Goal: Task Accomplishment & Management: Use online tool/utility

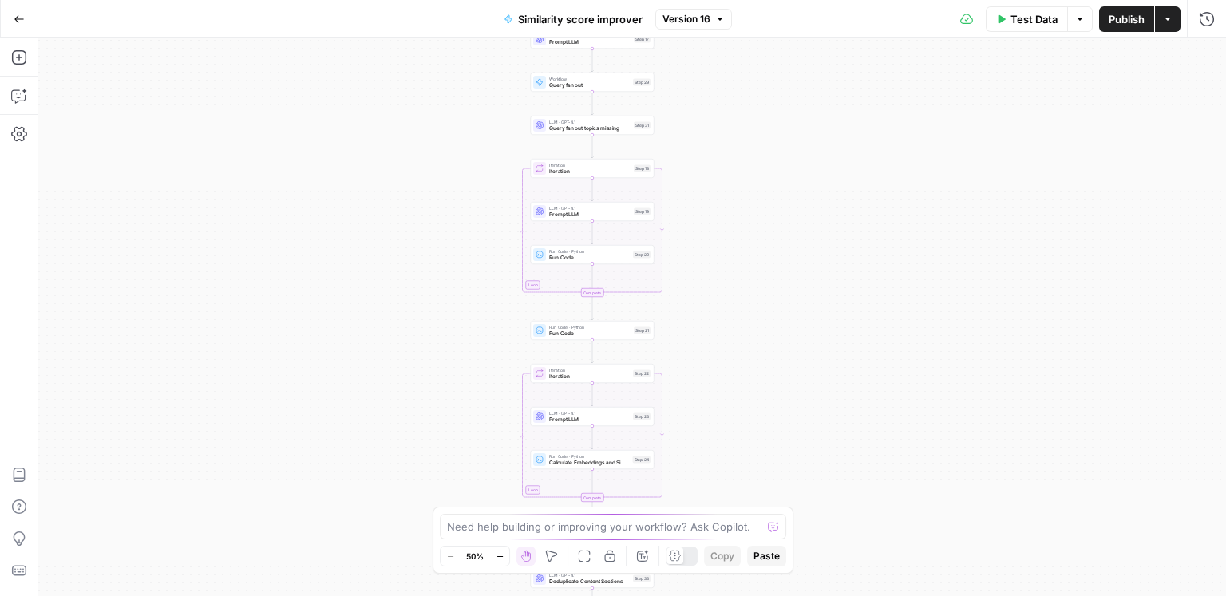
drag, startPoint x: 368, startPoint y: 122, endPoint x: 347, endPoint y: 57, distance: 67.9
click at [346, 22] on div "Go Back Similarity score improver Version 16 Test Data Options Publish Actions …" at bounding box center [613, 298] width 1226 height 596
drag, startPoint x: 343, startPoint y: 203, endPoint x: 323, endPoint y: 117, distance: 88.5
click at [323, 110] on div "Workflow Input Settings Inputs Web Page Scrape Scrape our page Step 1 Run Code …" at bounding box center [632, 317] width 1188 height 558
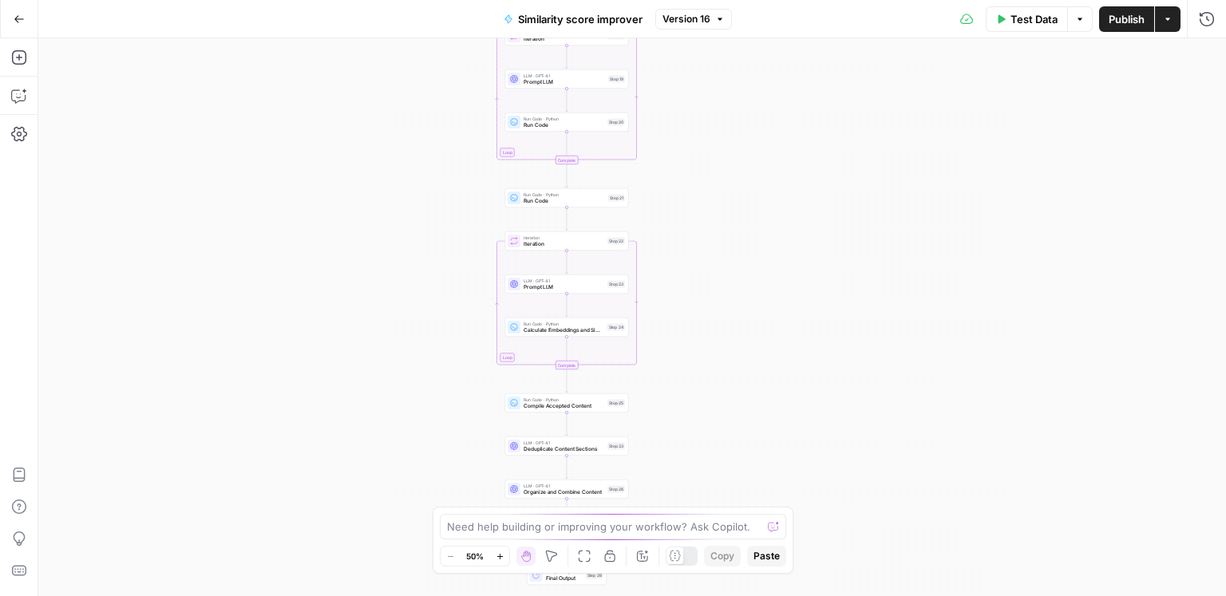
drag, startPoint x: 352, startPoint y: 279, endPoint x: 359, endPoint y: 241, distance: 38.2
click at [343, 90] on div "Workflow Input Settings Inputs Web Page Scrape Scrape our page Step 1 Run Code …" at bounding box center [632, 317] width 1188 height 558
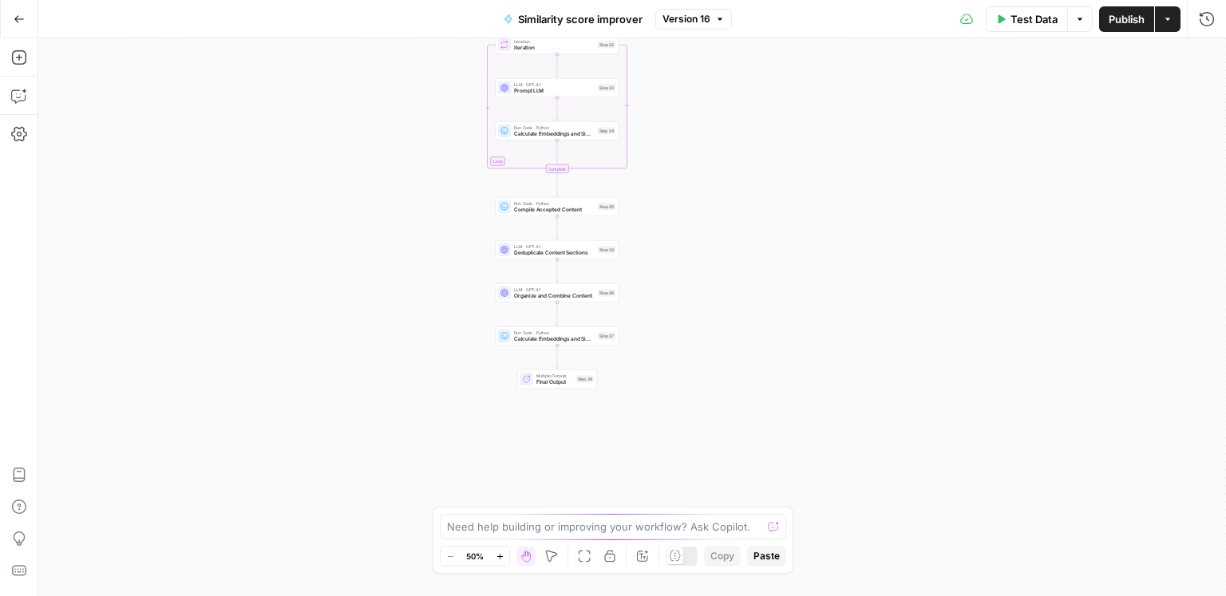
drag, startPoint x: 366, startPoint y: 267, endPoint x: 350, endPoint y: 217, distance: 52.2
click at [350, 217] on div "Workflow Input Settings Inputs Web Page Scrape Scrape our page Step 1 Run Code …" at bounding box center [632, 317] width 1188 height 558
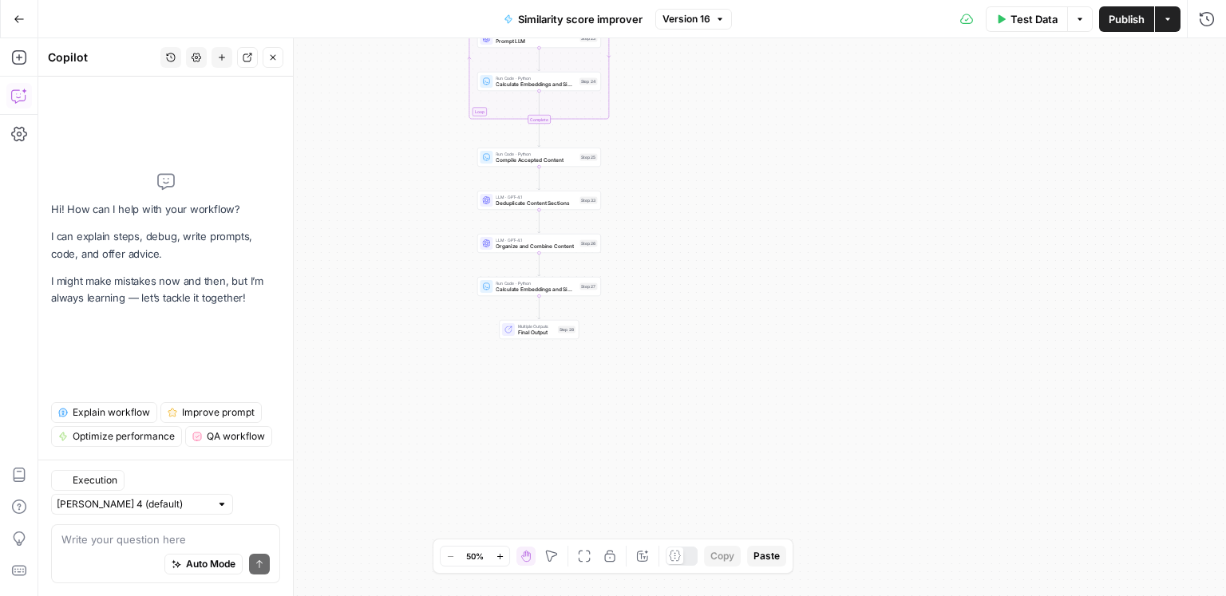
click at [164, 532] on textarea at bounding box center [165, 540] width 208 height 16
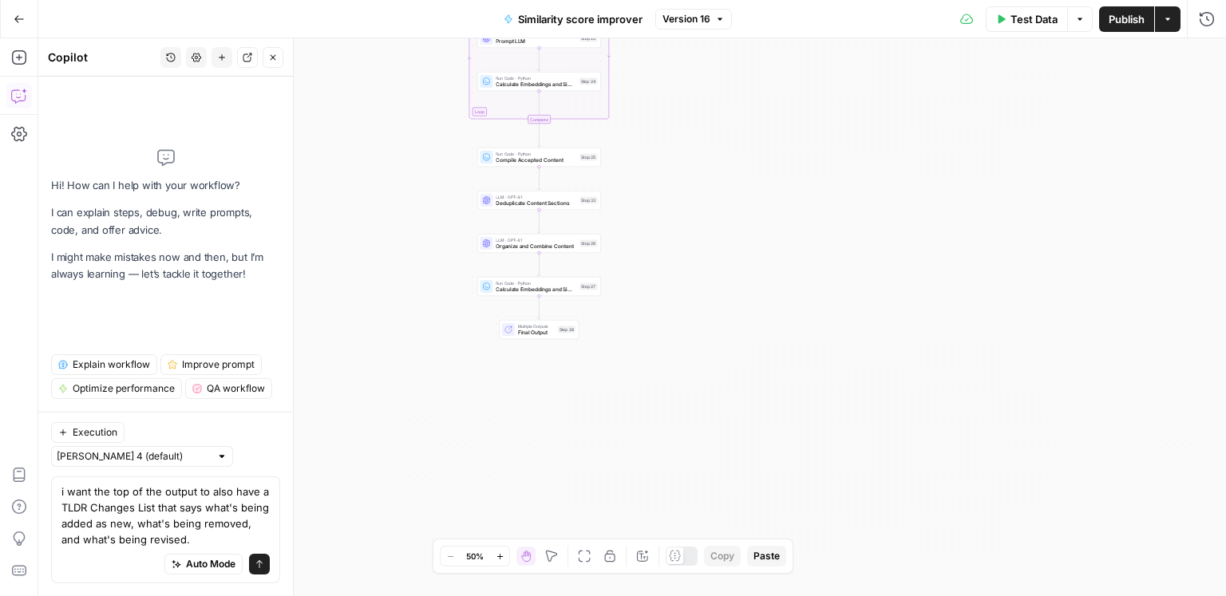
click at [237, 512] on textarea "i want the top of the output to also have a TLDR Changes List that says what's …" at bounding box center [165, 516] width 208 height 64
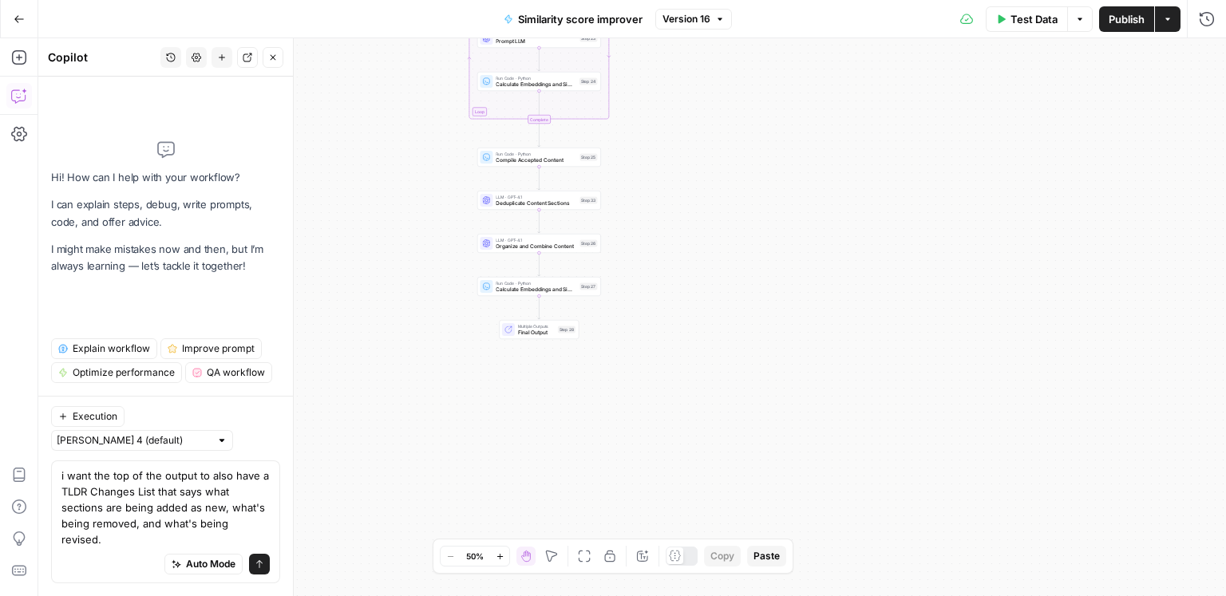
click at [271, 540] on div "i want the top of the output to also have a TLDR Changes List that says what se…" at bounding box center [165, 522] width 229 height 123
click at [267, 542] on div "i want the top of the output to also have a TLDR Changes List that says what se…" at bounding box center [165, 508] width 208 height 80
click at [188, 522] on textarea "i want the top of the output to also have a TLDR Changes List that says what se…" at bounding box center [165, 508] width 208 height 80
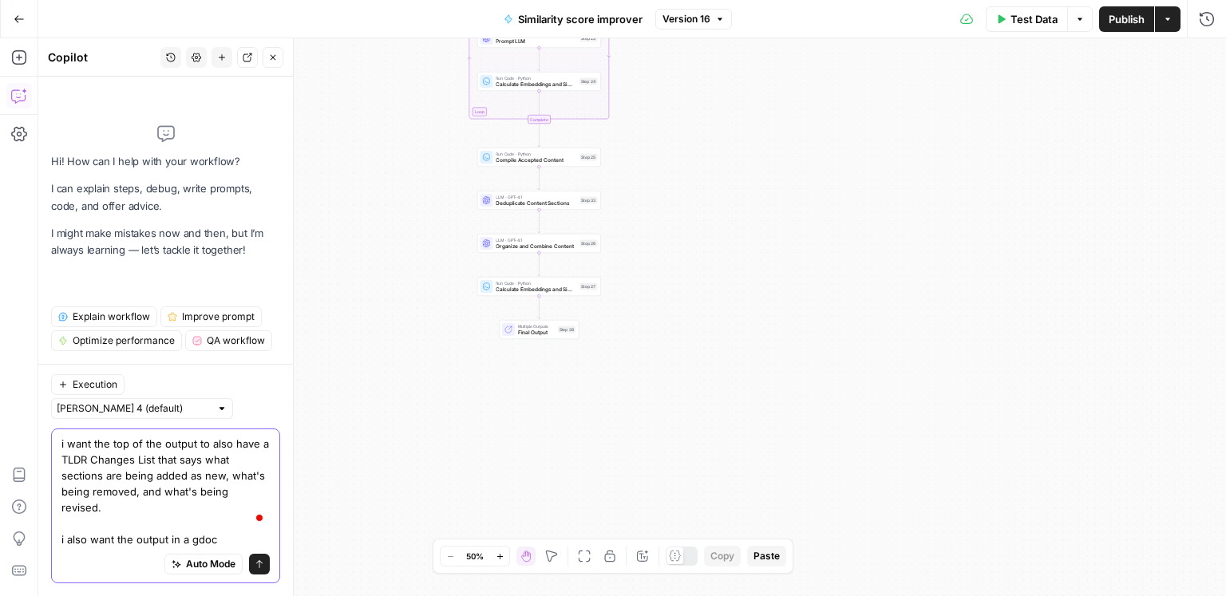
type textarea "i want the top of the output to also have a TLDR Changes List that says what se…"
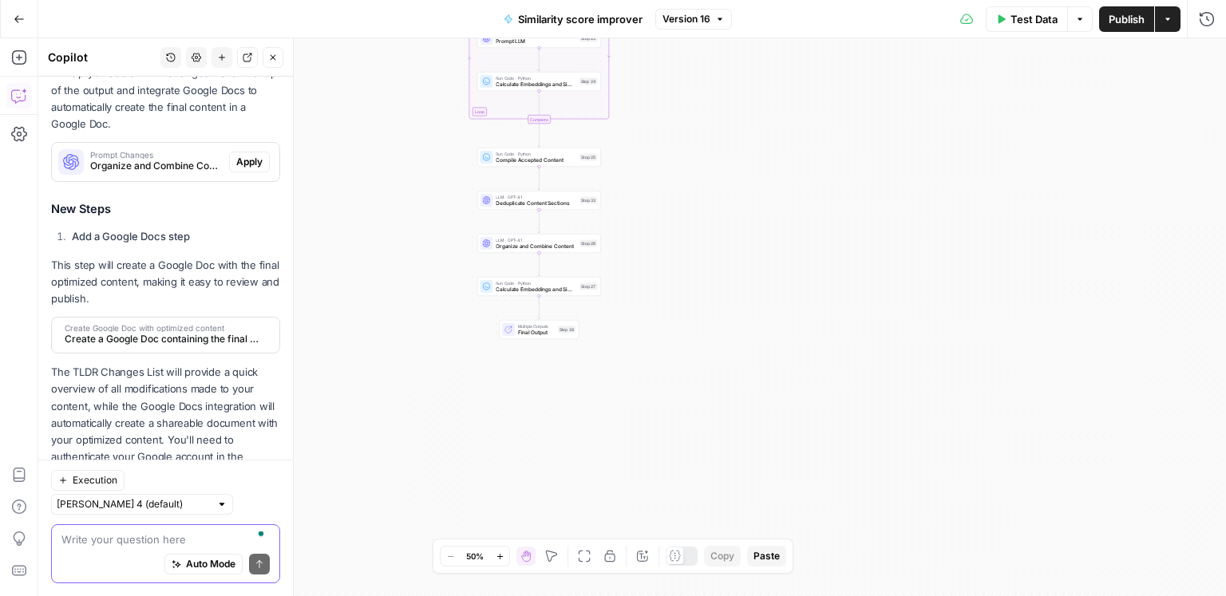
scroll to position [381, 0]
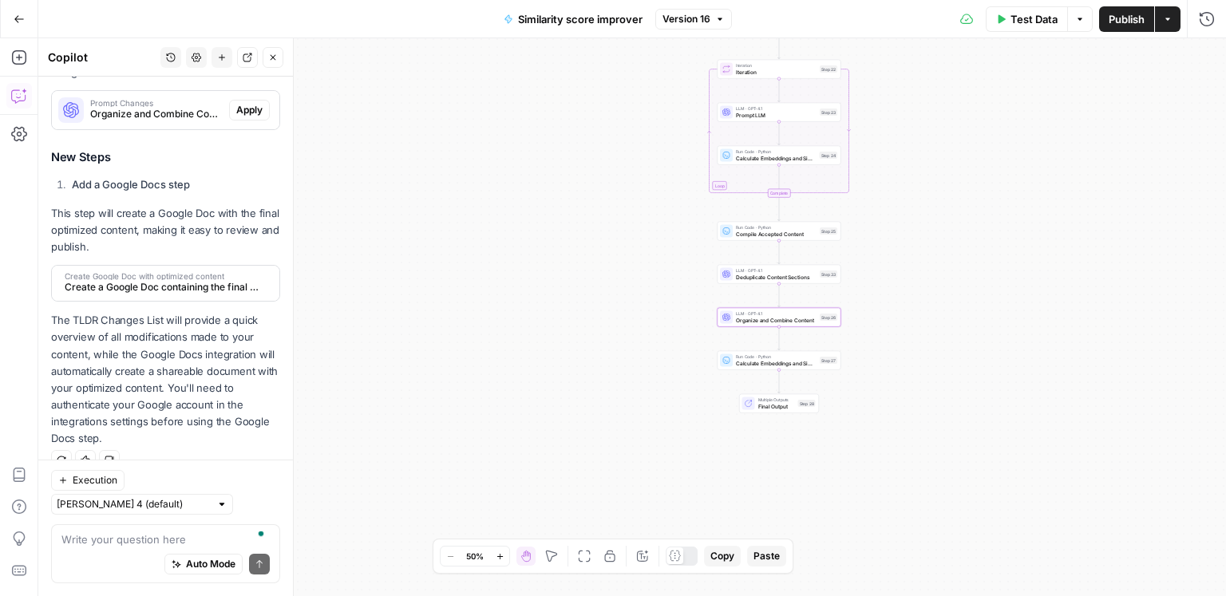
click at [257, 107] on span "Apply" at bounding box center [249, 110] width 26 height 14
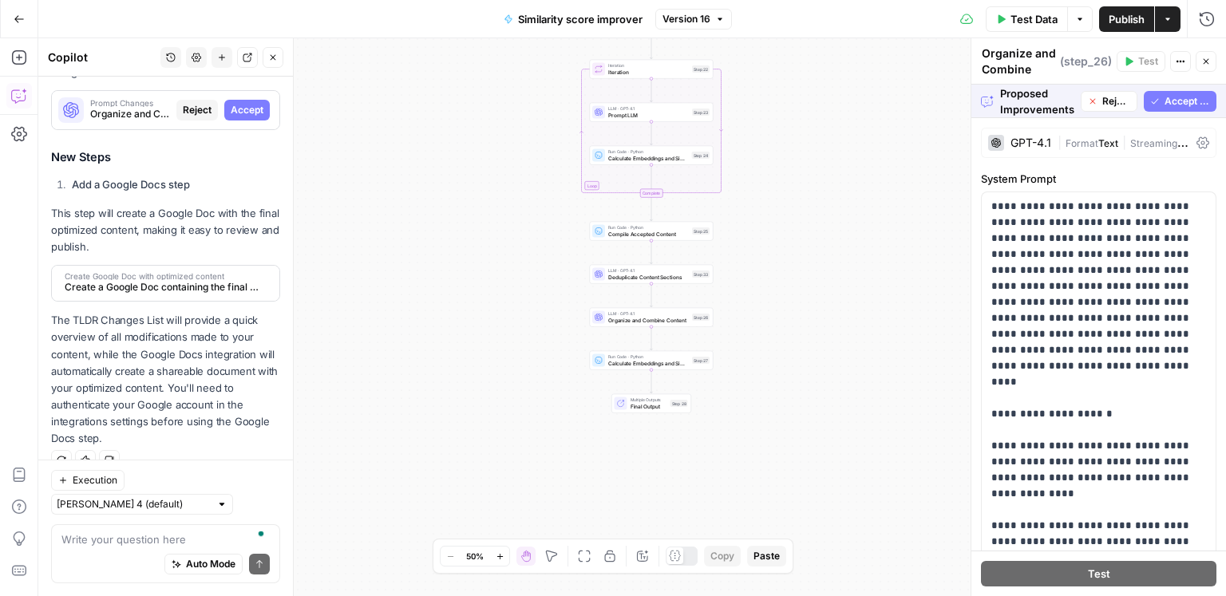
click at [1169, 107] on span "Accept All" at bounding box center [1187, 101] width 45 height 14
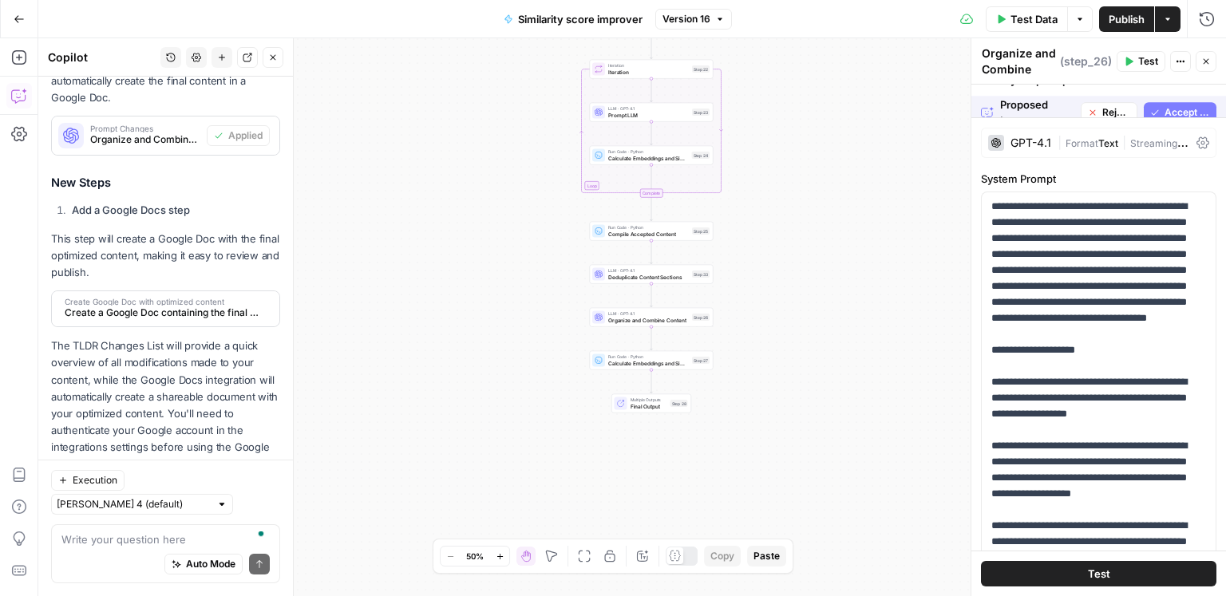
scroll to position [406, 0]
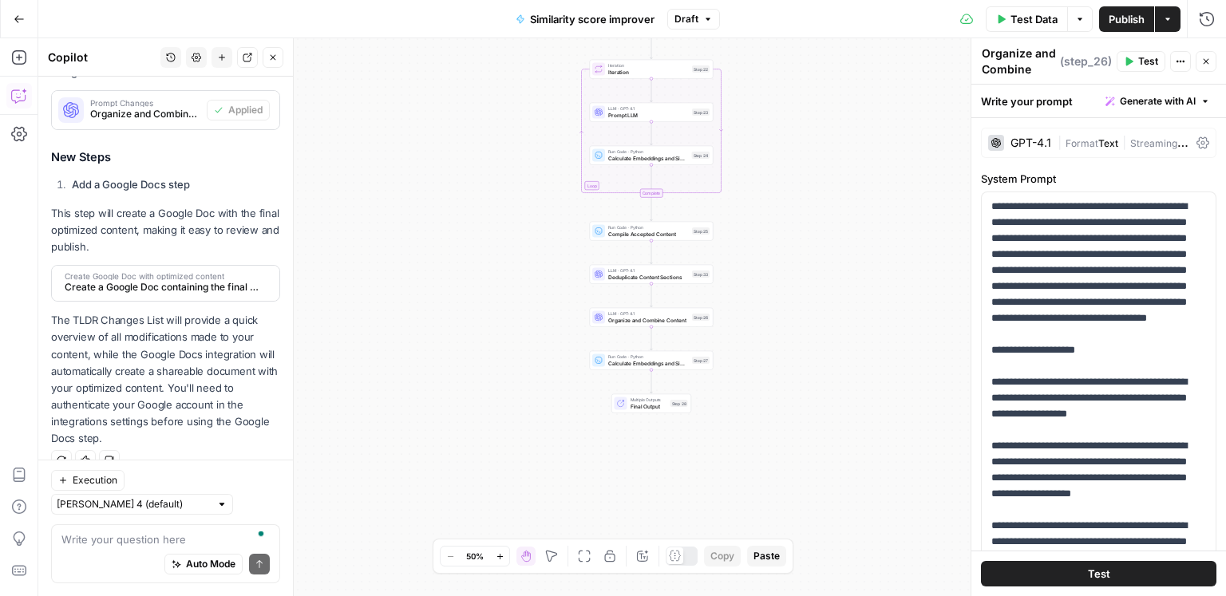
click at [187, 272] on span "Create Google Doc with optimized content" at bounding box center [164, 276] width 199 height 8
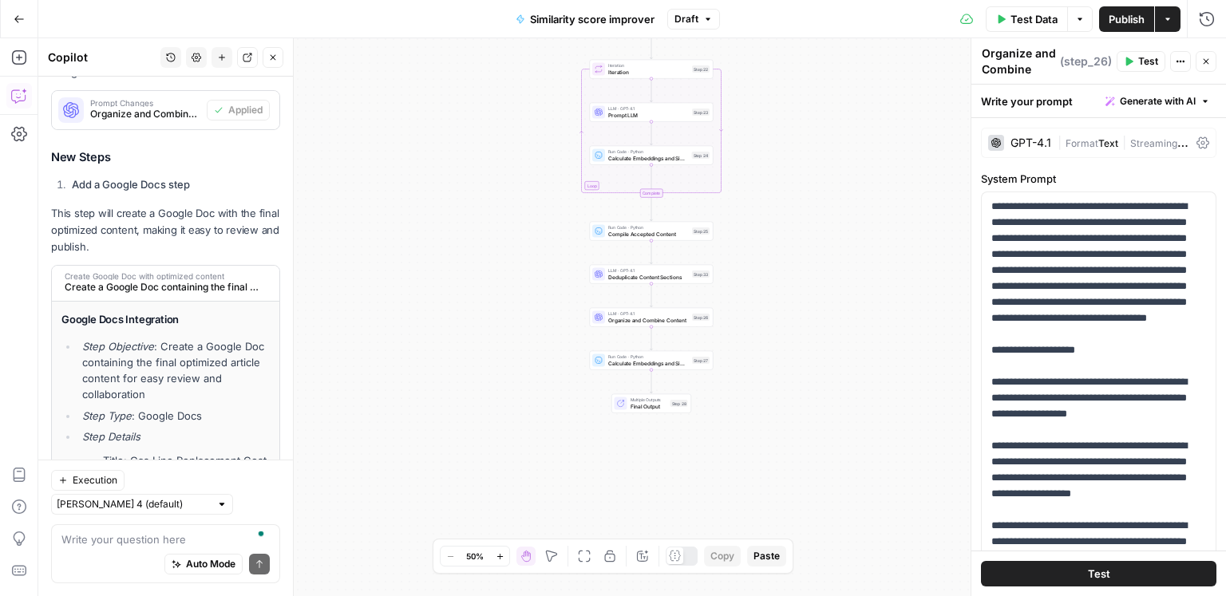
scroll to position [681, 0]
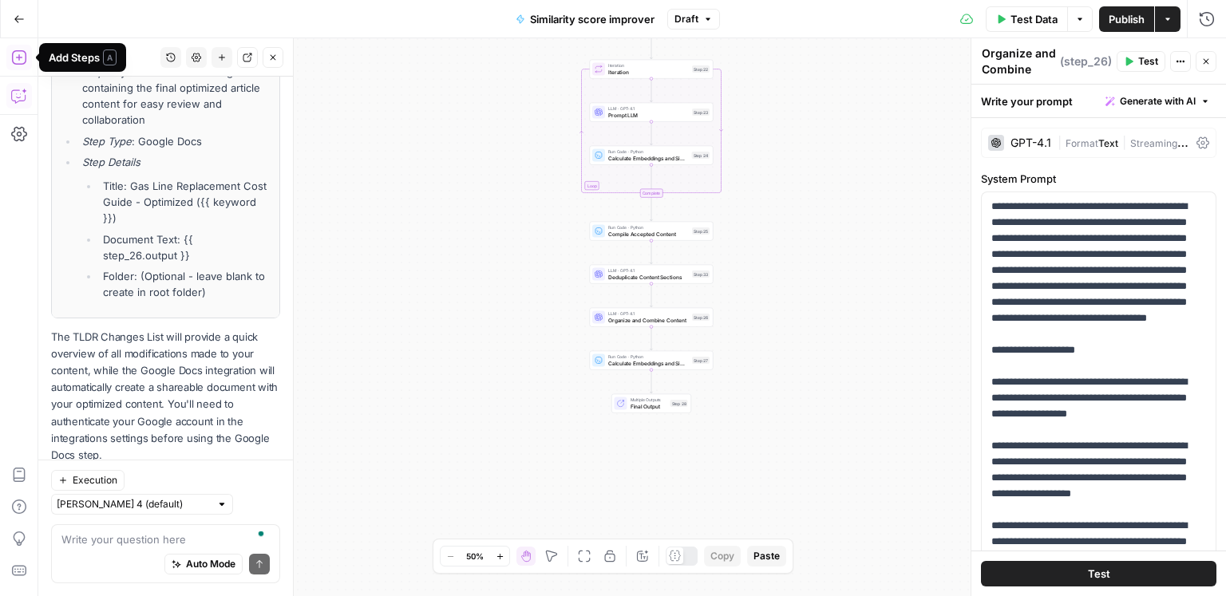
click at [20, 58] on icon "button" at bounding box center [19, 57] width 16 height 16
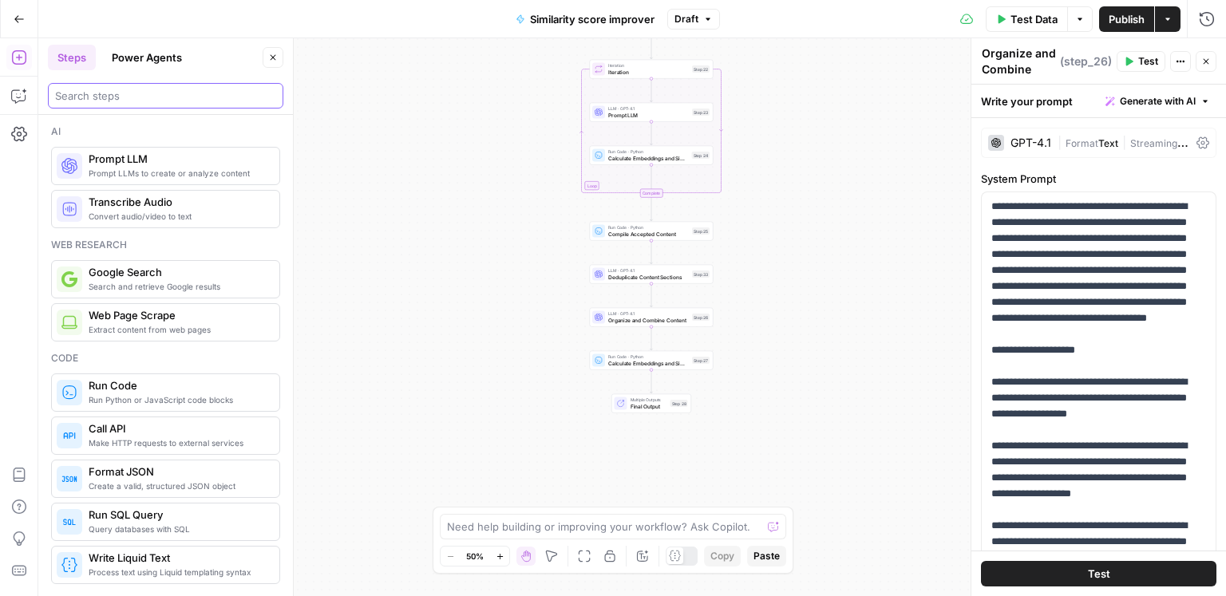
click at [143, 101] on input "search" at bounding box center [165, 96] width 221 height 16
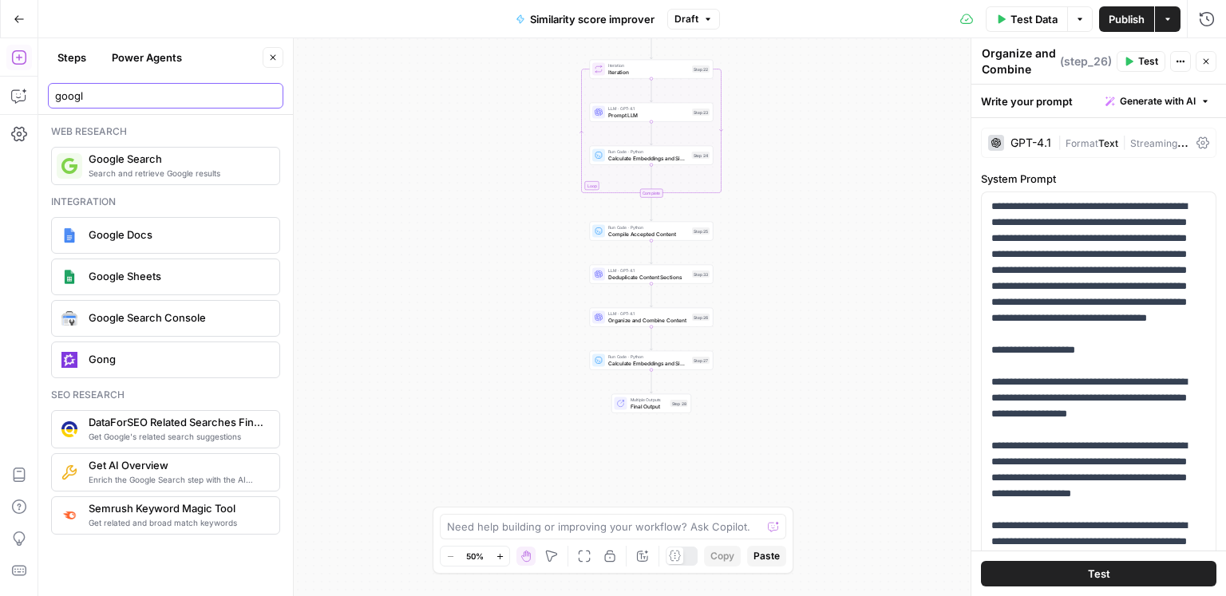
type input "googl"
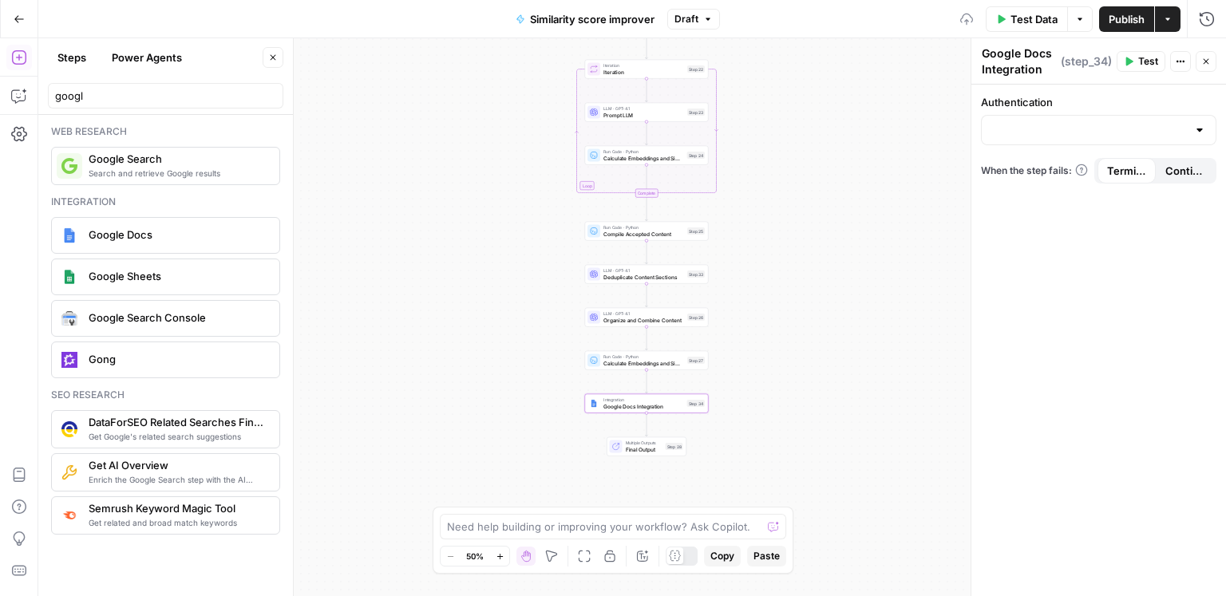
drag, startPoint x: 813, startPoint y: 401, endPoint x: 674, endPoint y: 401, distance: 138.1
click at [674, 401] on div "Workflow Input Settings Inputs Web Page Scrape Scrape our page Step 1 Run Code …" at bounding box center [632, 317] width 1188 height 558
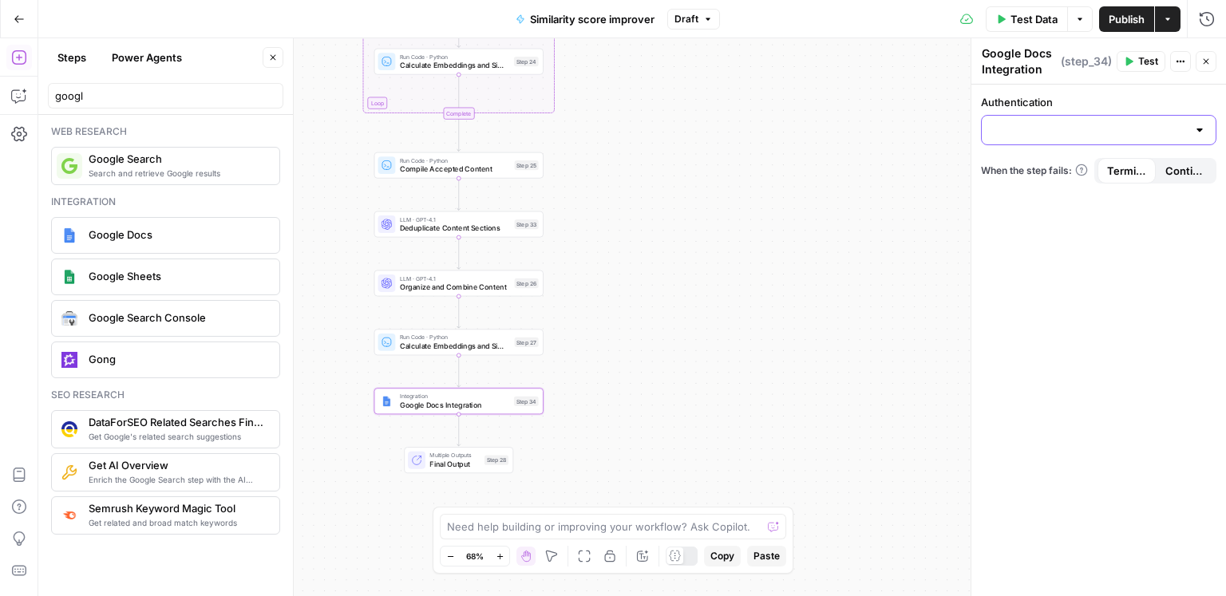
click at [1055, 127] on input "Authentication" at bounding box center [1089, 130] width 196 height 16
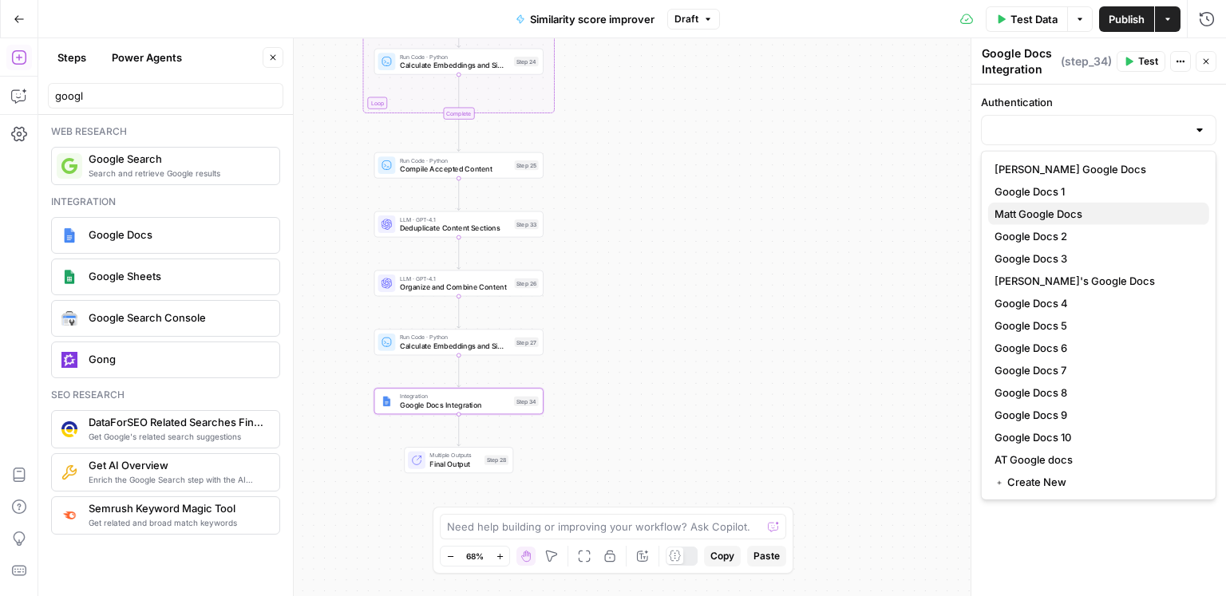
click at [1045, 209] on span "Matt Google Docs" at bounding box center [1096, 214] width 202 height 16
type input "Matt Google Docs"
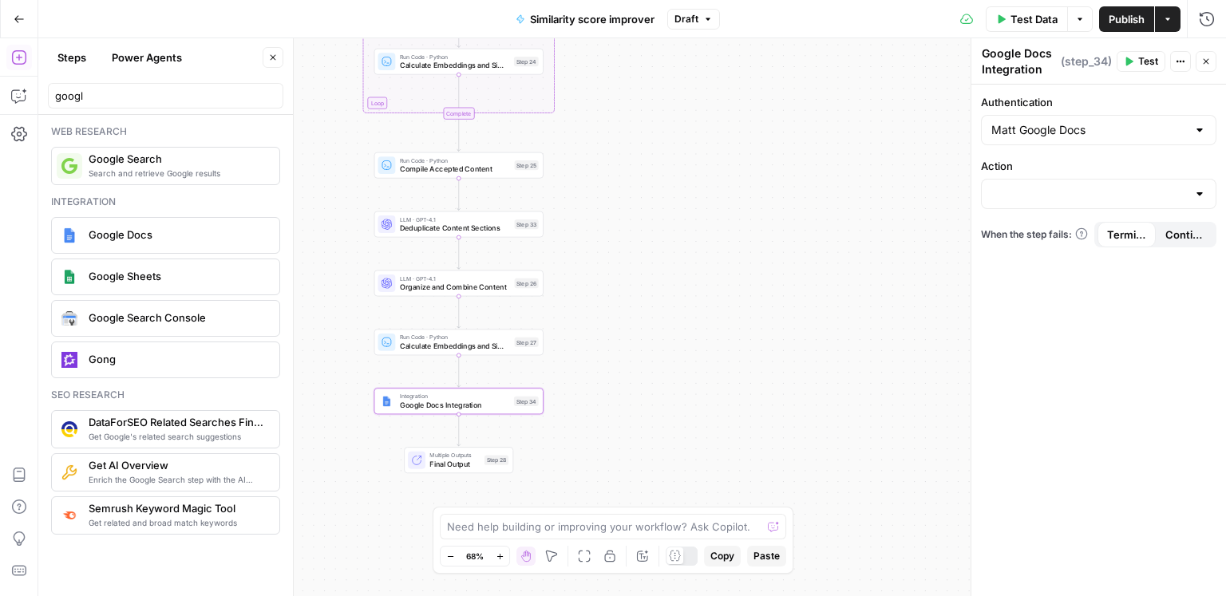
click at [1107, 210] on div "Authentication Matt Google Docs Action When the step fails: Terminate Workflow …" at bounding box center [1098, 341] width 255 height 512
click at [1096, 200] on input "Action" at bounding box center [1089, 194] width 196 height 16
click at [1074, 235] on span "Create Document" at bounding box center [1096, 233] width 202 height 16
type input "Create Document"
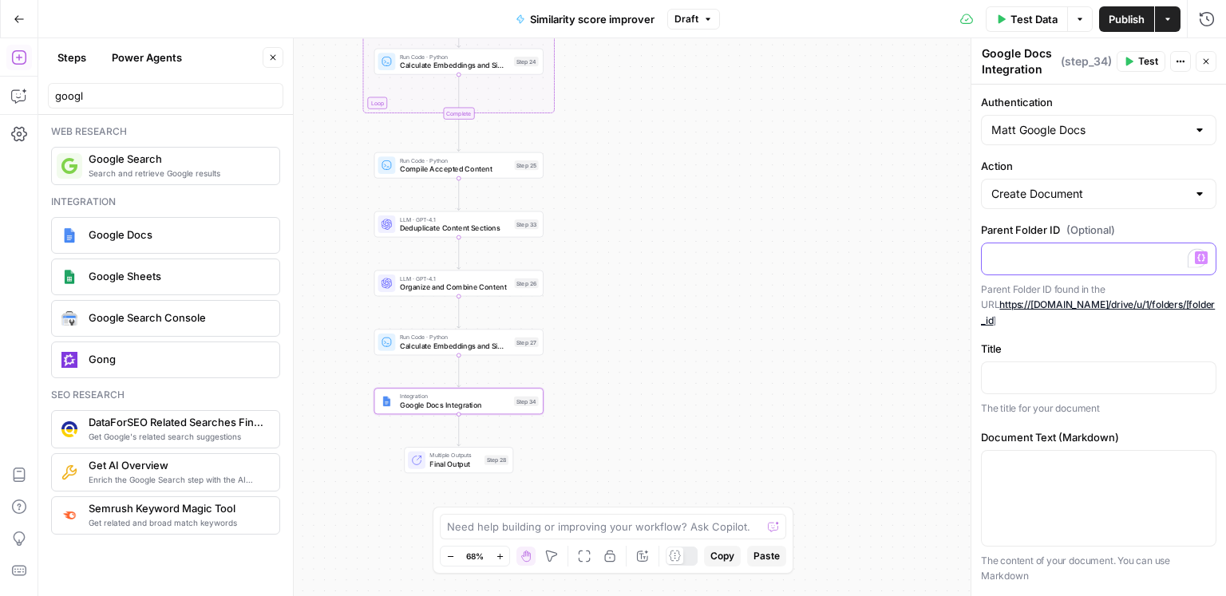
click at [1086, 257] on p "To enrich screen reader interactions, please activate Accessibility in Grammarl…" at bounding box center [1098, 258] width 215 height 16
click at [1046, 369] on p at bounding box center [1098, 377] width 215 height 16
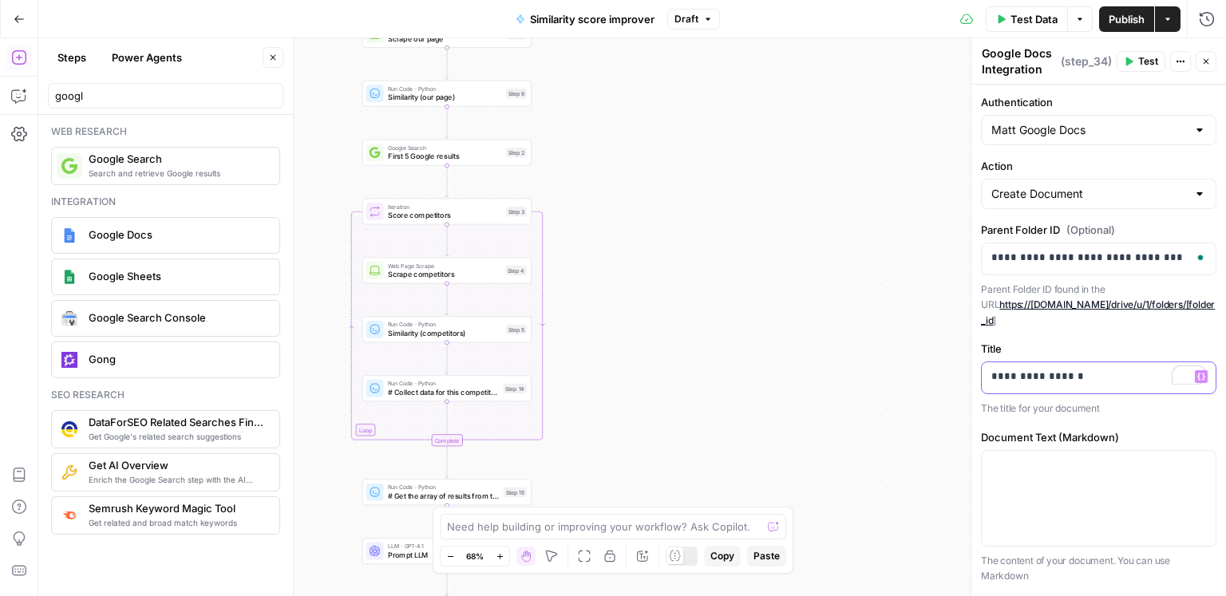
click at [1206, 370] on button "Variables Menu" at bounding box center [1201, 376] width 13 height 13
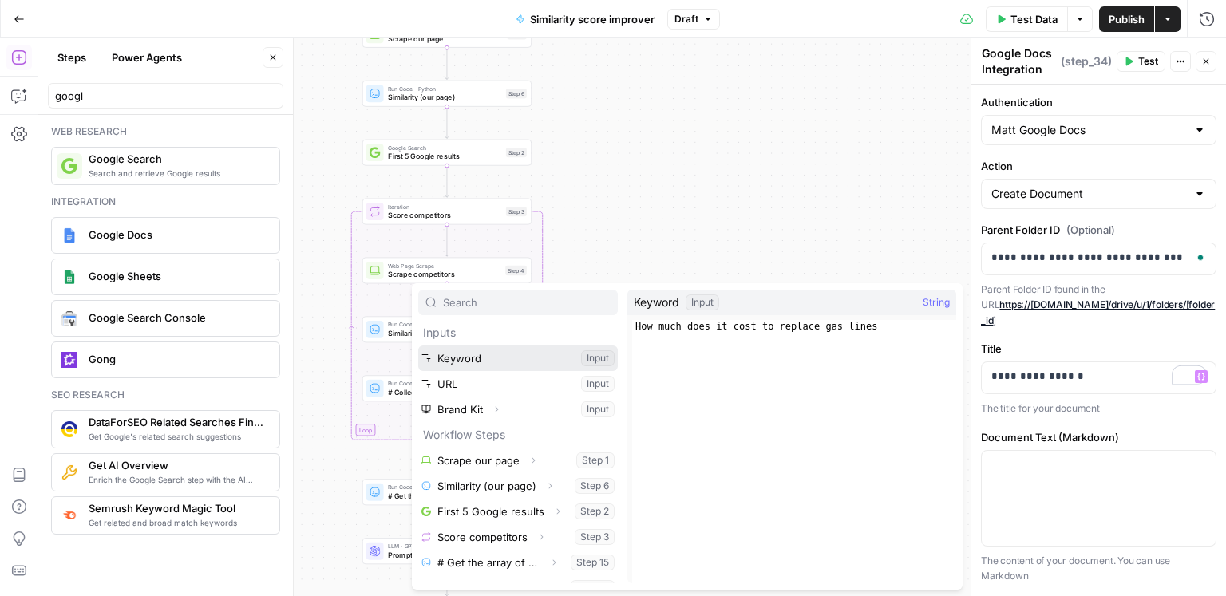
click at [478, 366] on button "Select variable Keyword" at bounding box center [518, 359] width 200 height 26
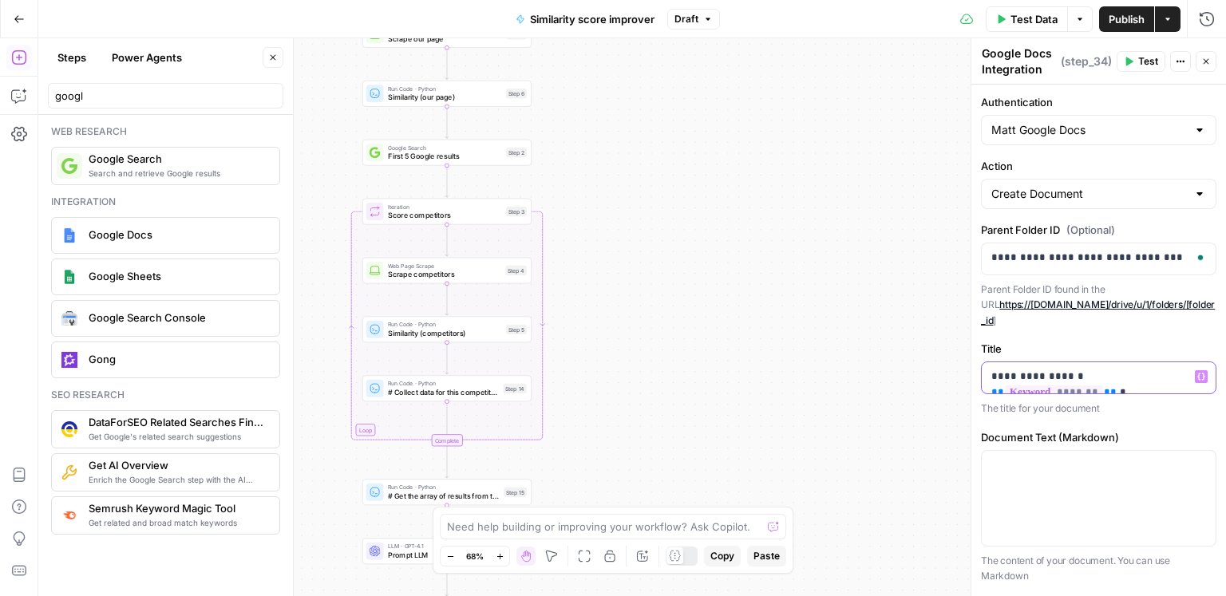
click at [1200, 373] on icon "button" at bounding box center [1201, 377] width 8 height 8
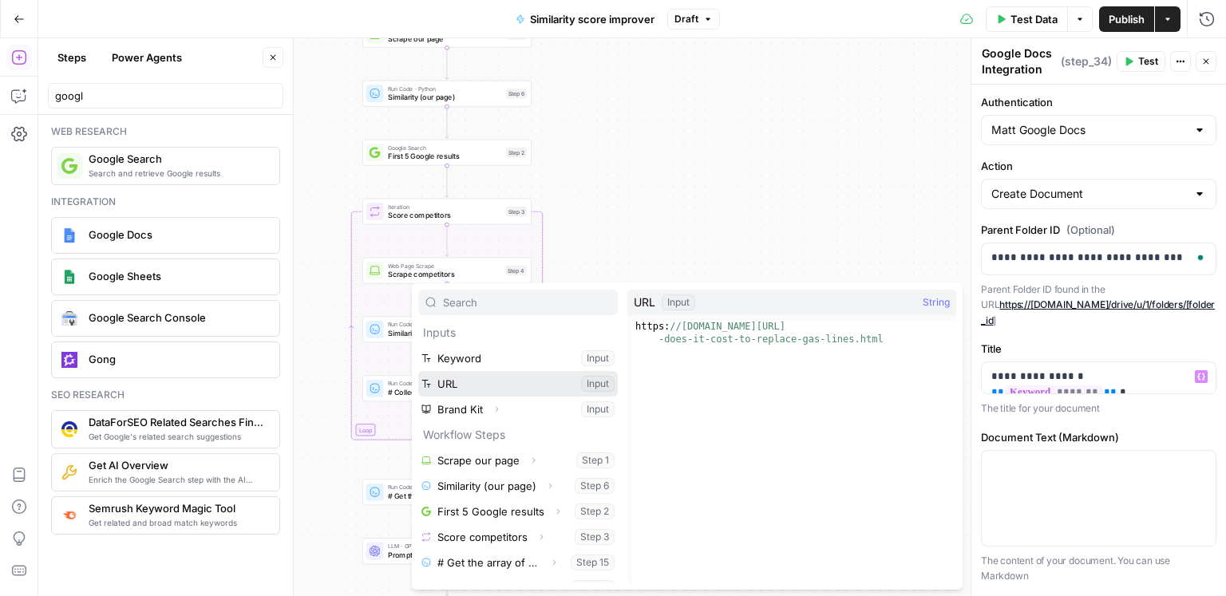
click at [536, 381] on button "Select variable URL" at bounding box center [518, 384] width 200 height 26
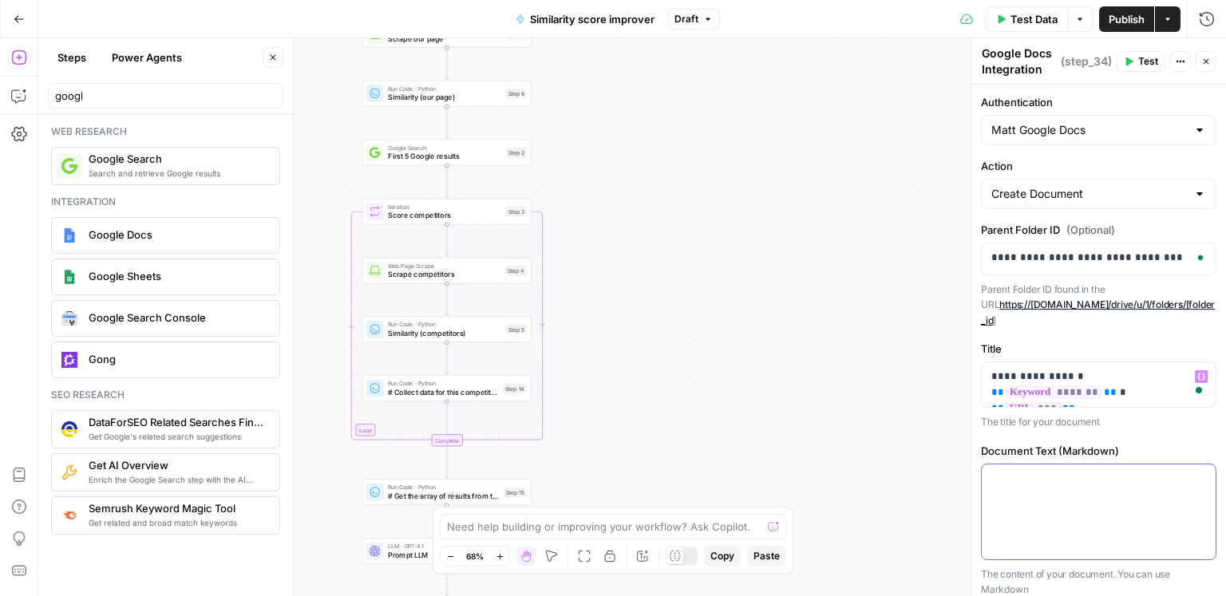
click at [1037, 471] on p at bounding box center [1098, 479] width 215 height 16
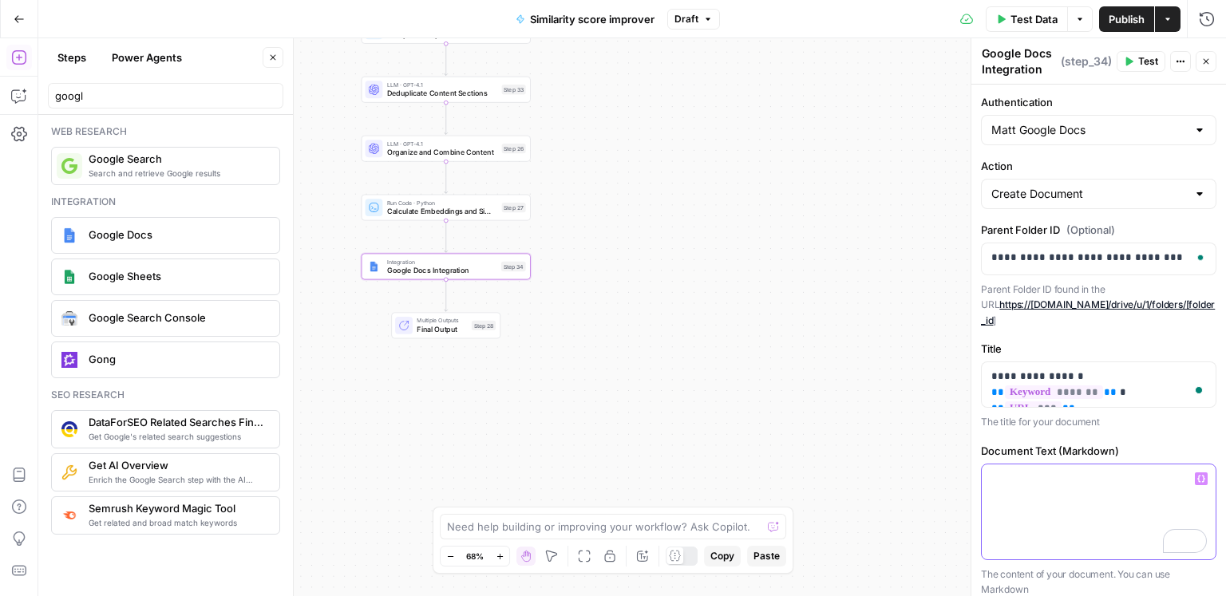
click at [1200, 475] on icon "button" at bounding box center [1201, 479] width 8 height 8
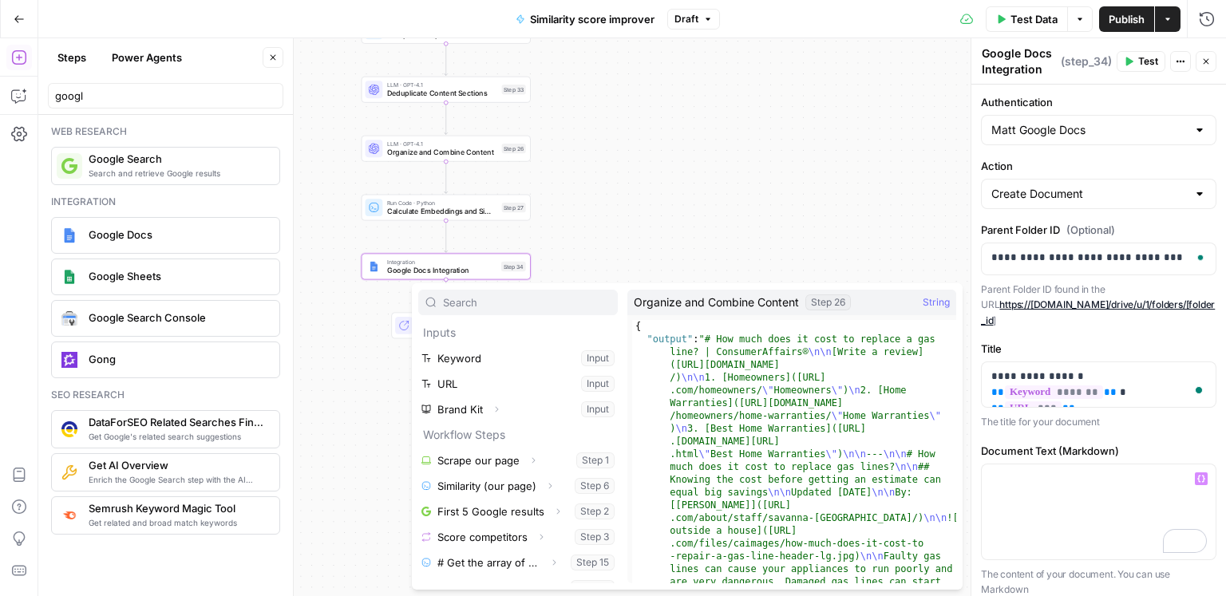
scroll to position [400, 0]
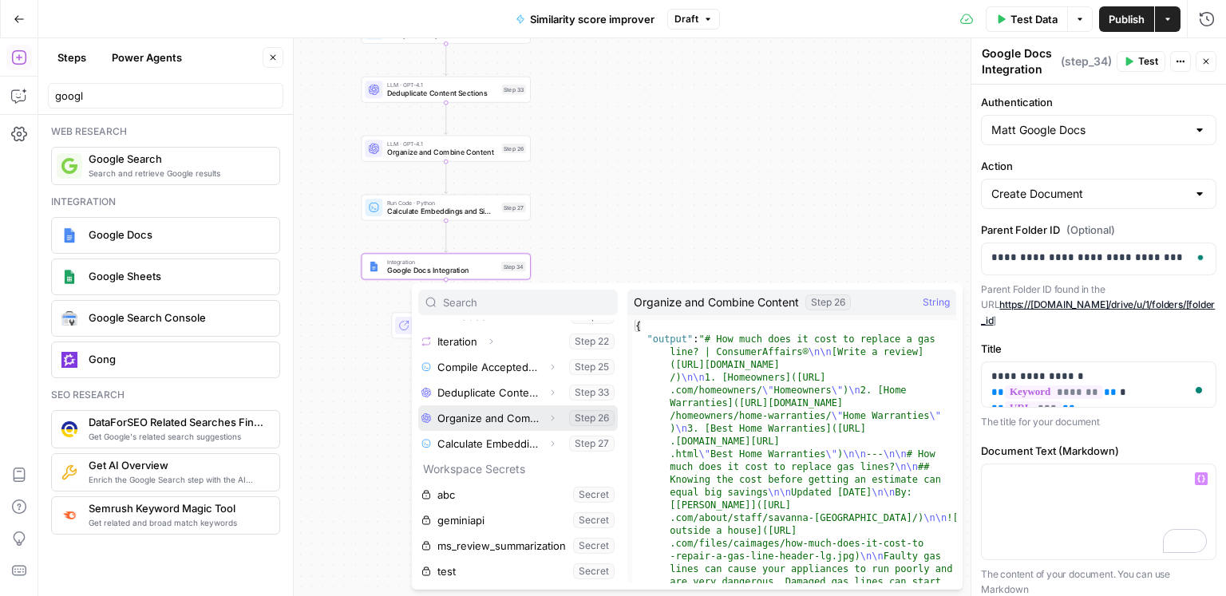
click at [508, 419] on button "Select variable Organize and Combine Content" at bounding box center [518, 418] width 200 height 26
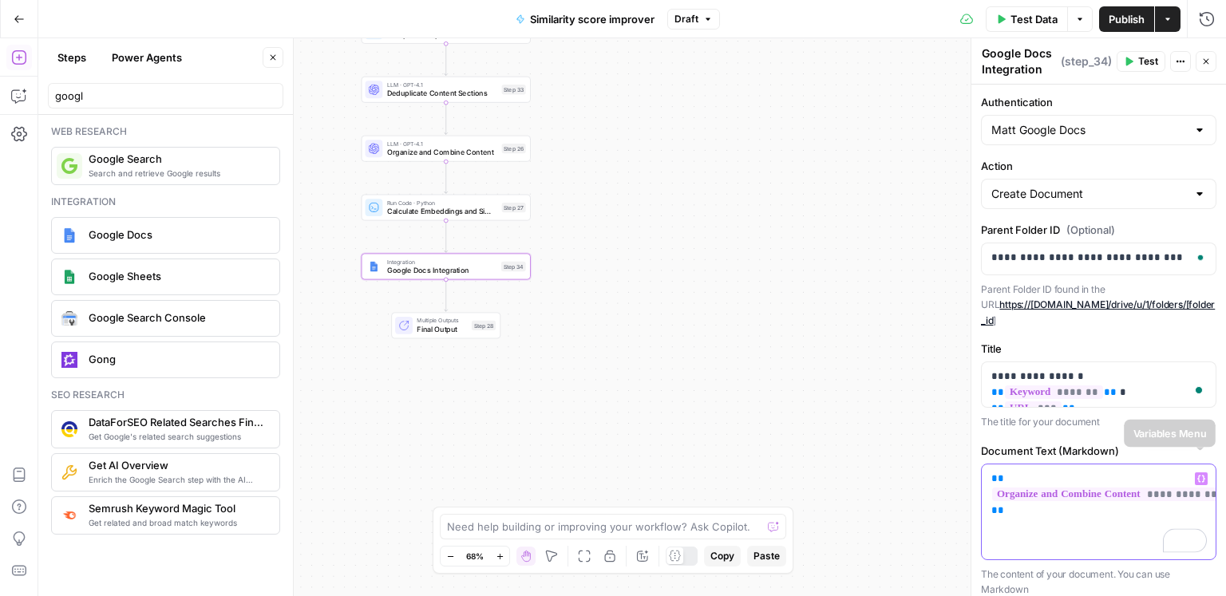
click at [1203, 475] on icon "button" at bounding box center [1201, 478] width 8 height 7
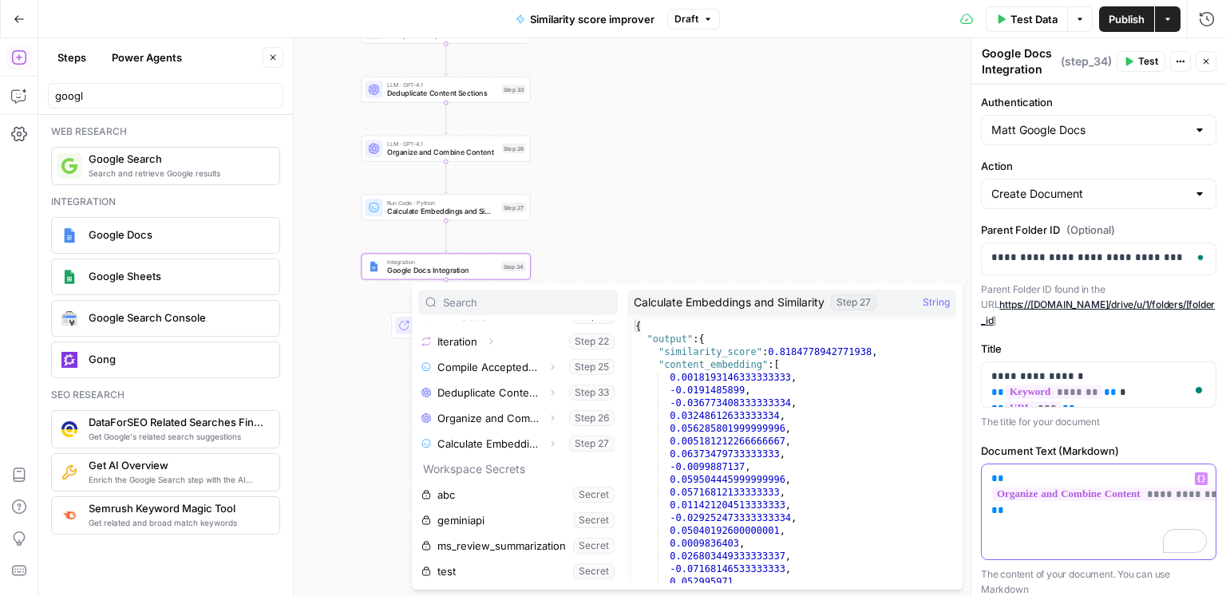
click at [1061, 518] on p "**********" at bounding box center [1098, 511] width 215 height 80
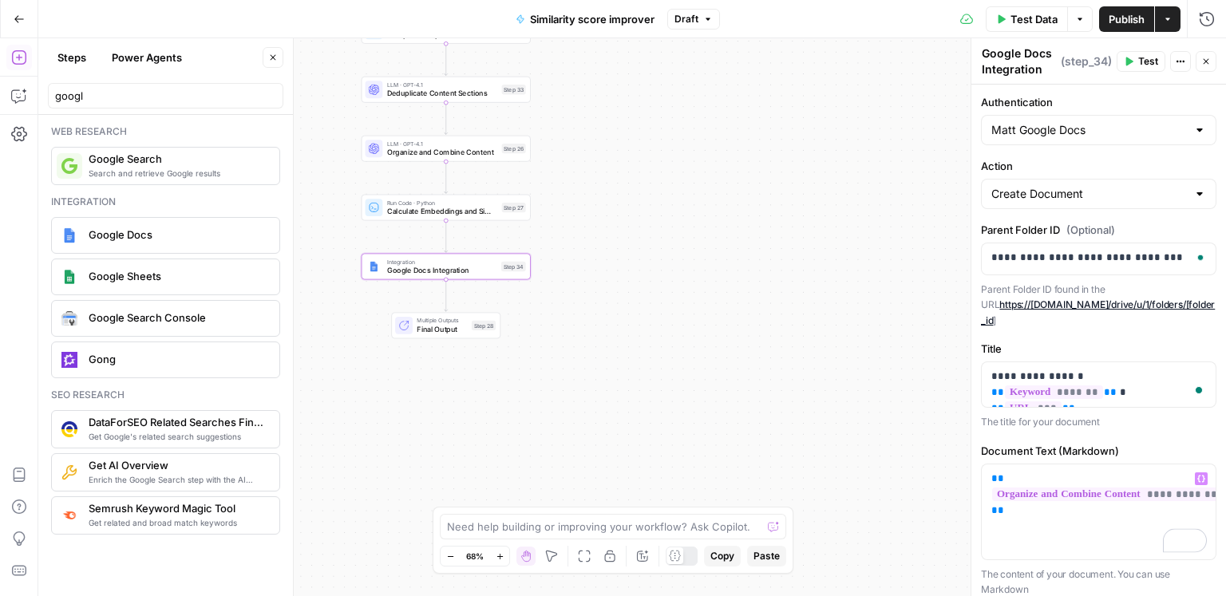
click at [1119, 26] on span "Publish" at bounding box center [1127, 19] width 36 height 16
click at [1039, 18] on span "Test Data" at bounding box center [1033, 19] width 47 height 16
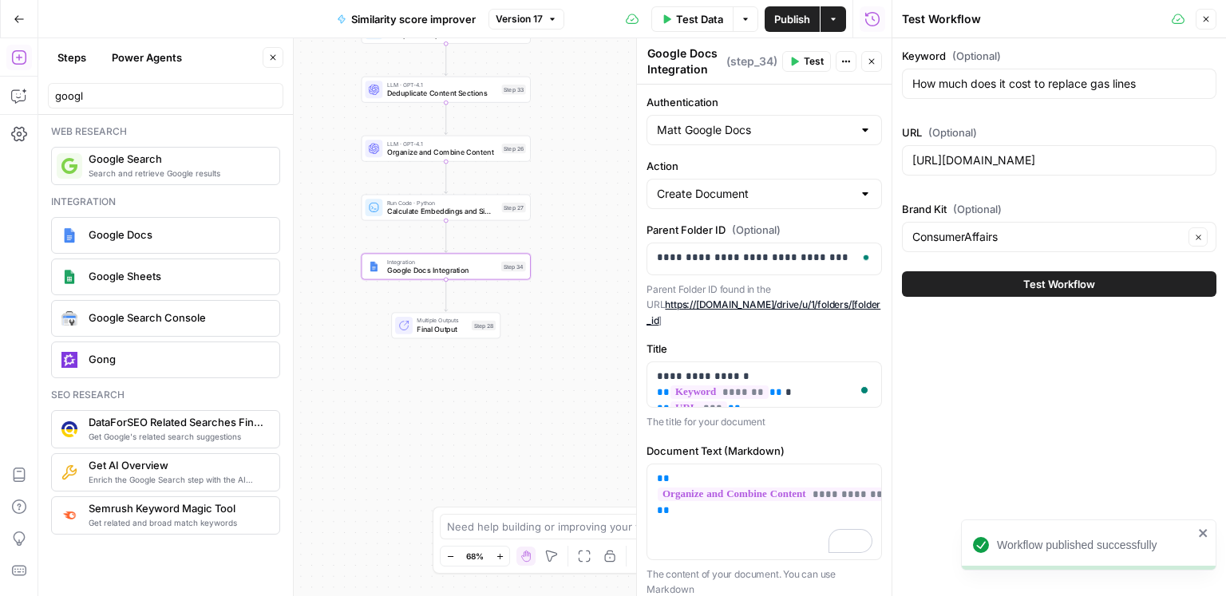
click at [1058, 284] on span "Test Workflow" at bounding box center [1059, 284] width 72 height 16
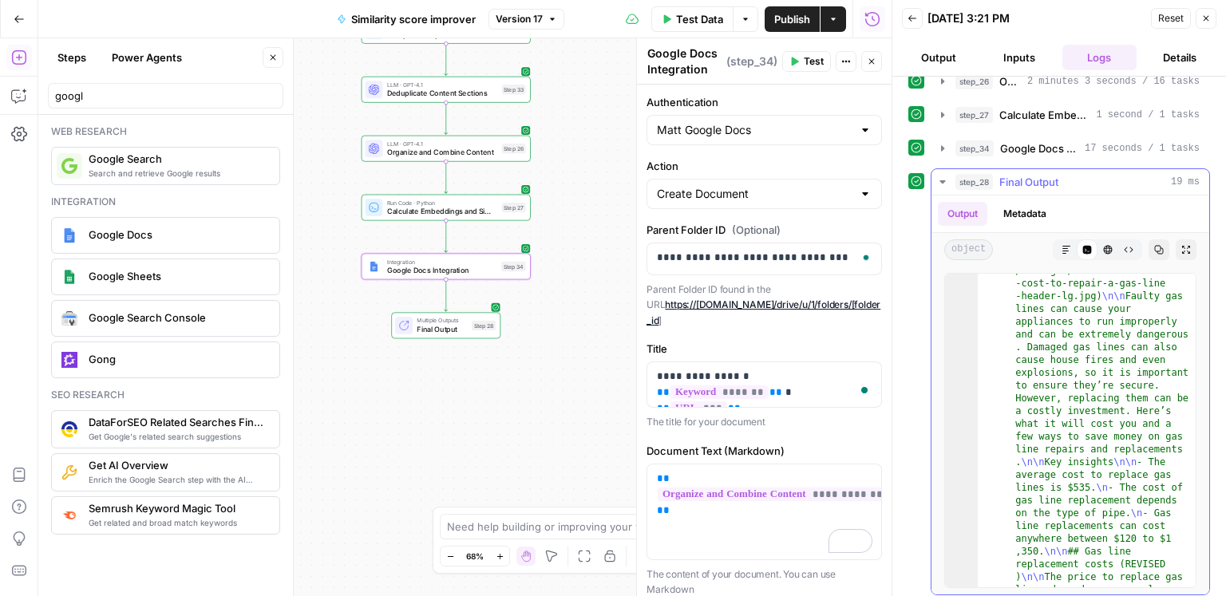
scroll to position [1338, 0]
click at [1050, 183] on span "Final Output" at bounding box center [1028, 182] width 59 height 16
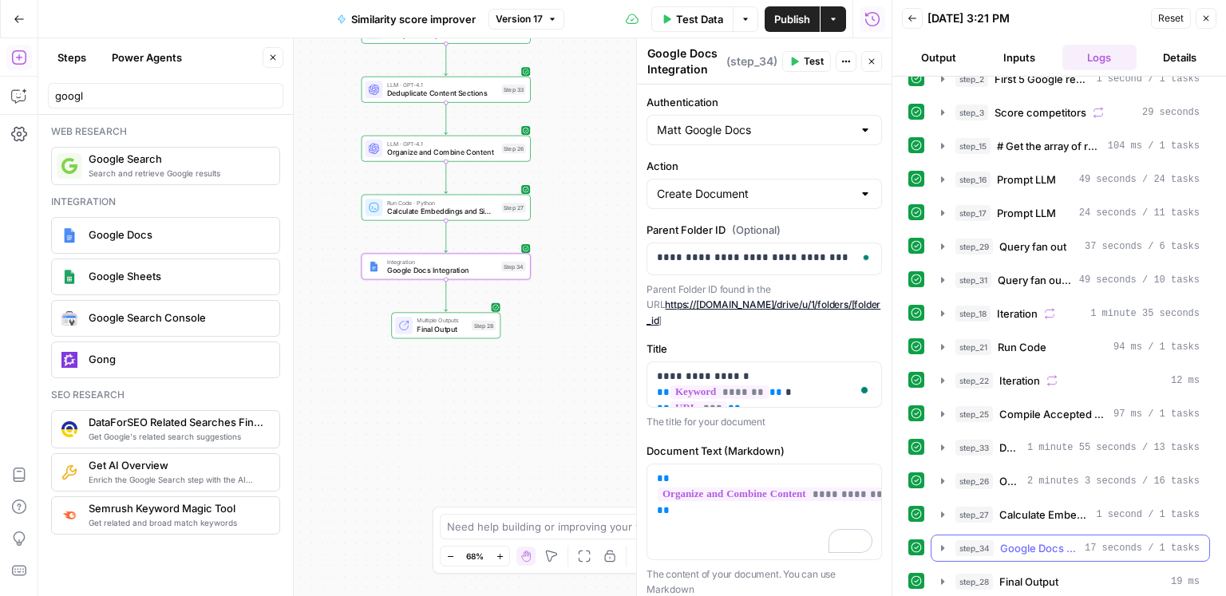
click at [1067, 540] on span "Google Docs Integration" at bounding box center [1039, 548] width 78 height 16
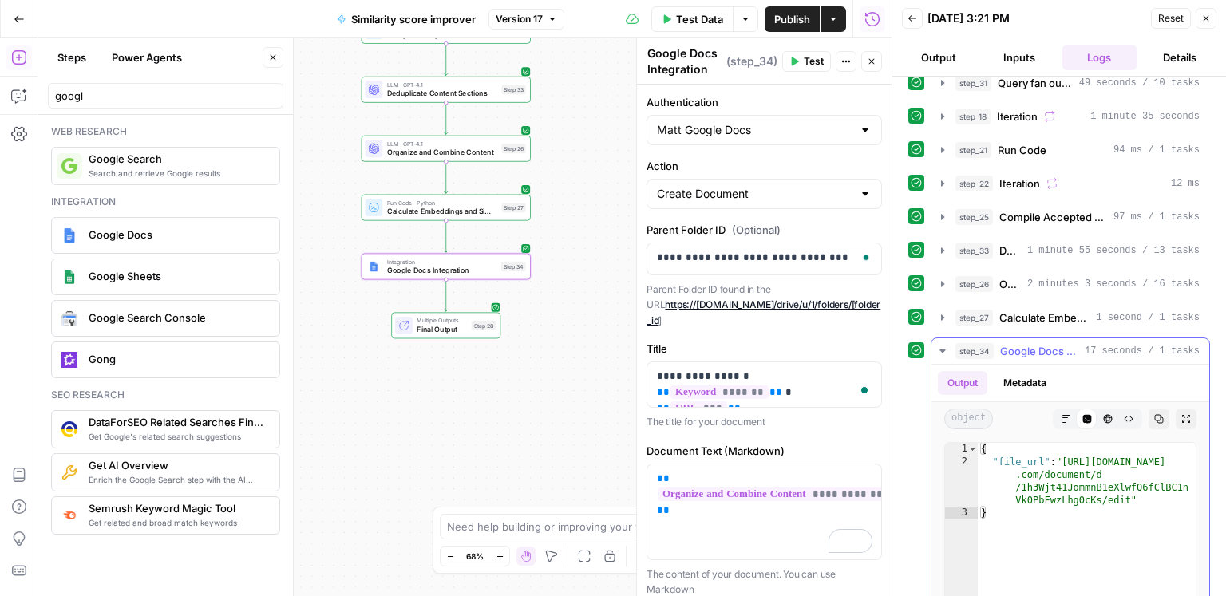
scroll to position [453, 0]
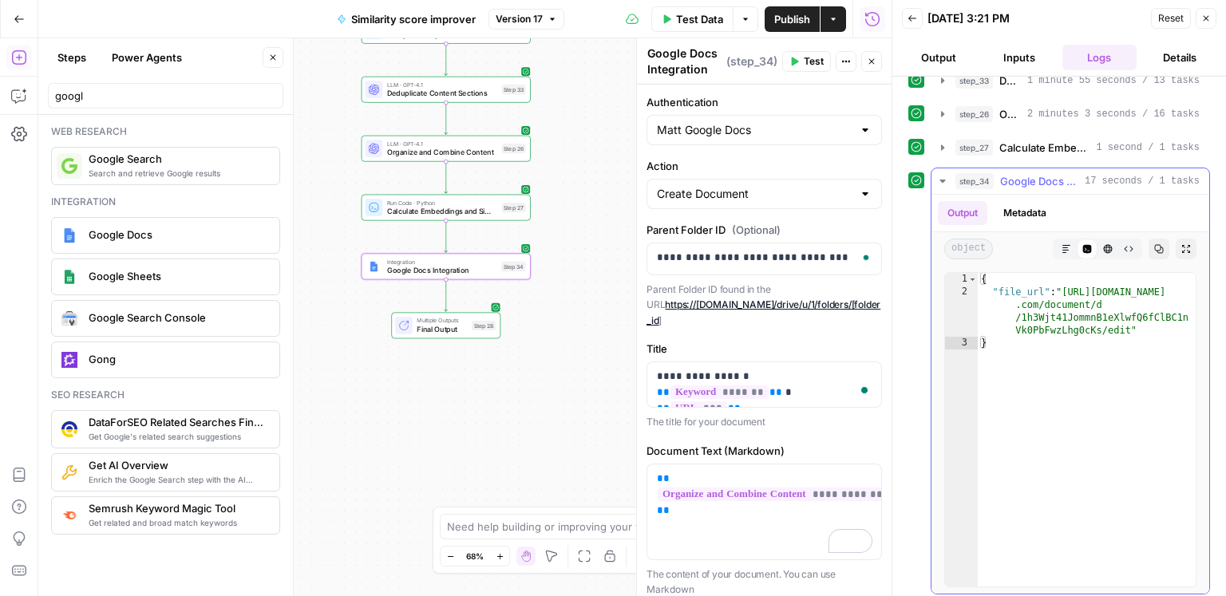
click at [1073, 247] on button "Markdown" at bounding box center [1066, 249] width 21 height 21
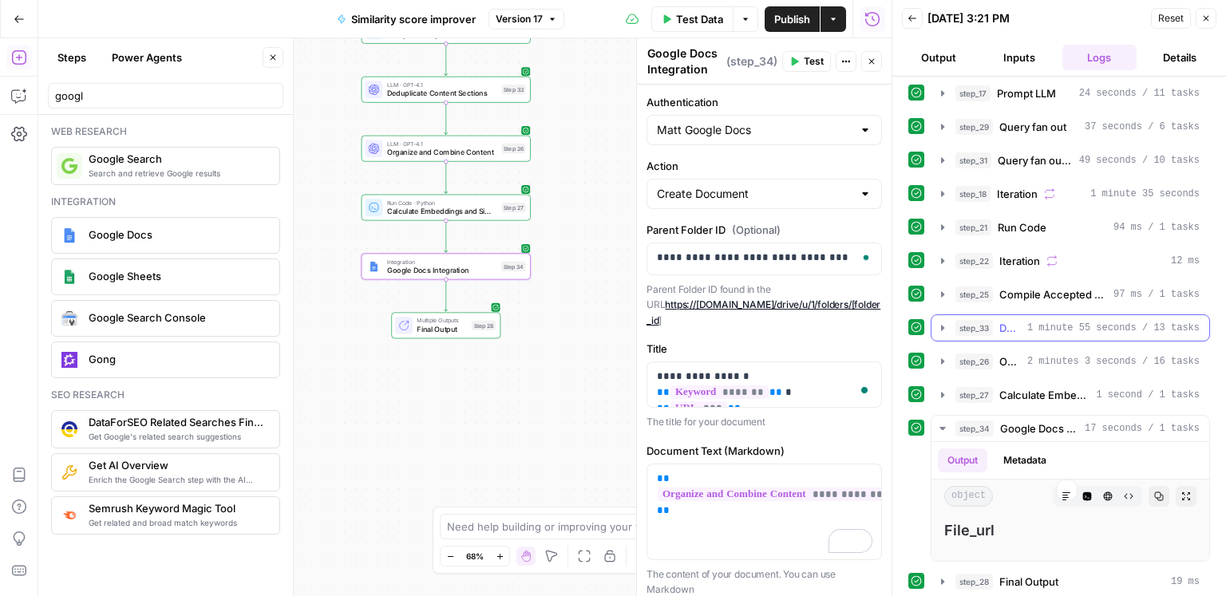
scroll to position [281, 0]
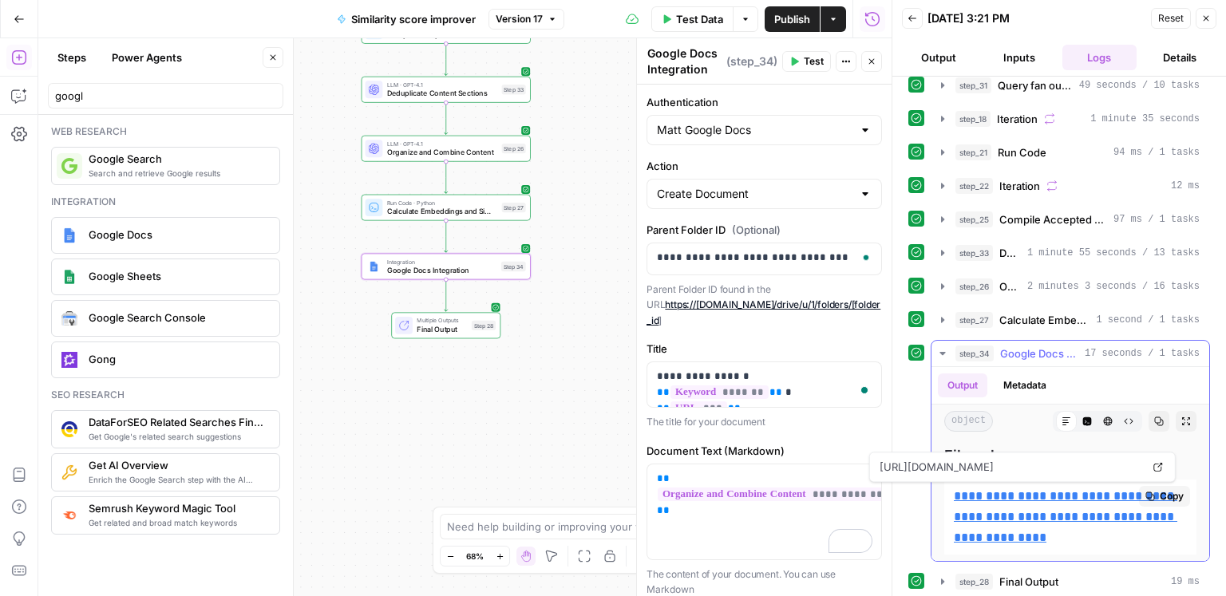
click at [1042, 510] on link "**********" at bounding box center [1065, 516] width 223 height 53
click at [1153, 49] on button "Details" at bounding box center [1180, 58] width 74 height 26
click at [1161, 49] on button "Details" at bounding box center [1180, 58] width 74 height 26
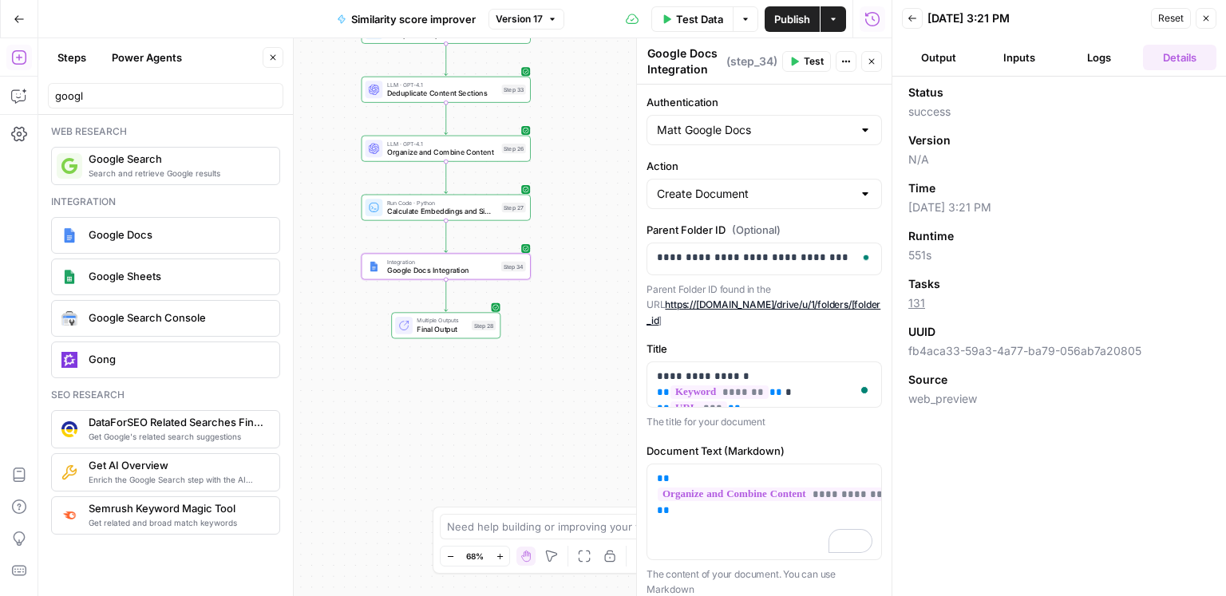
scroll to position [0, 0]
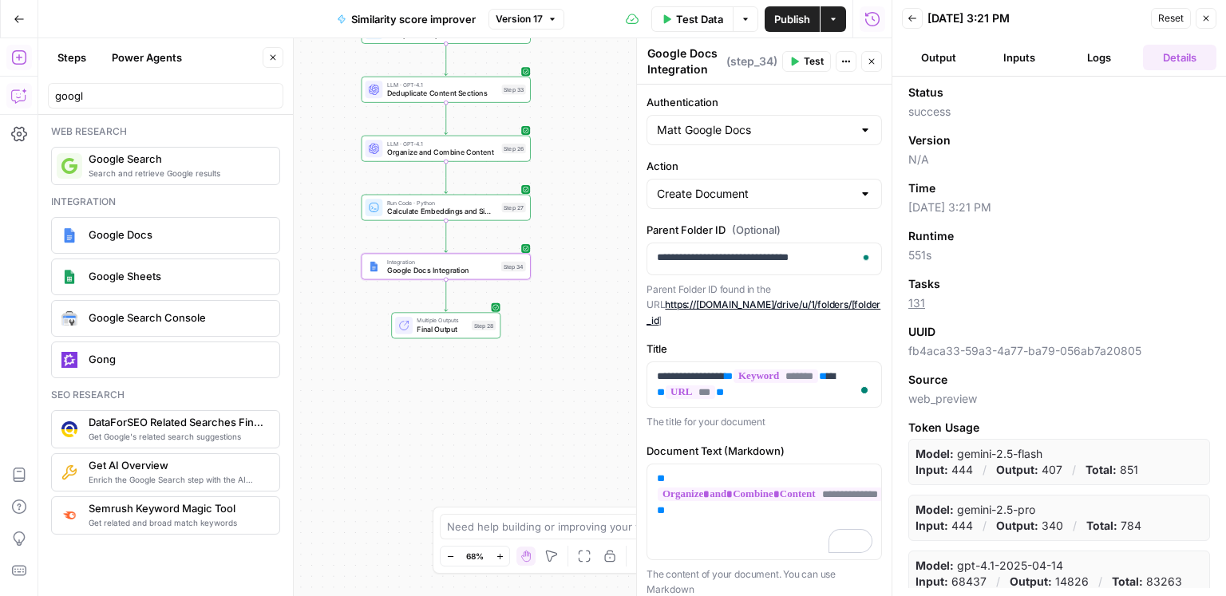
click at [10, 85] on button "Copilot" at bounding box center [19, 96] width 26 height 26
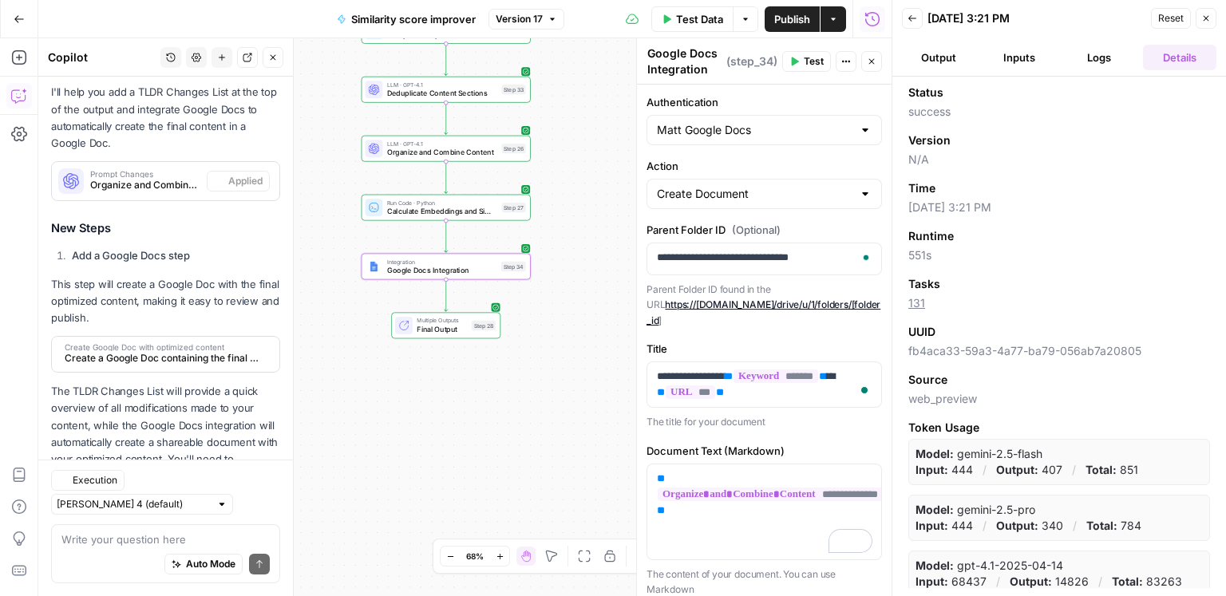
scroll to position [406, 0]
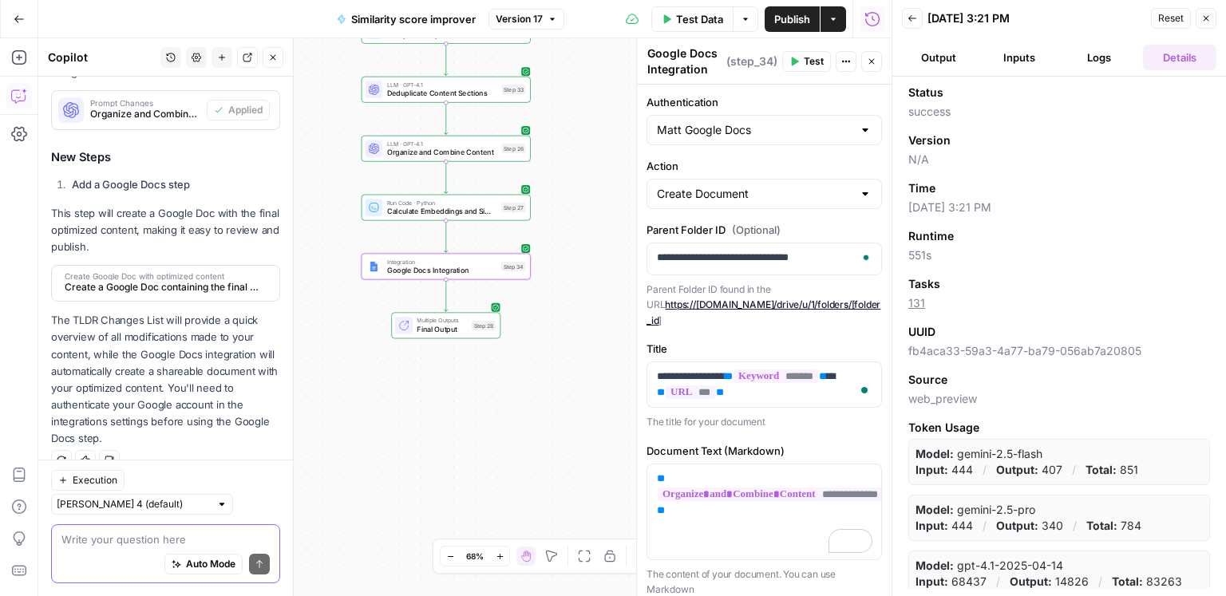
click at [113, 536] on textarea at bounding box center [165, 540] width 208 height 16
paste textarea "# TLDR: TOP PRIORITY IMPROVEMENTS * **Add comprehensive CPO eligibility and ins…"
type textarea "# TLDR: TOP PRIORITY IMPROVEMENTS * **Add comprehensive CPO eligibility and ins…"
type textarea "i"
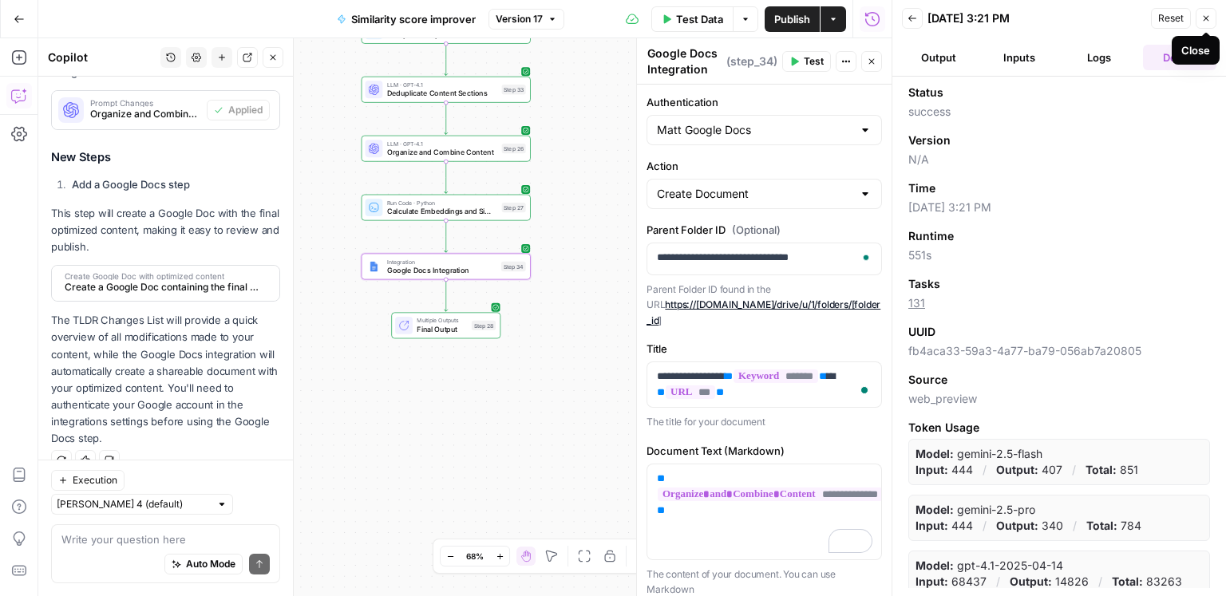
click at [1211, 18] on span "Close" at bounding box center [1210, 18] width 1 height 1
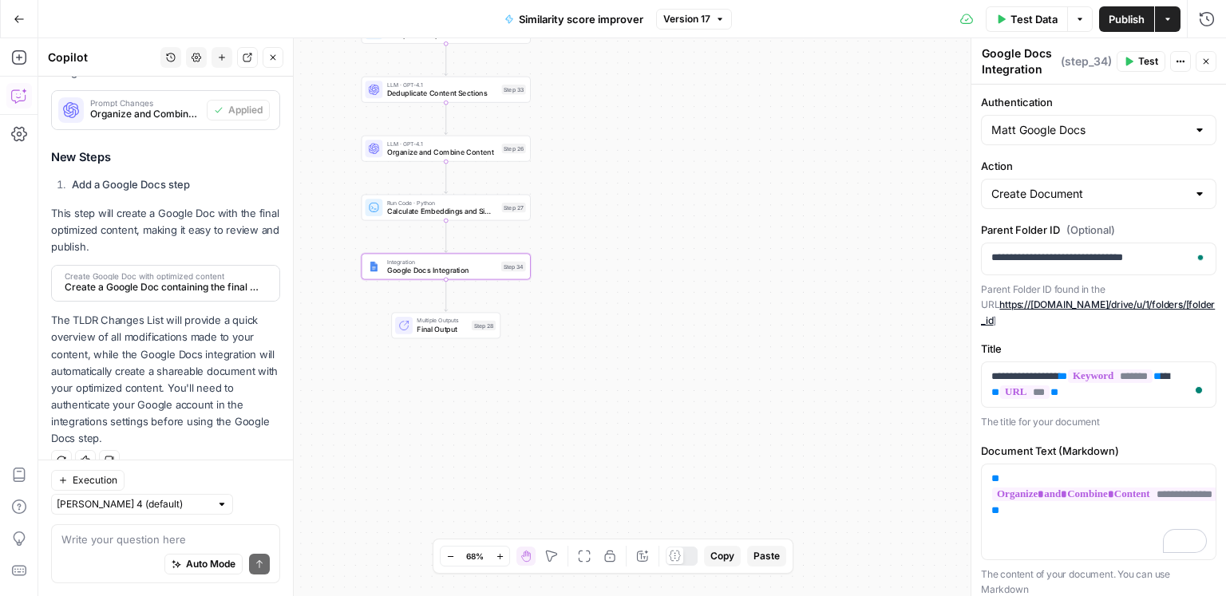
click at [1207, 58] on icon "button" at bounding box center [1206, 62] width 10 height 10
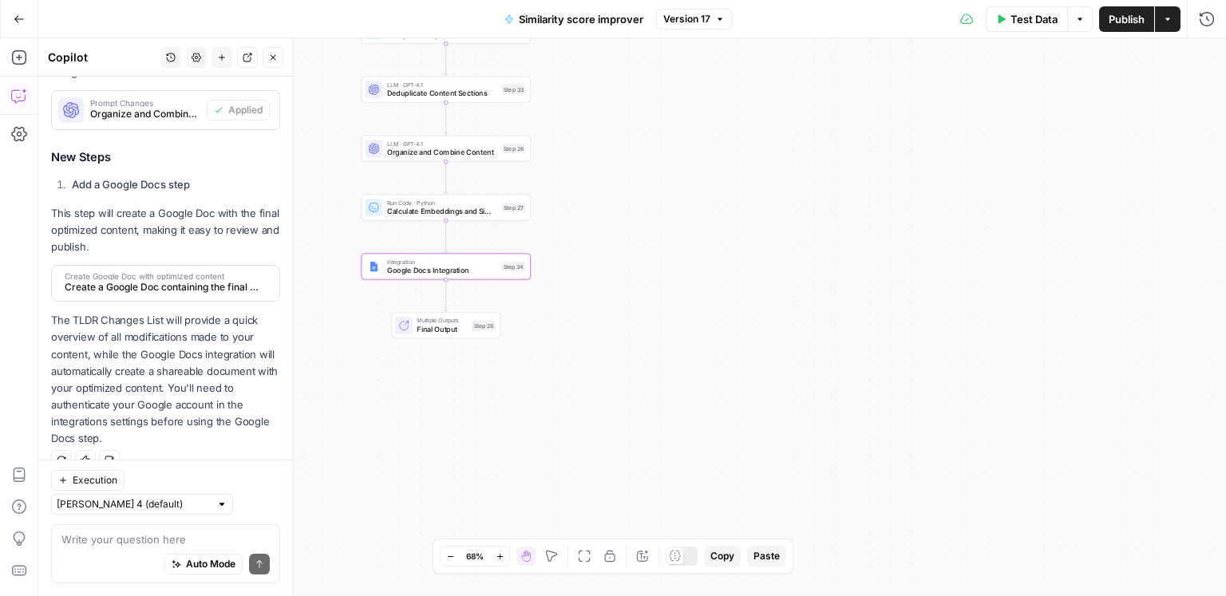
click at [107, 548] on div "Auto Mode Send" at bounding box center [165, 565] width 208 height 35
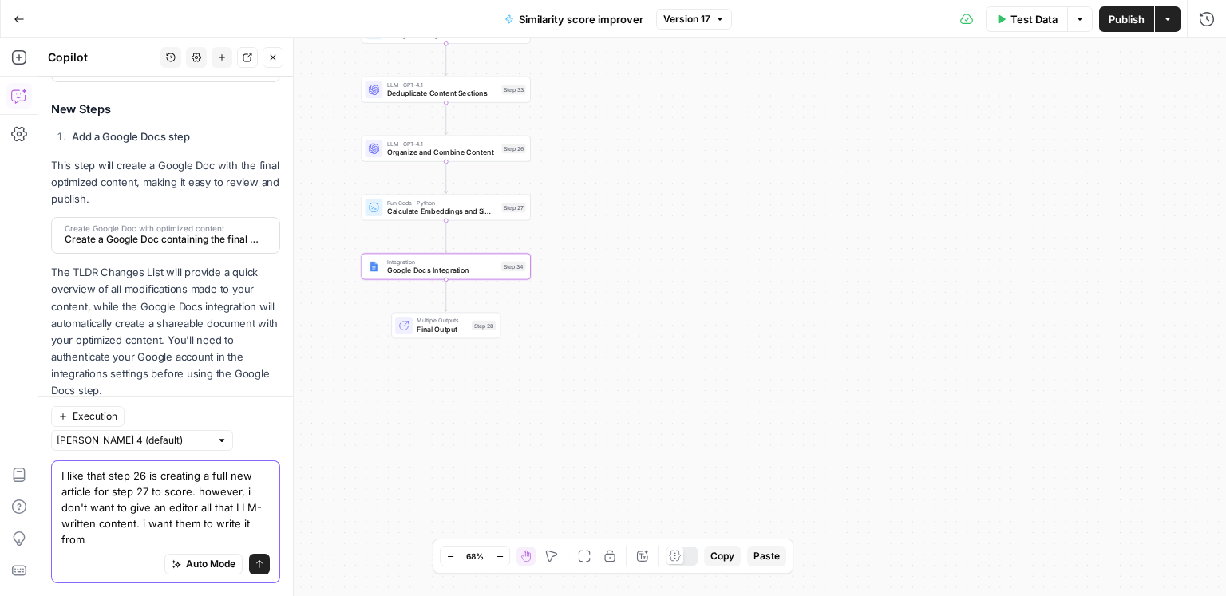
scroll to position [470, 0]
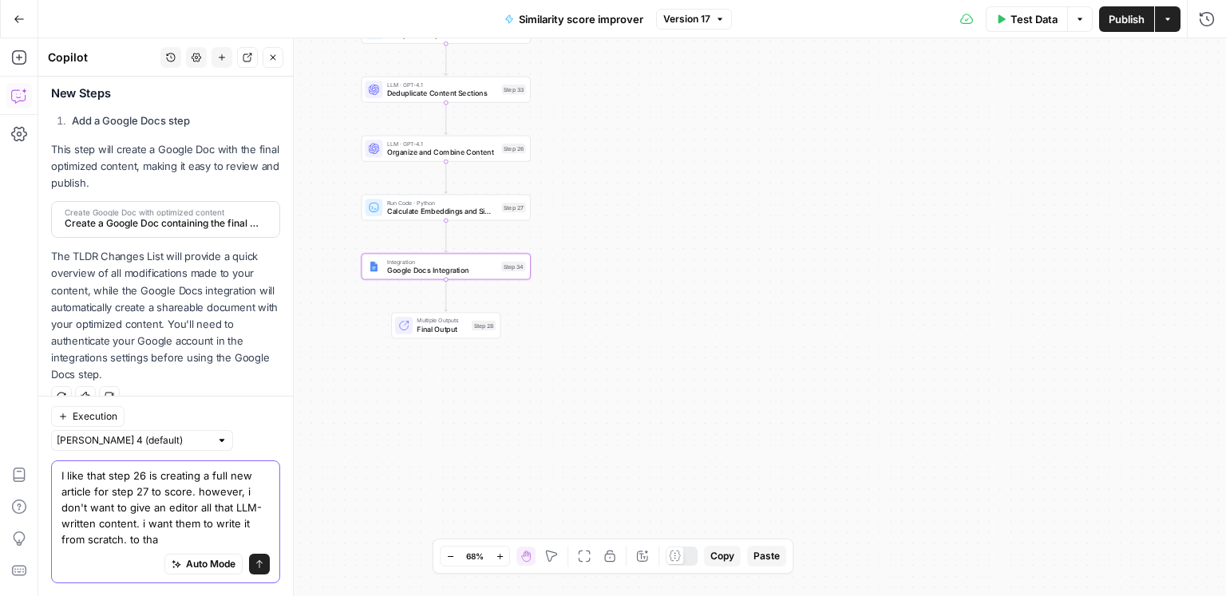
type textarea "I like that step 26 is creating a full new article for step 27 to score. howeve…"
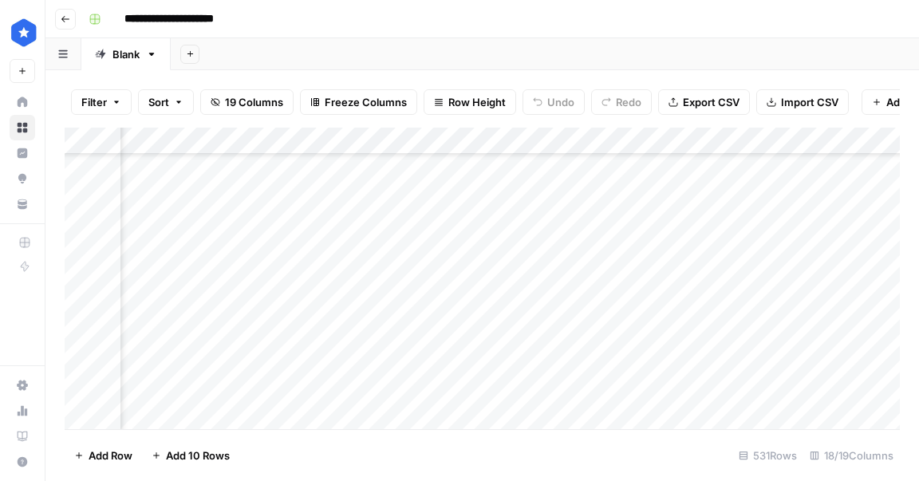
scroll to position [14160, 955]
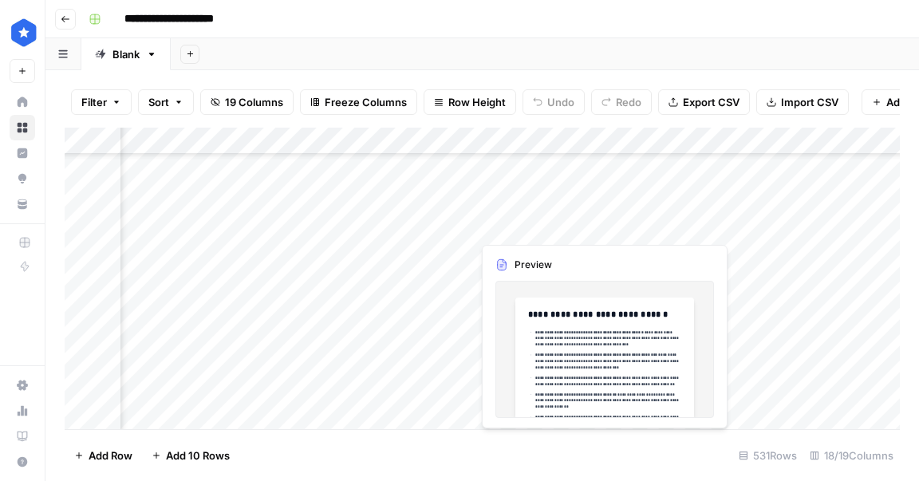
click at [553, 221] on div "Add Column" at bounding box center [483, 279] width 836 height 302
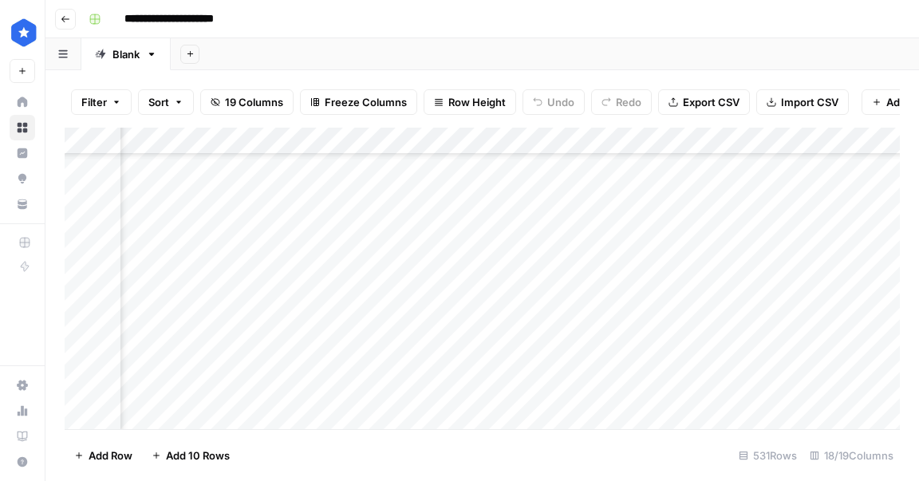
click at [601, 223] on div "Add Column" at bounding box center [483, 279] width 836 height 302
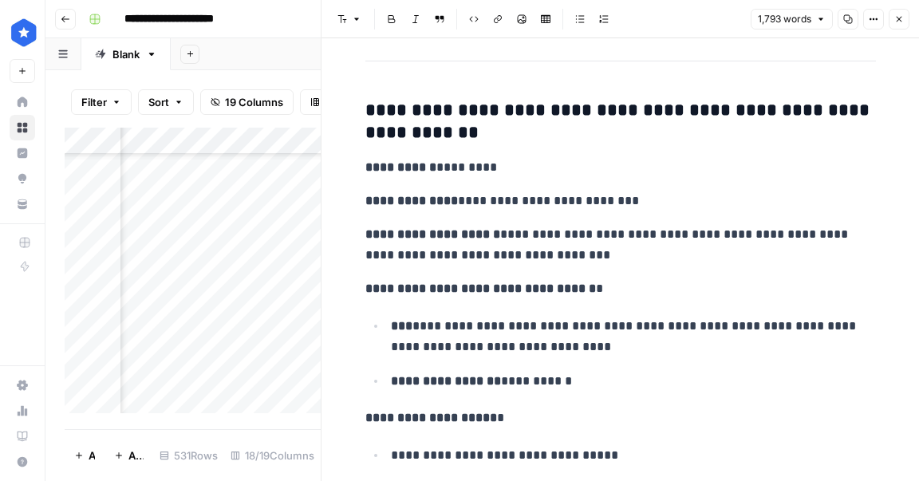
scroll to position [3065, 0]
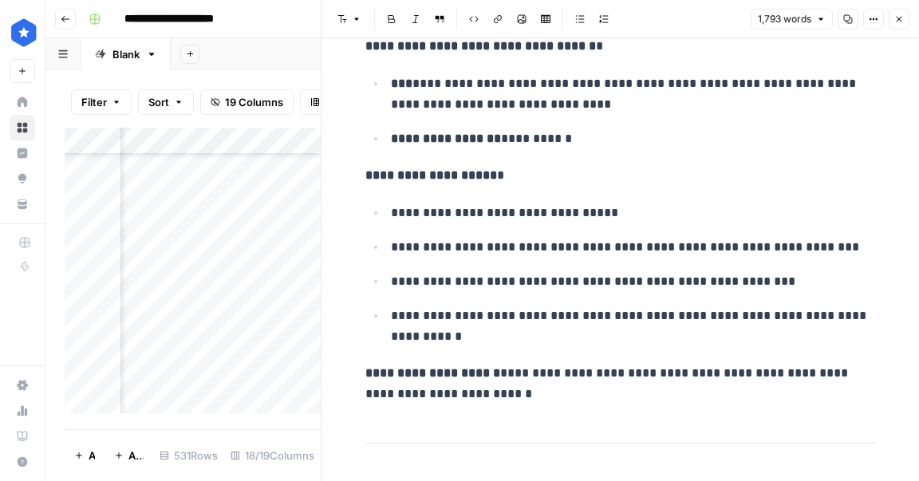
click at [259, 226] on div "Add Column" at bounding box center [193, 271] width 256 height 286
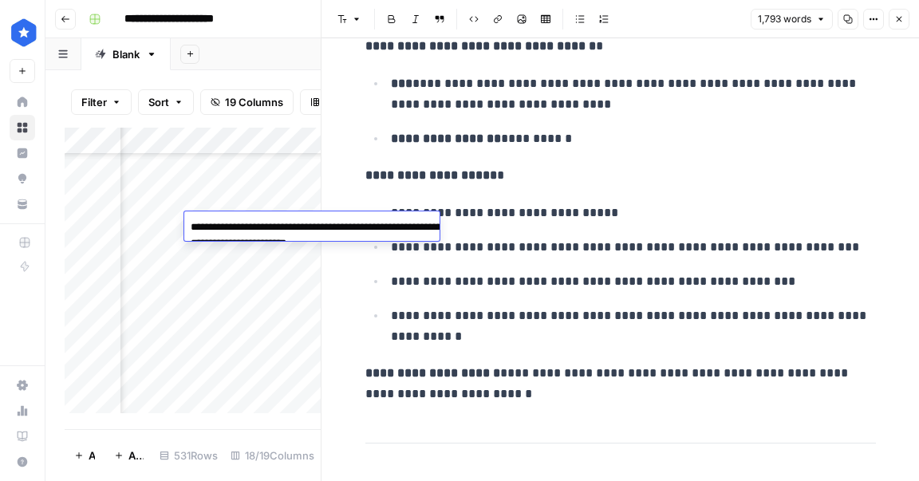
drag, startPoint x: 305, startPoint y: 234, endPoint x: 246, endPoint y: 231, distance: 59.2
click at [246, 231] on textarea "**********" at bounding box center [343, 235] width 319 height 38
click at [787, 114] on ul "**********" at bounding box center [621, 111] width 511 height 77
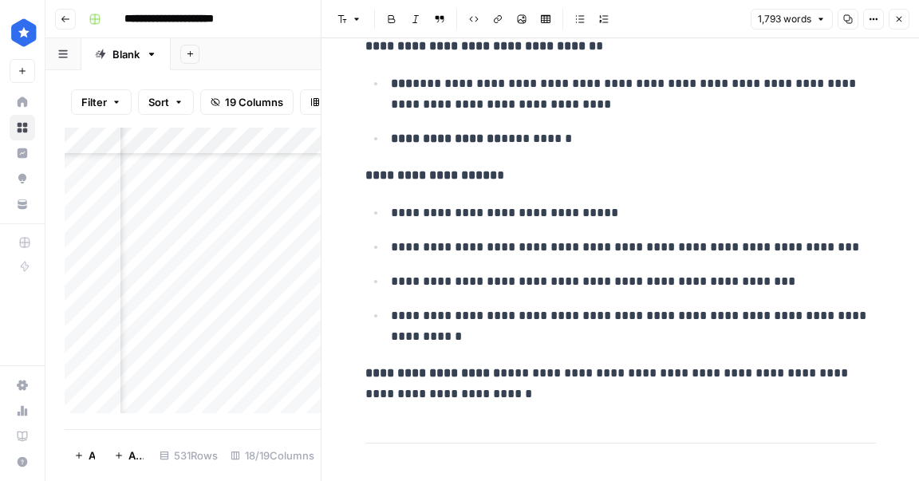
click at [236, 192] on div "Add Column" at bounding box center [193, 271] width 256 height 286
click at [172, 221] on div "Add Column" at bounding box center [193, 271] width 256 height 286
click at [172, 225] on div "Add Column" at bounding box center [193, 271] width 256 height 286
click at [152, 256] on div "Add Column" at bounding box center [193, 271] width 256 height 286
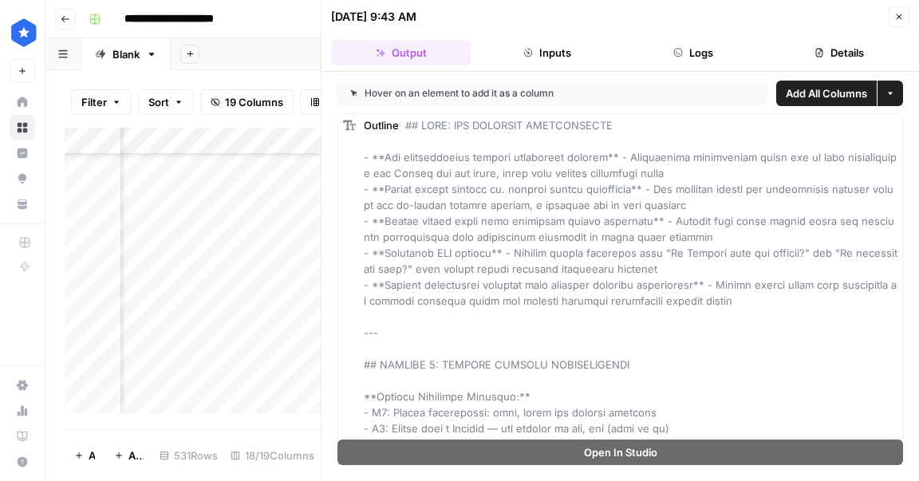
click at [852, 50] on button "Details" at bounding box center [840, 53] width 140 height 26
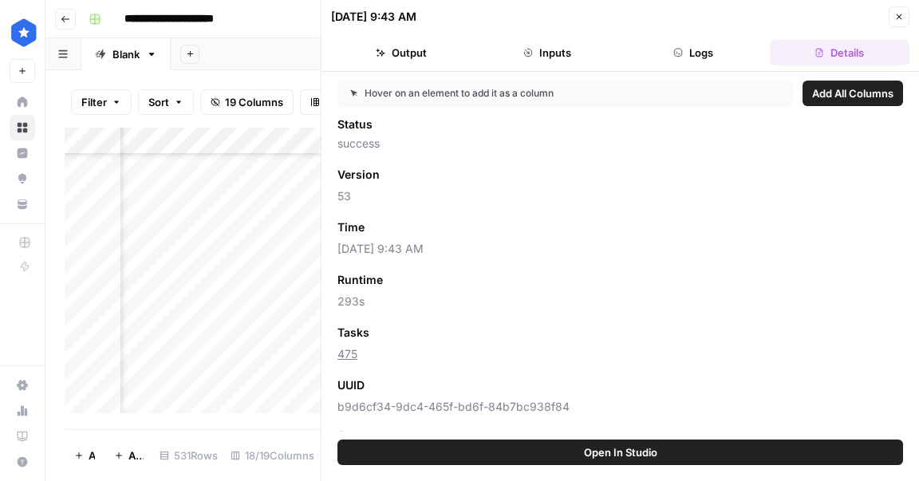
click at [612, 227] on div "Time Add as Column" at bounding box center [621, 227] width 566 height 21
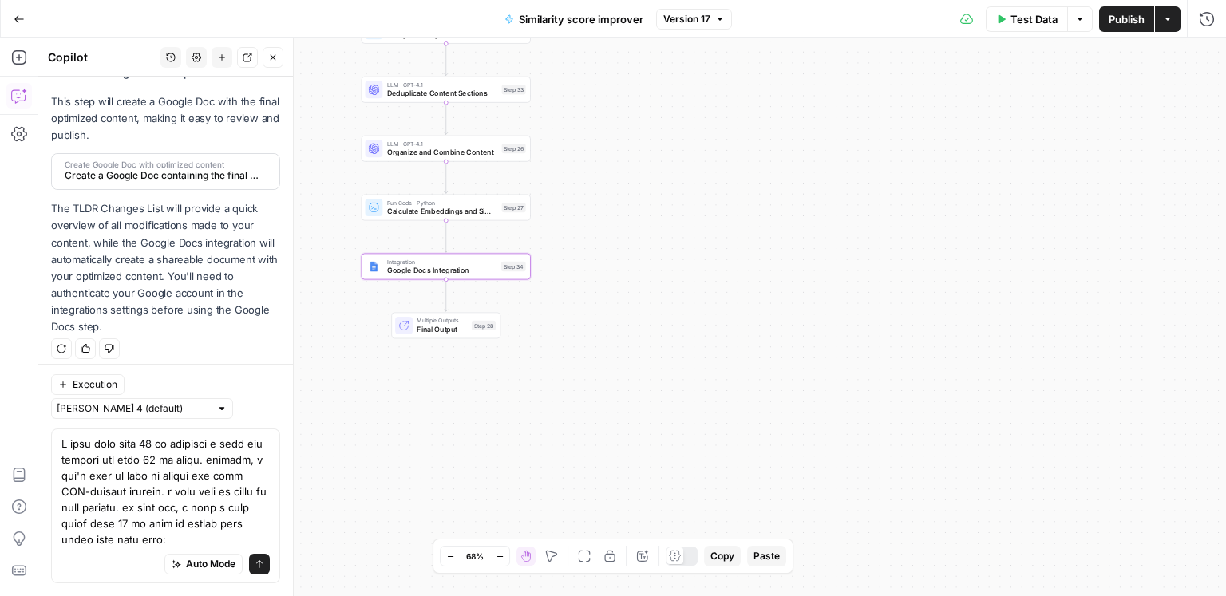
scroll to position [601, 0]
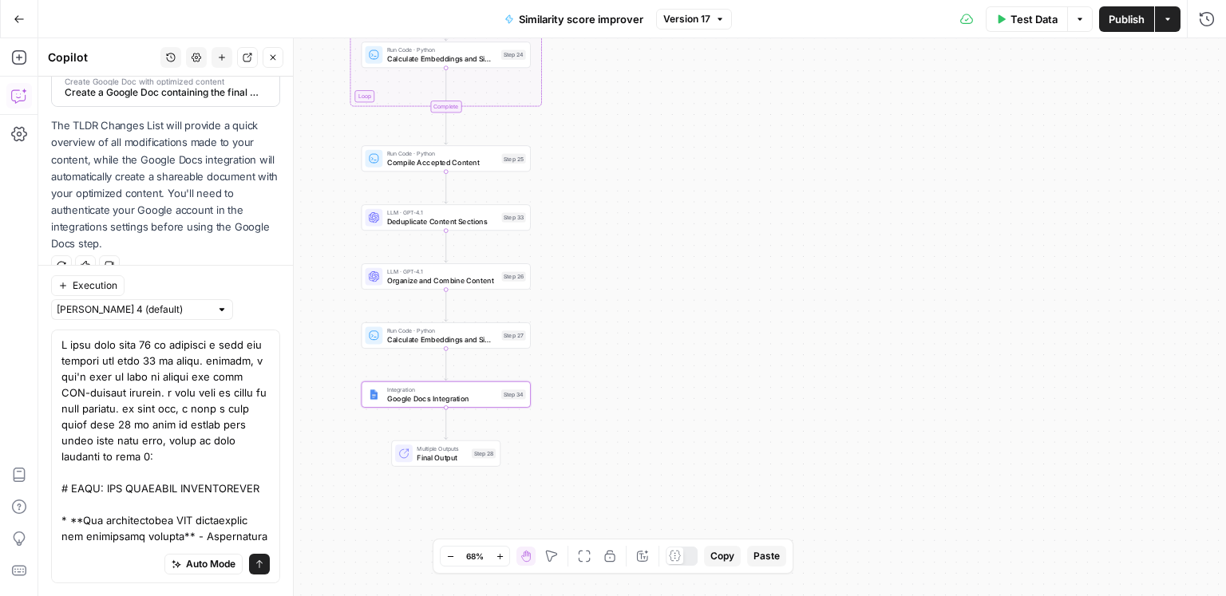
type textarea "I like that step 26 is creating a full new article for step 27 to score. howeve…"
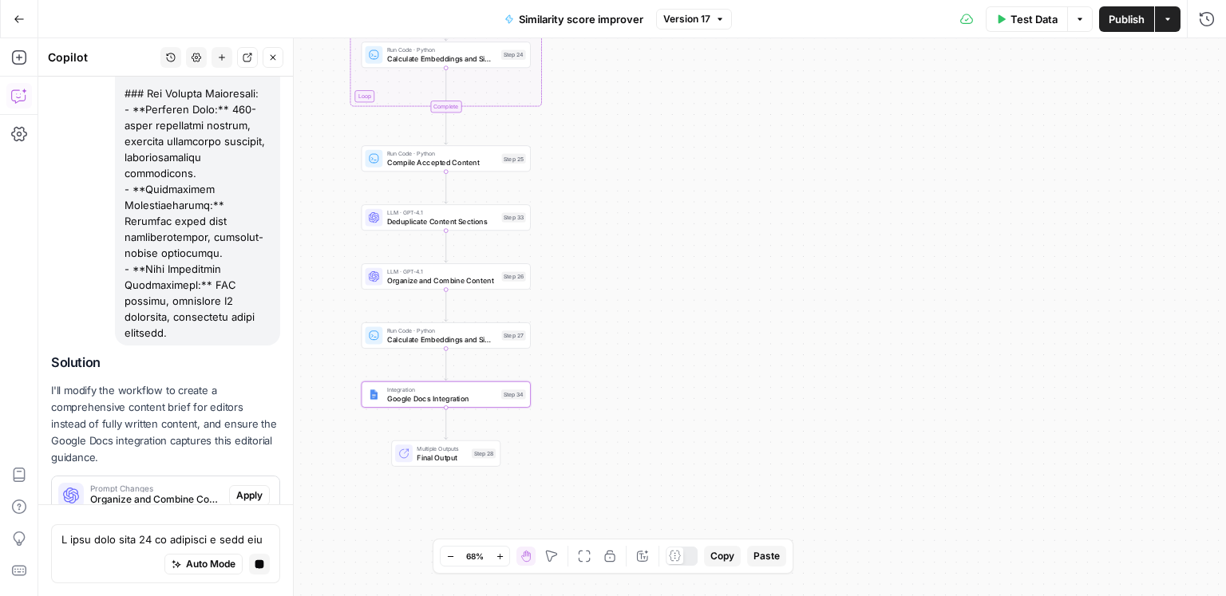
scroll to position [11096, 0]
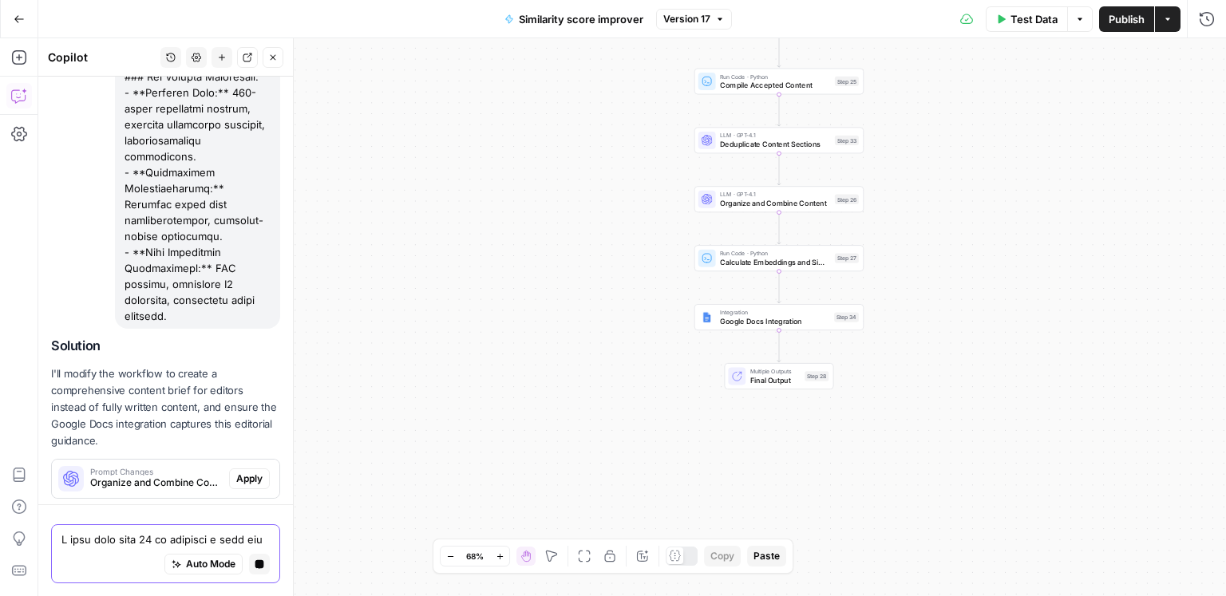
click at [258, 566] on icon "button" at bounding box center [259, 564] width 9 height 9
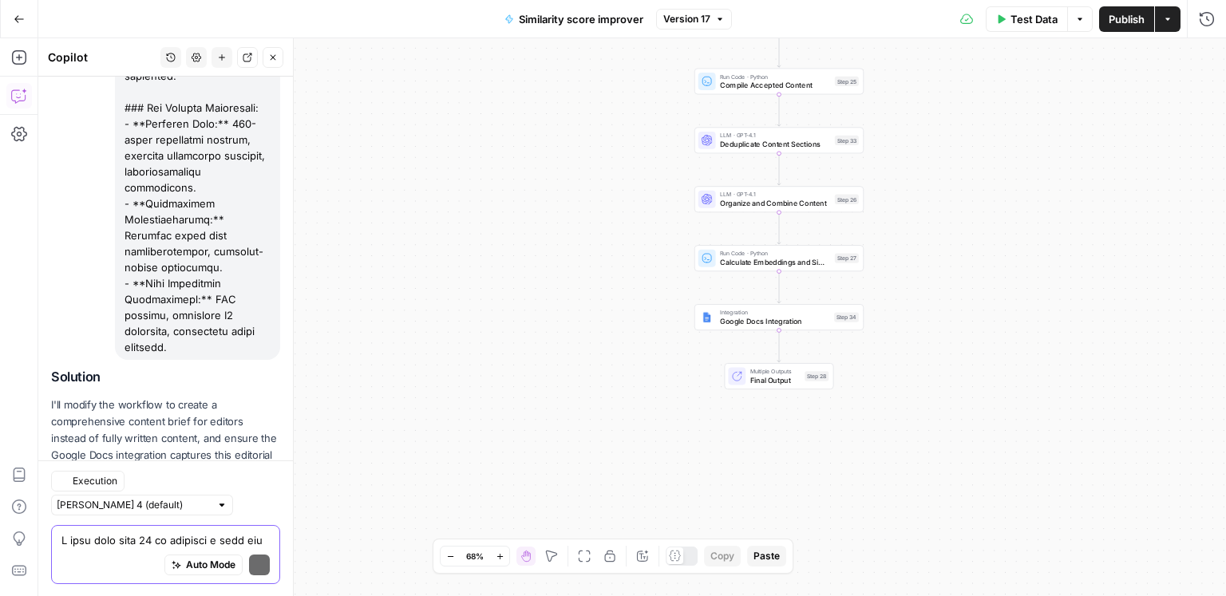
scroll to position [11174, 0]
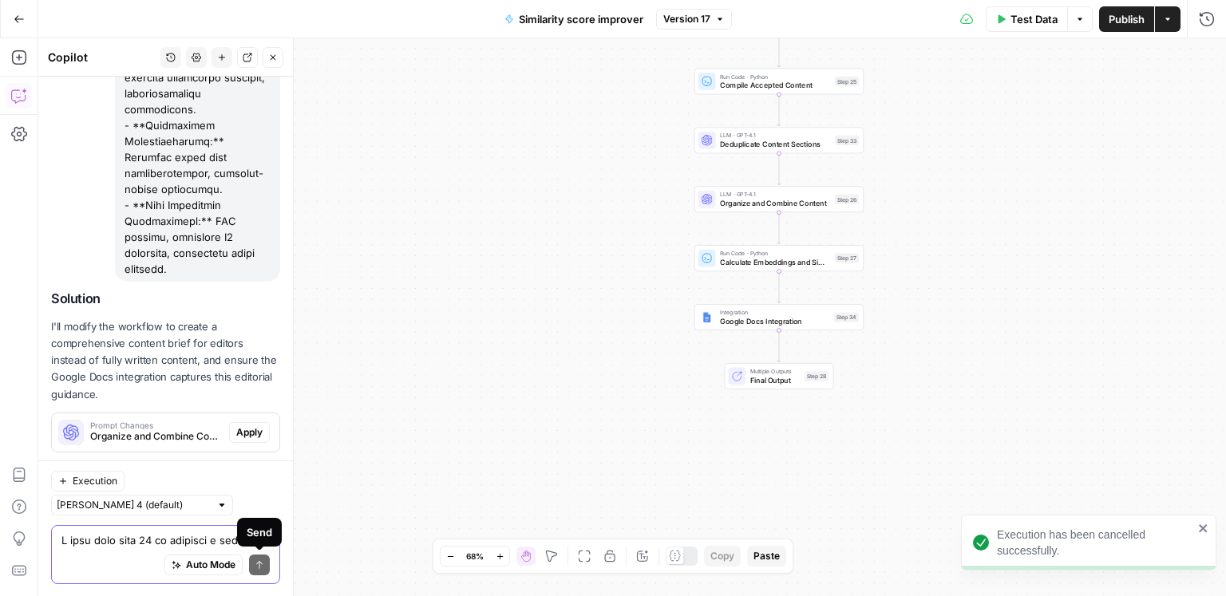
click at [136, 539] on textarea at bounding box center [165, 540] width 208 height 16
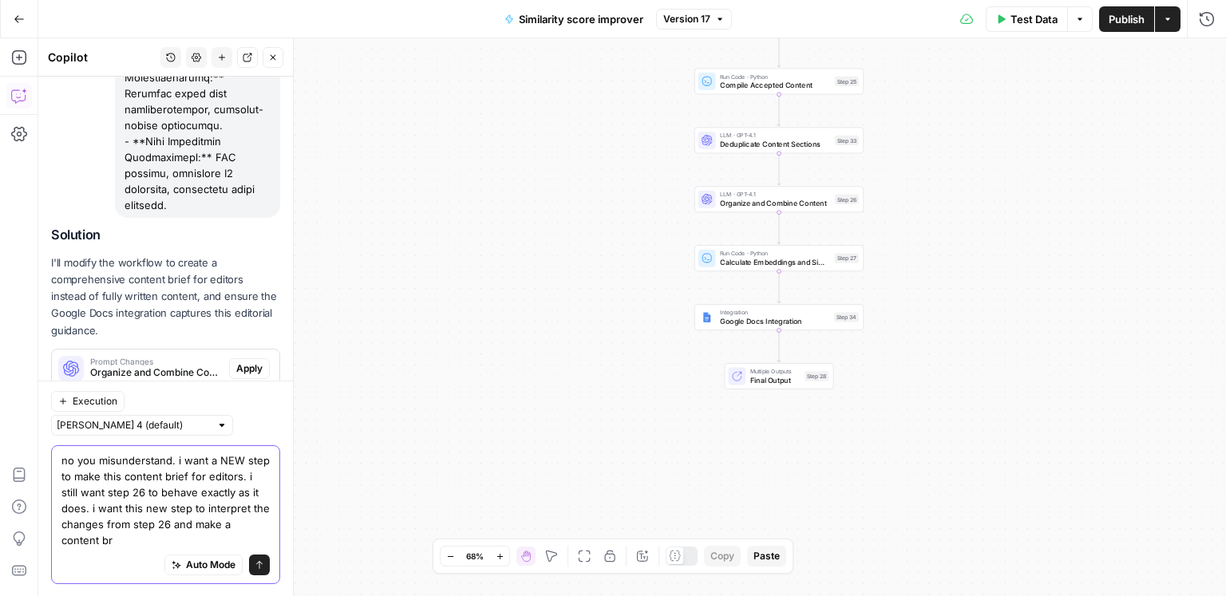
scroll to position [11254, 0]
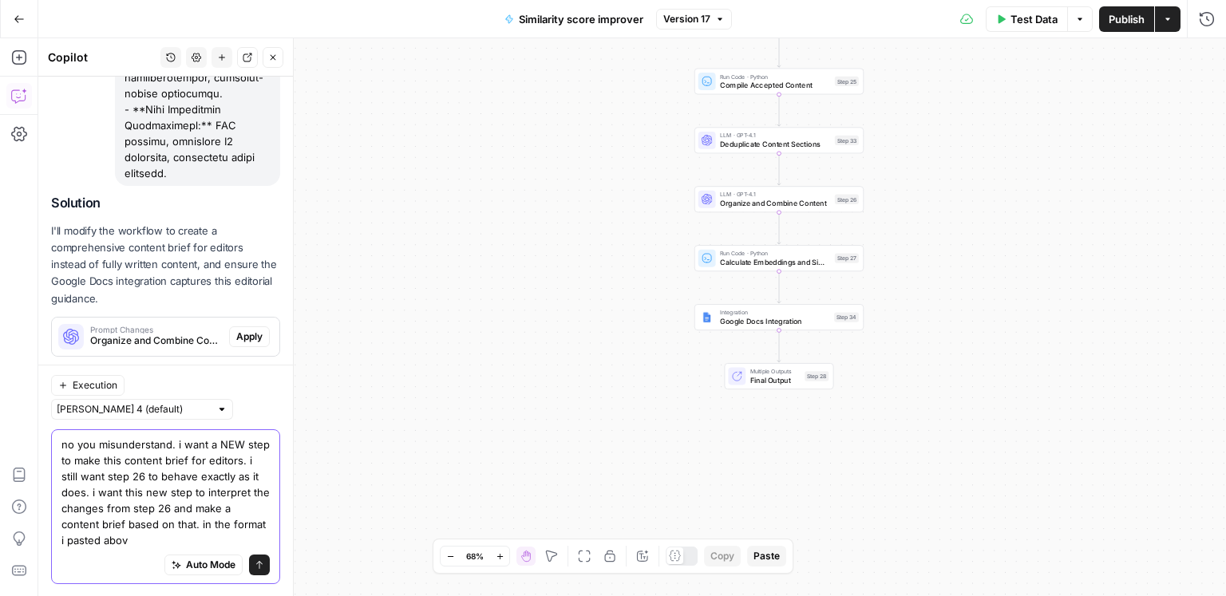
type textarea "no you misunderstand. i want a NEW step to make this content brief for editors.…"
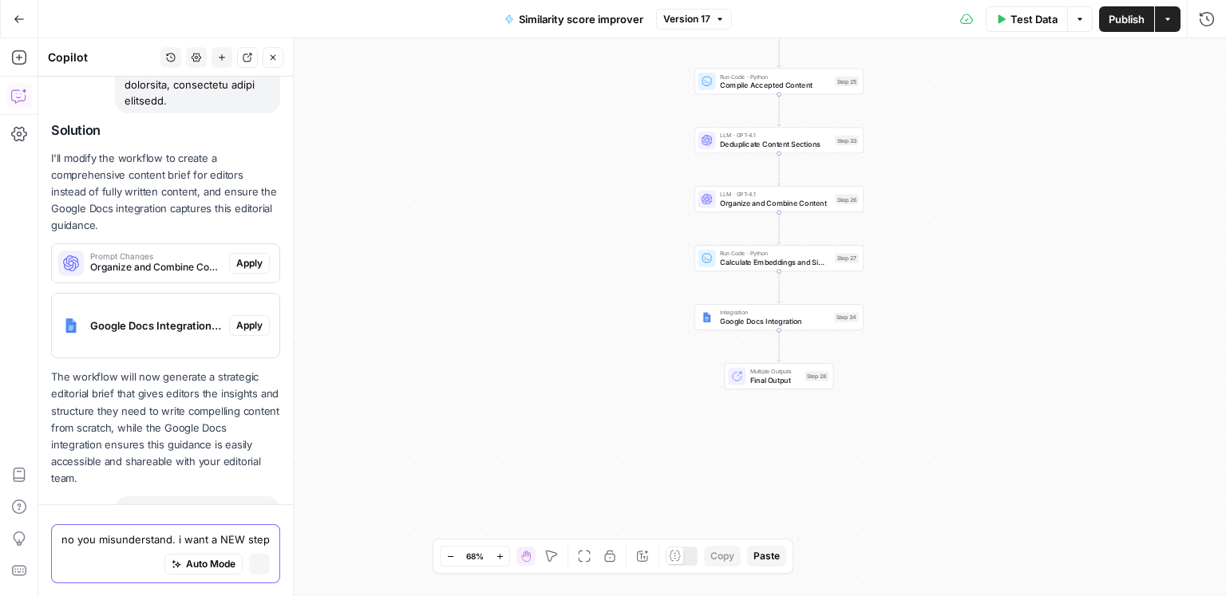
scroll to position [11300, 0]
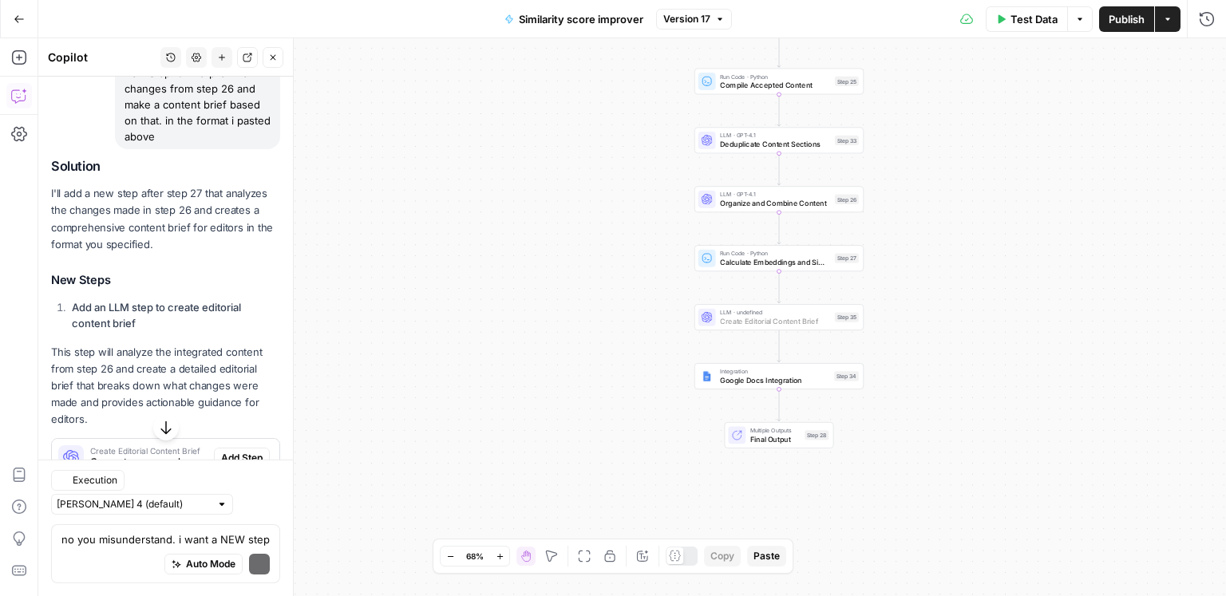
click at [240, 451] on span "Add Step" at bounding box center [242, 458] width 42 height 14
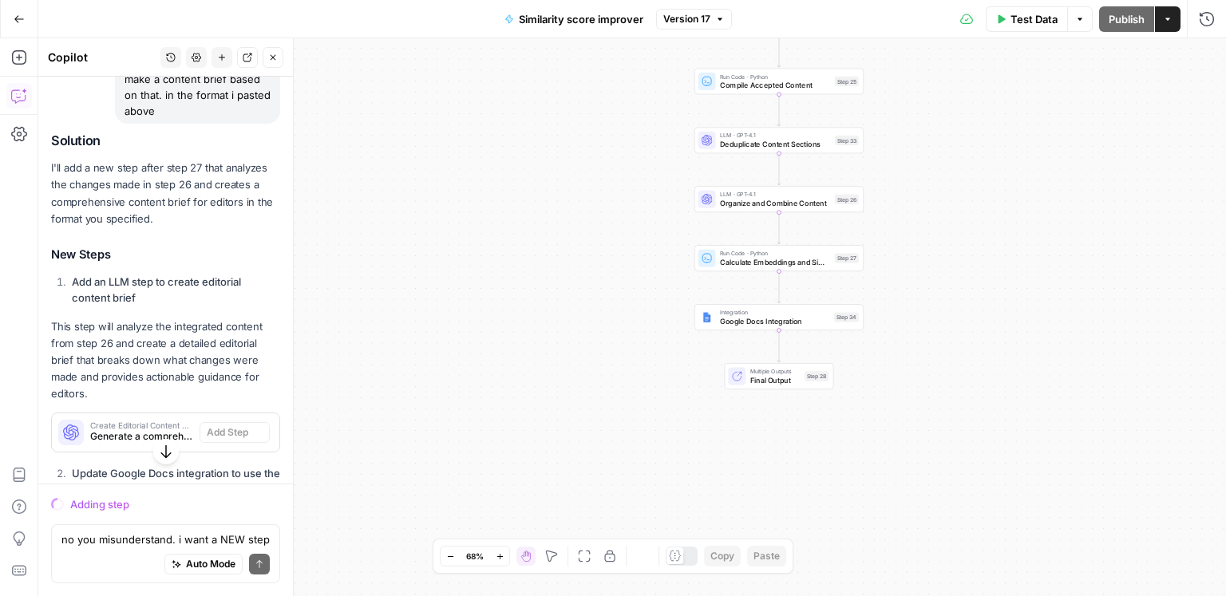
scroll to position [11834, 0]
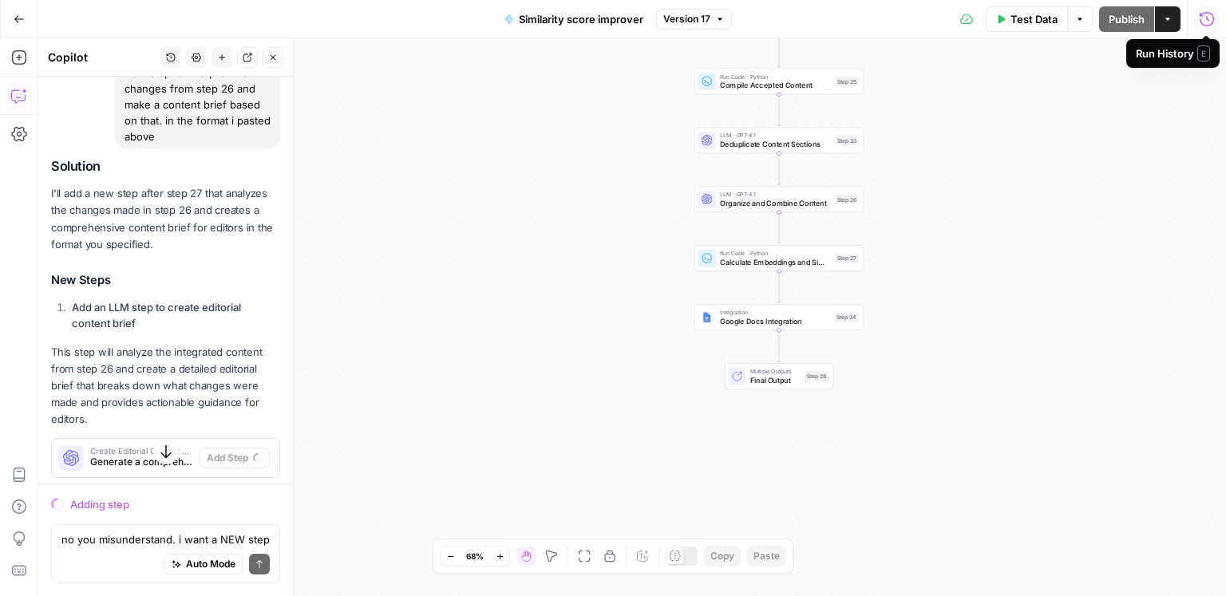
click at [1211, 16] on icon "button" at bounding box center [1207, 19] width 16 height 16
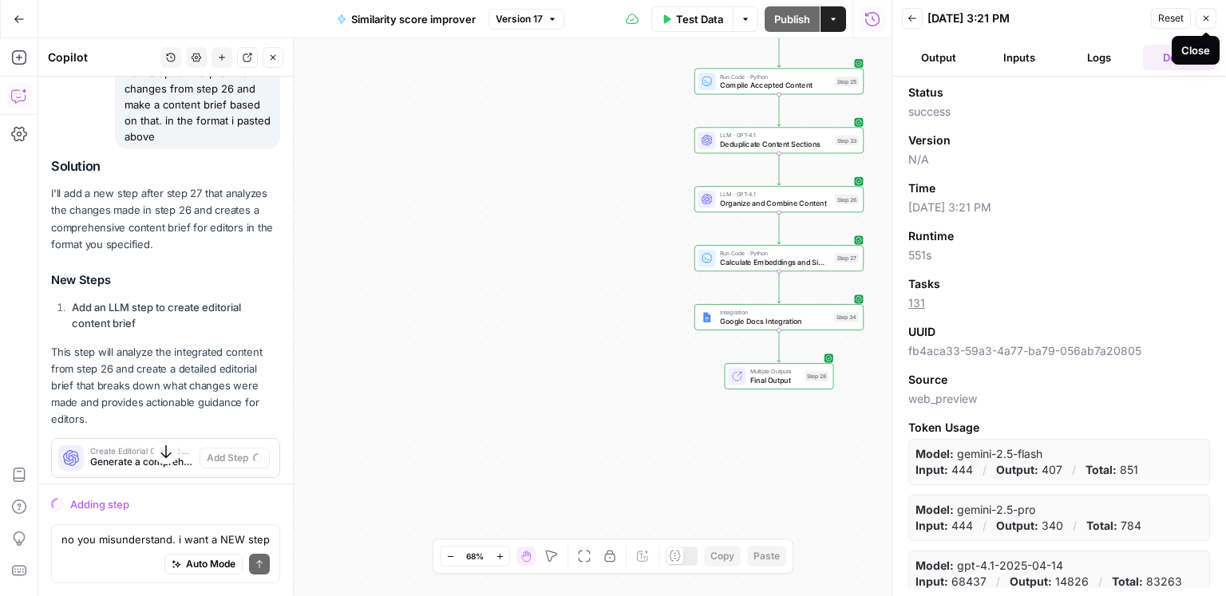
click at [1204, 22] on icon "button" at bounding box center [1206, 19] width 10 height 10
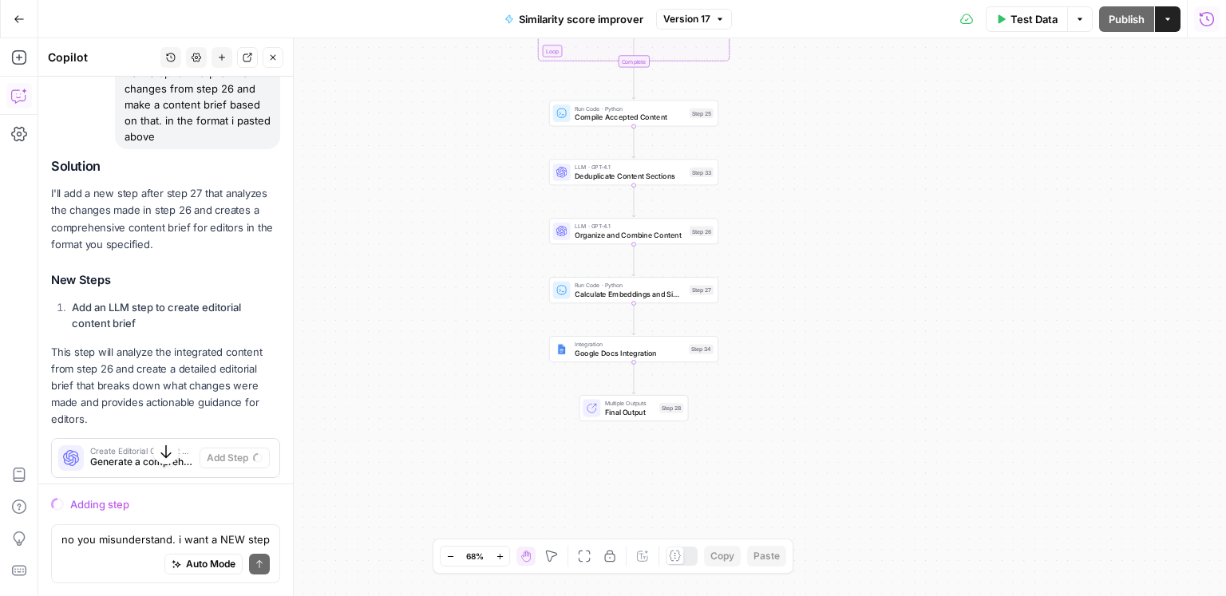
drag, startPoint x: 1018, startPoint y: 200, endPoint x: 875, endPoint y: 225, distance: 145.8
click at [878, 230] on div "Workflow Input Settings Inputs Web Page Scrape Scrape our page Step 1 Run Code …" at bounding box center [632, 317] width 1188 height 558
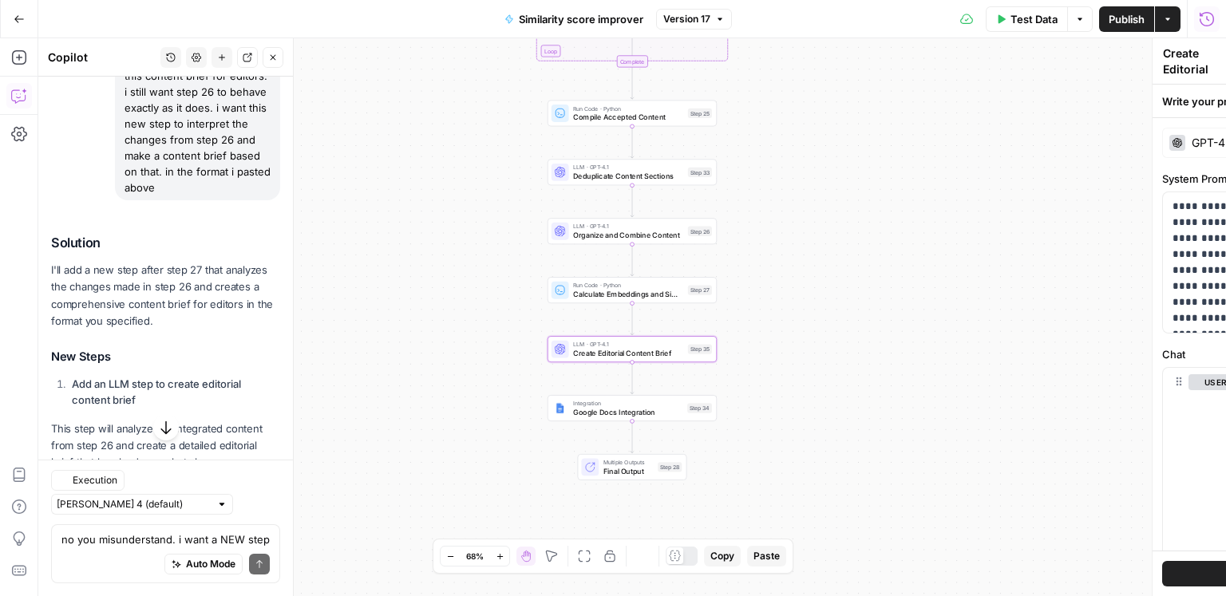
scroll to position [11911, 0]
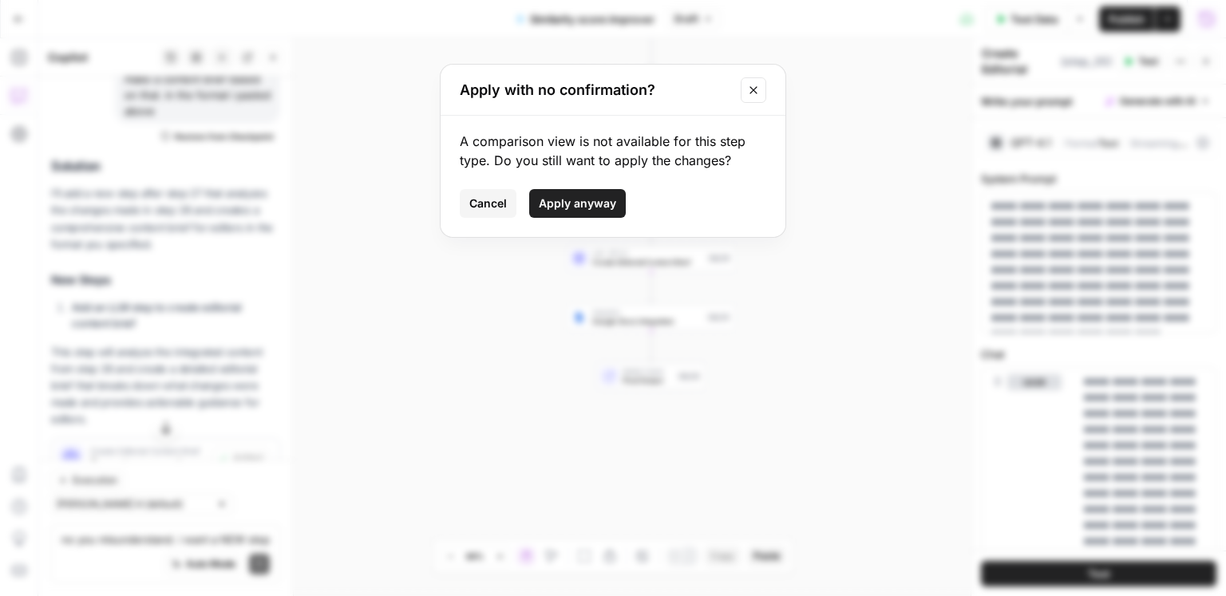
click at [587, 199] on span "Apply anyway" at bounding box center [577, 204] width 77 height 16
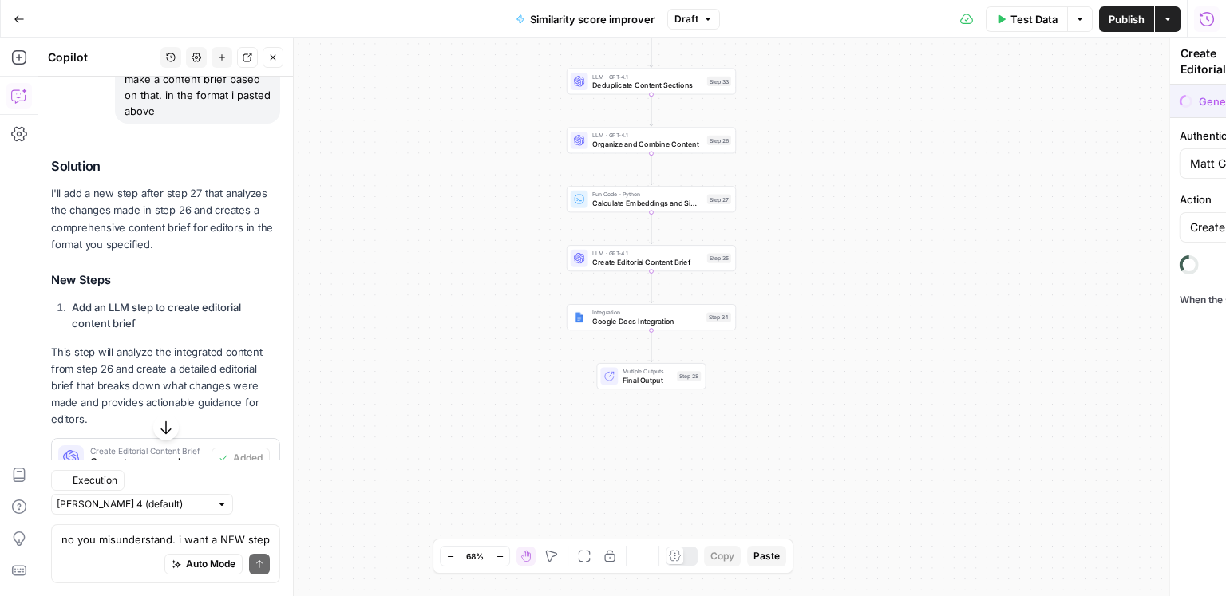
type textarea "Google Docs Integration"
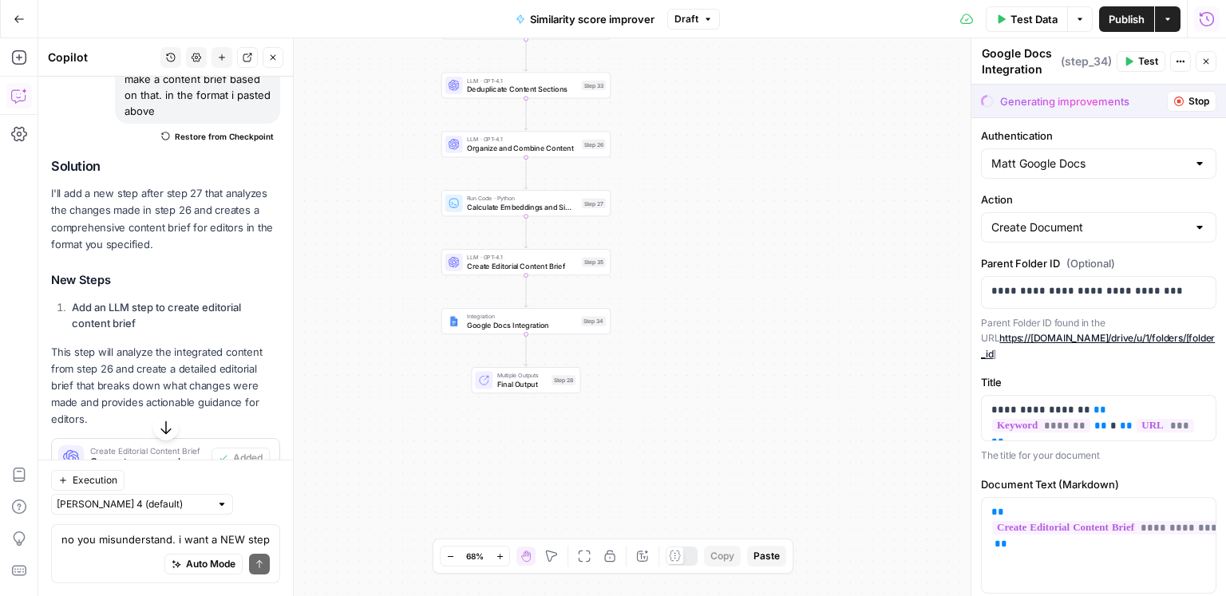
drag, startPoint x: 817, startPoint y: 291, endPoint x: 695, endPoint y: 294, distance: 121.3
click at [695, 294] on div "Workflow Input Settings Inputs Web Page Scrape Scrape our page Step 1 Run Code …" at bounding box center [632, 317] width 1188 height 558
click at [1007, 402] on p "**********" at bounding box center [1099, 418] width 216 height 32
click at [1097, 406] on p "**********" at bounding box center [1099, 418] width 216 height 32
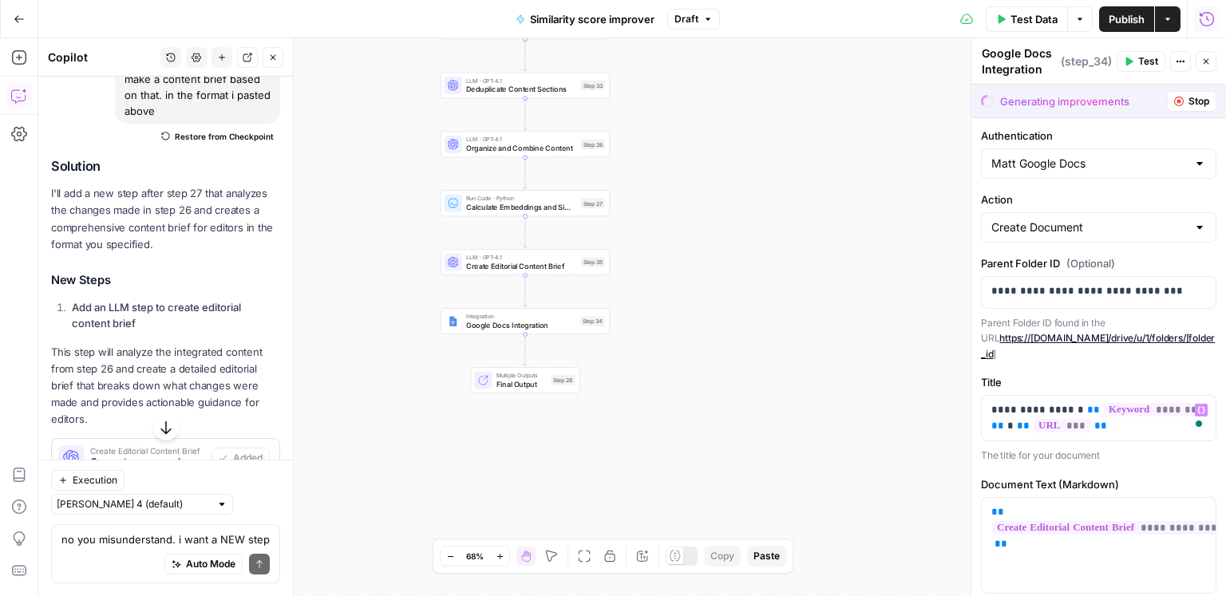
click at [1179, 97] on icon "button" at bounding box center [1179, 102] width 10 height 10
click at [1179, 98] on icon "button" at bounding box center [1179, 102] width 10 height 10
click at [595, 243] on span "Test" at bounding box center [593, 242] width 13 height 10
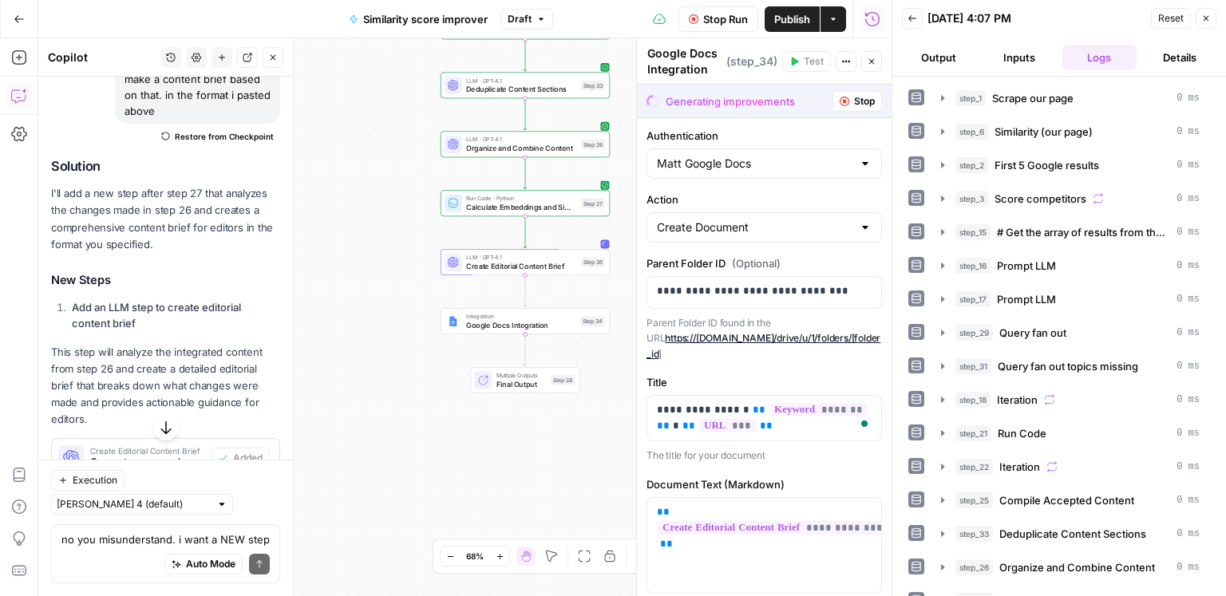
click at [863, 103] on span "Stop" at bounding box center [864, 101] width 21 height 14
click at [870, 69] on button "Close" at bounding box center [871, 61] width 21 height 21
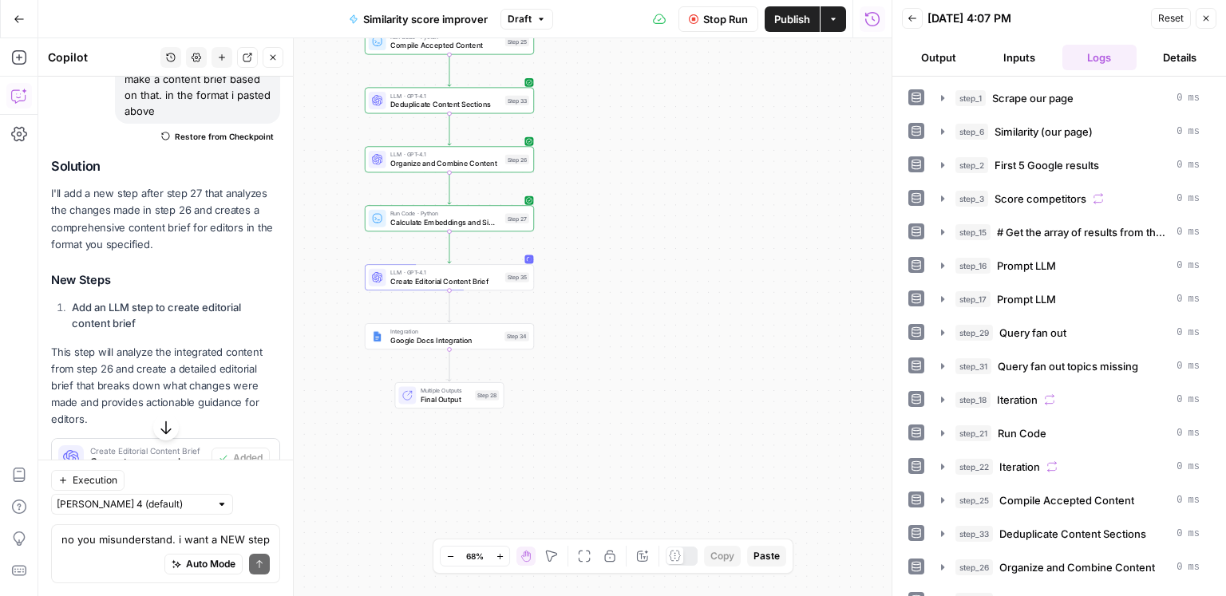
drag, startPoint x: 780, startPoint y: 194, endPoint x: 705, endPoint y: 208, distance: 76.4
click at [705, 208] on div "Workflow Input Settings Inputs Web Page Scrape Scrape our page Step 1 Run Code …" at bounding box center [464, 317] width 853 height 558
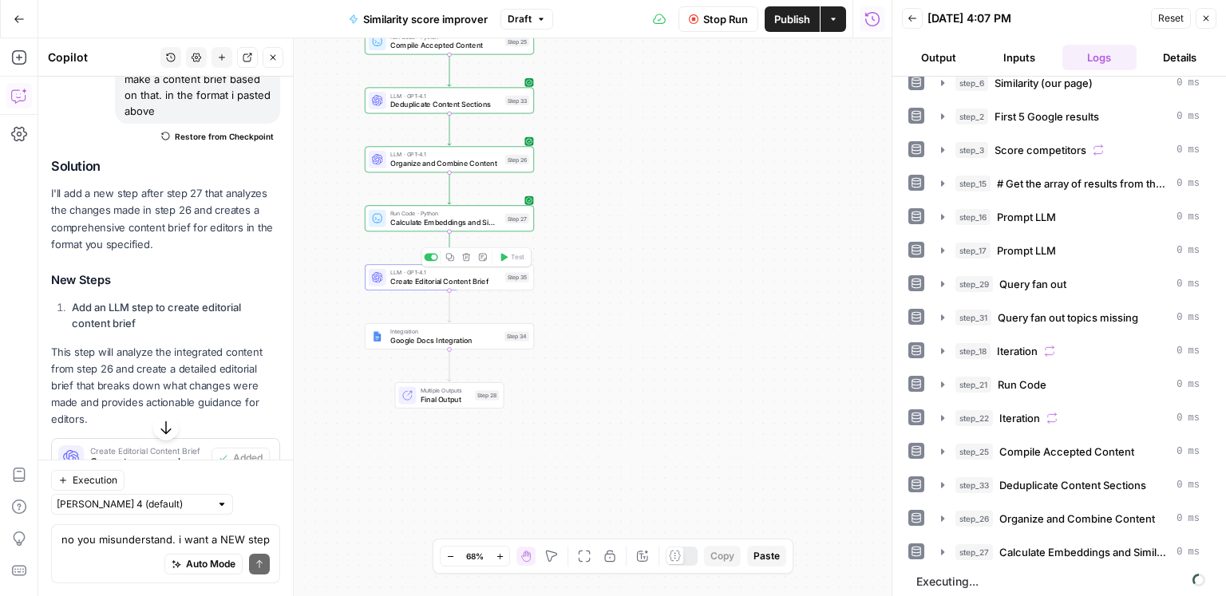
click at [451, 283] on span "Create Editorial Content Brief" at bounding box center [445, 281] width 110 height 11
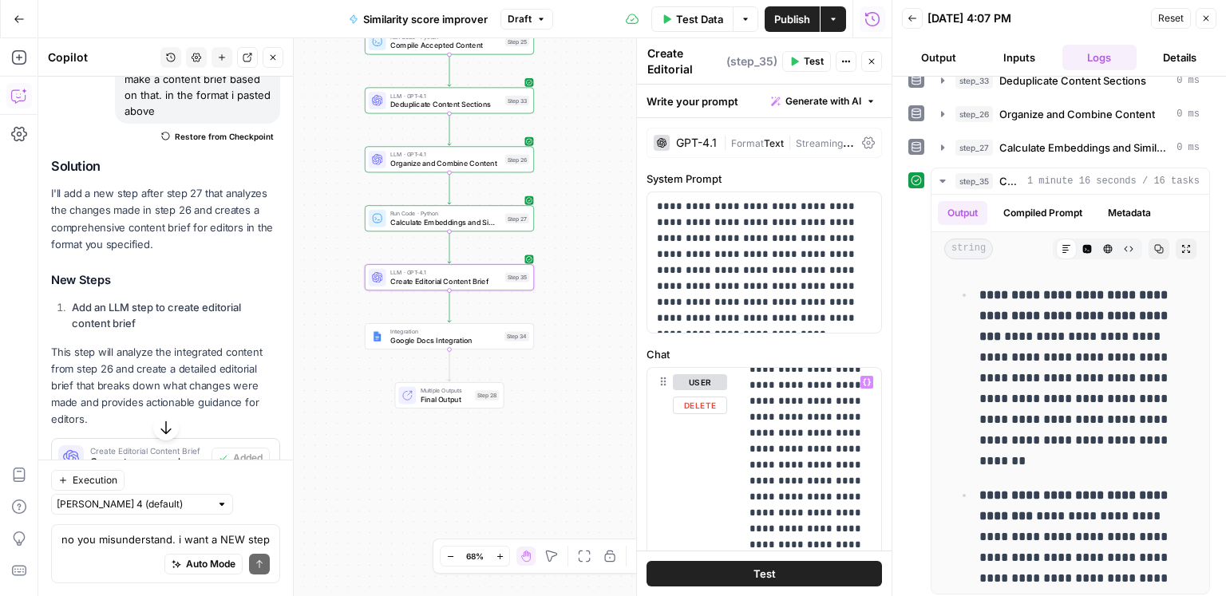
scroll to position [30, 0]
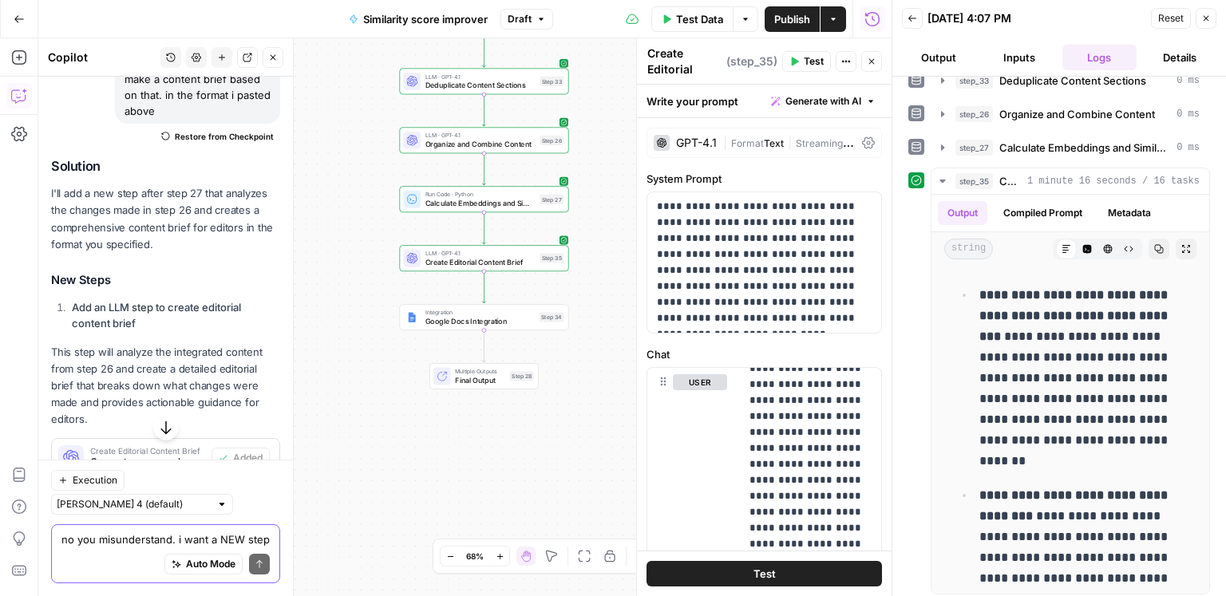
click at [158, 546] on textarea "no you misunderstand. i want a NEW step to make this content brief for editors.…" at bounding box center [165, 540] width 208 height 16
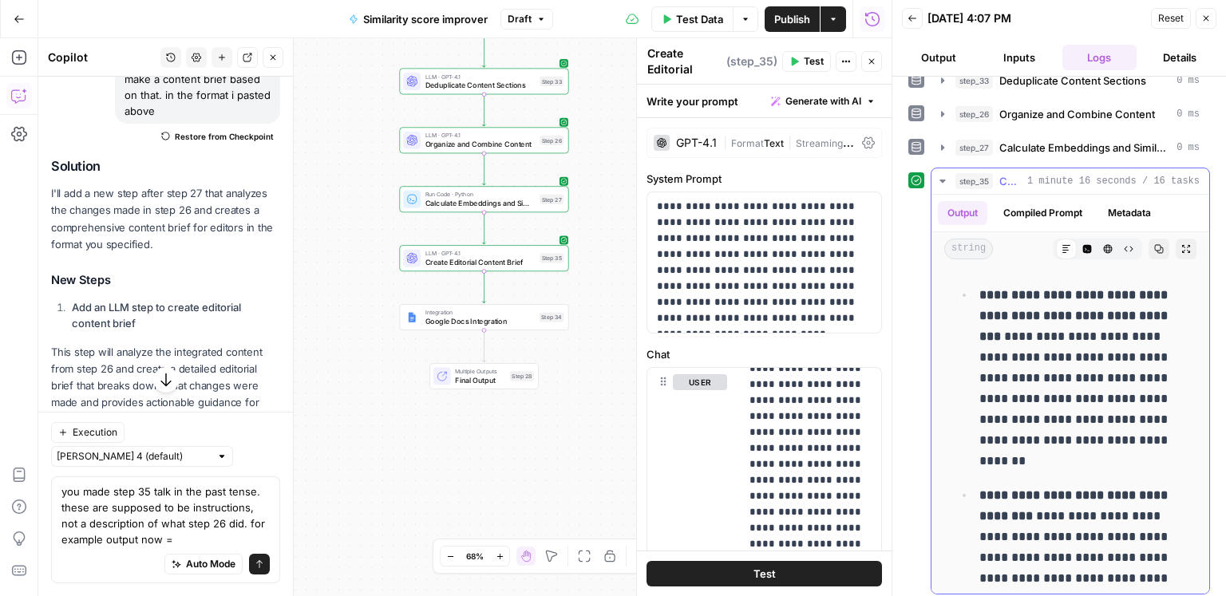
drag, startPoint x: 1018, startPoint y: 334, endPoint x: 1141, endPoint y: 425, distance: 153.1
click at [1026, 341] on p "**********" at bounding box center [1083, 378] width 208 height 187
click at [1145, 429] on p "**********" at bounding box center [1083, 378] width 208 height 187
drag, startPoint x: 1145, startPoint y: 449, endPoint x: 979, endPoint y: 296, distance: 225.4
click at [979, 296] on p "**********" at bounding box center [1083, 378] width 208 height 187
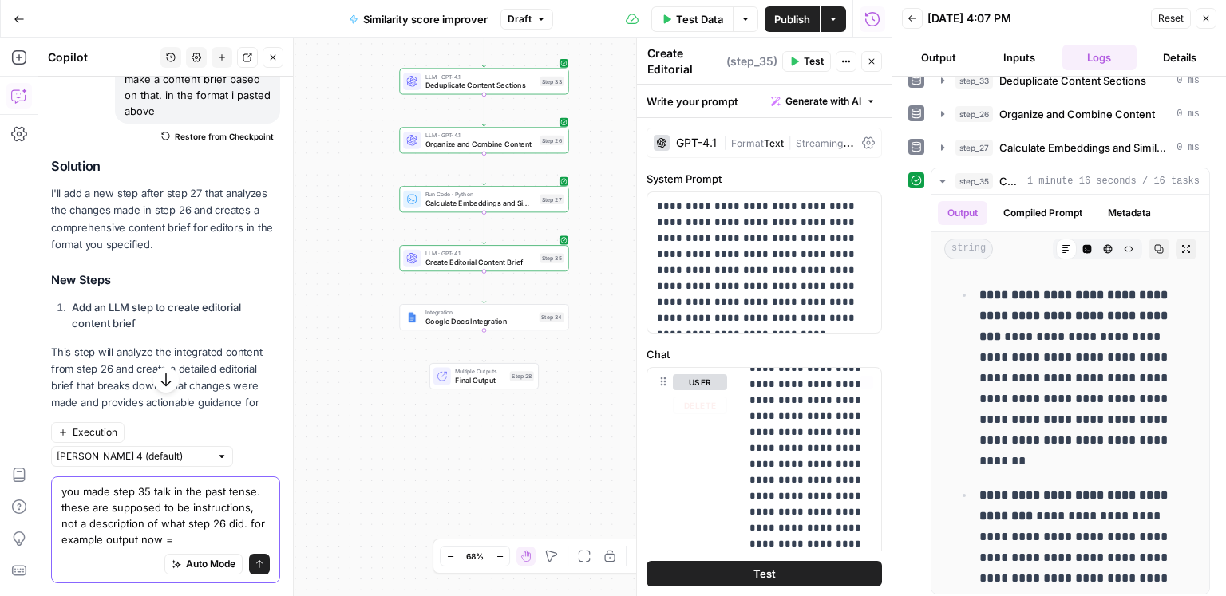
click at [229, 525] on textarea "you made step 35 talk in the past tense. these are supposed to be instructions,…" at bounding box center [165, 516] width 208 height 64
click at [215, 533] on textarea "you made step 35 talk in the past tense. these are supposed to be instructions,…" at bounding box center [165, 516] width 208 height 64
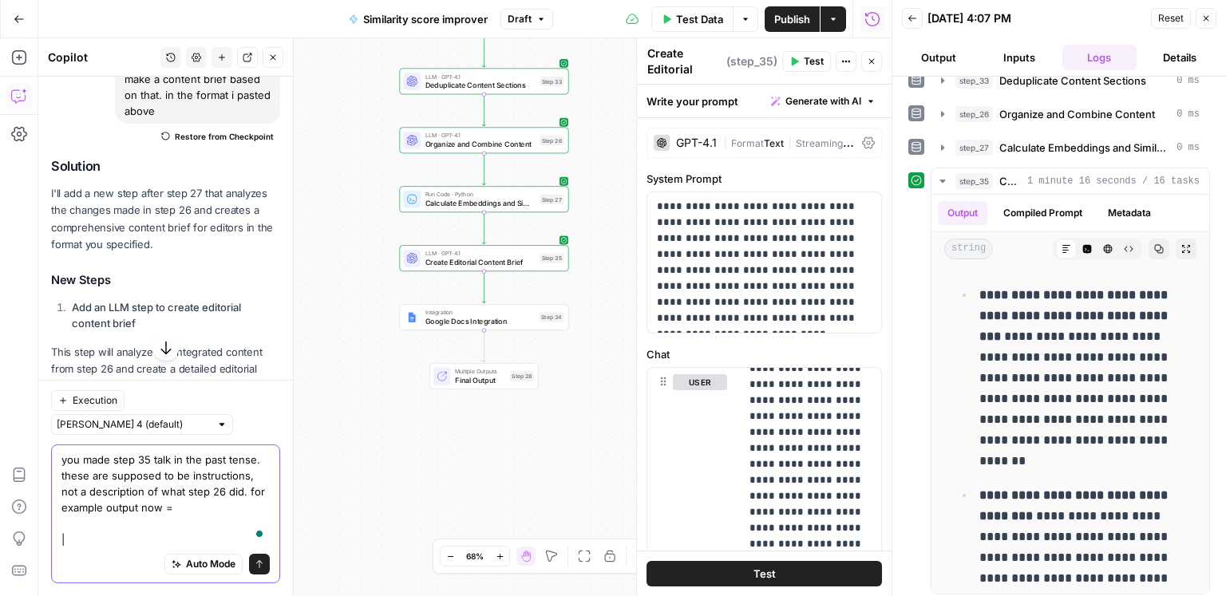
paste textarea "Inclusion of Underground, Regional, and Regulatory Cost Factors – Introduced ne…"
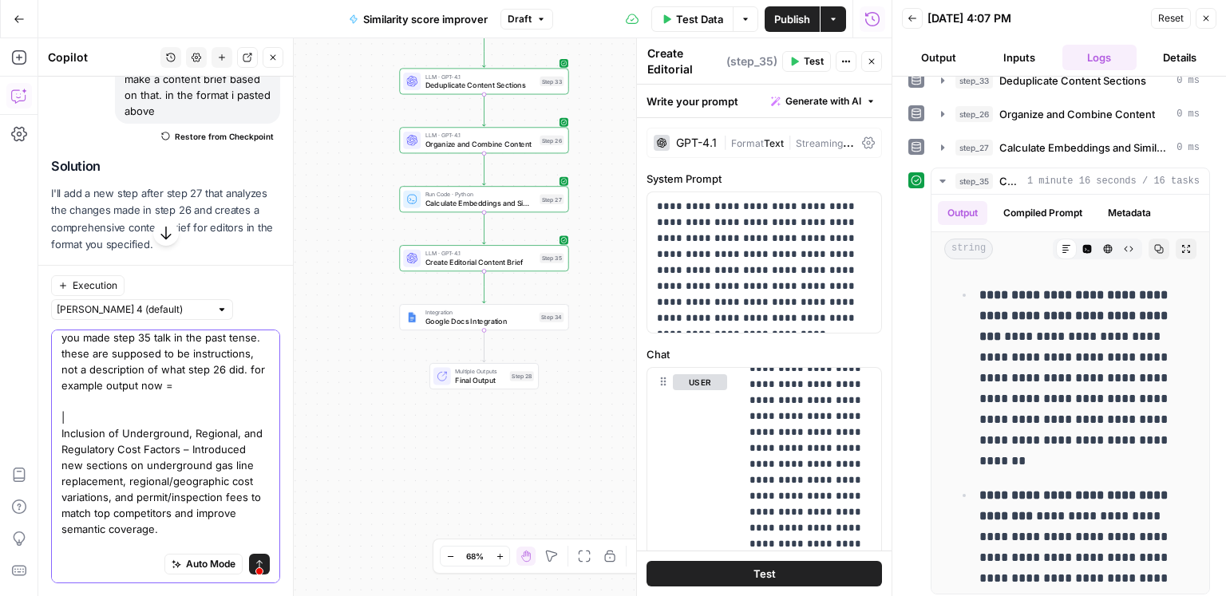
scroll to position [39, 0]
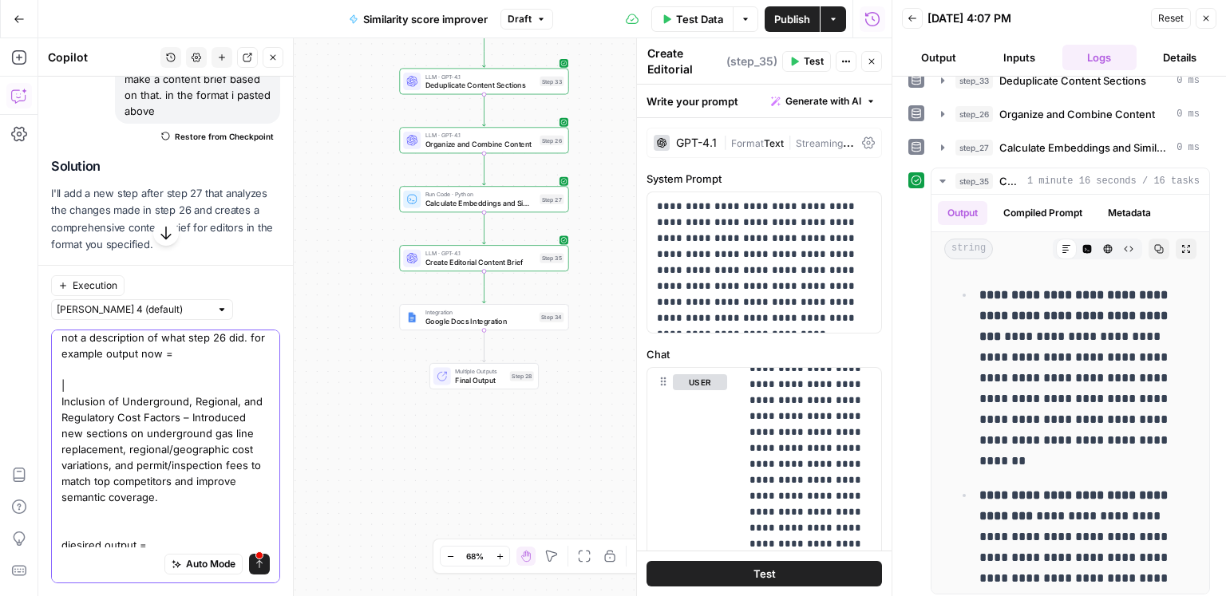
paste textarea "Inclusion of Underground, Regional, and Regulatory Cost Factors – Introduced ne…"
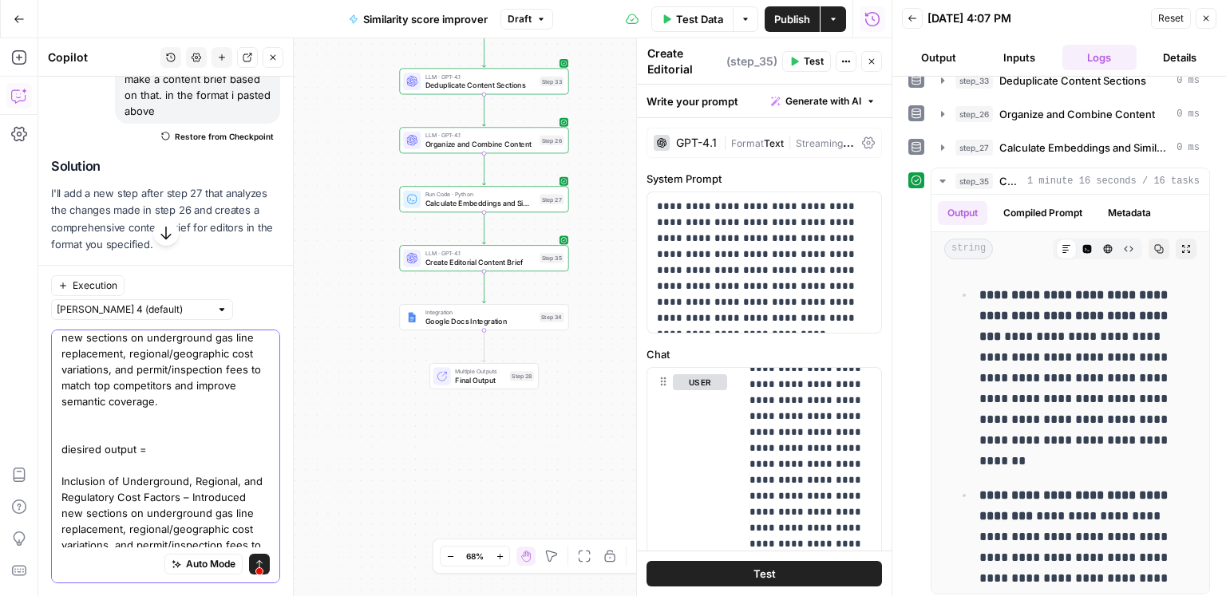
scroll to position [172, 0]
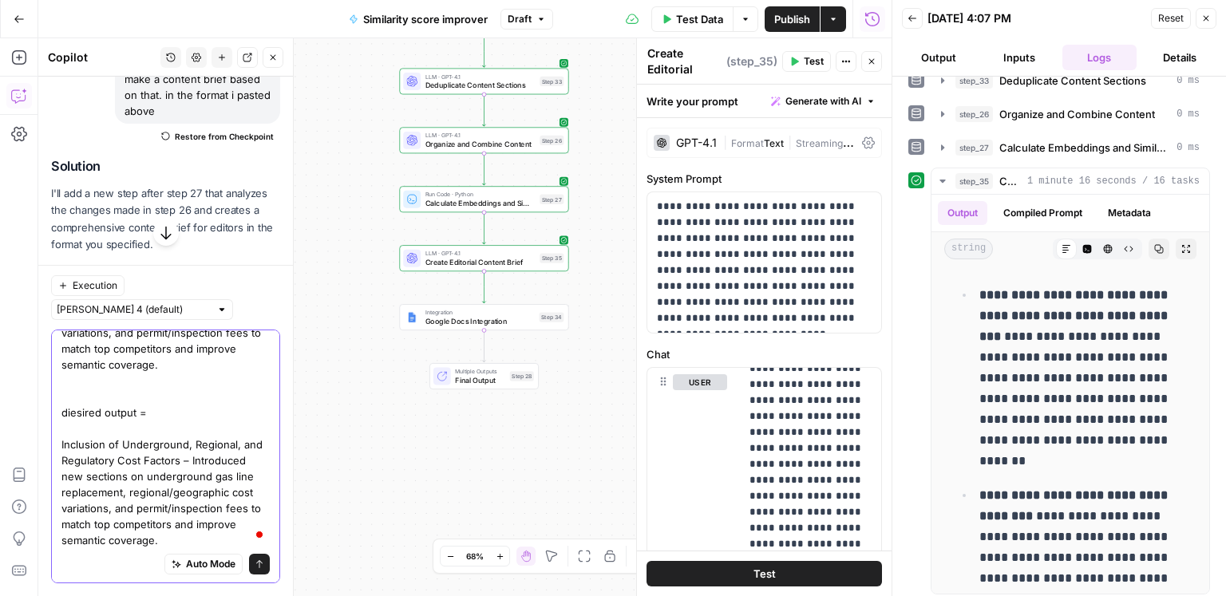
click at [73, 415] on textarea "you made step 35 talk in the past tense. these are supposed to be instructions,…" at bounding box center [165, 356] width 208 height 383
click at [240, 462] on textarea "you made step 35 talk in the past tense. these are supposed to be instructions,…" at bounding box center [165, 356] width 208 height 383
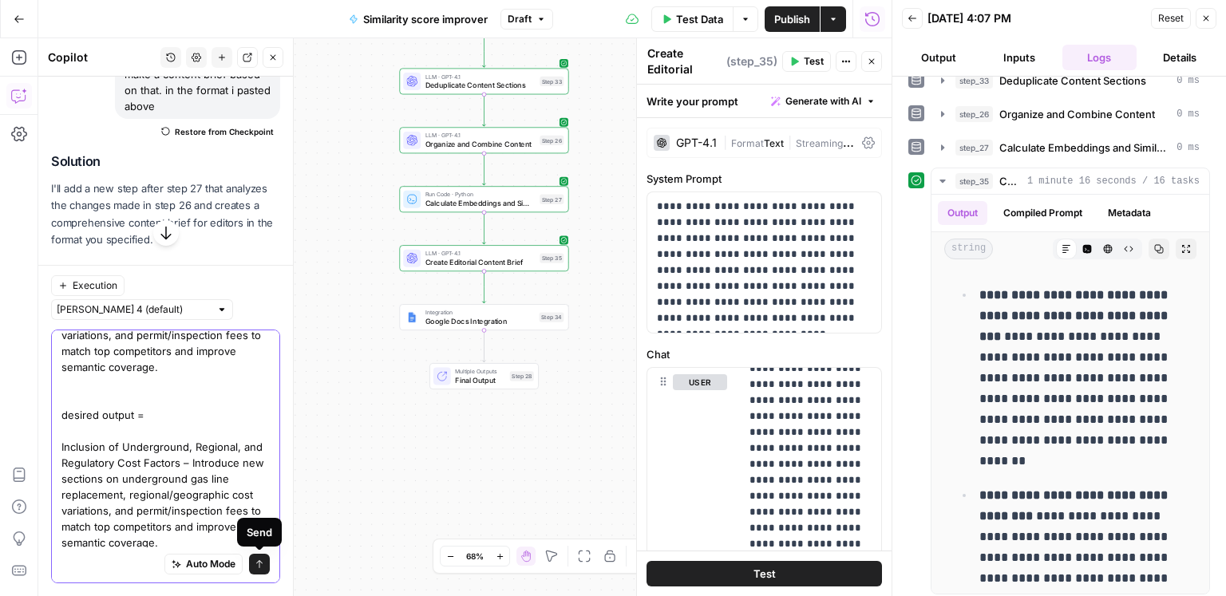
scroll to position [169, 0]
type textarea "you made step 35 talk in the past tense. these are supposed to be instructions,…"
click at [261, 564] on icon "submit" at bounding box center [260, 565] width 10 height 10
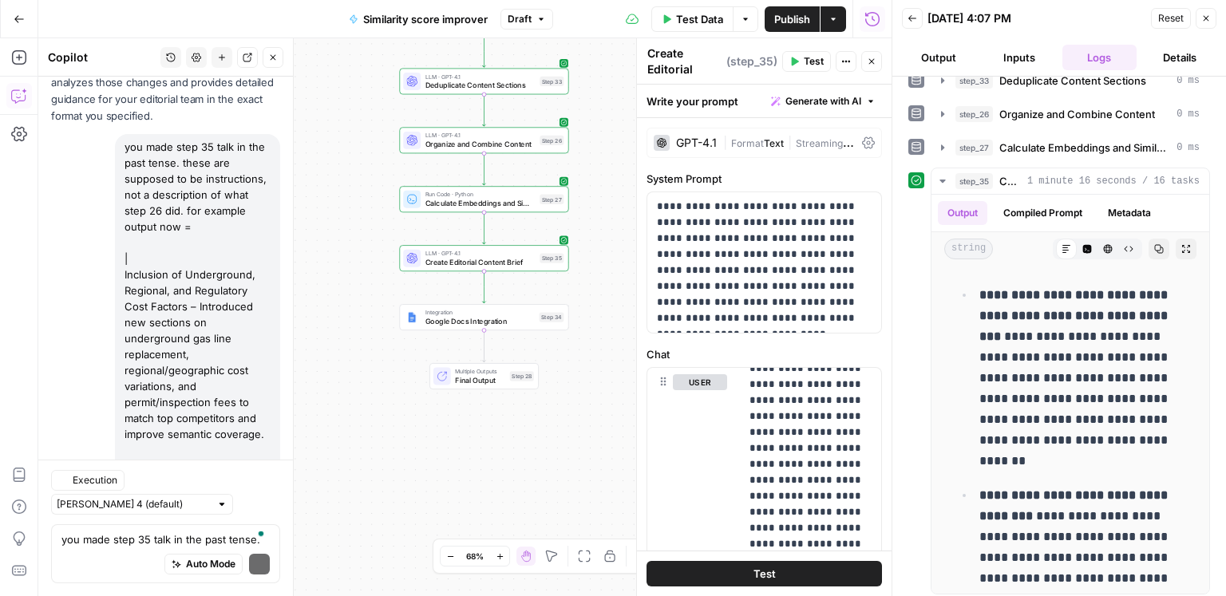
scroll to position [12693, 0]
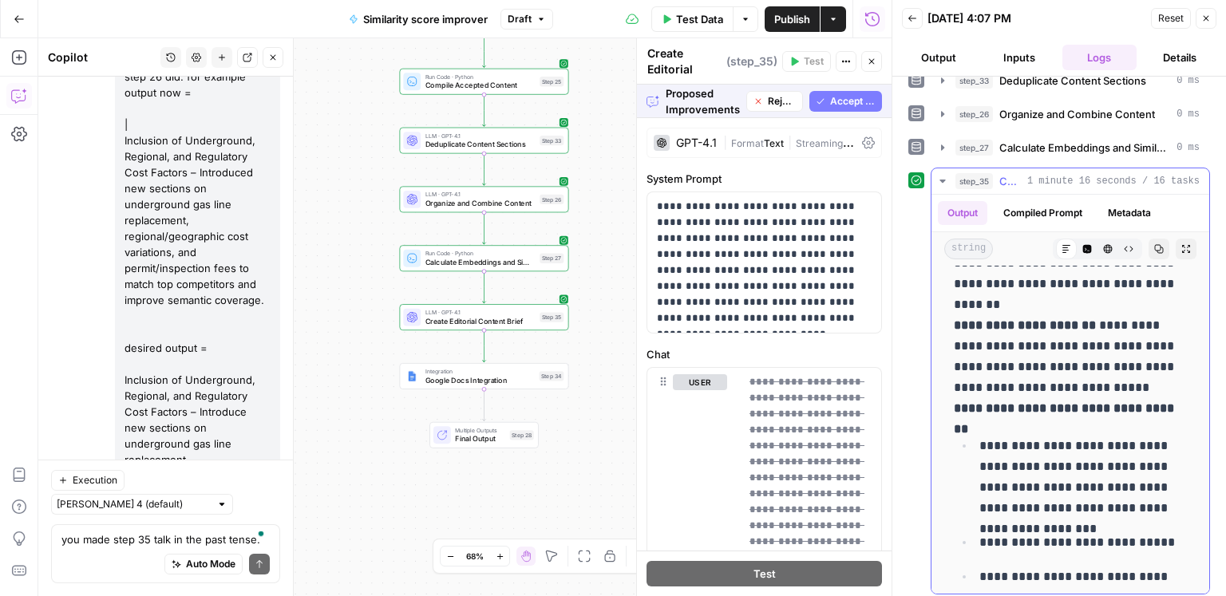
scroll to position [4409, 0]
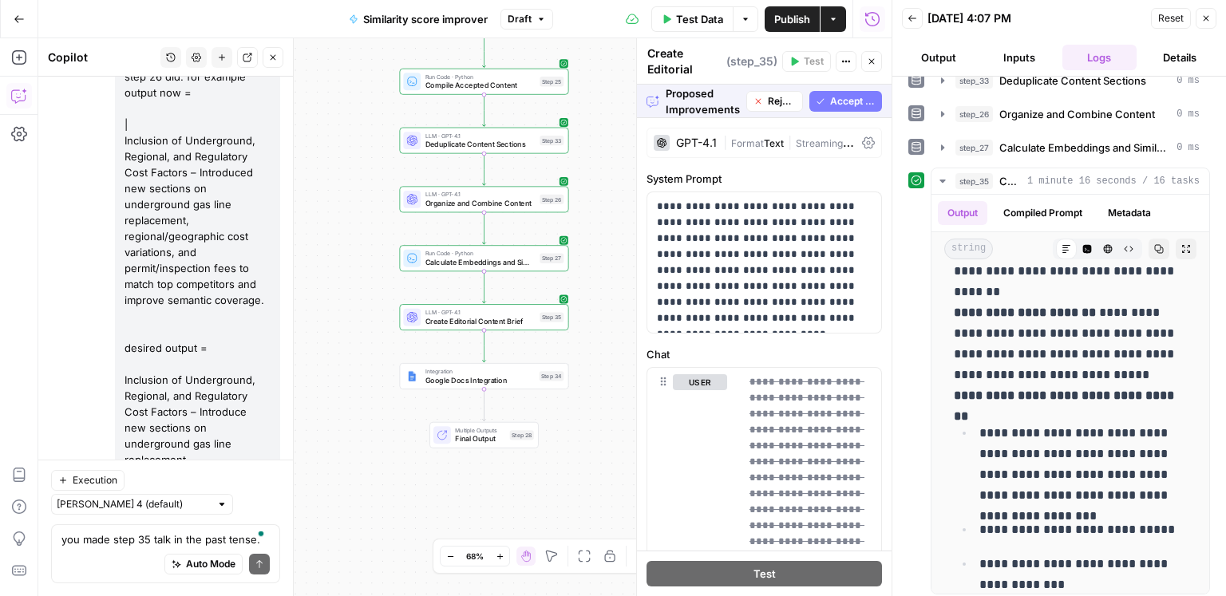
click at [840, 101] on span "Accept All" at bounding box center [852, 101] width 45 height 14
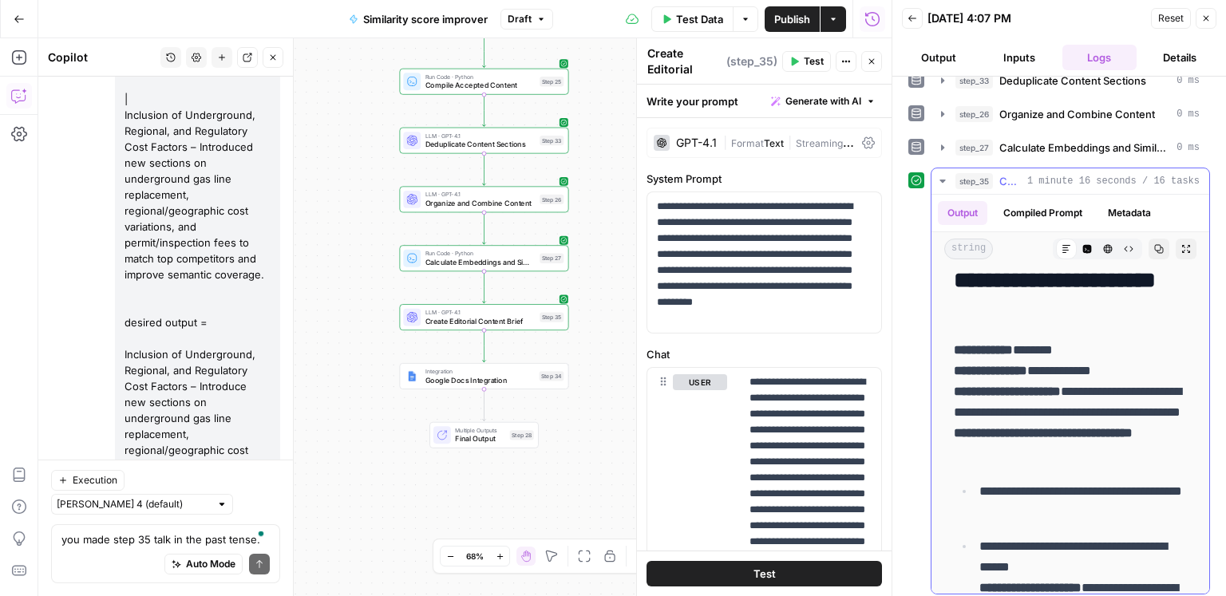
scroll to position [7796, 0]
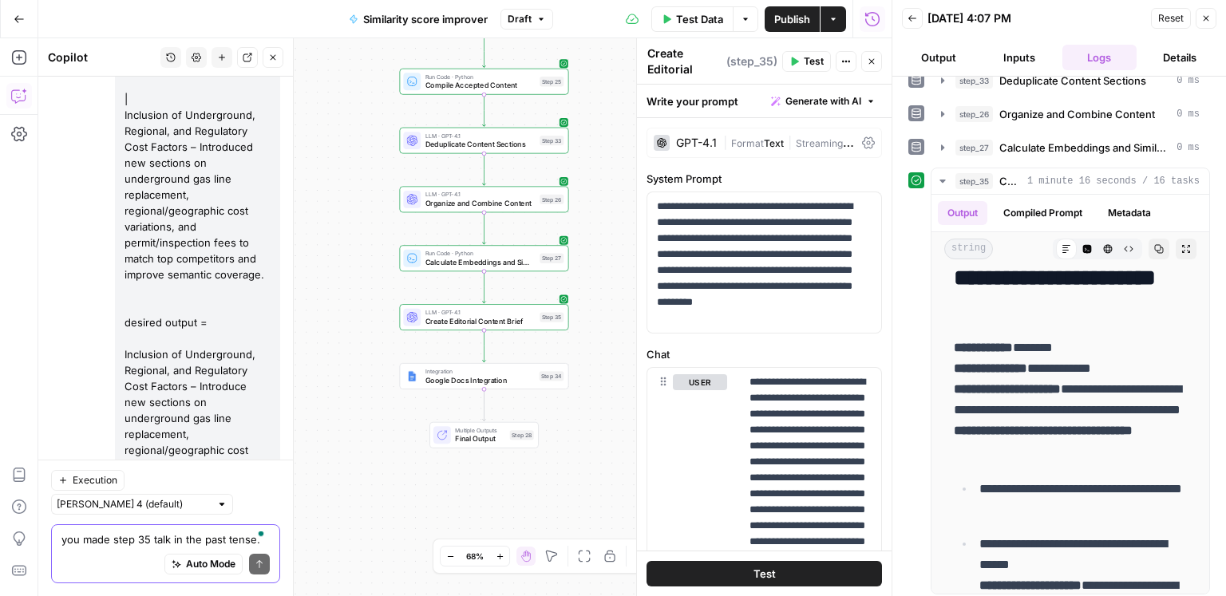
click at [122, 539] on textarea "you made step 35 talk in the past tense. these are supposed to be instructions,…" at bounding box center [165, 540] width 208 height 16
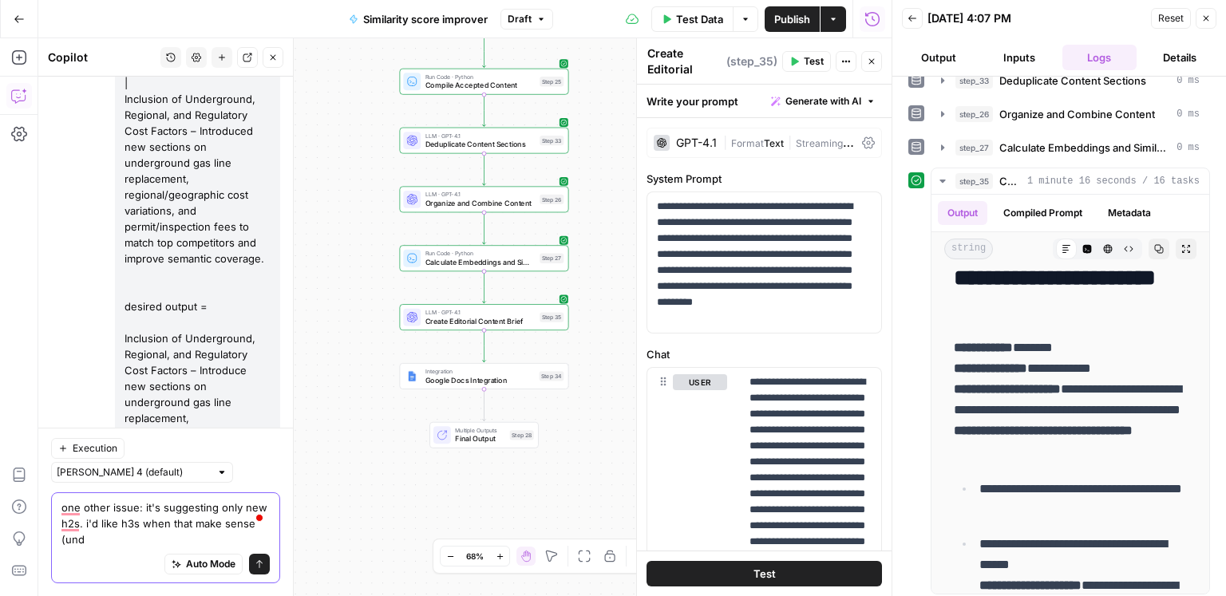
scroll to position [12751, 0]
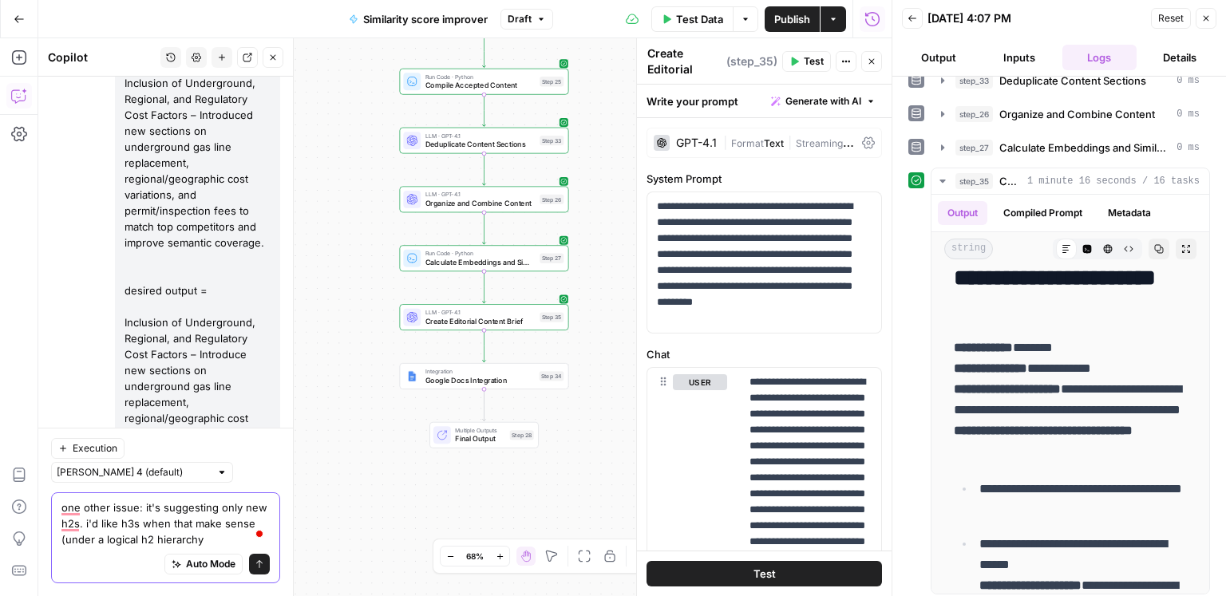
type textarea "one other issue: it's suggesting only new h2s. i'd like h3s when that make sens…"
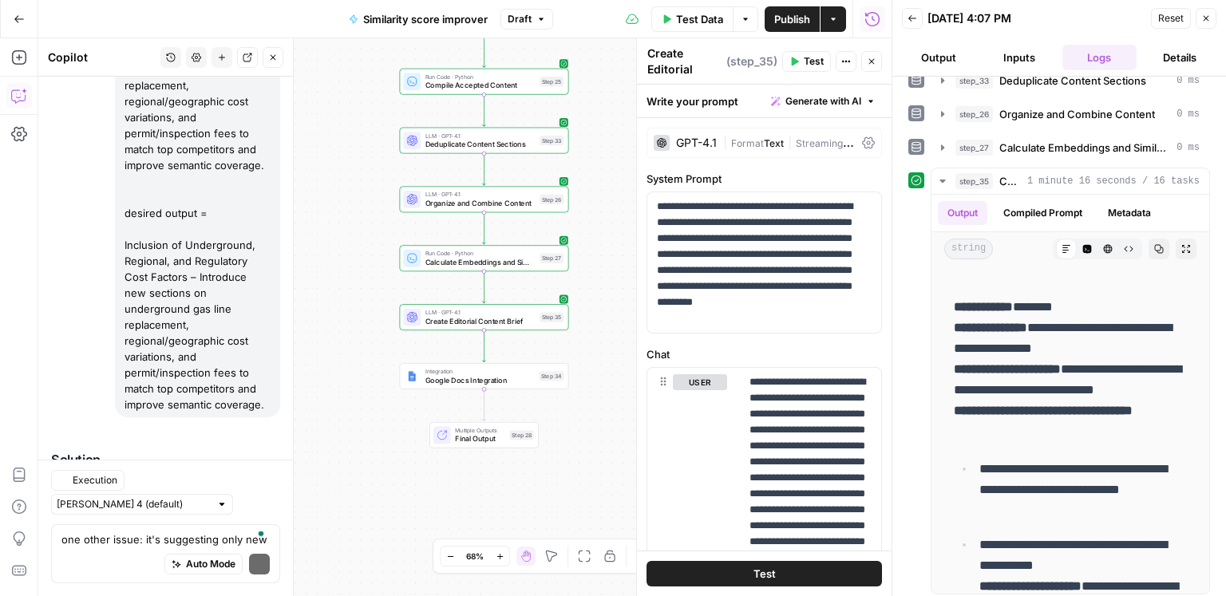
scroll to position [12988, 0]
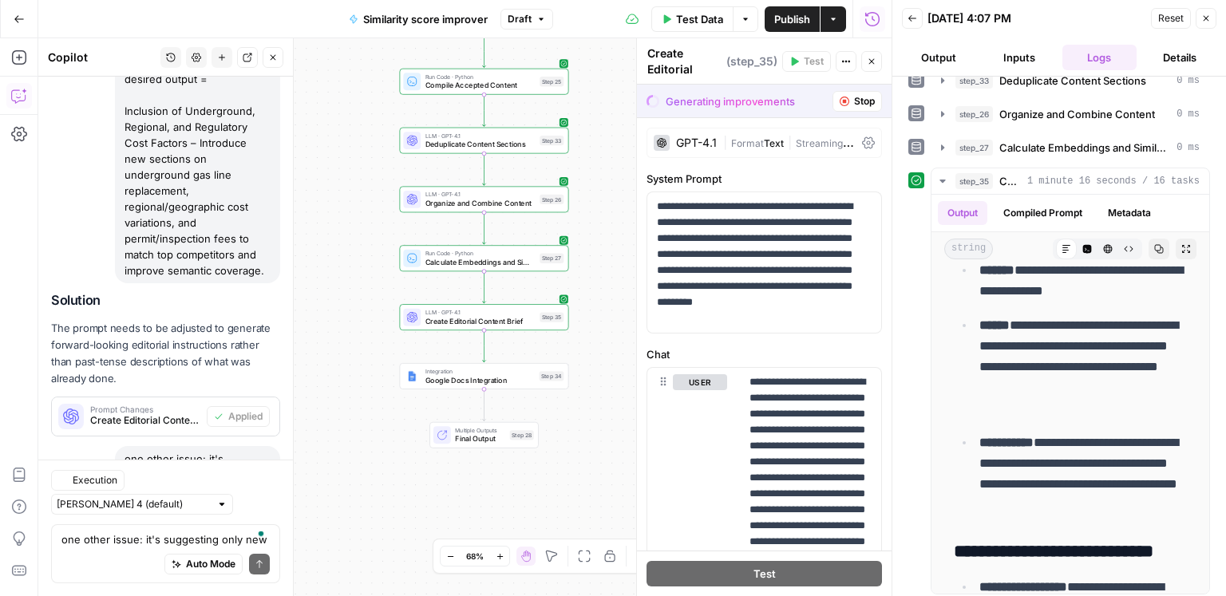
scroll to position [4943, 0]
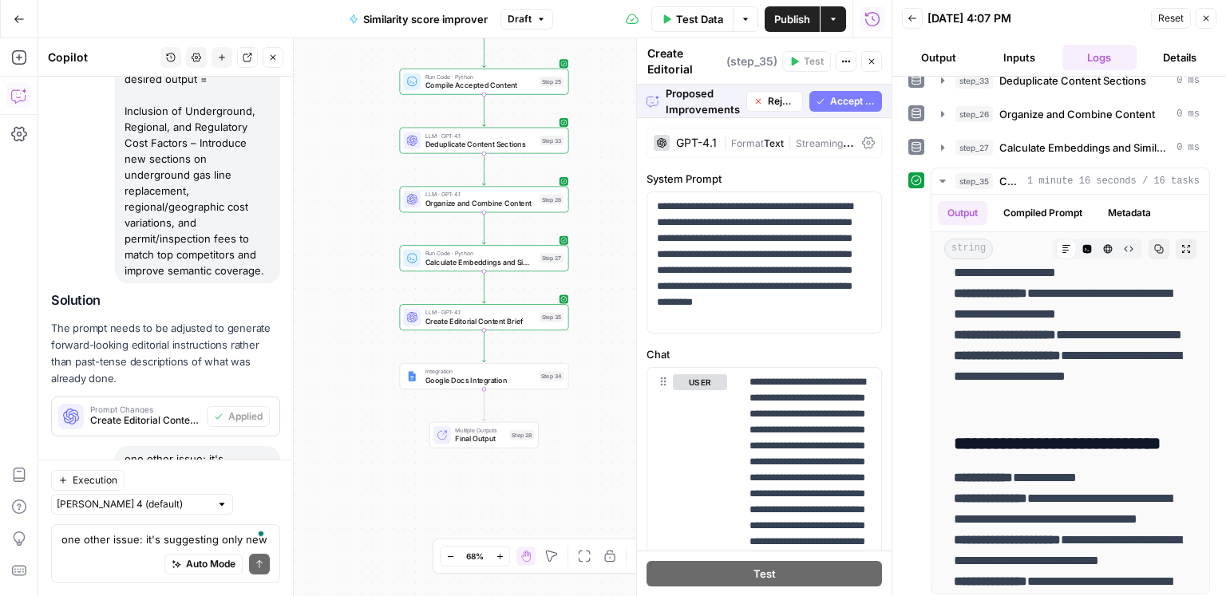
drag, startPoint x: 846, startPoint y: 102, endPoint x: 803, endPoint y: 87, distance: 45.7
click at [846, 102] on span "Accept All" at bounding box center [852, 101] width 45 height 14
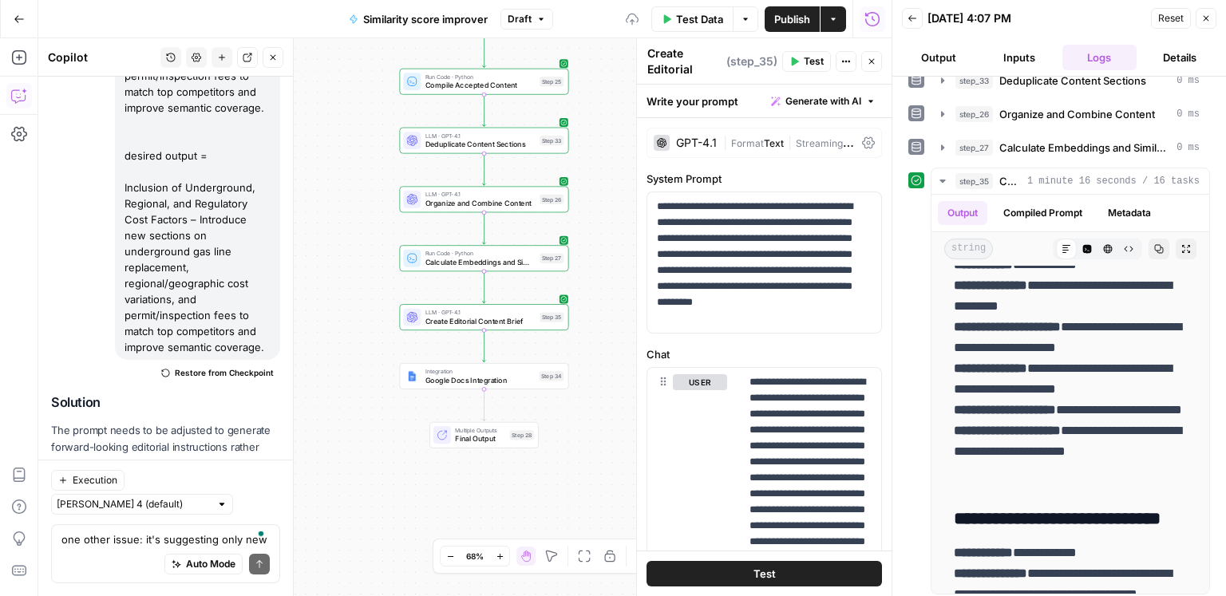
scroll to position [0, 0]
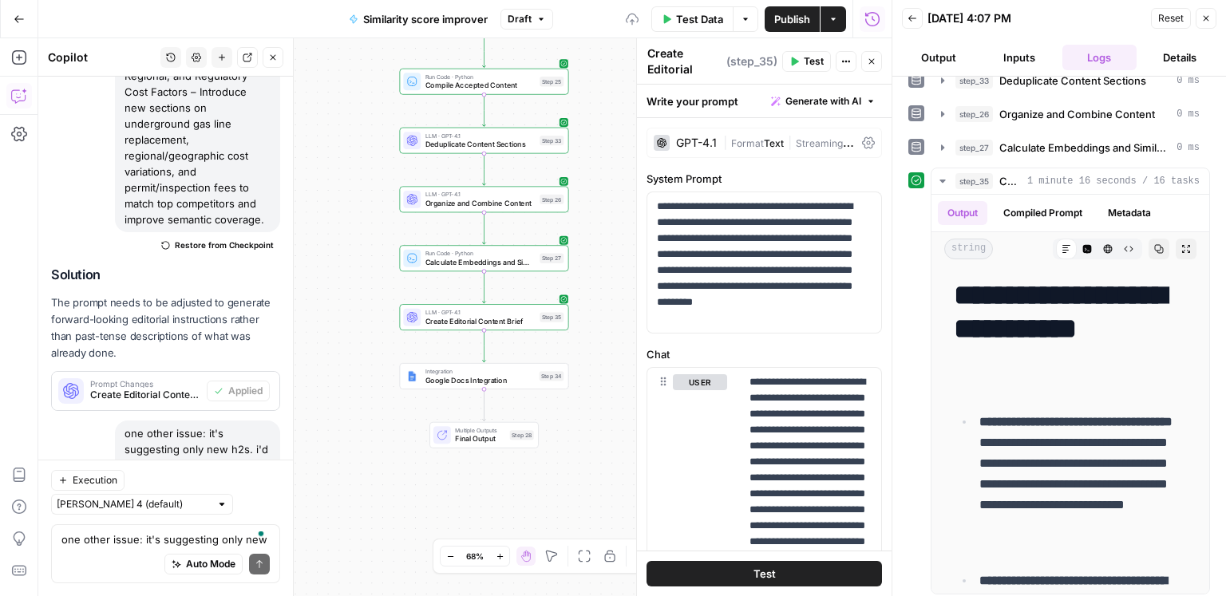
click at [811, 63] on span "Test" at bounding box center [814, 61] width 20 height 14
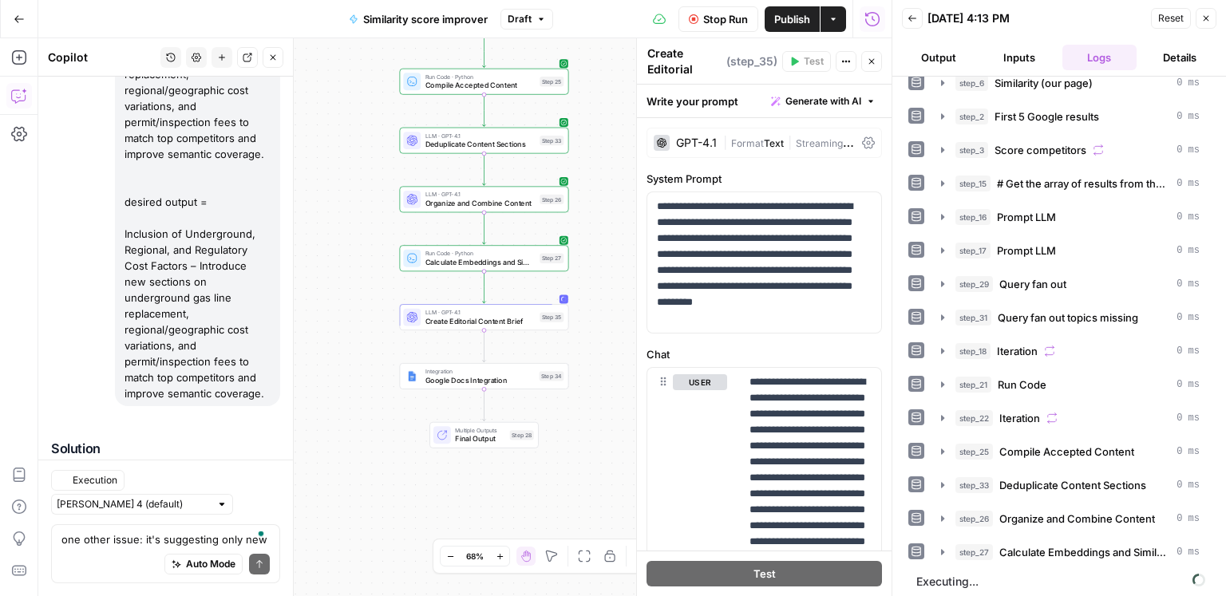
scroll to position [13013, 0]
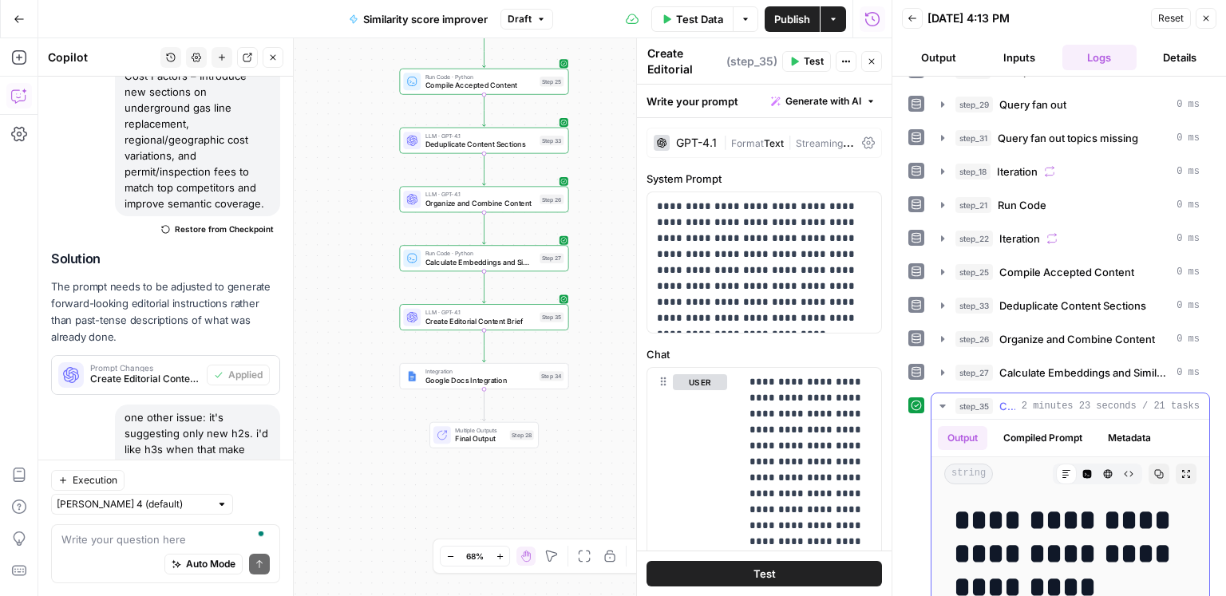
scroll to position [263, 0]
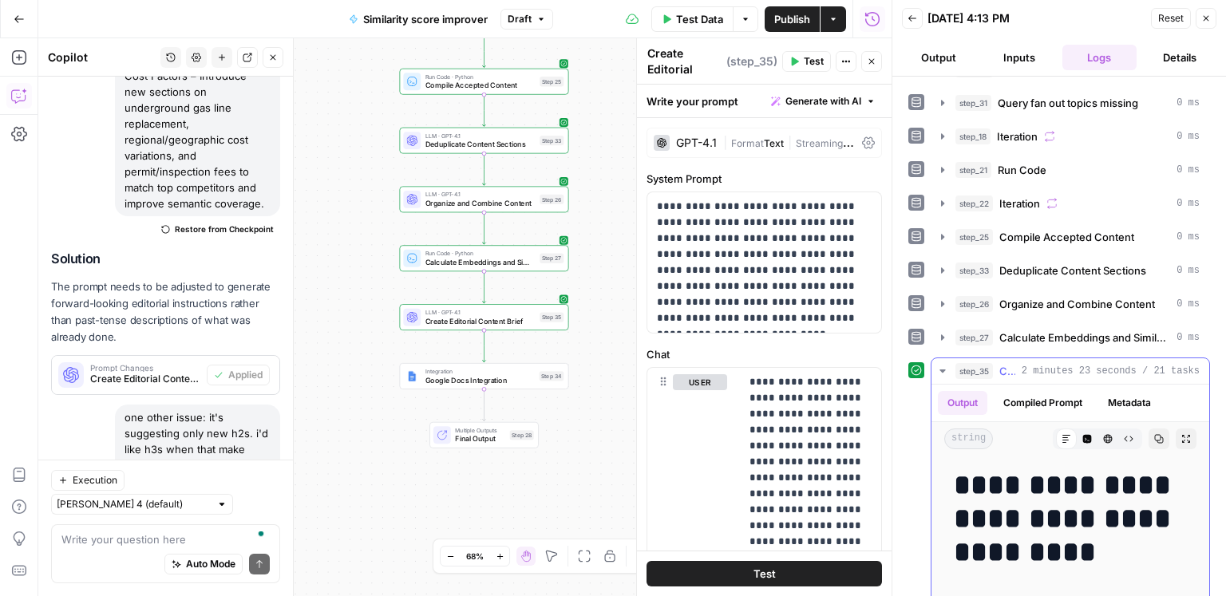
click at [1067, 370] on span "2 minutes 23 seconds / 21 tasks" at bounding box center [1111, 371] width 178 height 14
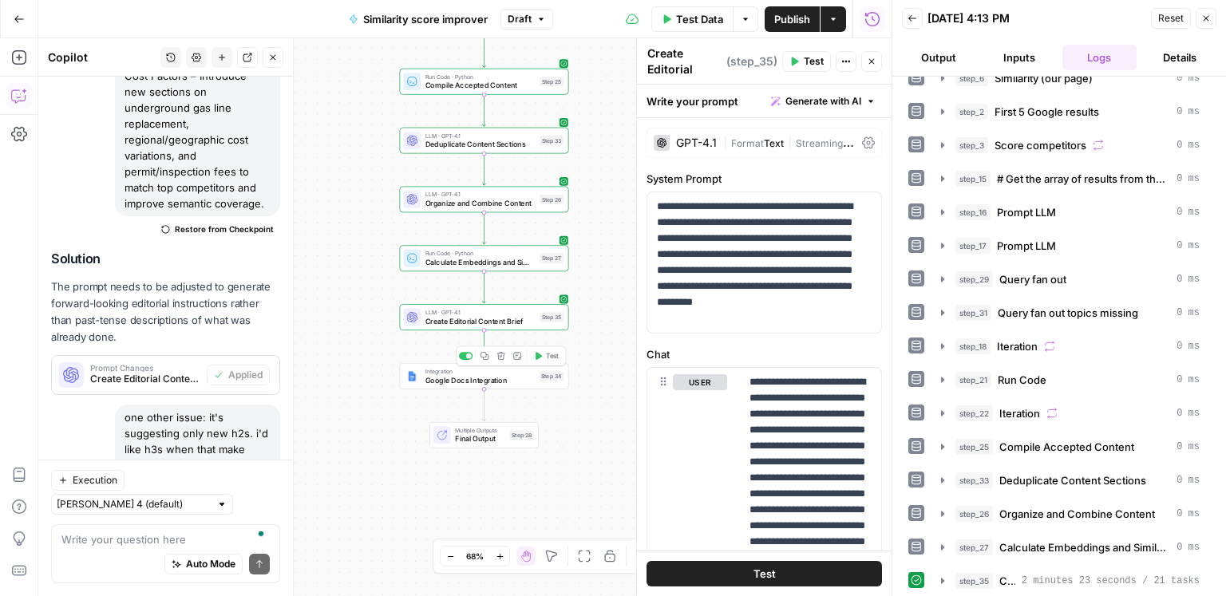
click at [552, 358] on span "Test" at bounding box center [552, 356] width 13 height 10
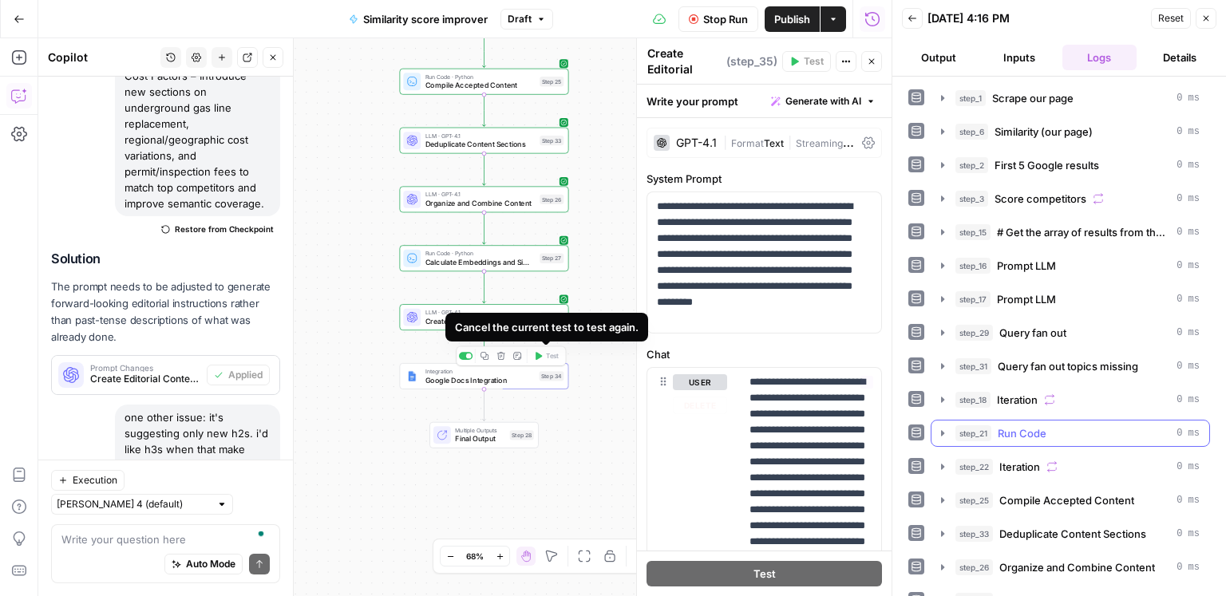
scroll to position [82, 0]
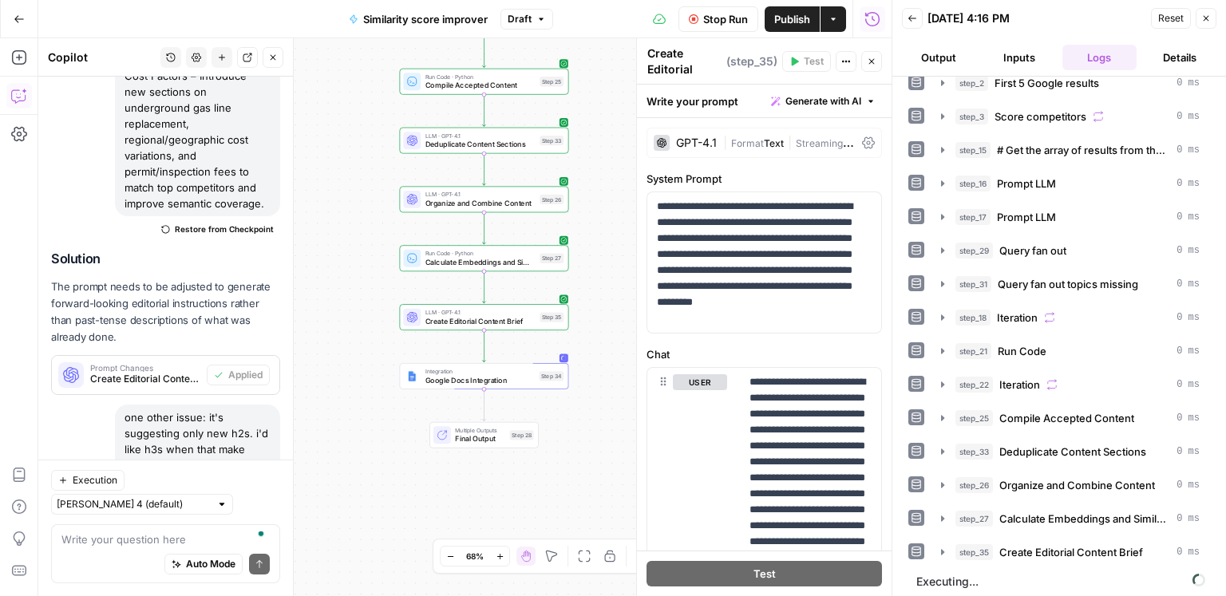
click at [1020, 532] on div "step_1 Scrape our page 0 ms step_6 Similarity (our page) 0 ms step_2 First 5 Go…" at bounding box center [1059, 284] width 302 height 564
click at [1019, 544] on span "Create Editorial Content Brief" at bounding box center [1071, 552] width 144 height 16
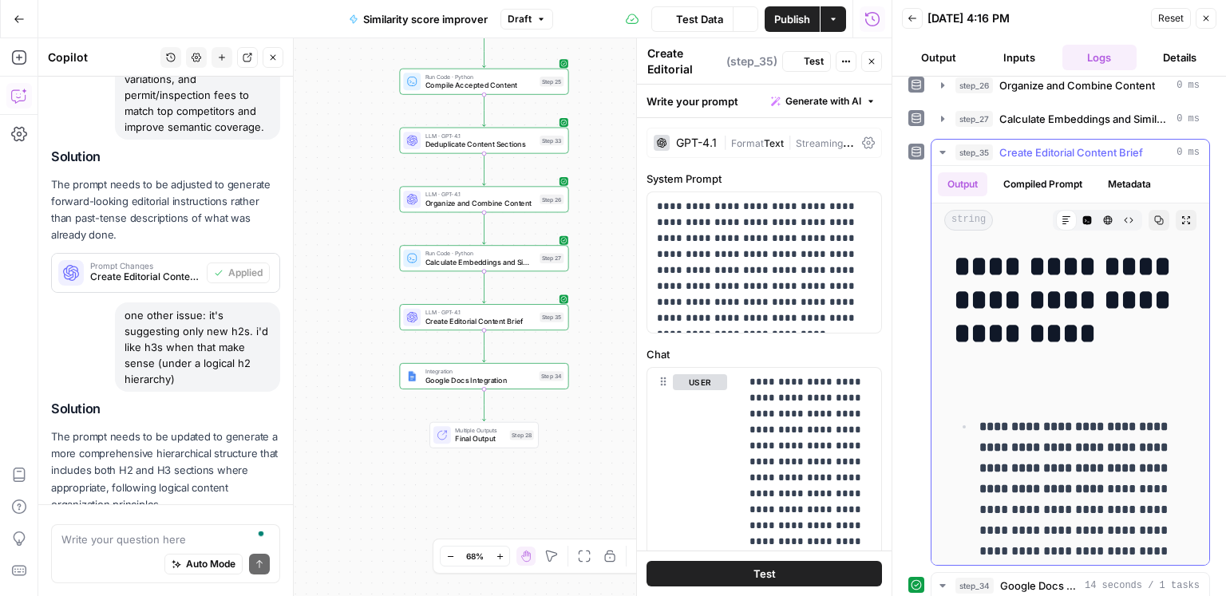
scroll to position [13013, 0]
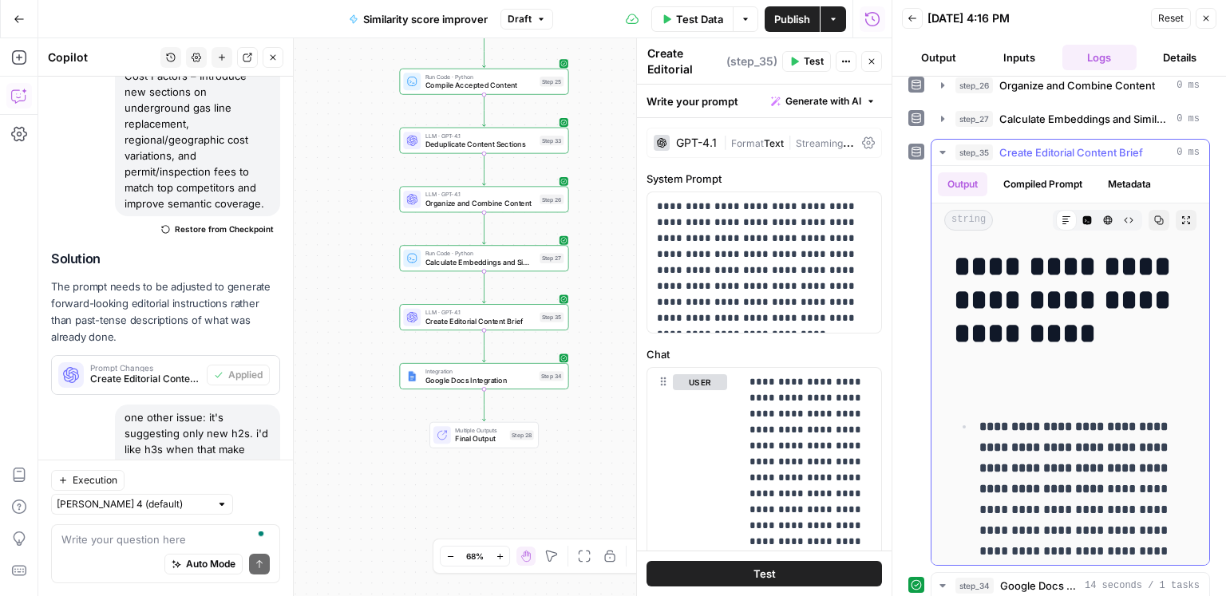
click at [1063, 146] on span "Create Editorial Content Brief" at bounding box center [1071, 152] width 144 height 16
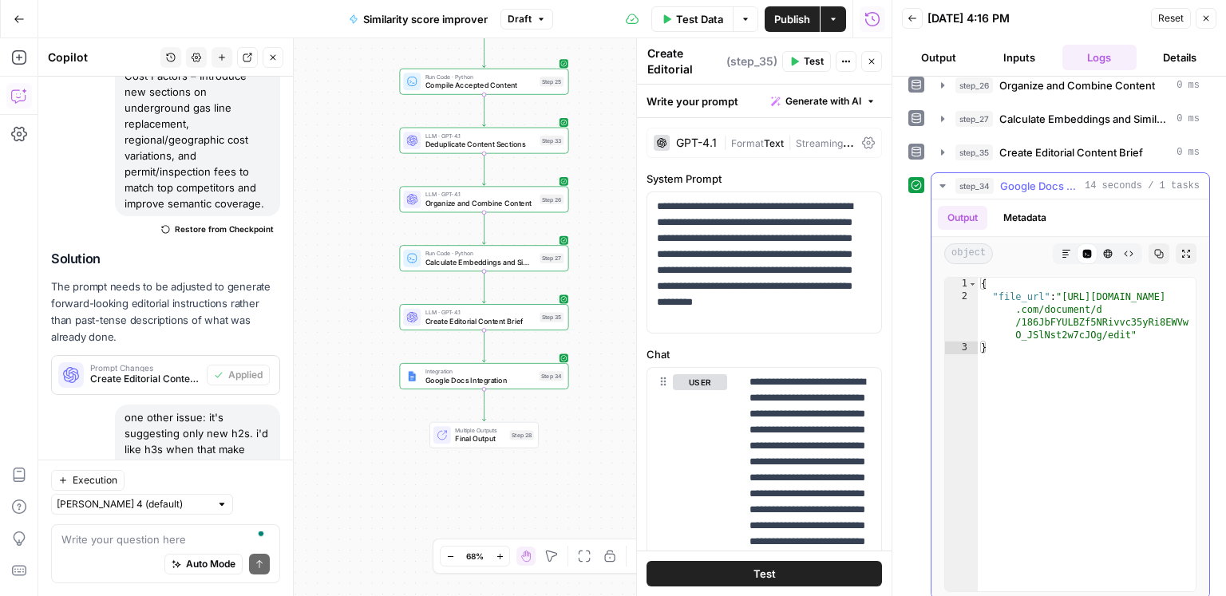
click at [1070, 249] on icon "button" at bounding box center [1067, 254] width 10 height 10
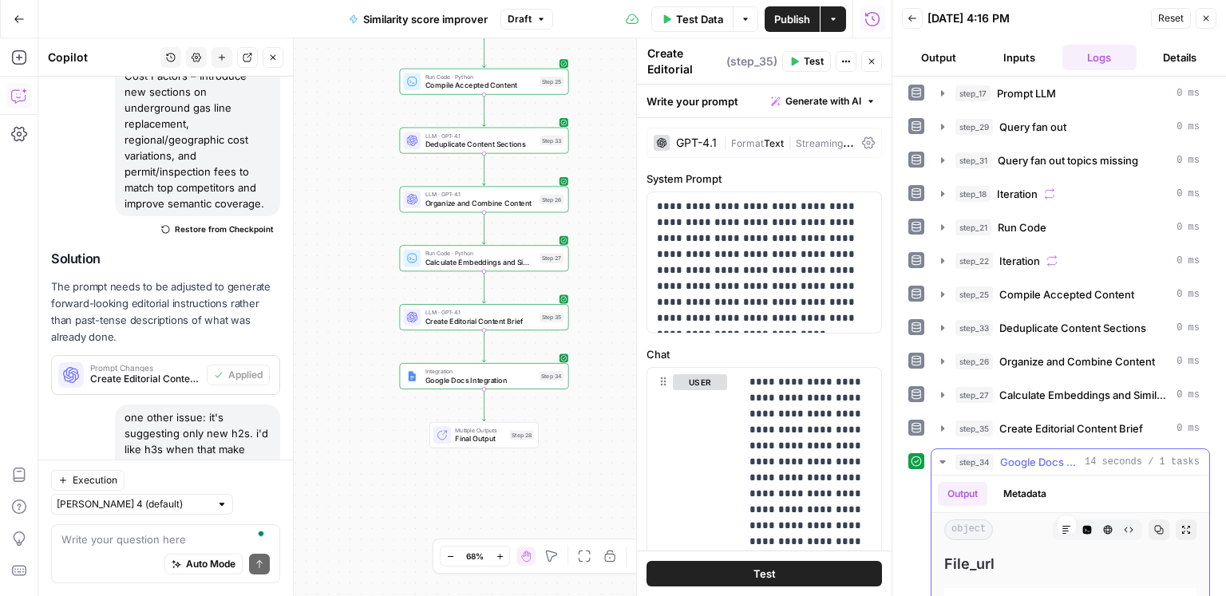
scroll to position [281, 0]
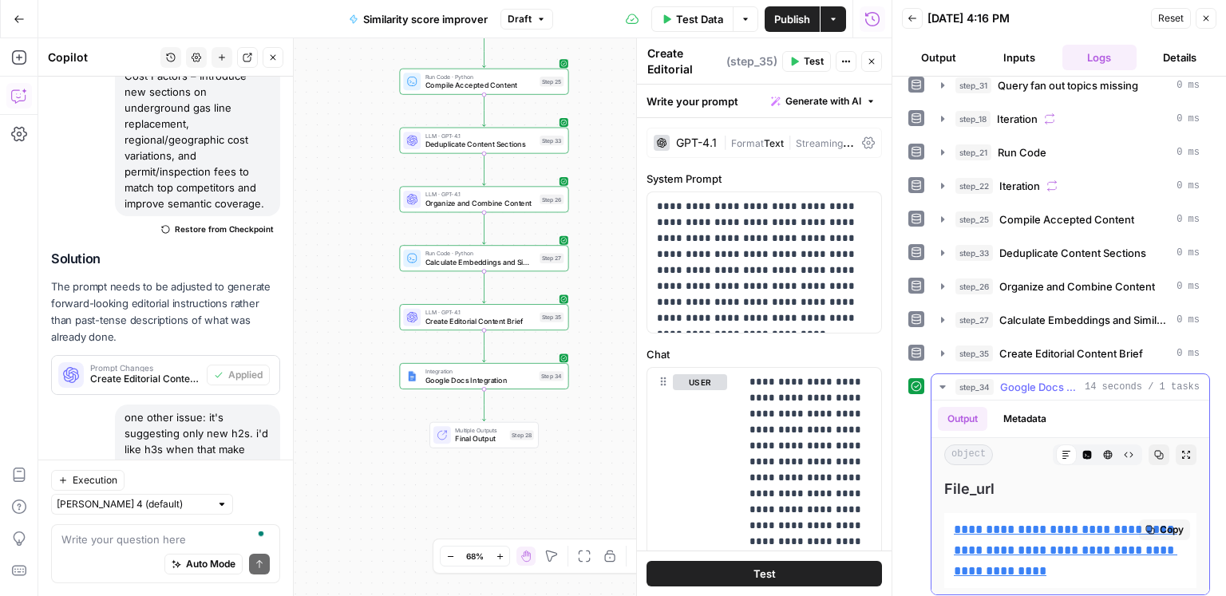
click at [1048, 525] on link "**********" at bounding box center [1065, 550] width 223 height 53
click at [144, 532] on textarea "To enrich screen reader interactions, please activate Accessibility in Grammarl…" at bounding box center [165, 540] width 208 height 16
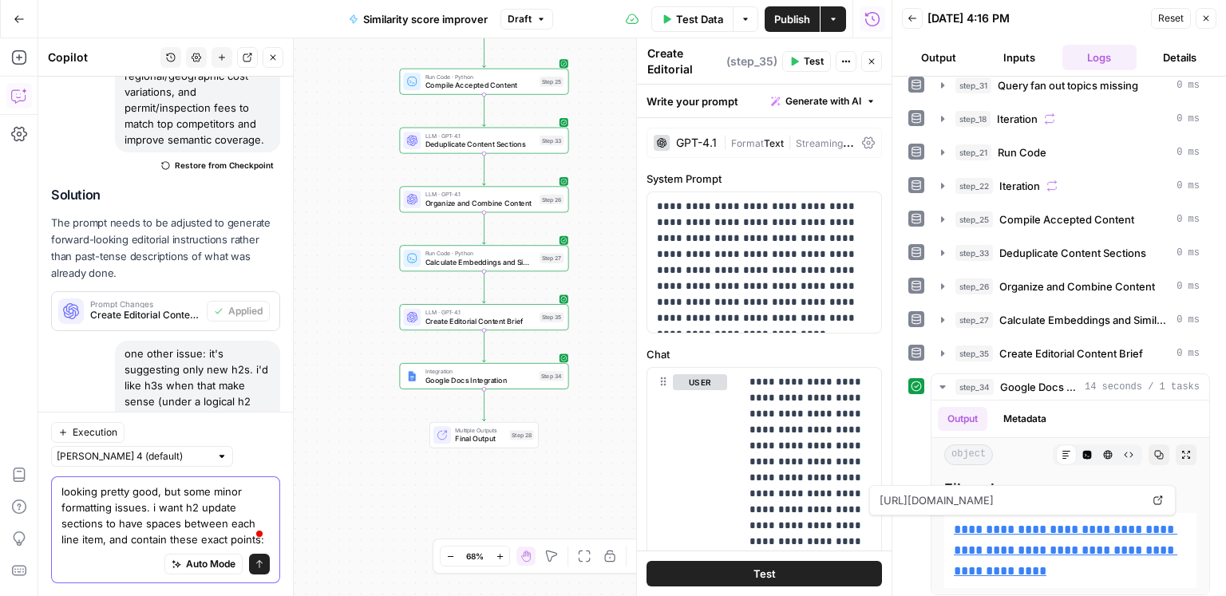
scroll to position [13061, 0]
paste textarea "Action Type: MINOR UPDATE Current Status: Covers basic warranty timeline but la…"
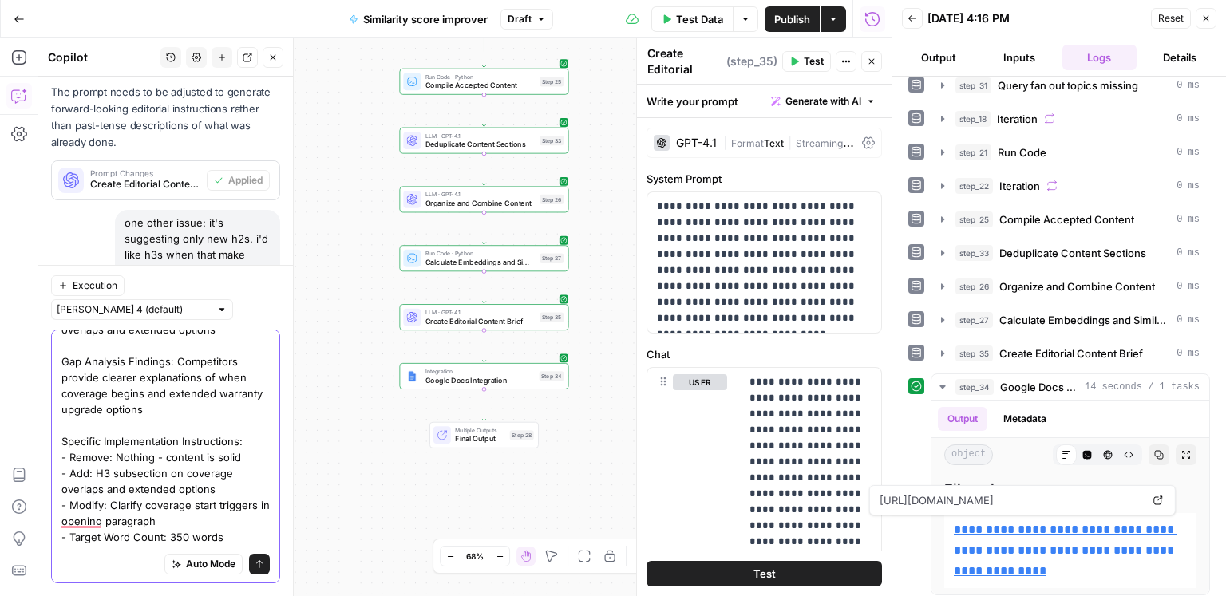
scroll to position [0, 0]
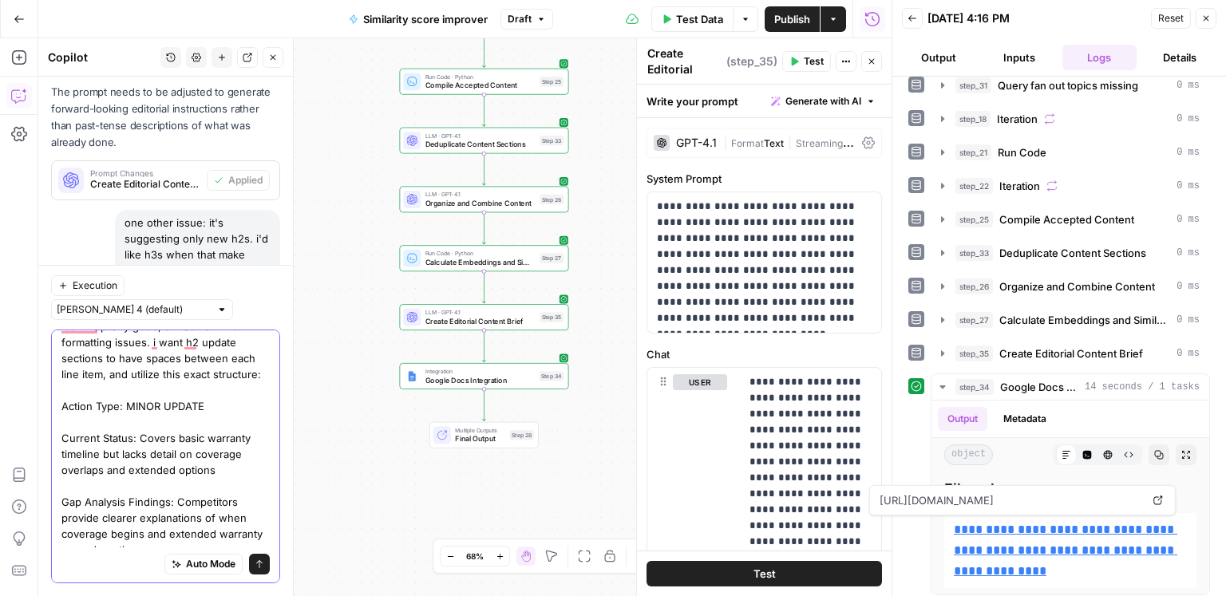
drag, startPoint x: 68, startPoint y: 408, endPoint x: 56, endPoint y: 407, distance: 12.0
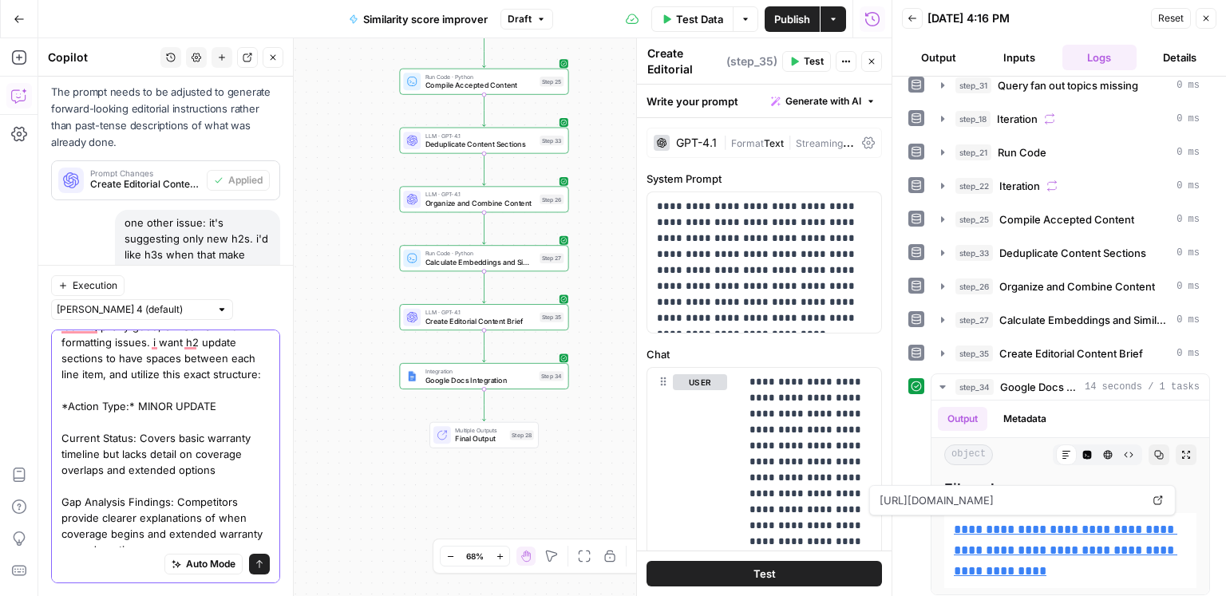
click at [56, 407] on div "Auto Mode Send" at bounding box center [165, 457] width 229 height 254
click at [60, 440] on div "Auto Mode Send" at bounding box center [165, 457] width 229 height 254
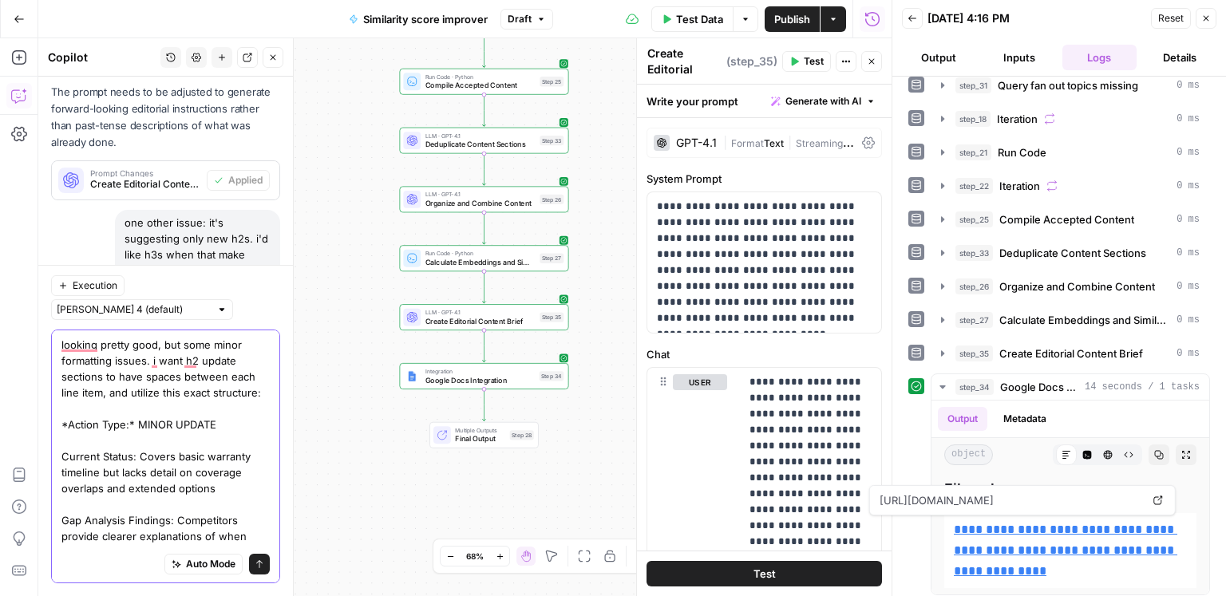
paste textarea "*"
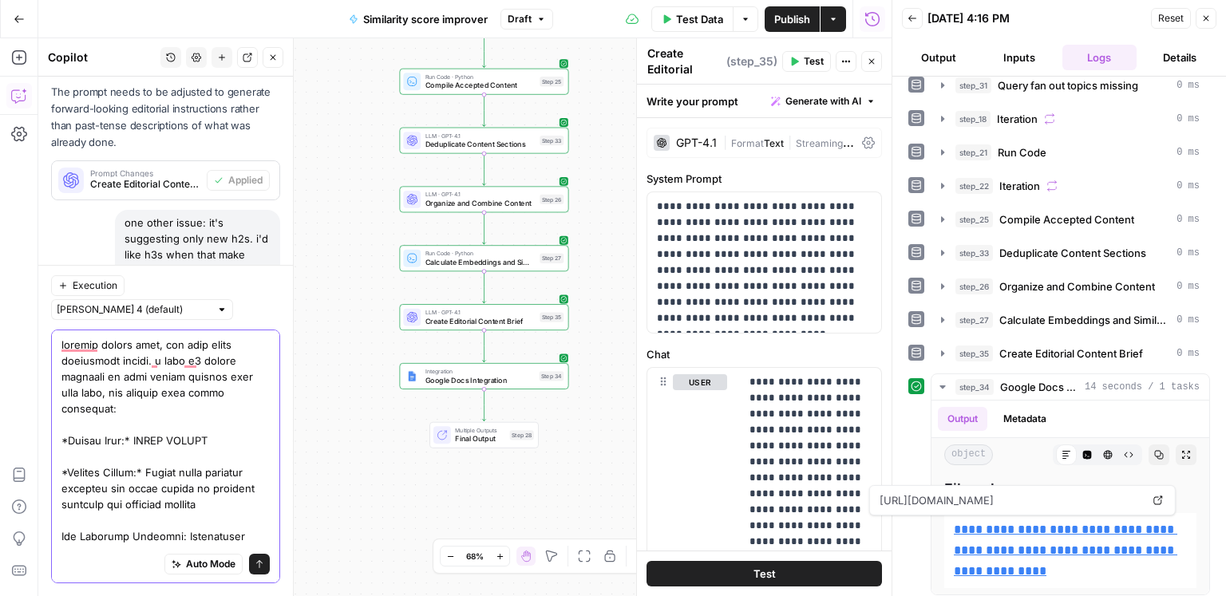
paste textarea "*"
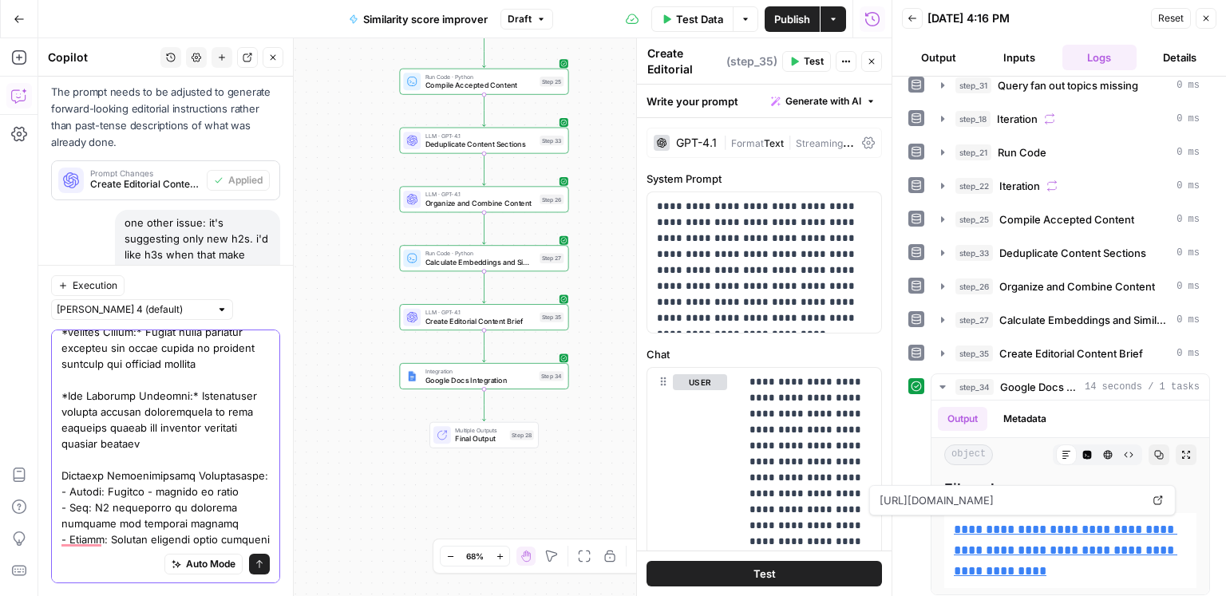
click at [63, 462] on textarea "To enrich screen reader interactions, please activate Accessibility in Grammarl…" at bounding box center [165, 507] width 208 height 623
paste textarea "*"
click at [254, 461] on textarea "To enrich screen reader interactions, please activate Accessibility in Grammarl…" at bounding box center [165, 515] width 208 height 639
paste textarea "*"
click at [69, 473] on textarea "To enrich screen reader interactions, please activate Accessibility in Grammarl…" at bounding box center [165, 515] width 208 height 639
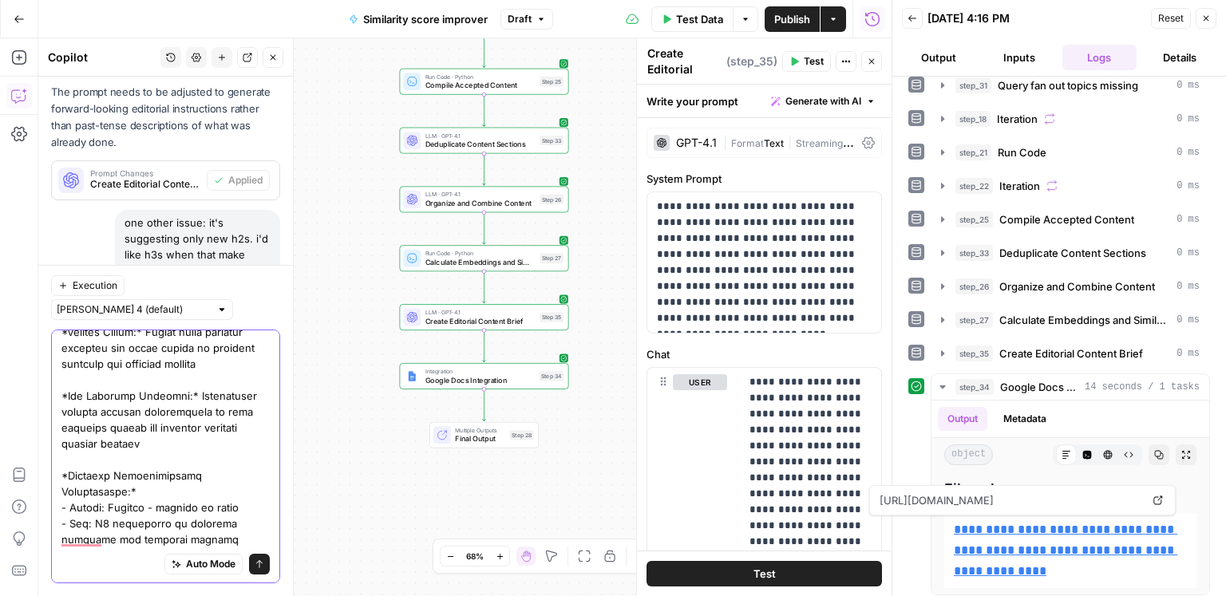
paste textarea "*"
click at [117, 476] on textarea "To enrich screen reader interactions, please activate Accessibility in Grammarl…" at bounding box center [165, 515] width 208 height 639
paste textarea "*"
click at [68, 490] on textarea "To enrich screen reader interactions, please activate Accessibility in Grammarl…" at bounding box center [165, 515] width 208 height 639
paste textarea "*"
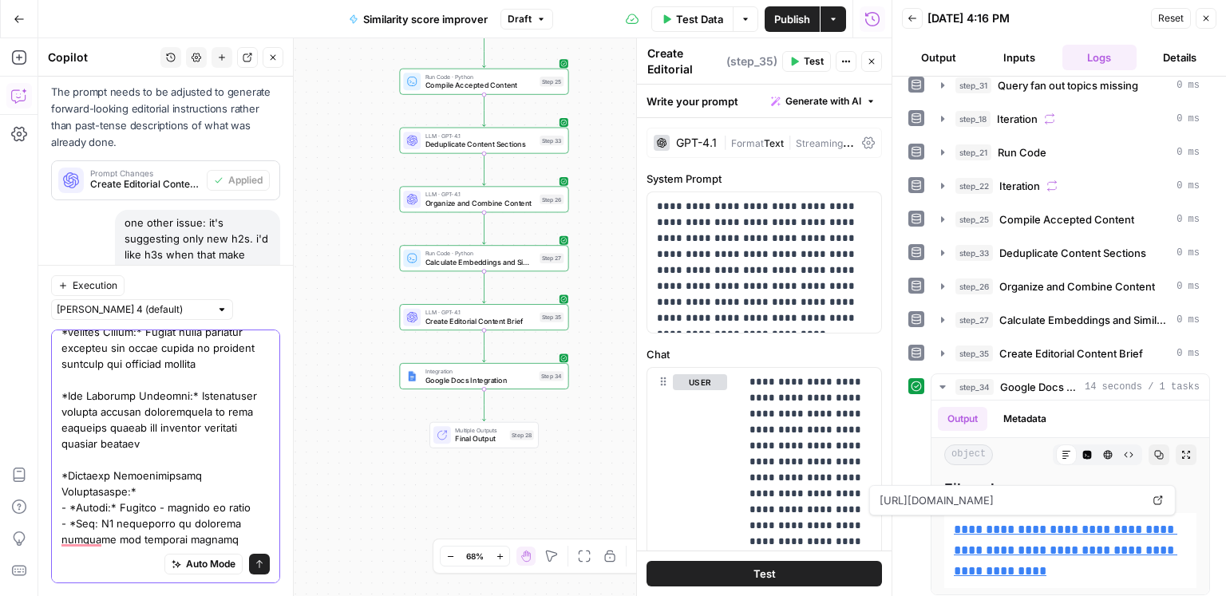
click at [93, 491] on textarea "To enrich screen reader interactions, please activate Accessibility in Grammarl…" at bounding box center [165, 515] width 208 height 639
click at [98, 490] on textarea "To enrich screen reader interactions, please activate Accessibility in Grammarl…" at bounding box center [165, 515] width 208 height 639
paste textarea "*"
drag, startPoint x: 69, startPoint y: 519, endPoint x: 82, endPoint y: 519, distance: 12.8
click at [69, 519] on textarea "To enrich screen reader interactions, please activate Accessibility in Grammarl…" at bounding box center [165, 515] width 208 height 639
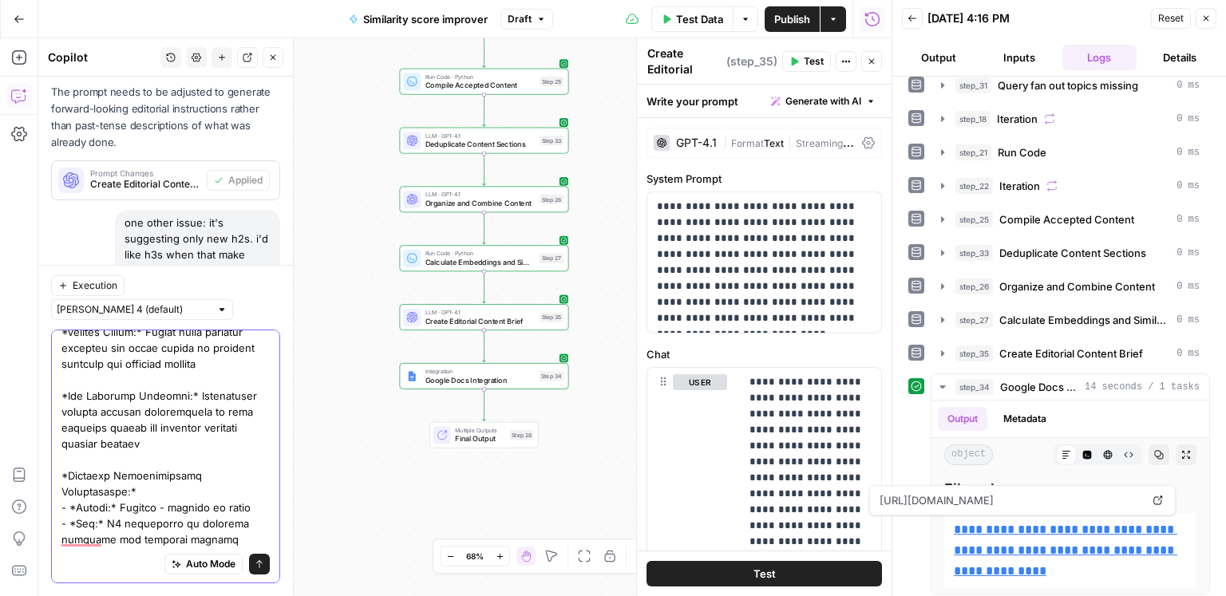
paste textarea "*"
click at [112, 523] on textarea "To enrich screen reader interactions, please activate Accessibility in Grammarl…" at bounding box center [165, 515] width 208 height 639
paste textarea "*"
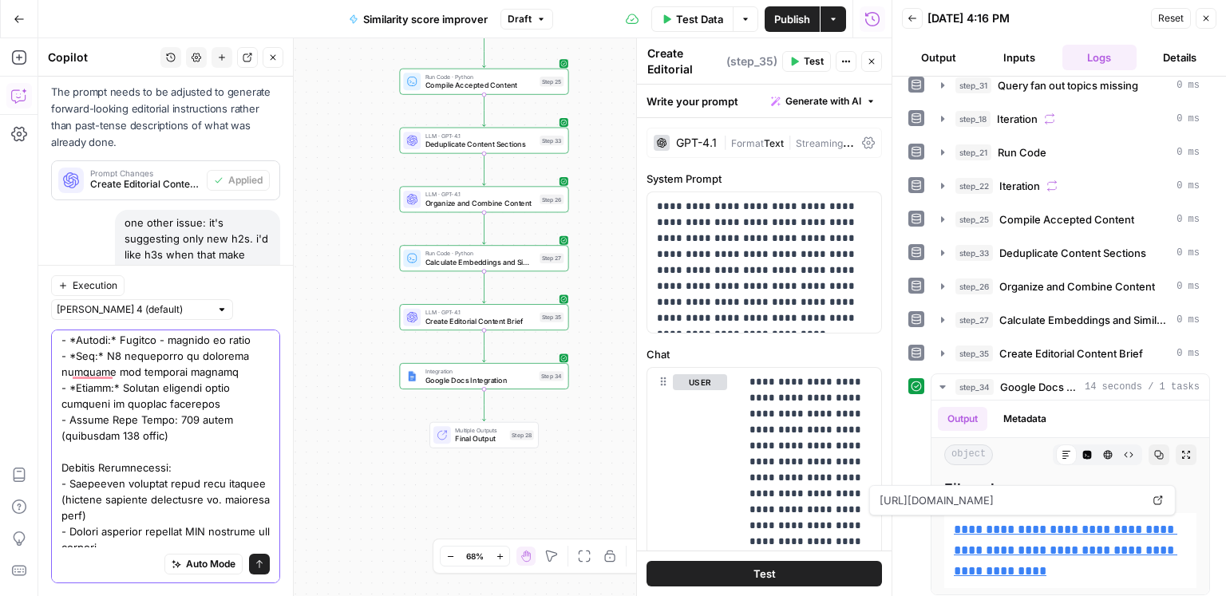
click at [63, 437] on textarea "To enrich screen reader interactions, please activate Accessibility in Grammarl…" at bounding box center [165, 348] width 208 height 639
paste textarea "*"
click at [177, 437] on textarea "To enrich screen reader interactions, please activate Accessibility in Grammarl…" at bounding box center [165, 348] width 208 height 639
paste textarea "*"
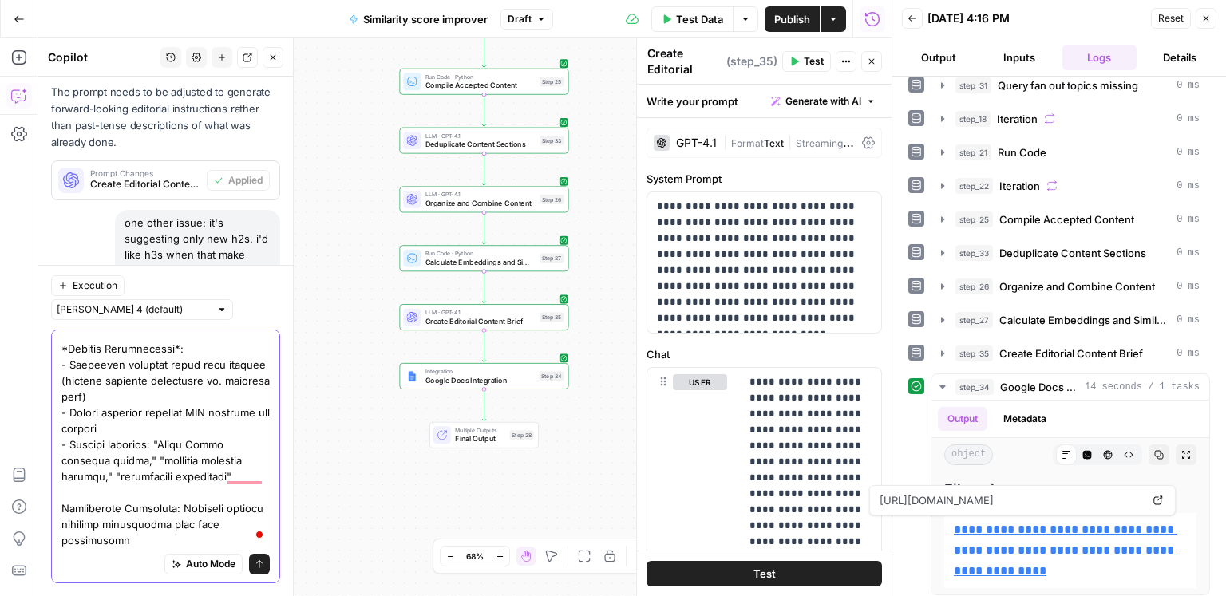
click at [63, 480] on textarea "To enrich screen reader interactions, please activate Accessibility in Grammarl…" at bounding box center [165, 229] width 208 height 639
paste textarea "*"
click at [184, 478] on textarea "To enrich screen reader interactions, please activate Accessibility in Grammarl…" at bounding box center [165, 229] width 208 height 639
paste textarea "*"
click at [135, 532] on textarea "To enrich screen reader interactions, please activate Accessibility in Grammarl…" at bounding box center [165, 229] width 208 height 639
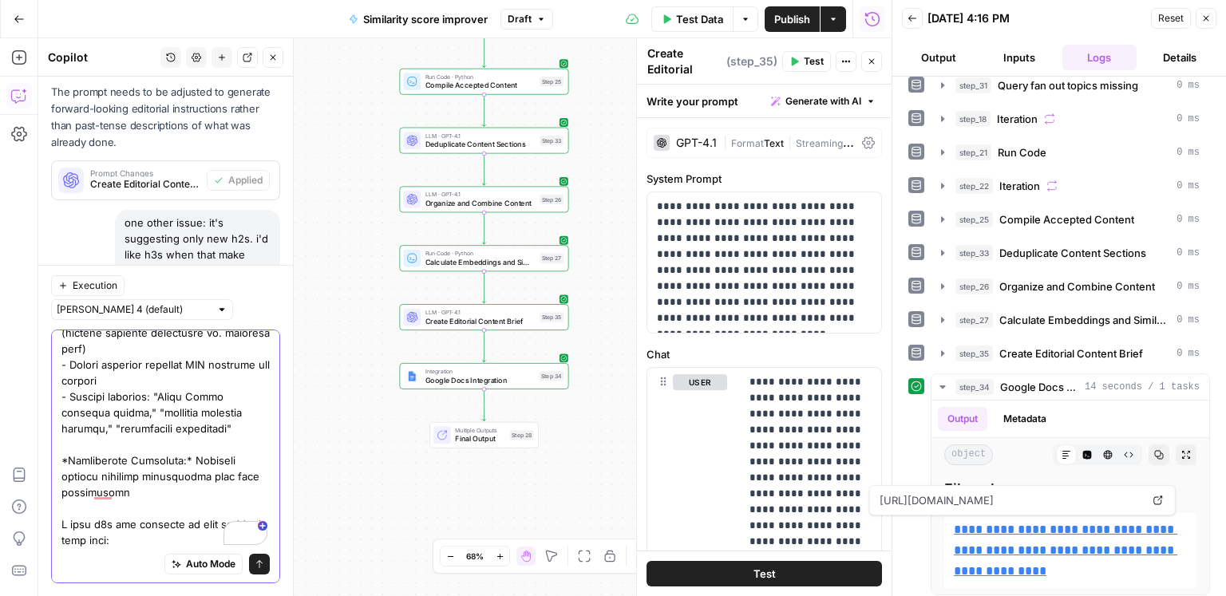
click at [163, 501] on textarea "To enrich screen reader interactions, please activate Accessibility in Grammarl…" at bounding box center [165, 205] width 208 height 686
click at [156, 513] on textarea "To enrich screen reader interactions, please activate Accessibility in Grammarl…" at bounding box center [165, 205] width 208 height 686
paste textarea "H3 Subsection: Coverage Overlaps and Extended Options Parent H2: How Long Is th…"
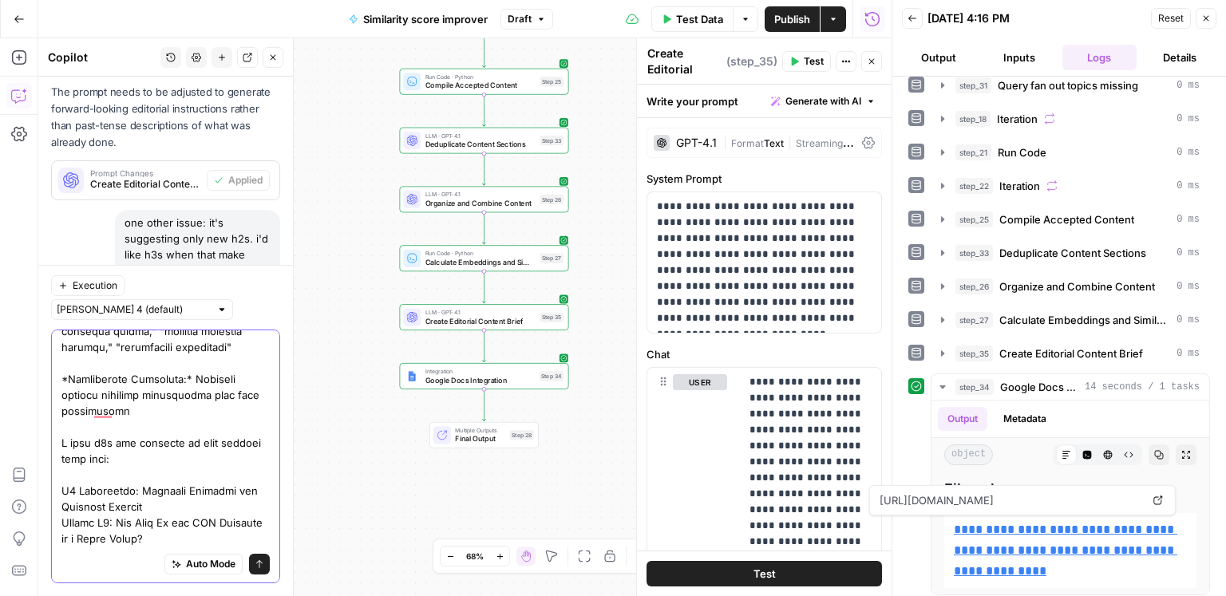
click at [61, 461] on textarea "To enrich screen reader interactions, please activate Accessibility in Grammarl…" at bounding box center [165, 252] width 208 height 942
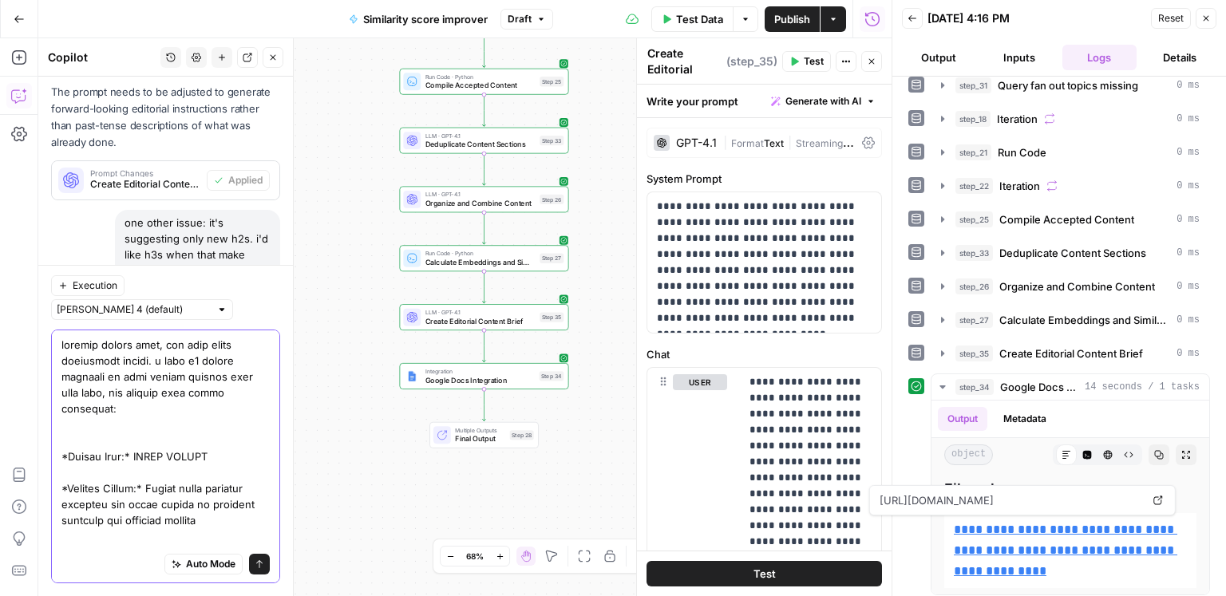
paste textarea "H2 Section: How Long Is the CPO Warranty on a Range Rover?"
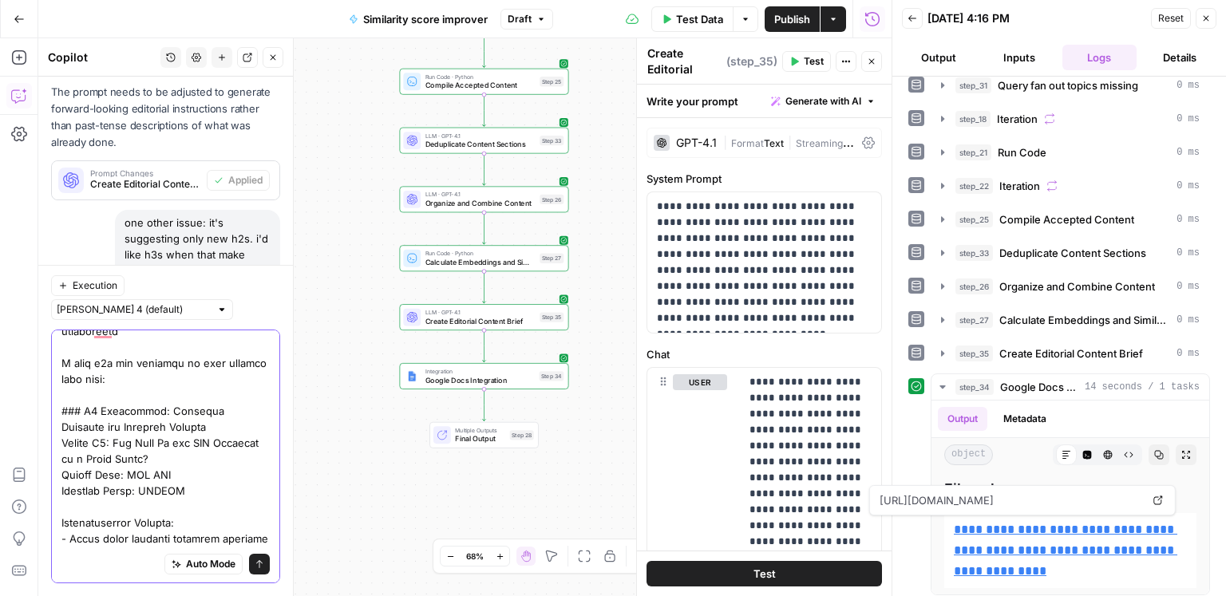
click at [66, 414] on textarea "To enrich screen reader interactions, please activate Accessibility in Grammarl…" at bounding box center [165, 156] width 208 height 974
click at [61, 414] on textarea "To enrich screen reader interactions, please activate Accessibility in Grammarl…" at bounding box center [165, 156] width 208 height 974
drag, startPoint x: 68, startPoint y: 405, endPoint x: 56, endPoint y: 409, distance: 12.4
click at [56, 409] on div "Auto Mode Send" at bounding box center [165, 457] width 229 height 254
click at [232, 411] on textarea "To enrich screen reader interactions, please activate Accessibility in Grammarl…" at bounding box center [165, 156] width 208 height 974
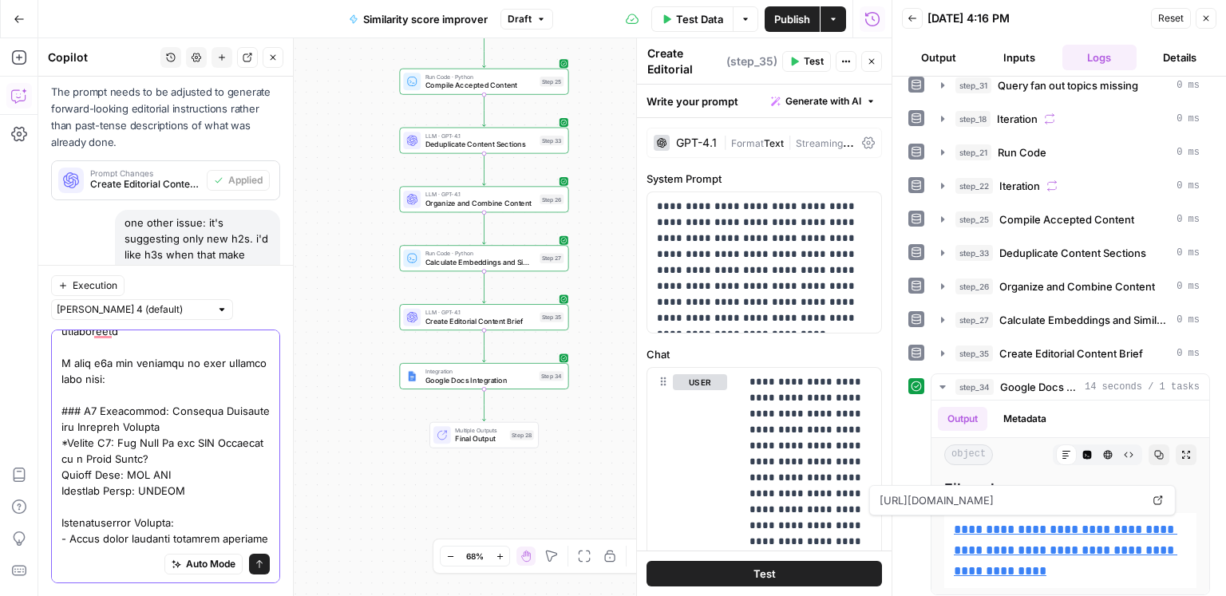
click at [121, 413] on textarea "To enrich screen reader interactions, please activate Accessibility in Grammarl…" at bounding box center [165, 156] width 208 height 974
click at [119, 413] on textarea "To enrich screen reader interactions, please activate Accessibility in Grammarl…" at bounding box center [165, 156] width 208 height 974
paste textarea "*"
click at [63, 448] on textarea "To enrich screen reader interactions, please activate Accessibility in Grammarl…" at bounding box center [165, 156] width 208 height 974
paste textarea "*"
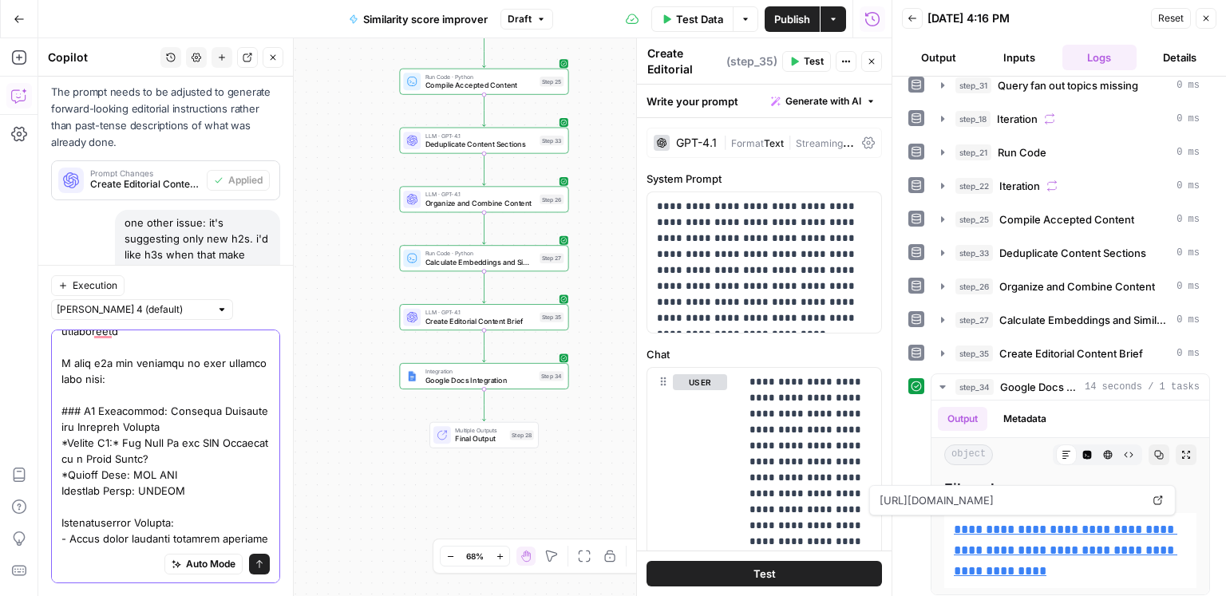
click at [129, 445] on textarea "To enrich screen reader interactions, please activate Accessibility in Grammarl…" at bounding box center [165, 156] width 208 height 974
paste textarea "*"
click at [64, 460] on textarea "To enrich screen reader interactions, please activate Accessibility in Grammarl…" at bounding box center [165, 156] width 208 height 974
paste textarea "*"
click at [135, 463] on textarea "To enrich screen reader interactions, please activate Accessibility in Grammarl…" at bounding box center [165, 156] width 208 height 974
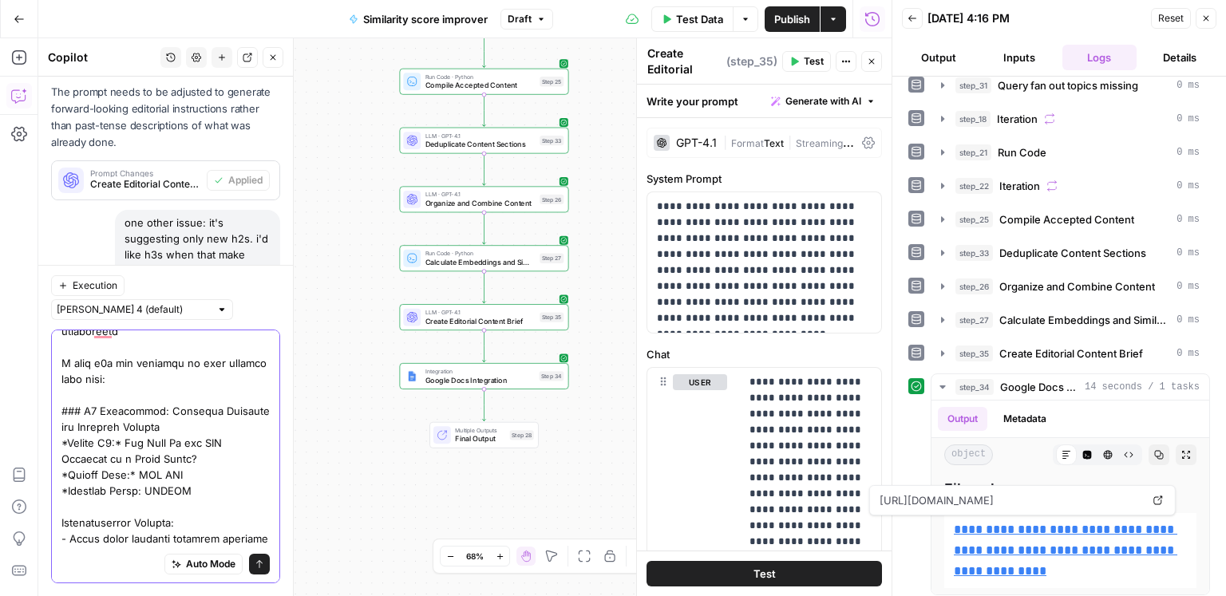
paste textarea "*"
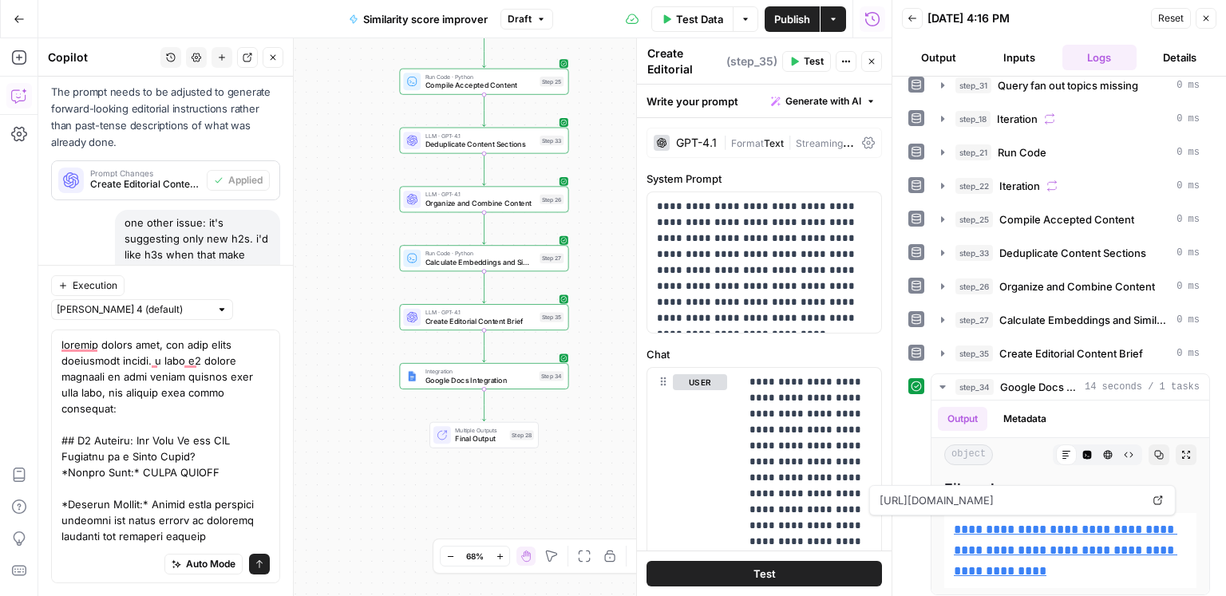
click at [58, 491] on div "Auto Mode Send" at bounding box center [165, 457] width 229 height 254
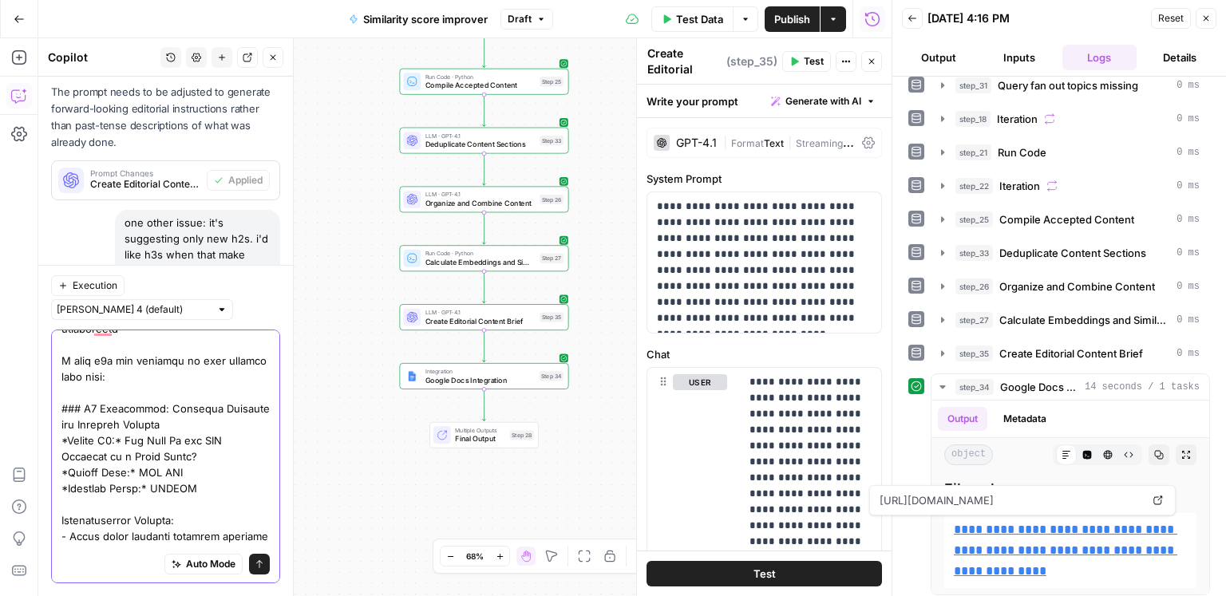
click at [80, 488] on textarea "To enrich screen reader interactions, please activate Accessibility in Grammarl…" at bounding box center [165, 153] width 208 height 974
drag, startPoint x: 58, startPoint y: 489, endPoint x: 76, endPoint y: 491, distance: 17.6
click at [58, 489] on div "Auto Mode Send" at bounding box center [165, 457] width 229 height 254
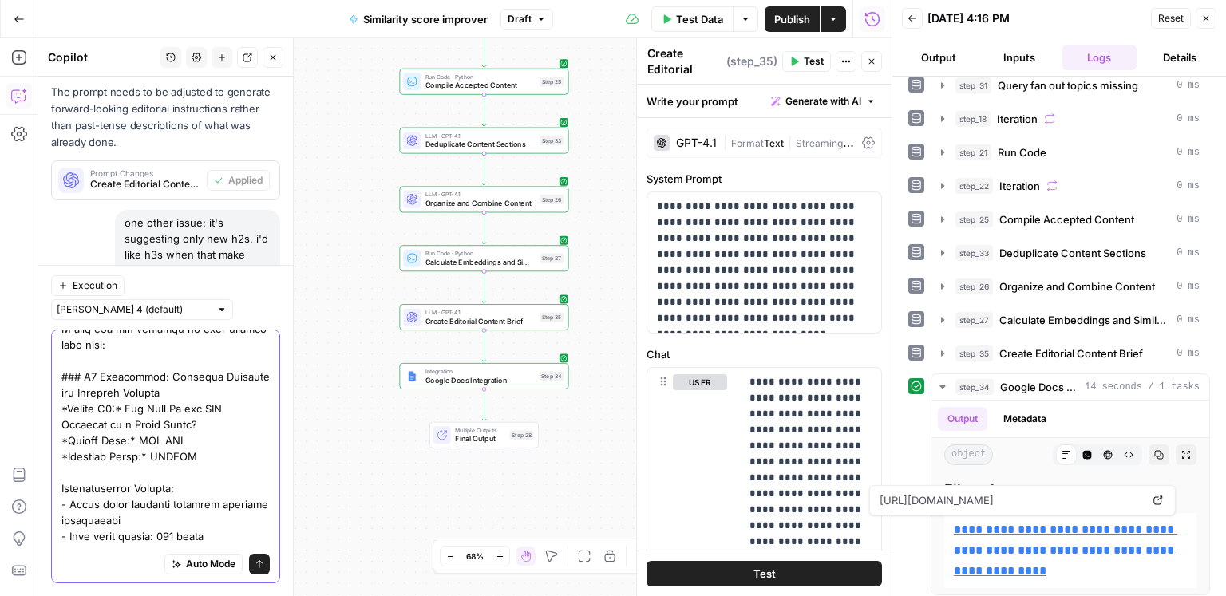
click at [63, 459] on textarea "To enrich screen reader interactions, please activate Accessibility in Grammarl…" at bounding box center [165, 121] width 208 height 974
paste textarea "*"
click at [188, 460] on textarea "To enrich screen reader interactions, please activate Accessibility in Grammarl…" at bounding box center [165, 121] width 208 height 974
paste textarea "*"
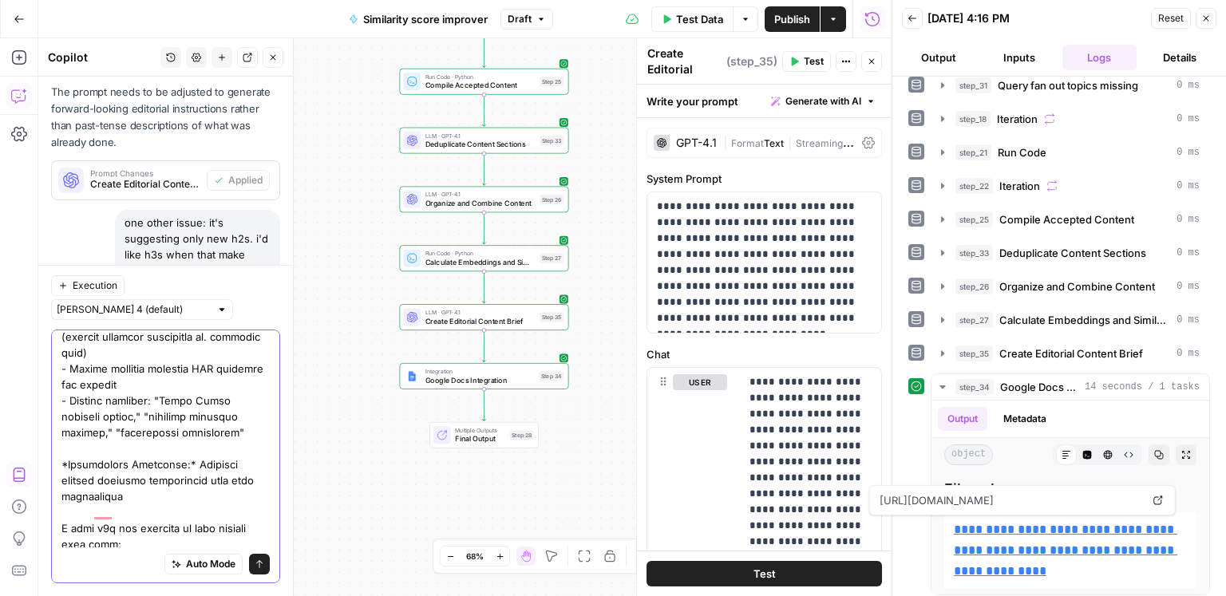
click at [137, 508] on textarea "To enrich screen reader interactions, please activate Accessibility in Grammarl…" at bounding box center [165, 321] width 208 height 974
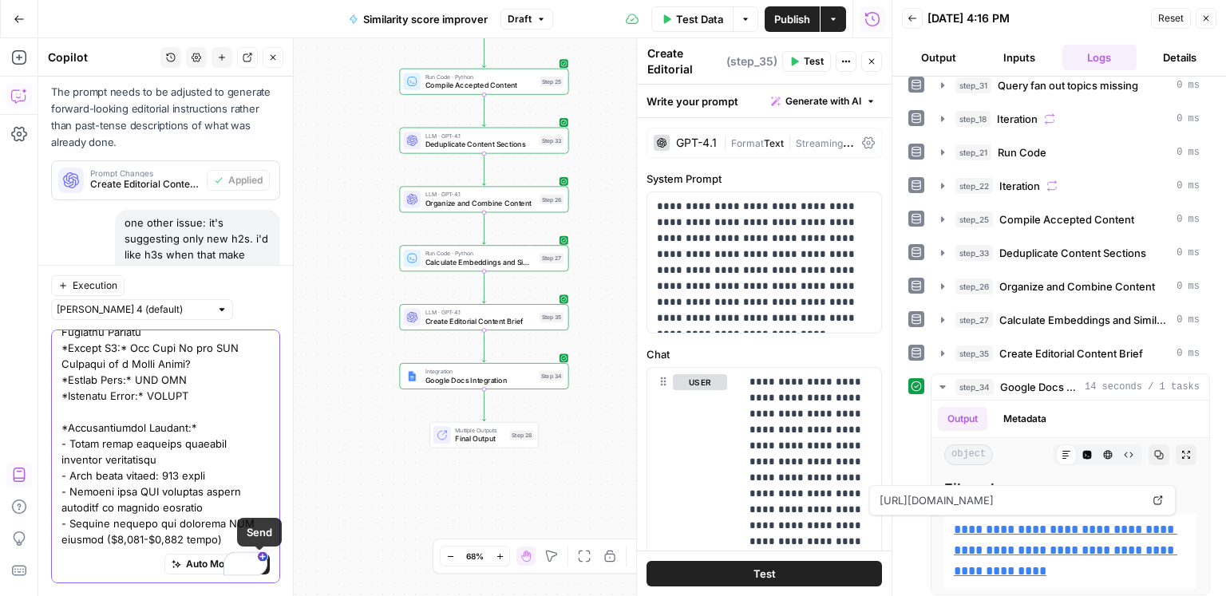
type textarea "looking pretty good, but some minor formatting issues. i want h2 UPDATE OR NEW …"
click at [256, 567] on icon "submit" at bounding box center [260, 565] width 10 height 10
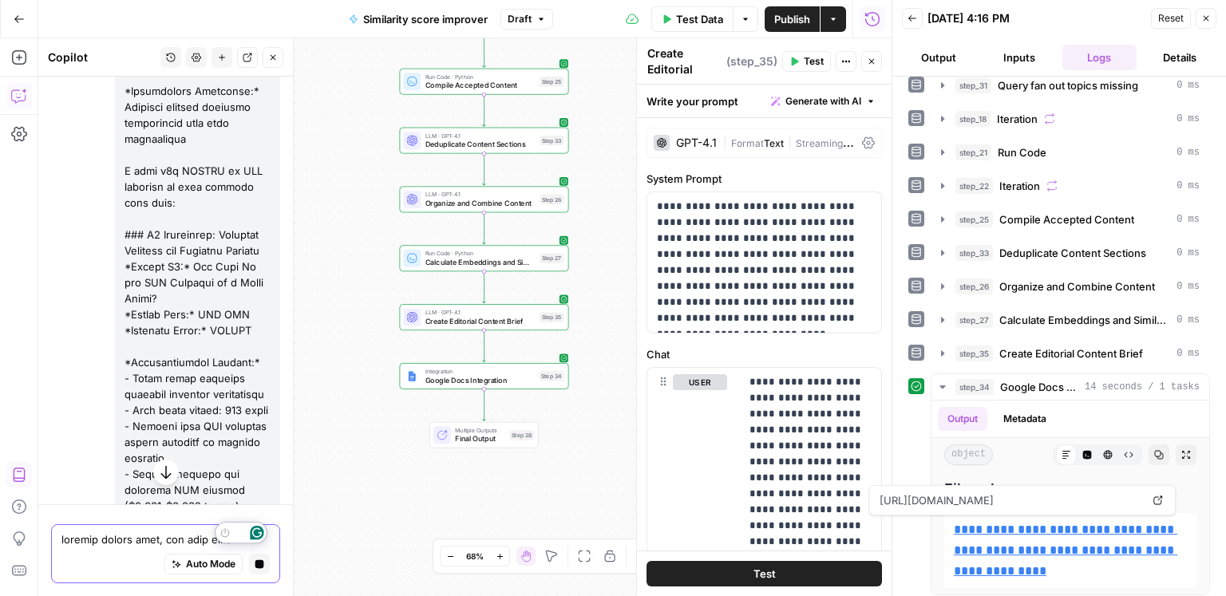
click at [256, 564] on icon "button" at bounding box center [259, 564] width 9 height 9
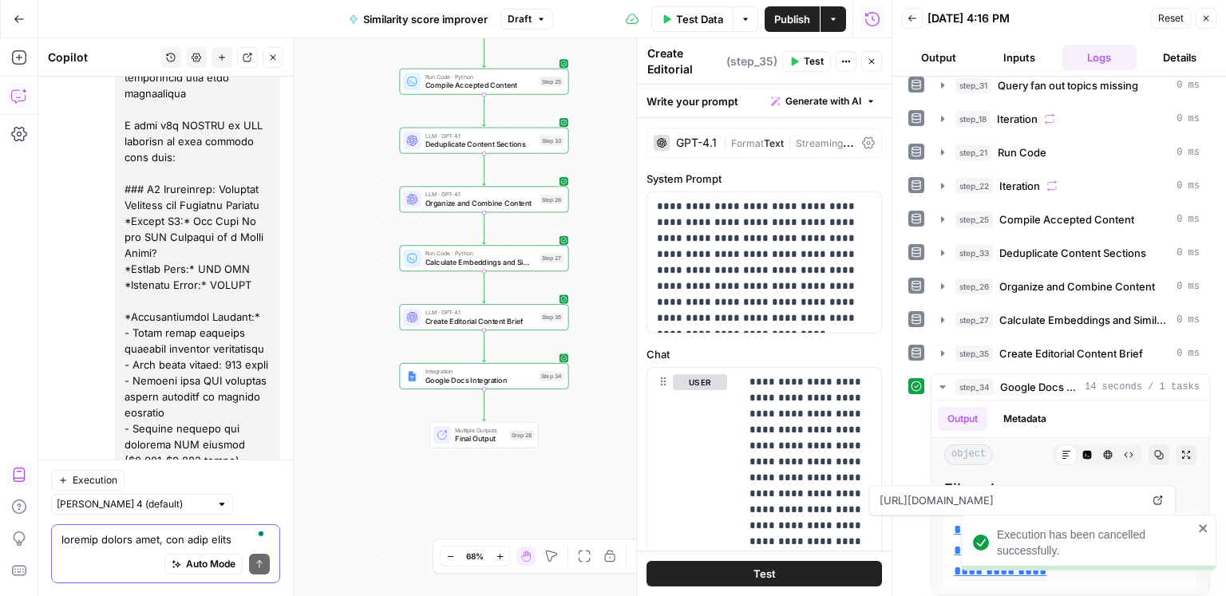
click at [147, 548] on div "Auto Mode Send" at bounding box center [165, 565] width 208 height 35
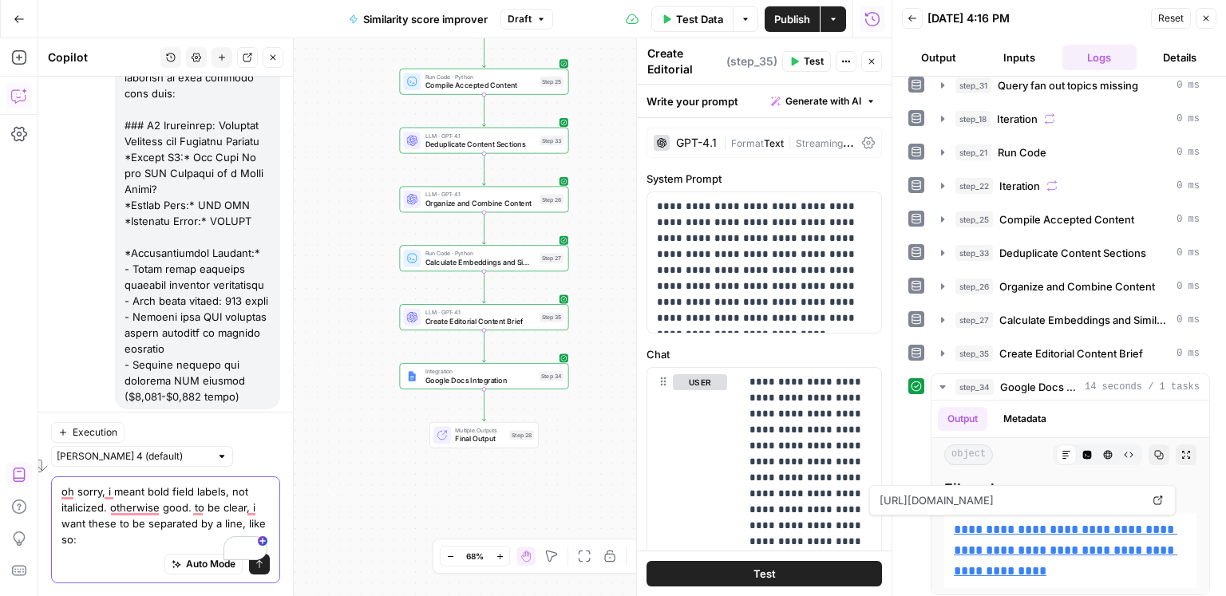
drag, startPoint x: 236, startPoint y: 508, endPoint x: 117, endPoint y: 514, distance: 119.1
click at [117, 514] on textarea "oh sorry, i meant bold field labels, not italicized. otherwise good. to be clea…" at bounding box center [165, 516] width 208 height 64
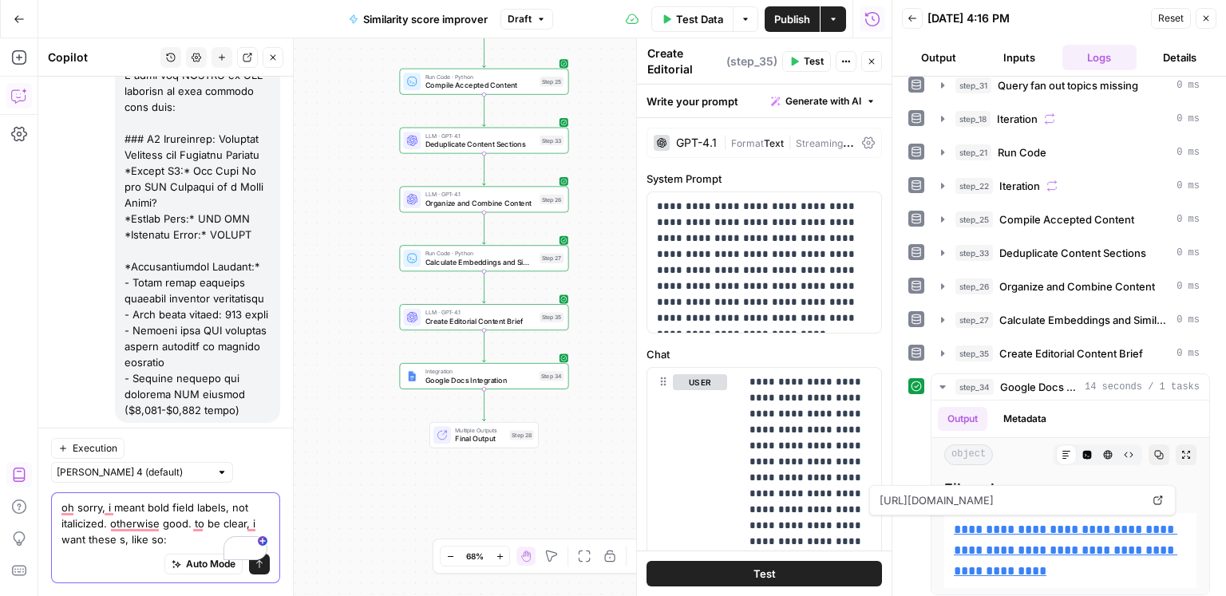
scroll to position [14543, 0]
click at [199, 525] on textarea "oh sorry, i meant bold field labels, not italicized. otherwise good. to be clea…" at bounding box center [165, 524] width 208 height 48
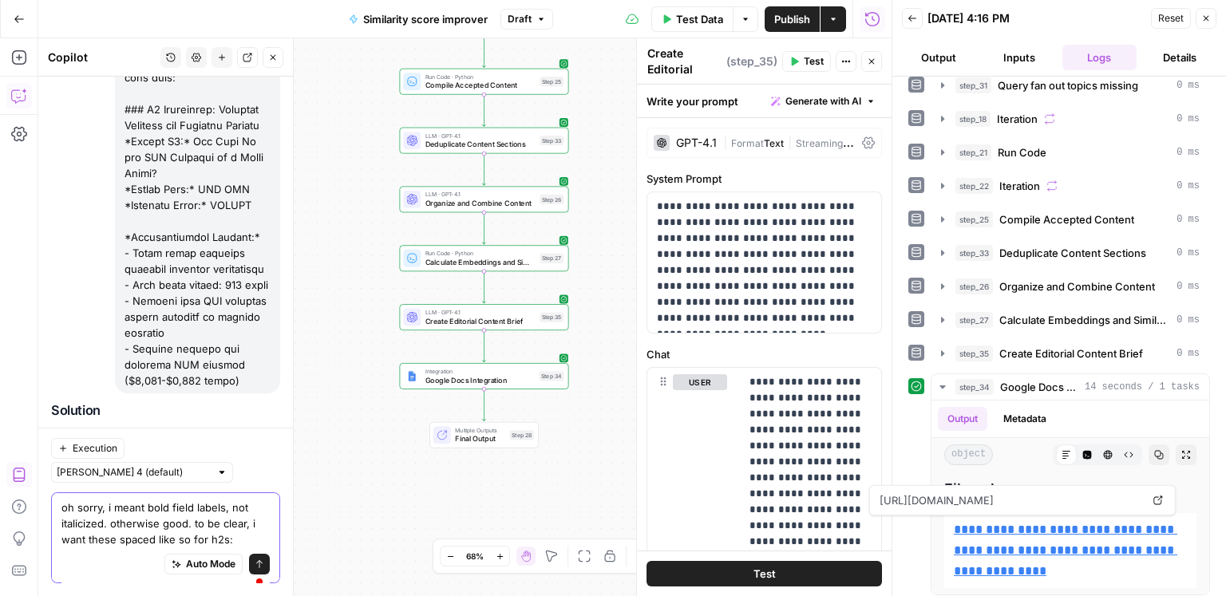
paste textarea "Action Type: ADD NEW Current Status: Does not exist - mentioned briefly in pass…"
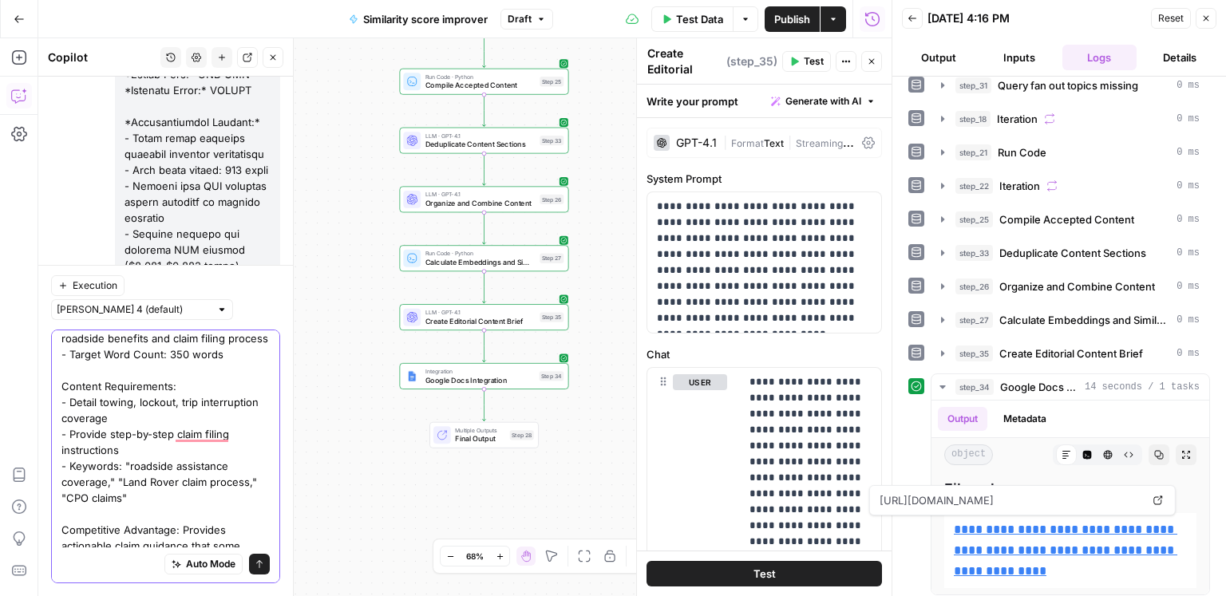
scroll to position [379, 0]
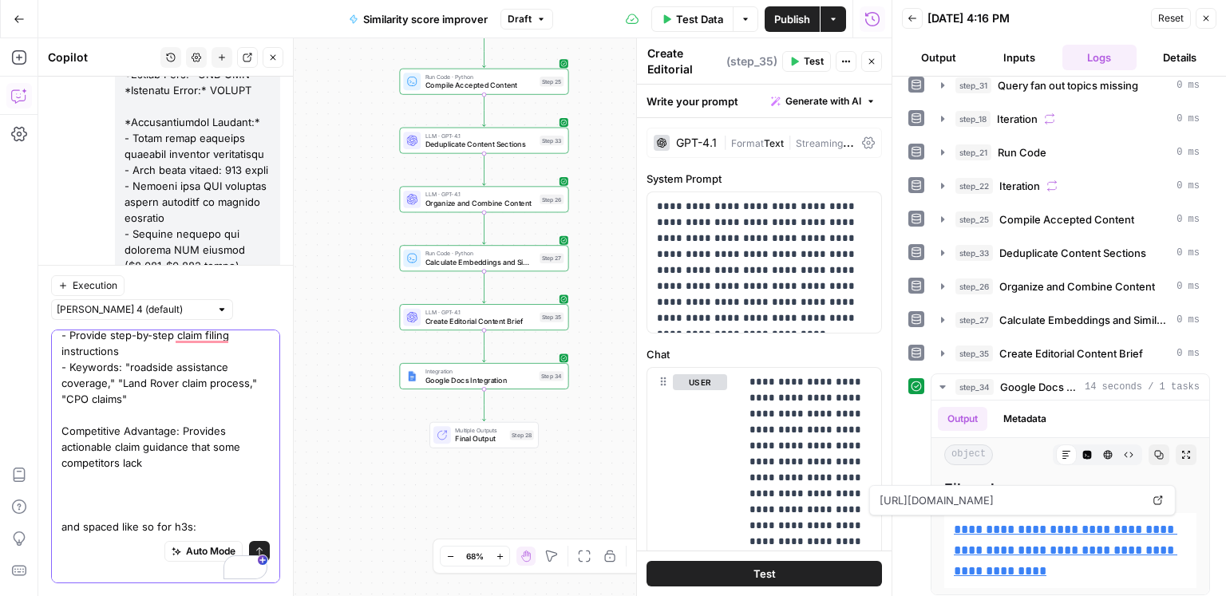
paste textarea "Parent H2: Roadside Assistance and Claims Process Action Type: ADD NEW Priority…"
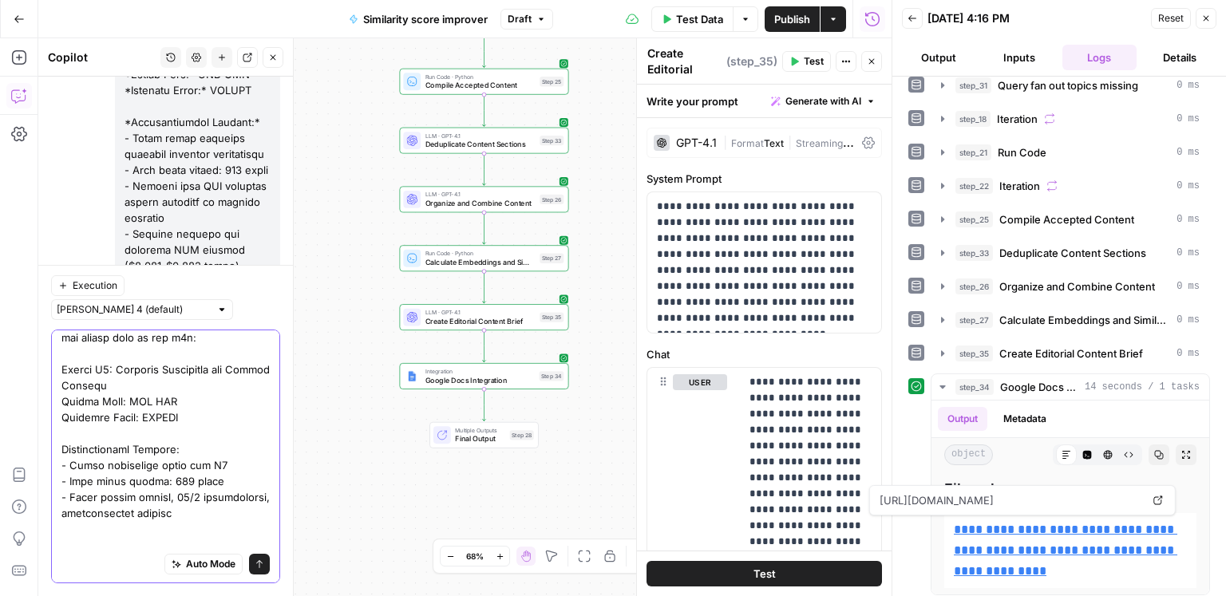
scroll to position [566, 0]
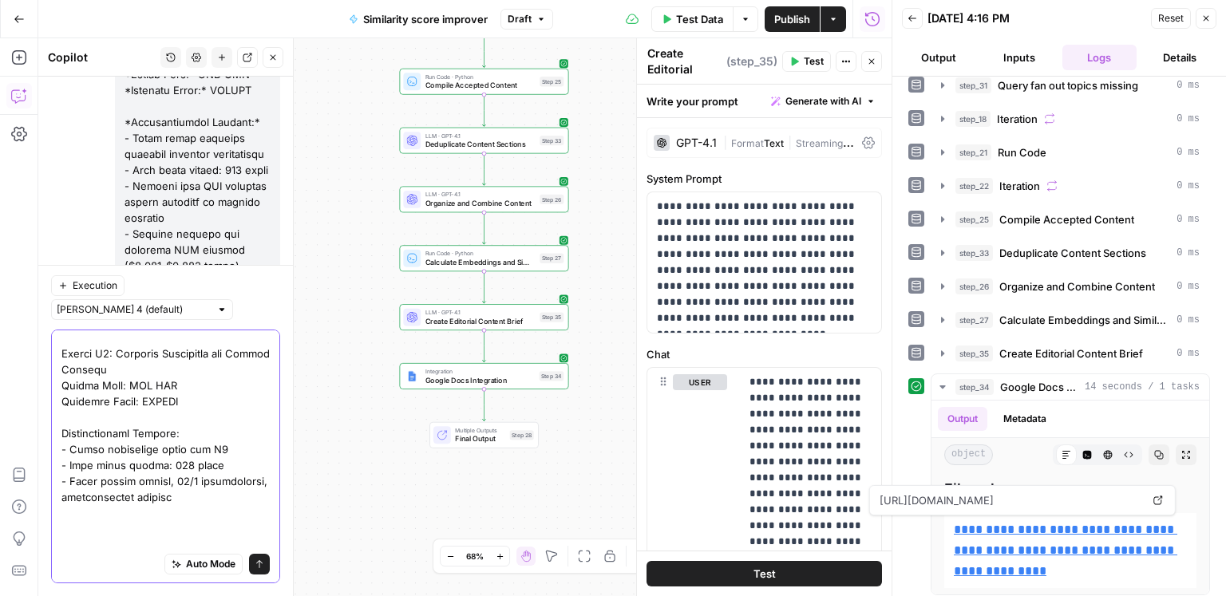
type textarea "oh sorry, i meant bold field labels, not italicized. otherwise good. to be clea…"
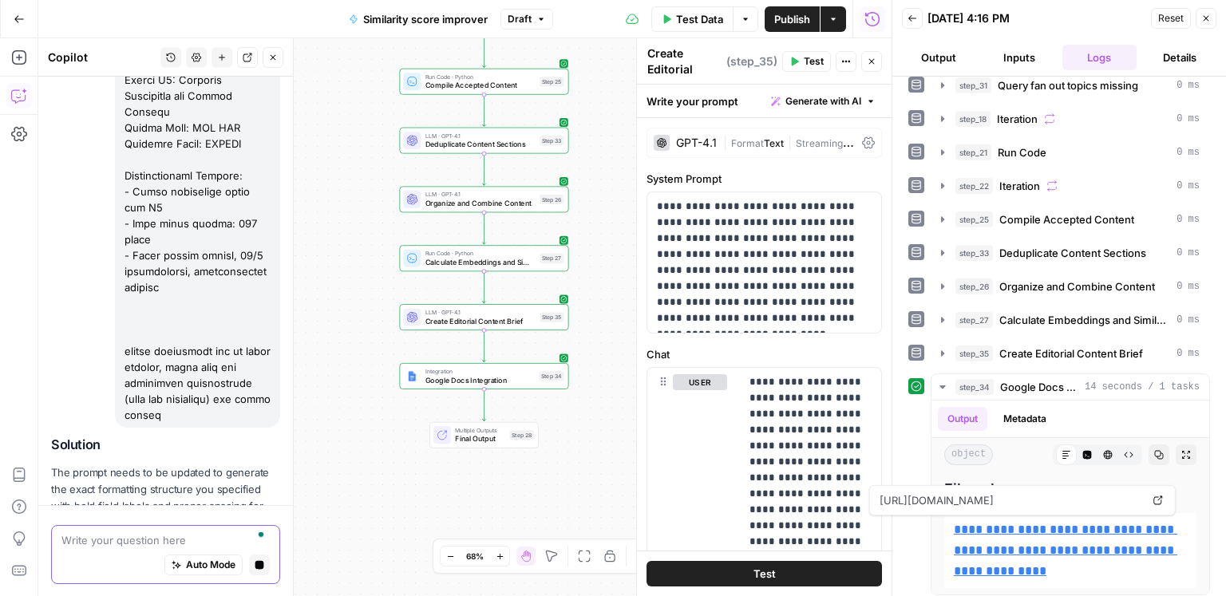
scroll to position [15567, 0]
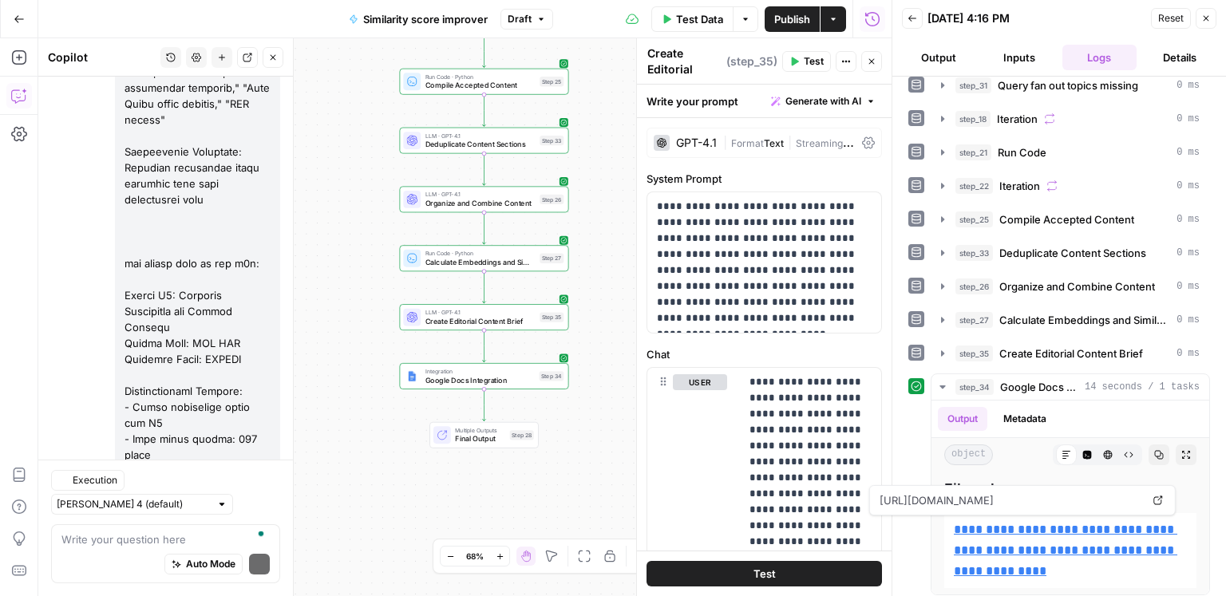
scroll to position [15753, 0]
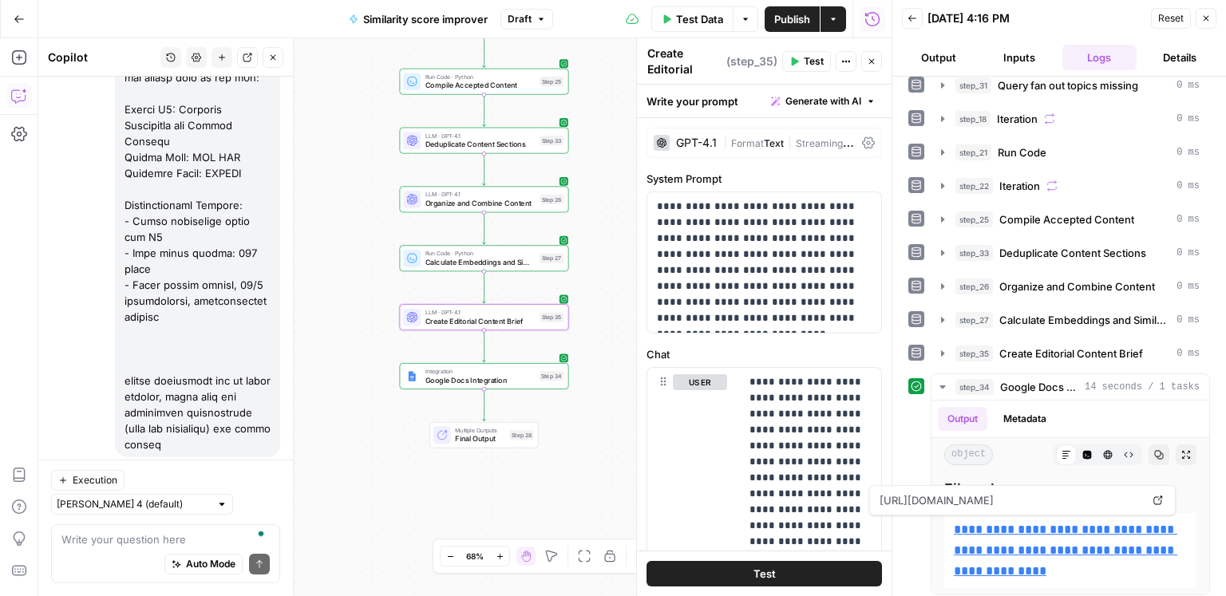
click at [247, 583] on span "Apply" at bounding box center [249, 590] width 26 height 14
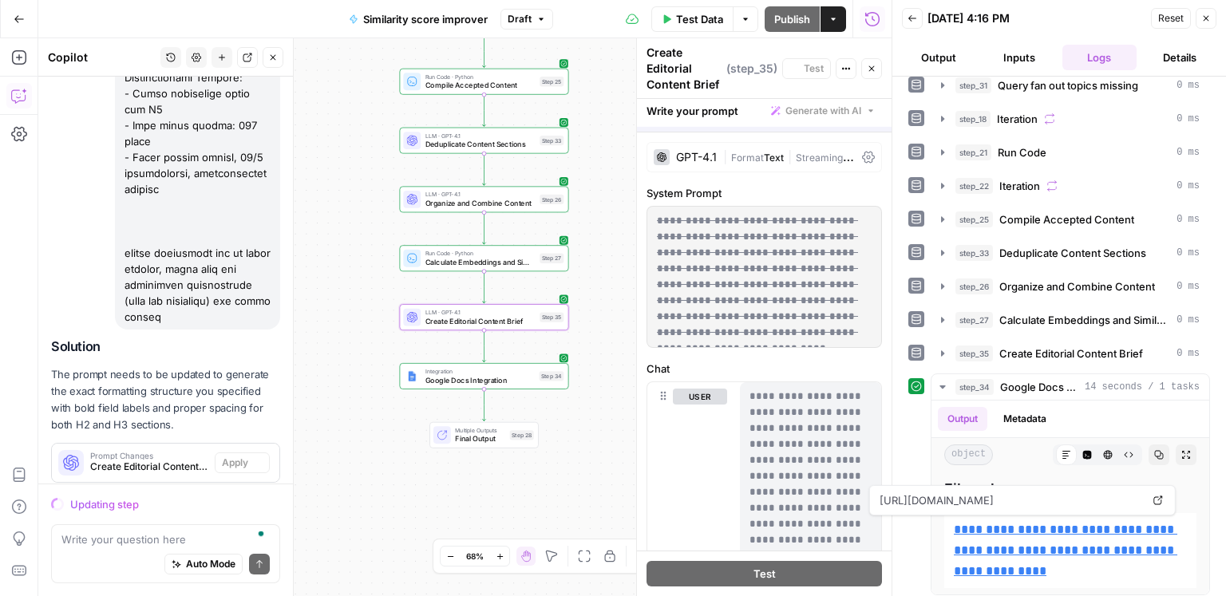
scroll to position [15625, 0]
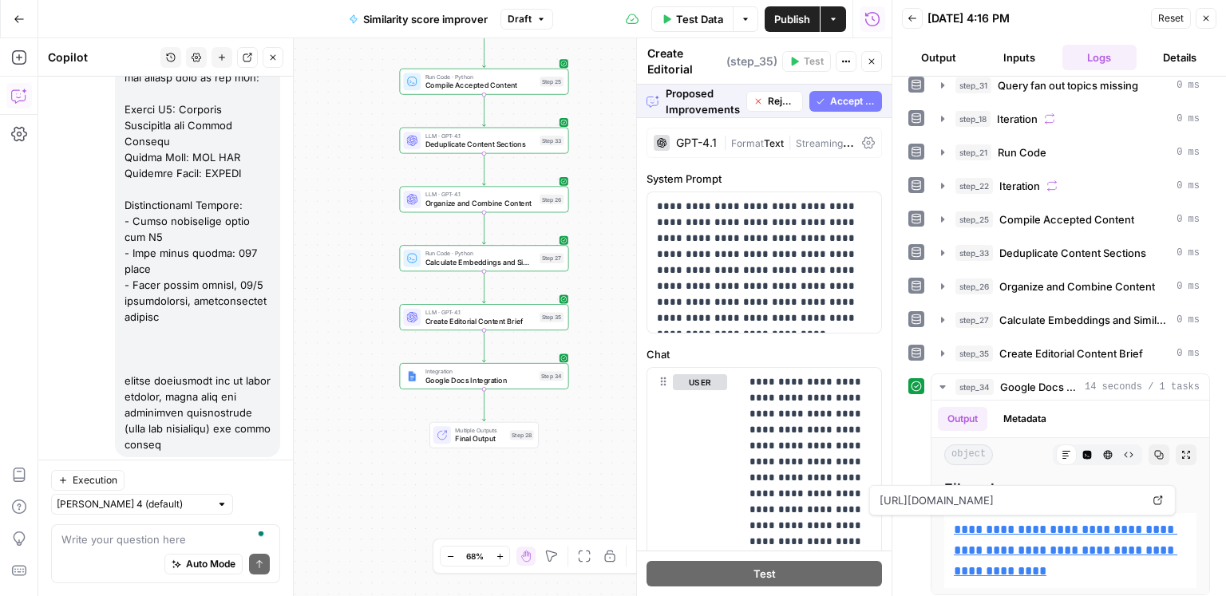
click at [845, 106] on span "Accept All" at bounding box center [852, 101] width 45 height 14
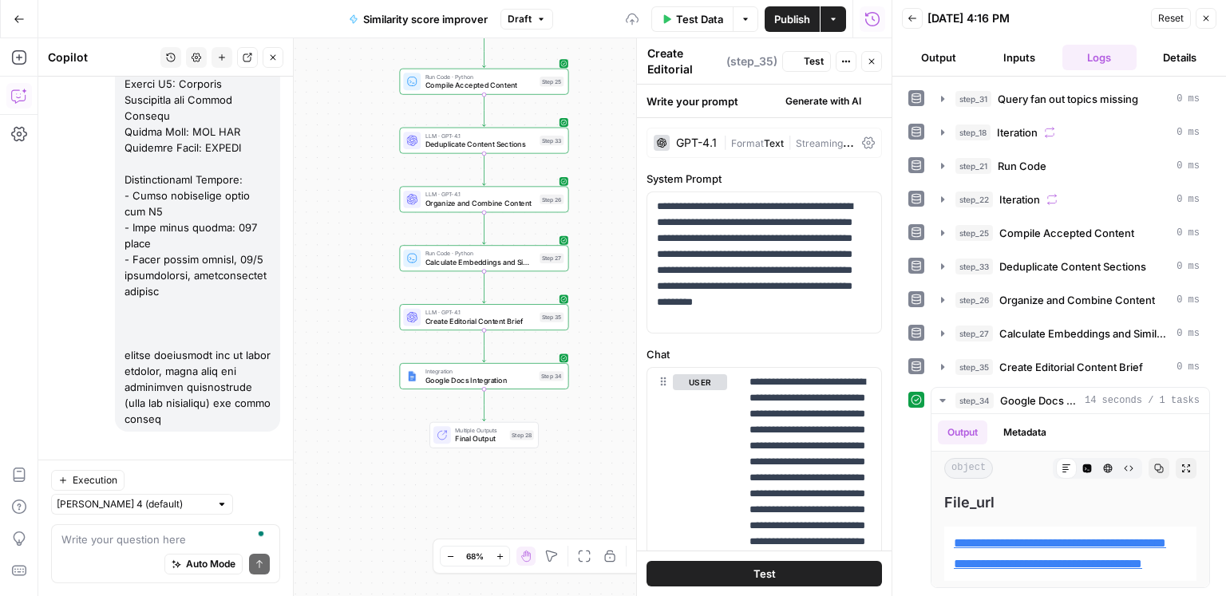
scroll to position [239, 0]
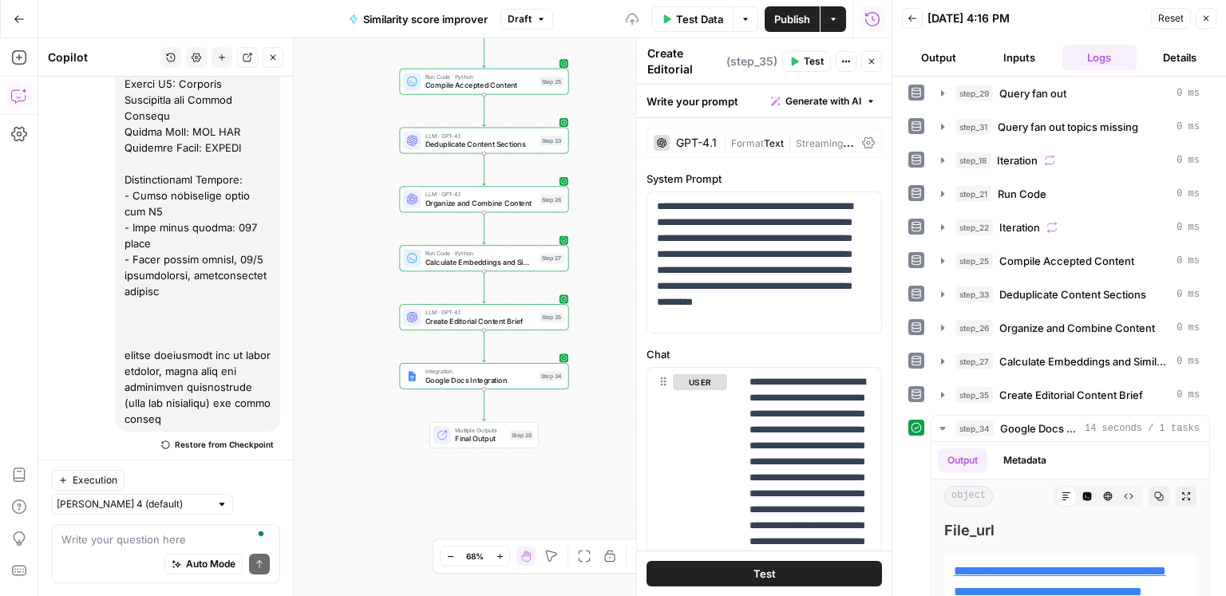
click at [806, 65] on span "Test" at bounding box center [814, 61] width 20 height 14
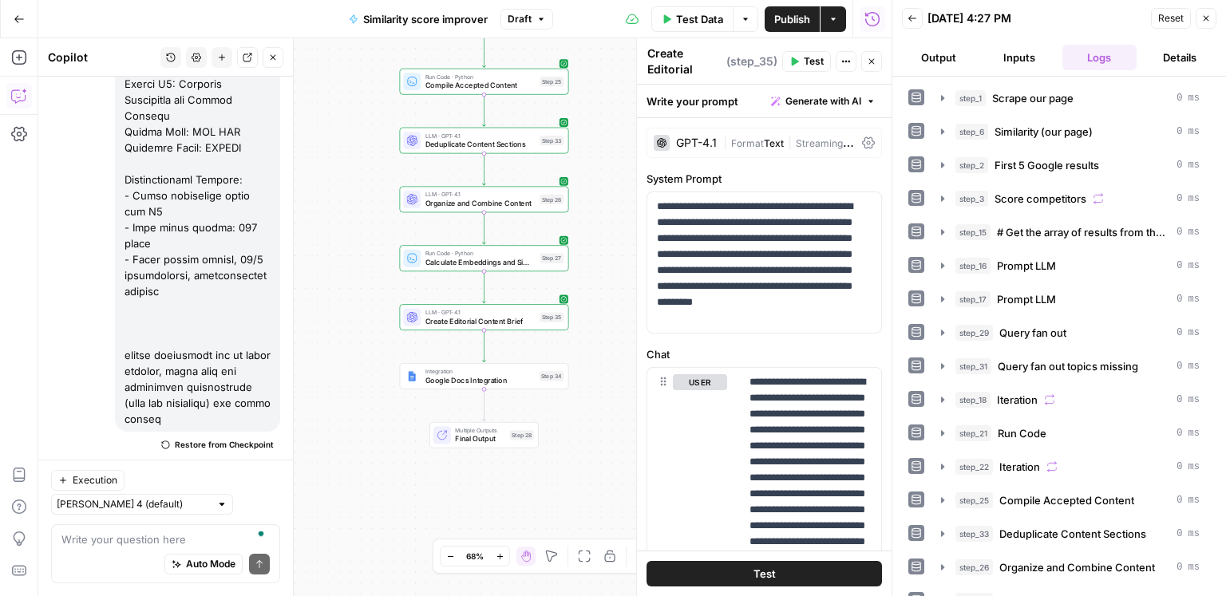
scroll to position [53, 0]
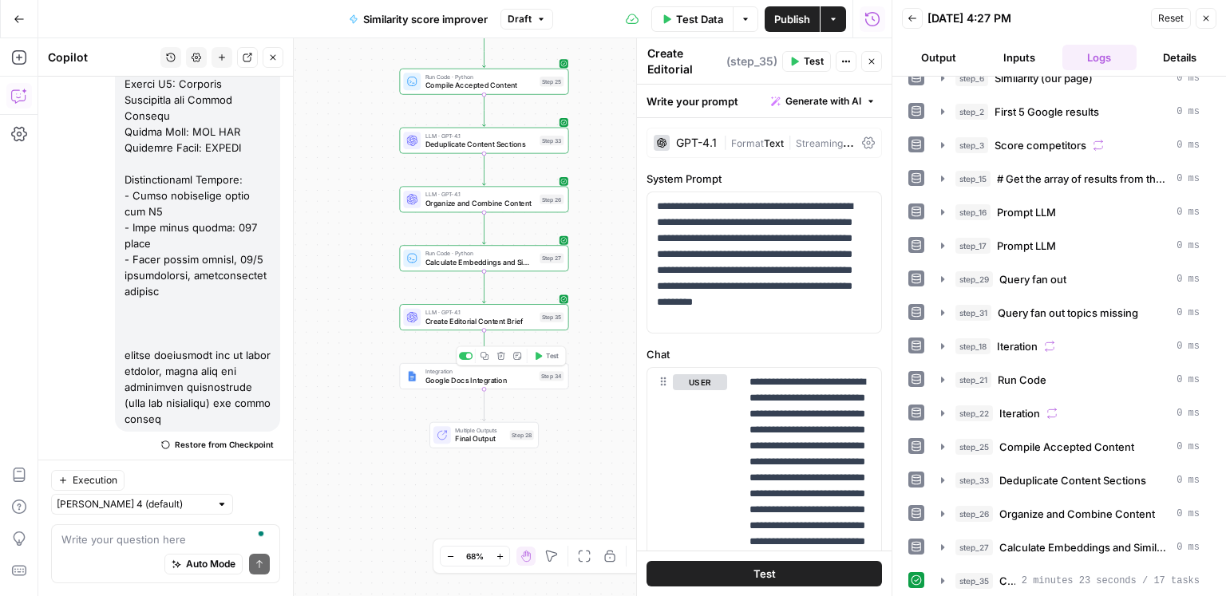
click at [552, 360] on span "Test" at bounding box center [552, 356] width 13 height 10
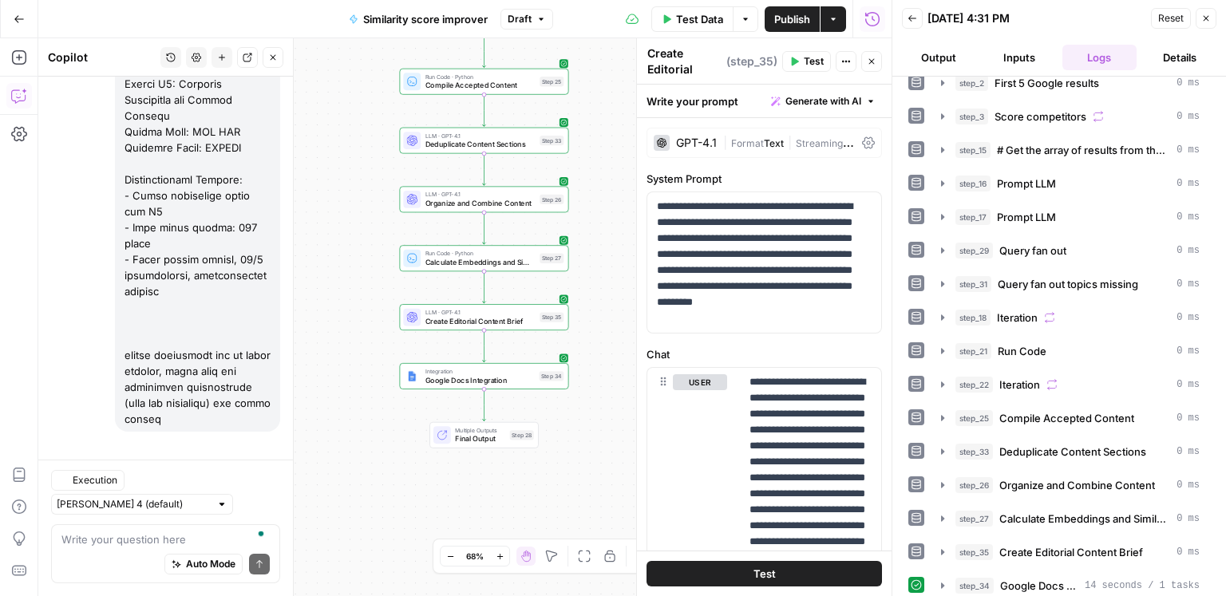
scroll to position [115, 0]
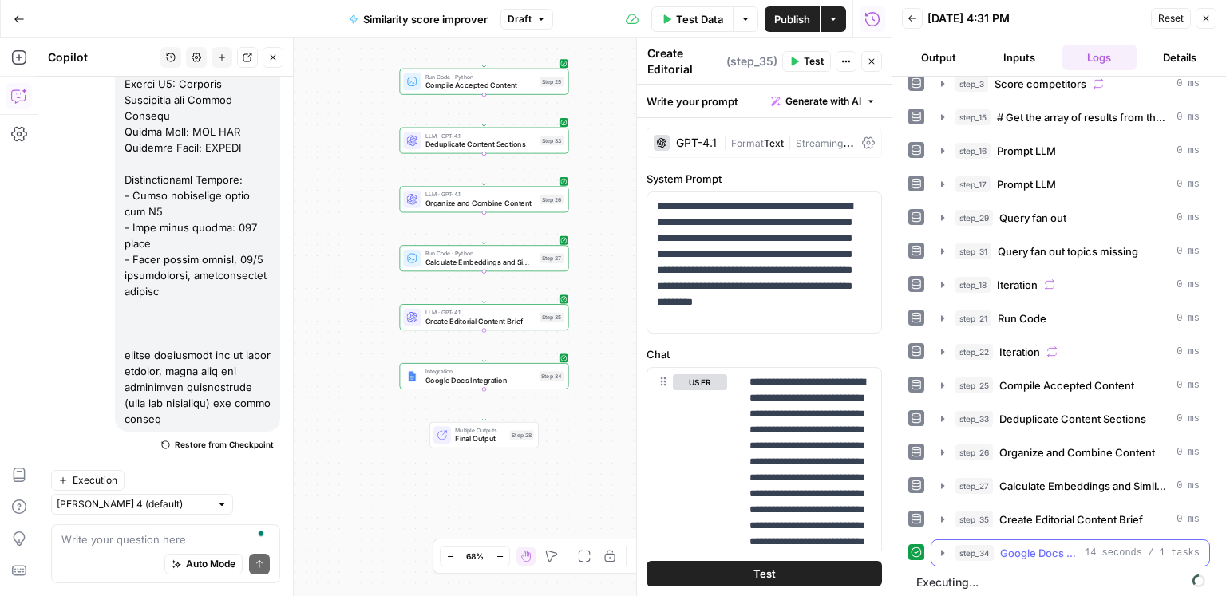
click at [1068, 549] on span "Google Docs Integration" at bounding box center [1039, 553] width 78 height 16
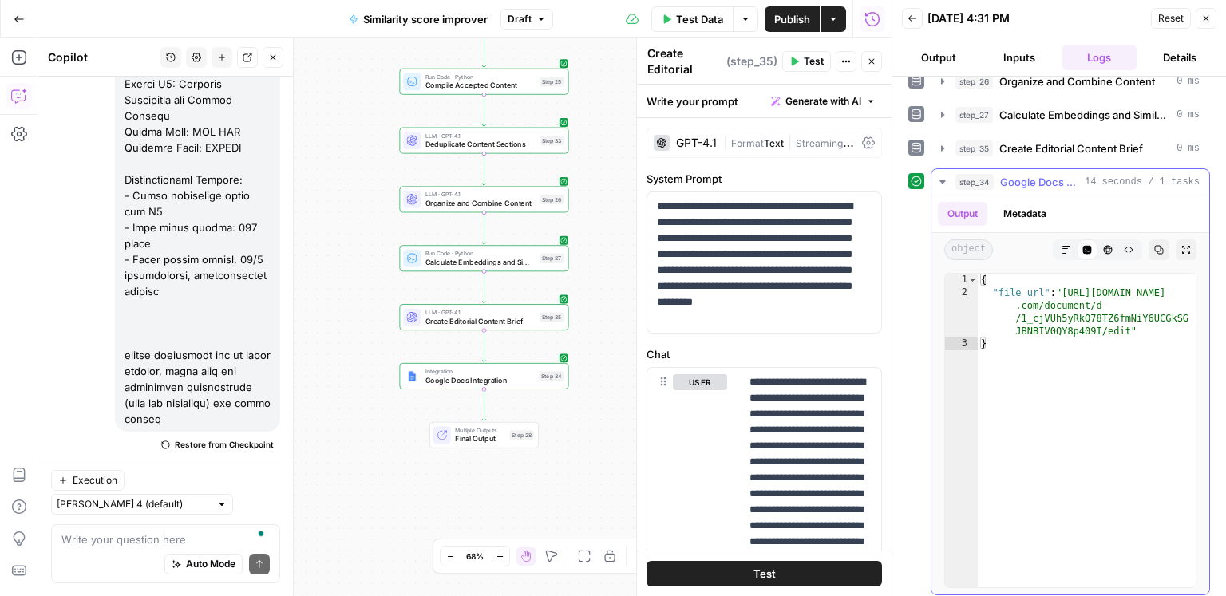
click at [1069, 245] on icon "button" at bounding box center [1067, 250] width 10 height 10
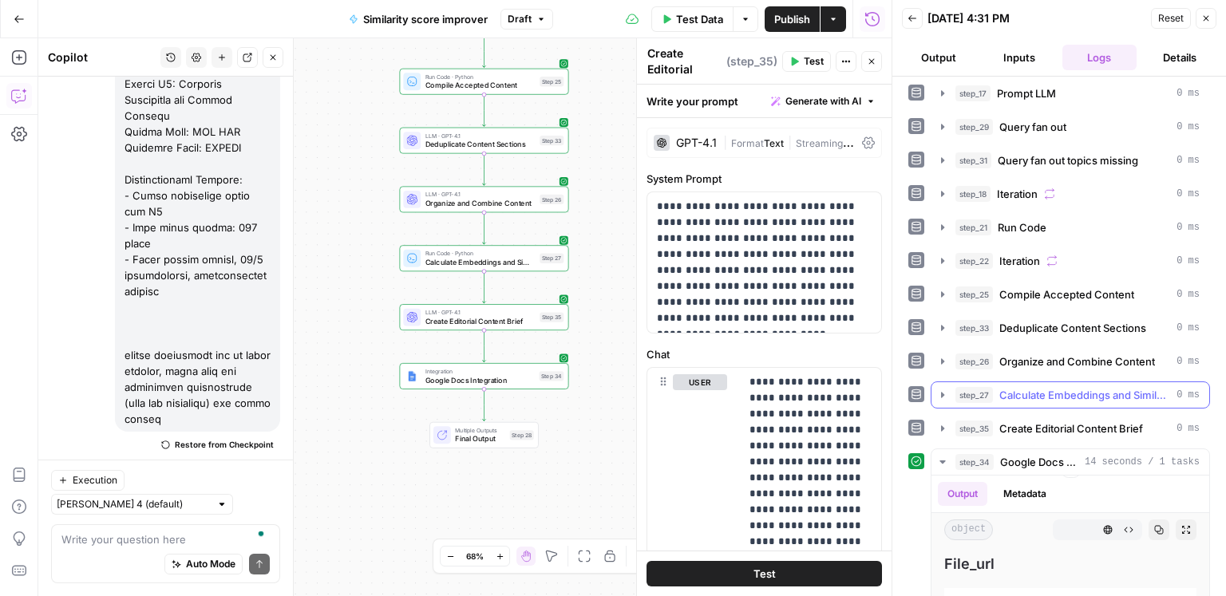
scroll to position [281, 0]
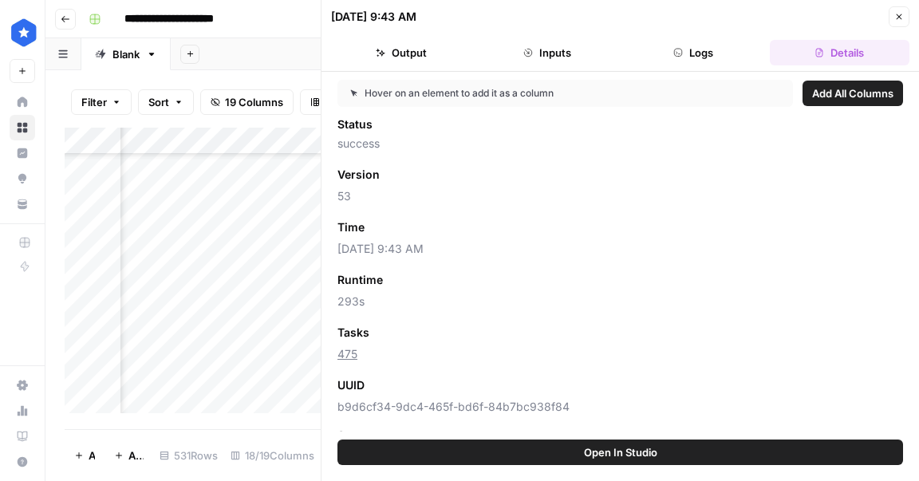
scroll to position [14160, 955]
click at [276, 253] on div "Add Column" at bounding box center [193, 271] width 256 height 286
click at [255, 282] on div "Add Column" at bounding box center [193, 271] width 256 height 286
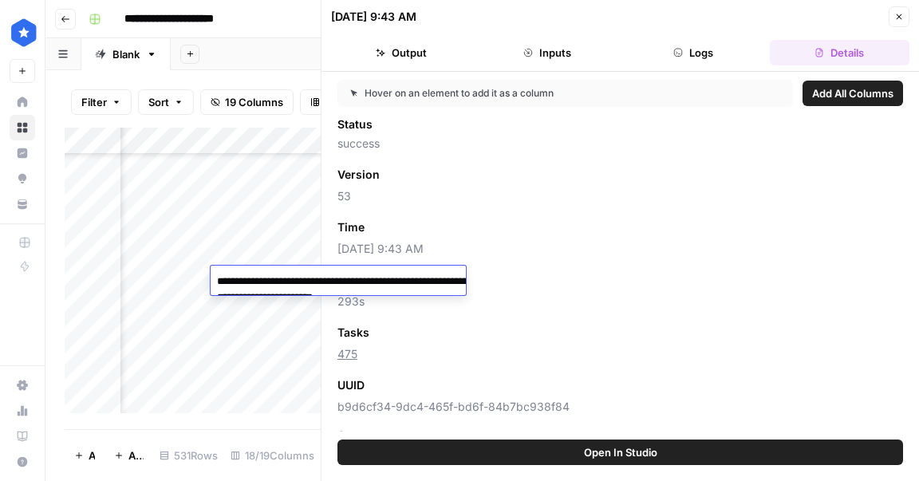
click at [458, 299] on textarea "**********" at bounding box center [370, 290] width 319 height 38
click at [212, 144] on div "Add Column" at bounding box center [193, 271] width 256 height 286
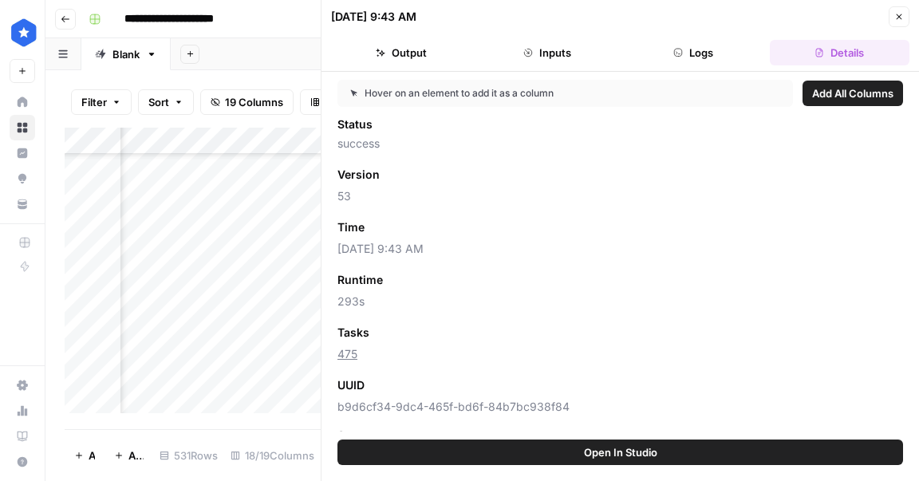
scroll to position [14160, 901]
click at [203, 144] on div "Add Column" at bounding box center [193, 271] width 256 height 286
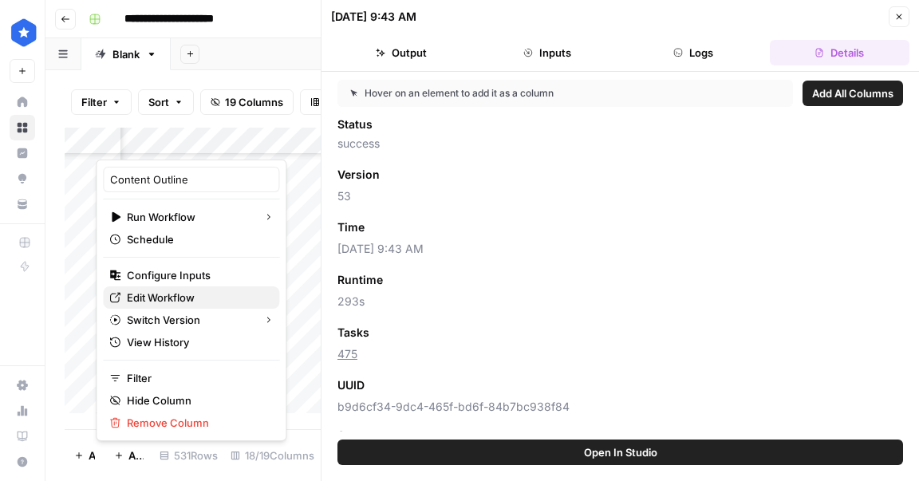
click at [174, 291] on span "Edit Workflow" at bounding box center [197, 298] width 140 height 16
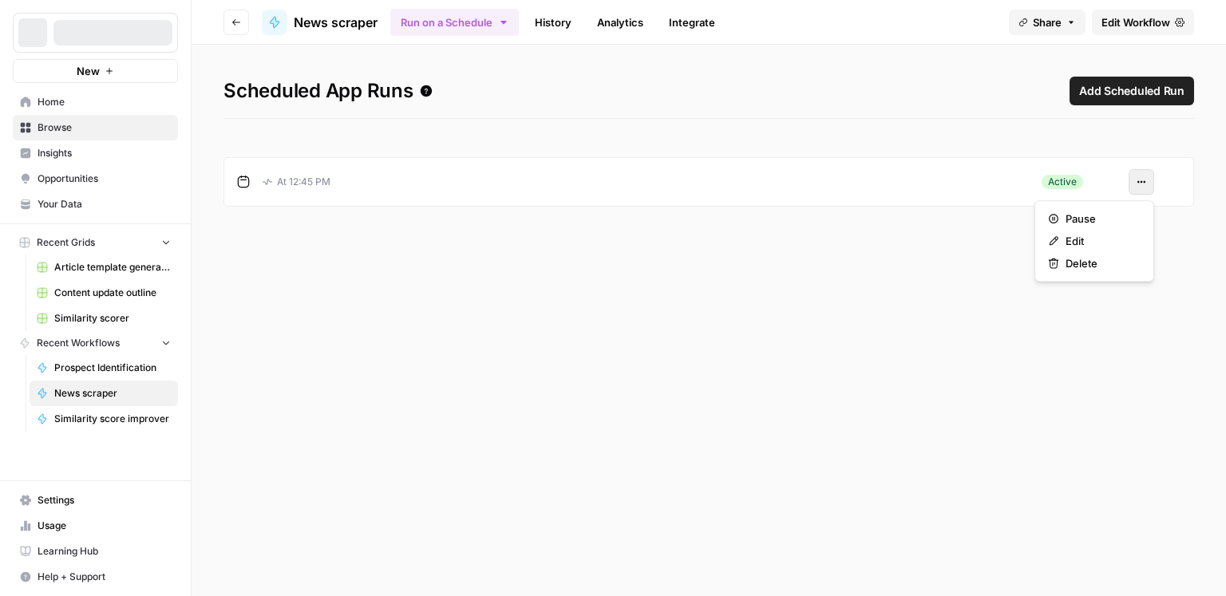
click at [1140, 180] on icon "button" at bounding box center [1142, 182] width 10 height 10
click at [1086, 214] on span "Pause" at bounding box center [1100, 219] width 69 height 16
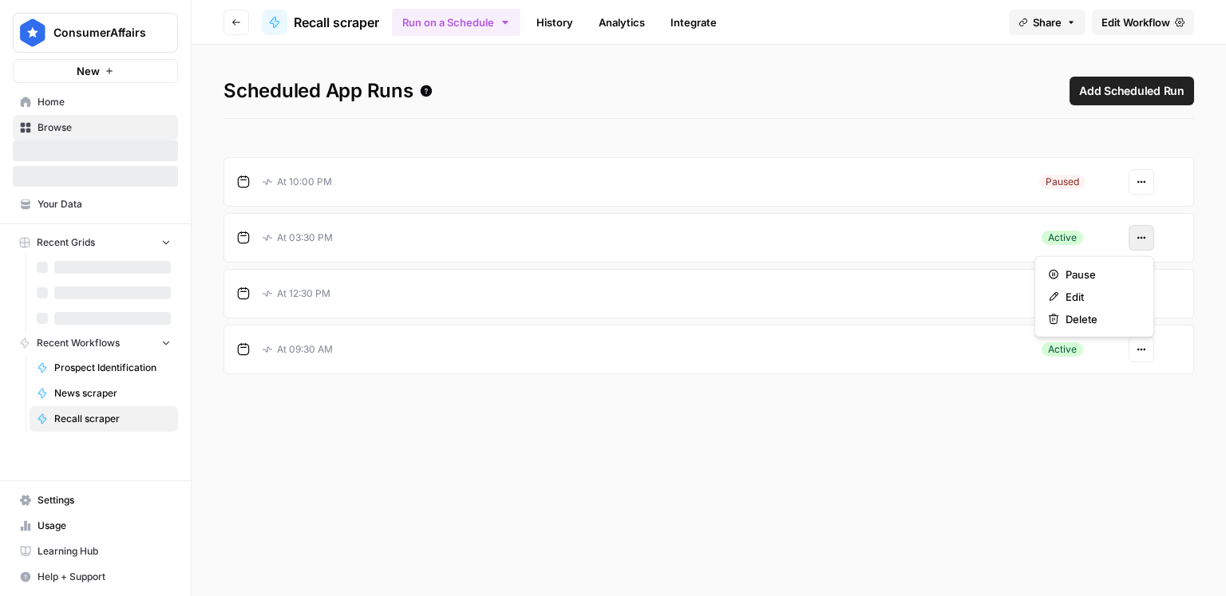
click at [1146, 228] on button "Actions" at bounding box center [1142, 238] width 26 height 26
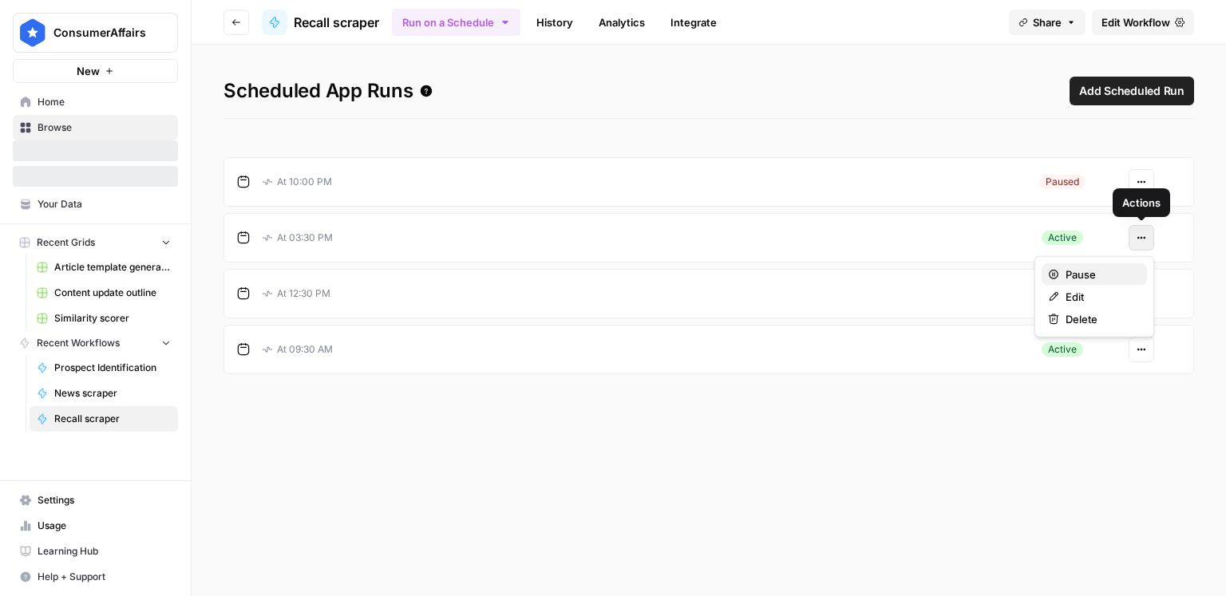
click at [1113, 267] on span "Pause" at bounding box center [1100, 275] width 69 height 16
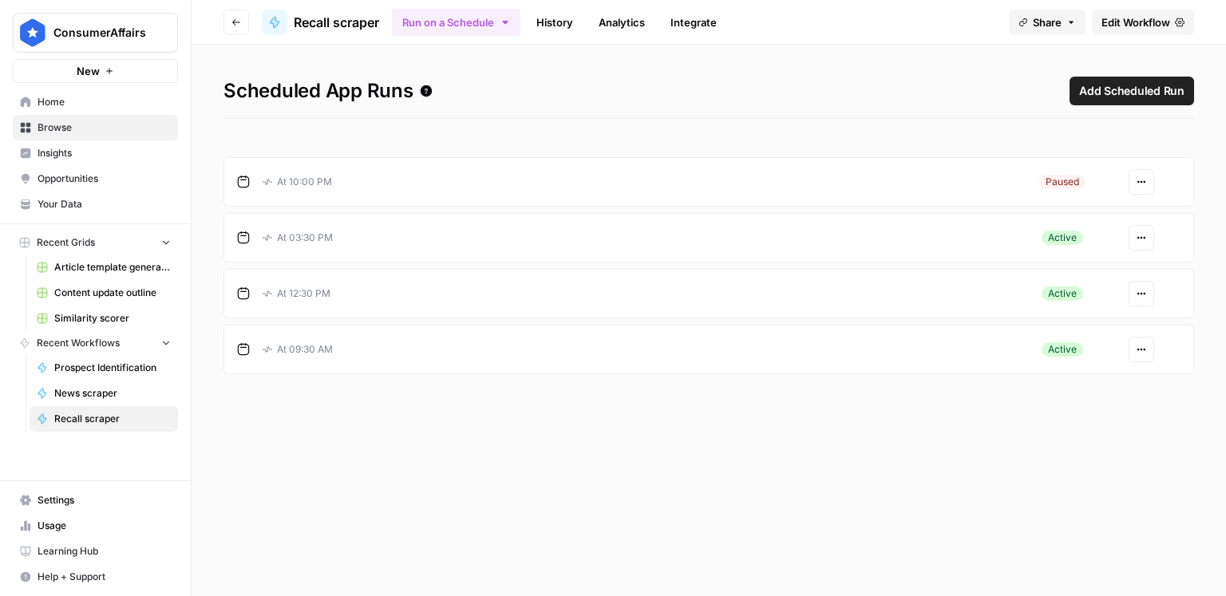
click at [1141, 282] on button "Actions" at bounding box center [1142, 294] width 26 height 26
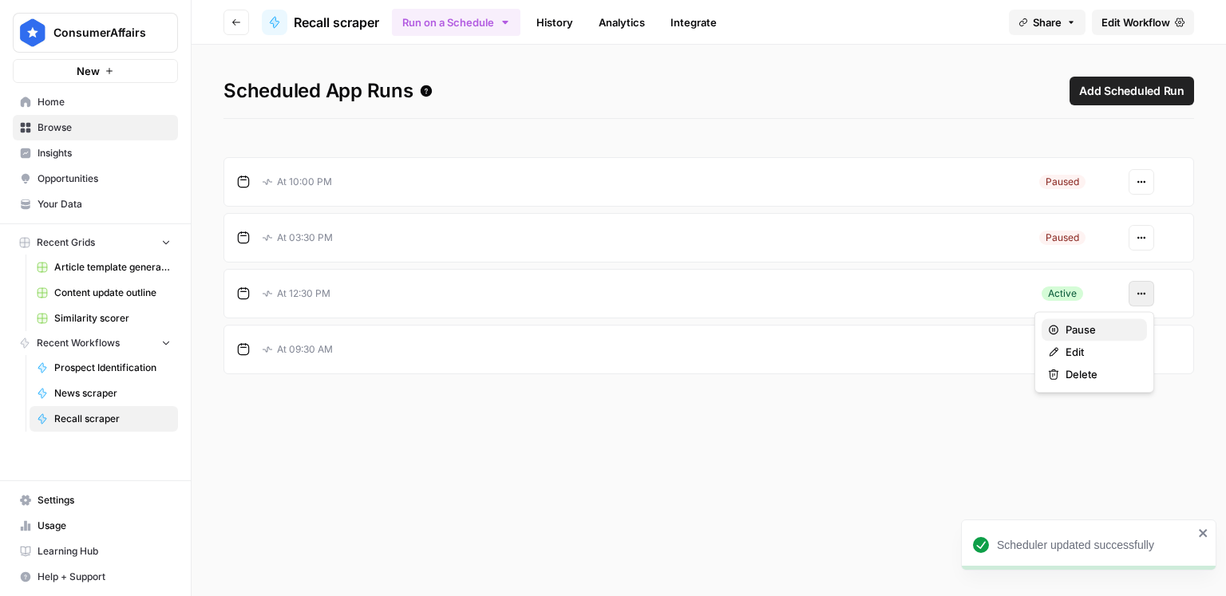
click at [1115, 322] on span "Pause" at bounding box center [1100, 330] width 69 height 16
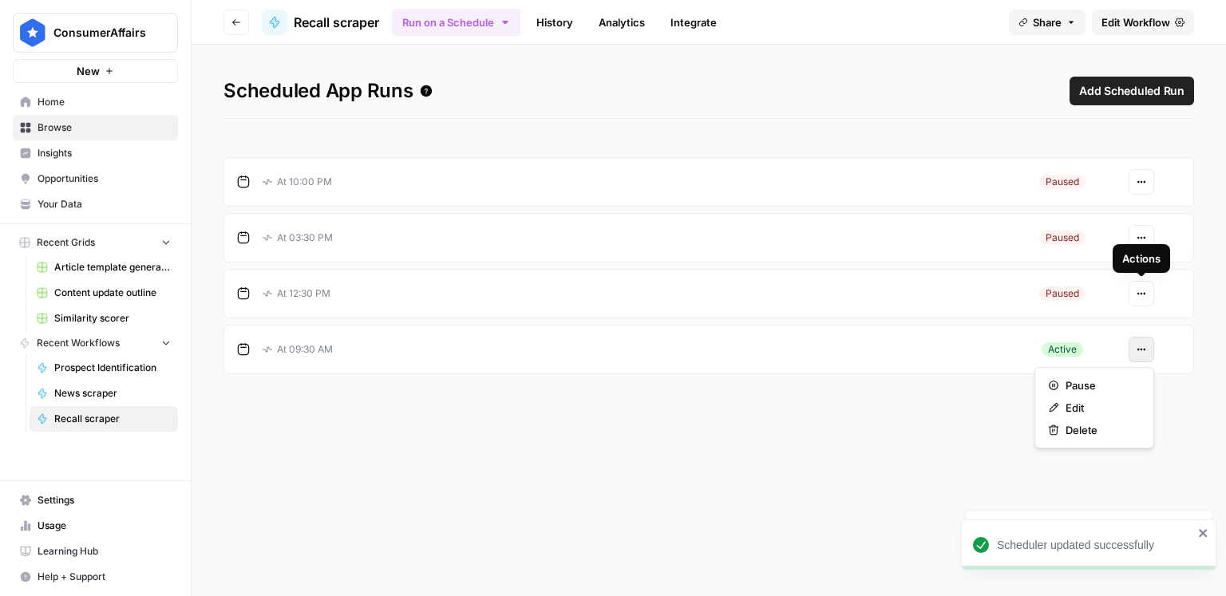
click at [1141, 351] on icon "button" at bounding box center [1142, 350] width 10 height 10
click at [1098, 382] on span "Pause" at bounding box center [1100, 386] width 69 height 16
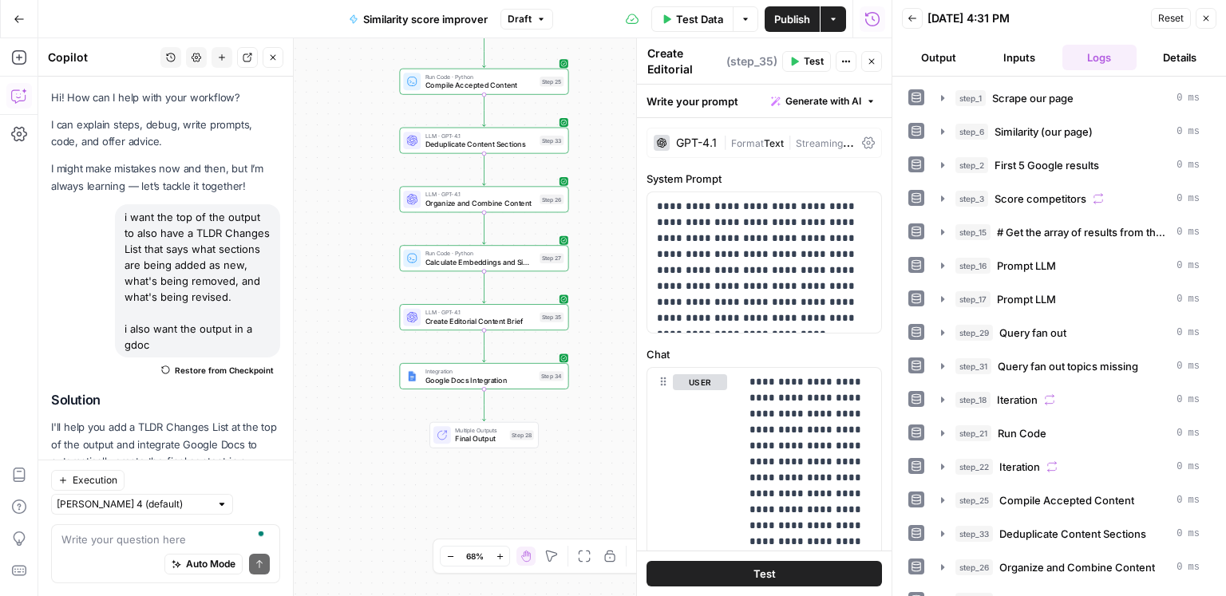
scroll to position [281, 0]
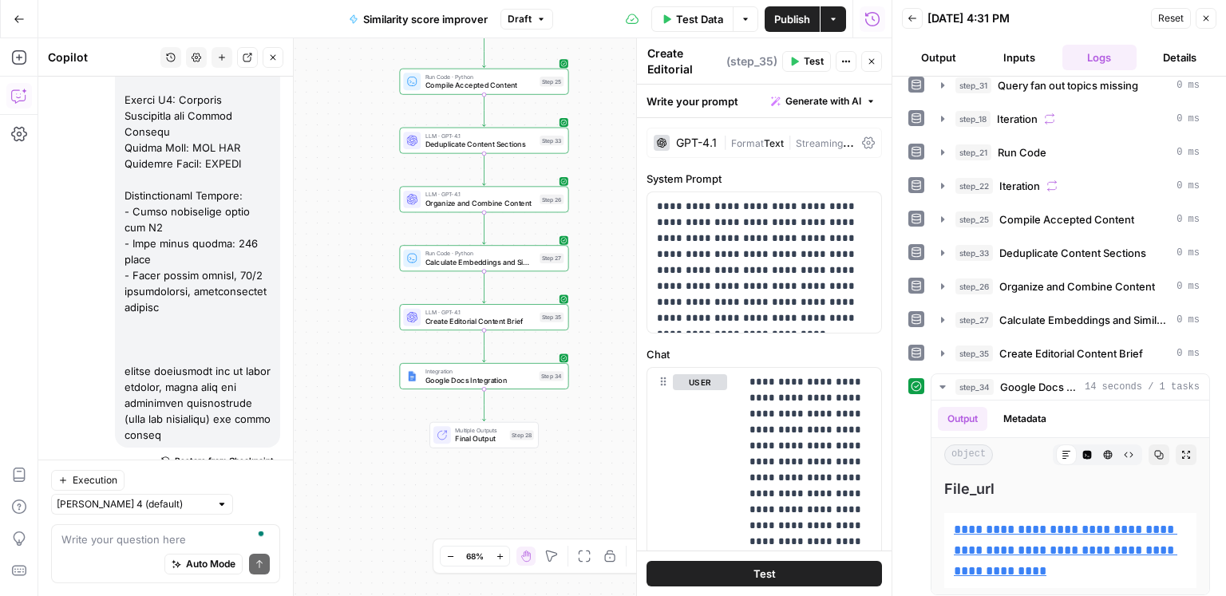
click at [184, 529] on div "Write your question here Auto Mode Send" at bounding box center [165, 553] width 229 height 59
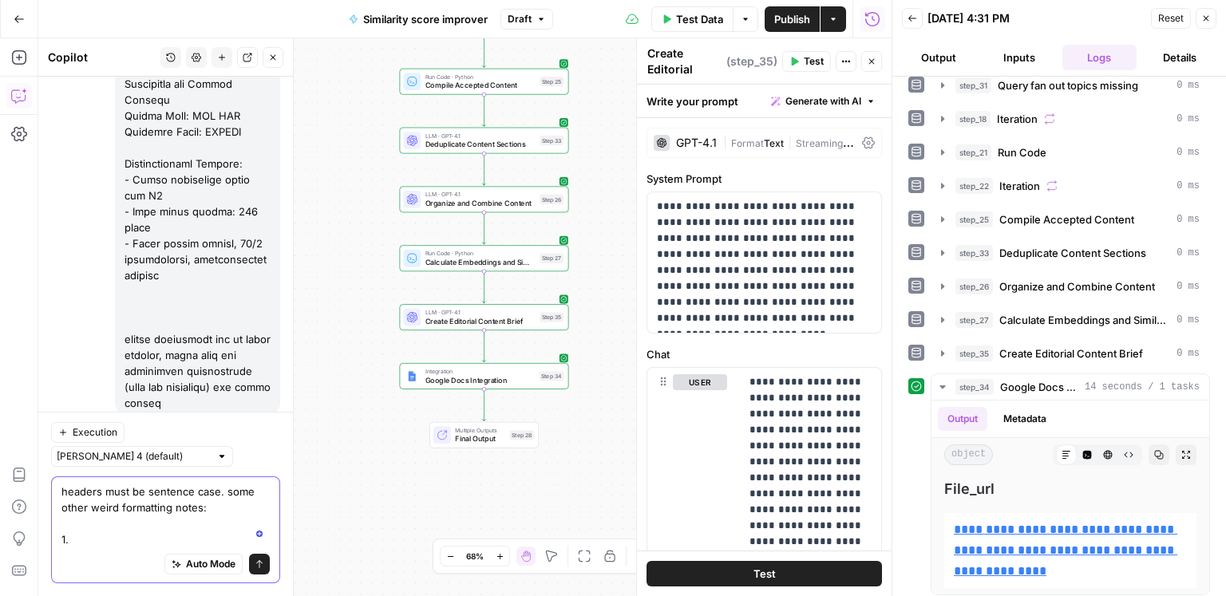
scroll to position [15852, 0]
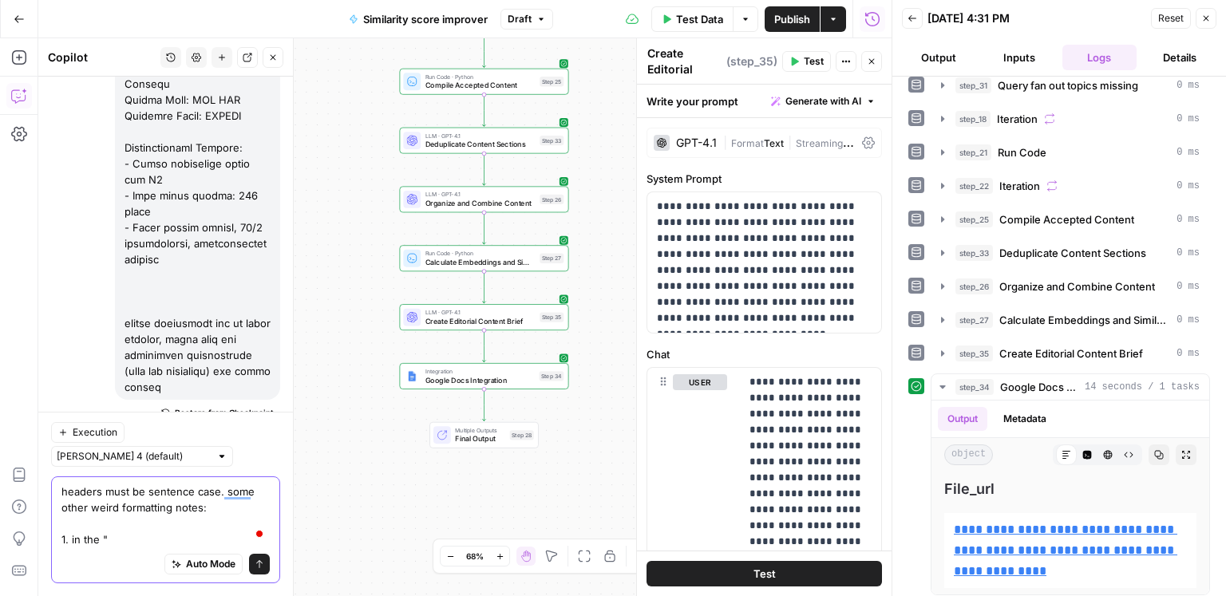
paste textarea "Analyze Current Structure:"
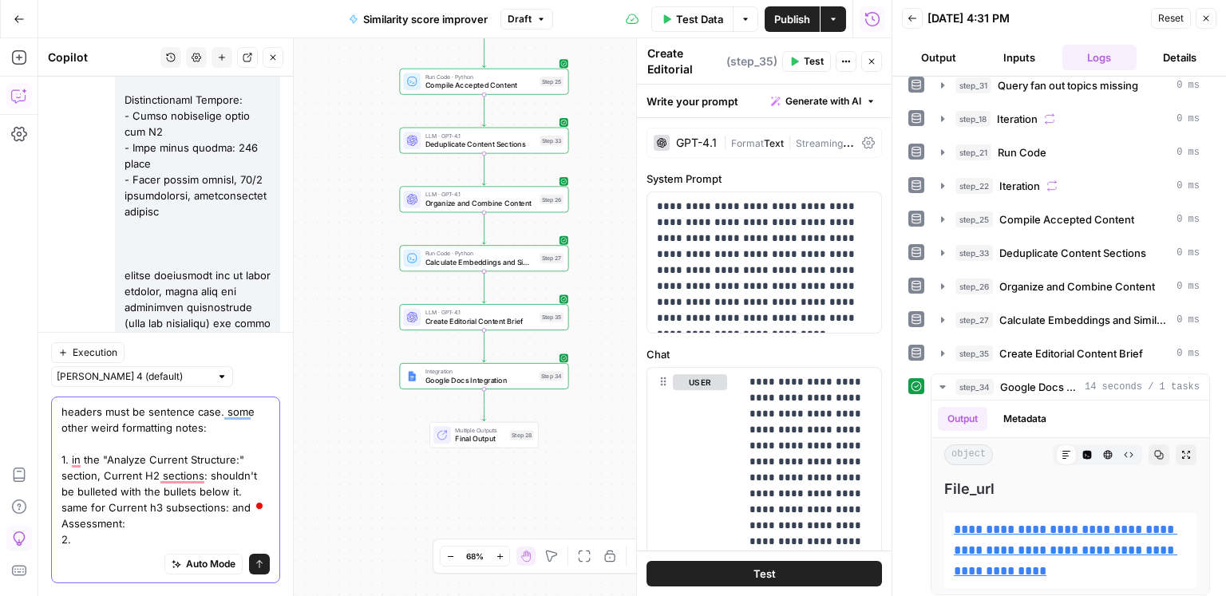
scroll to position [15915, 0]
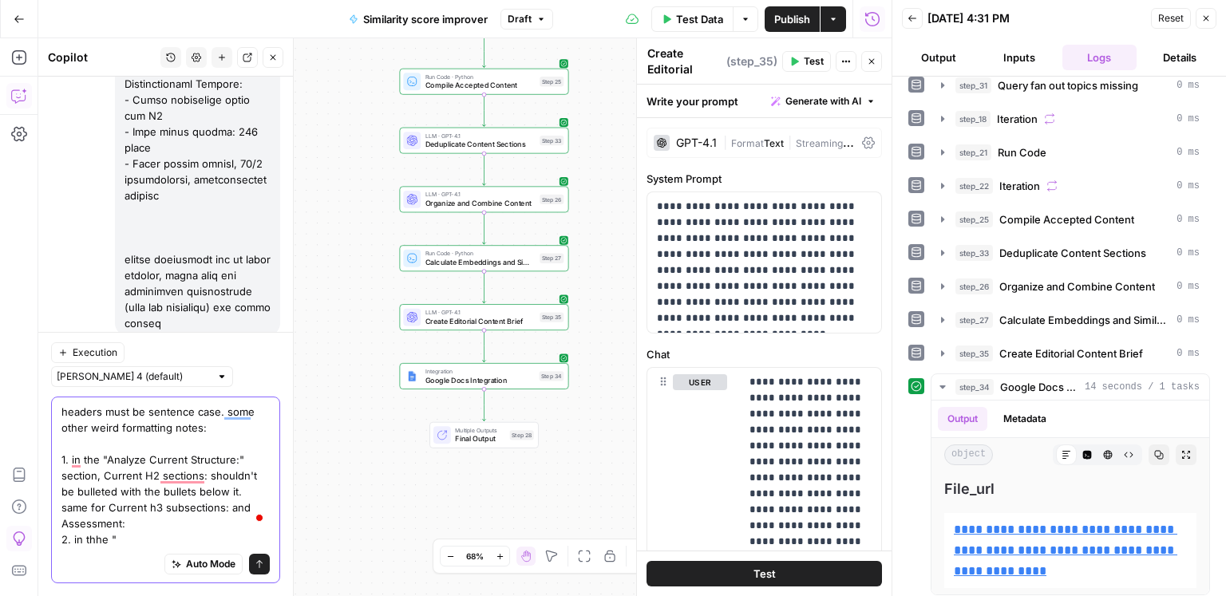
paste textarea "Execute This Structure Transformation:"
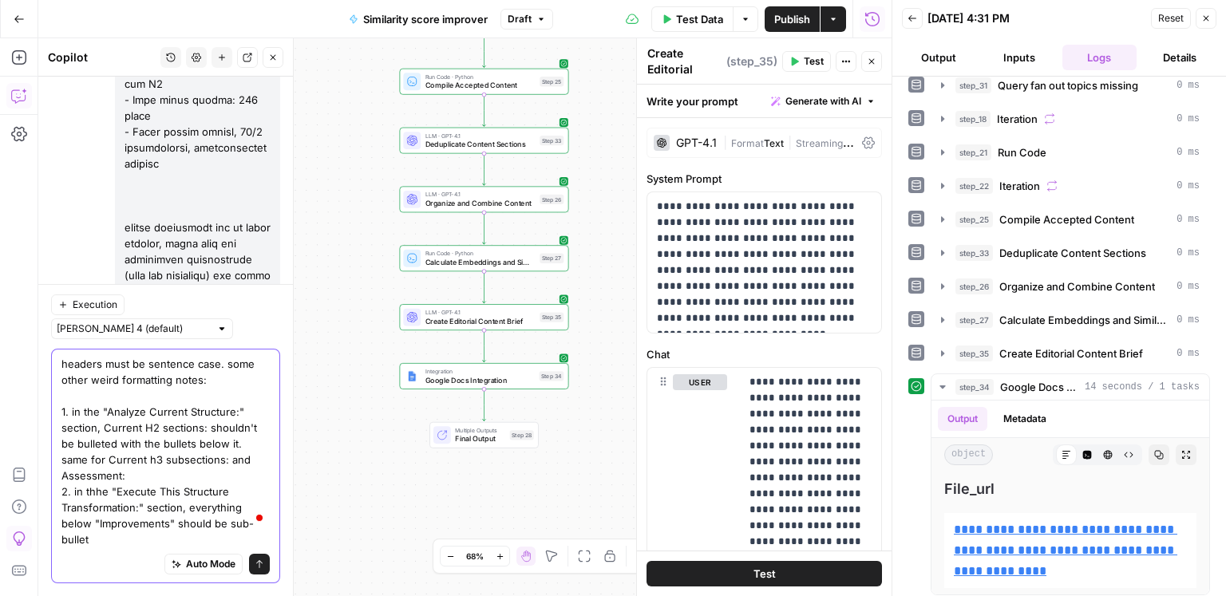
scroll to position [15963, 0]
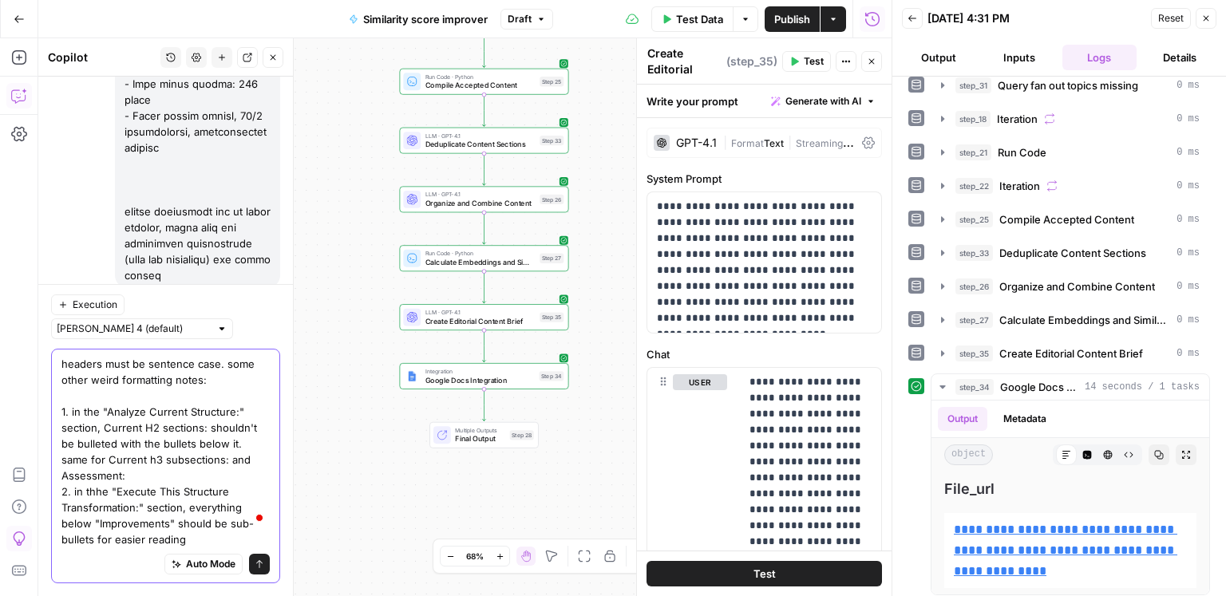
type textarea "headers must be sentence case. some other weird formatting notes: 1. in the "An…"
click at [213, 545] on textarea "headers must be sentence case. some other weird formatting notes: 1. in the "An…" at bounding box center [165, 452] width 208 height 192
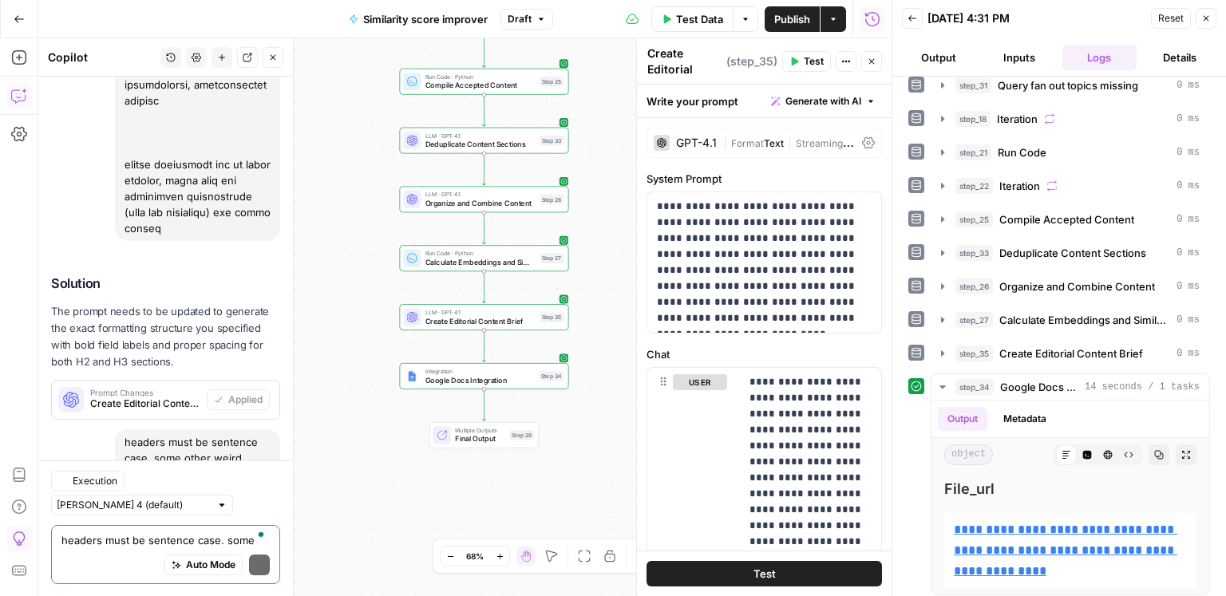
scroll to position [16248, 0]
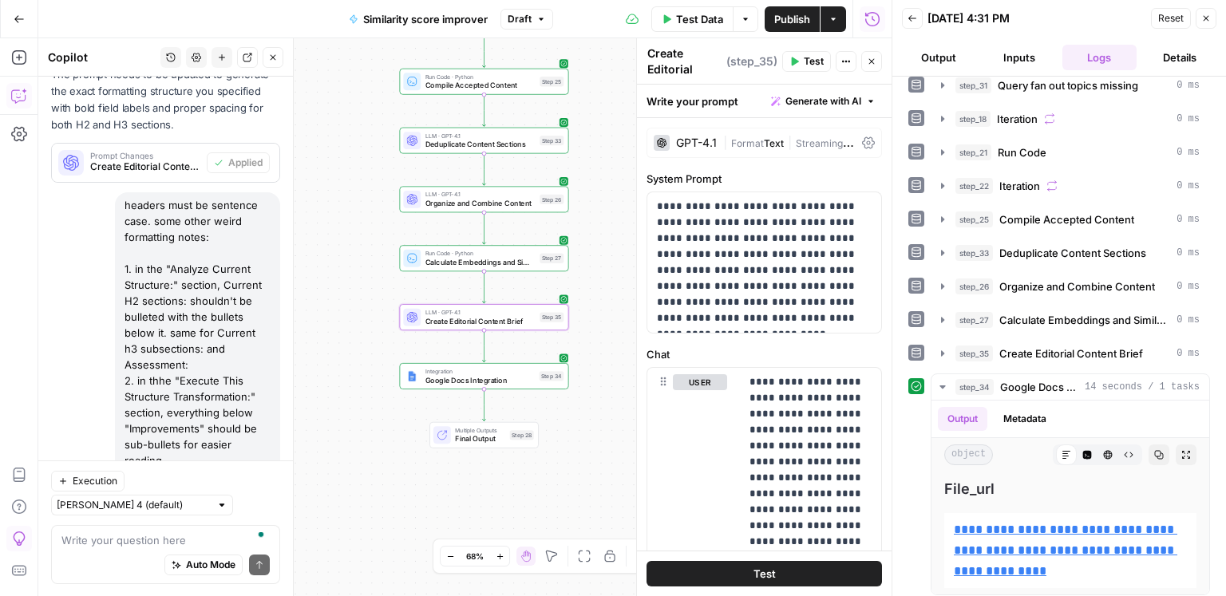
click at [252, 595] on button "Apply" at bounding box center [249, 607] width 41 height 21
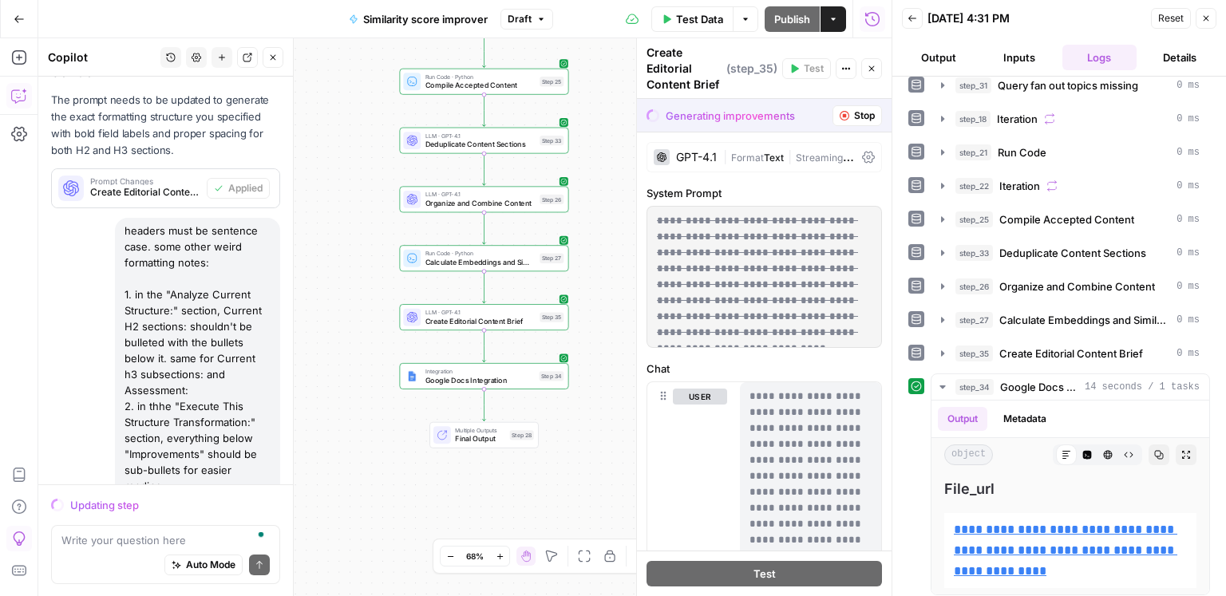
scroll to position [16069, 0]
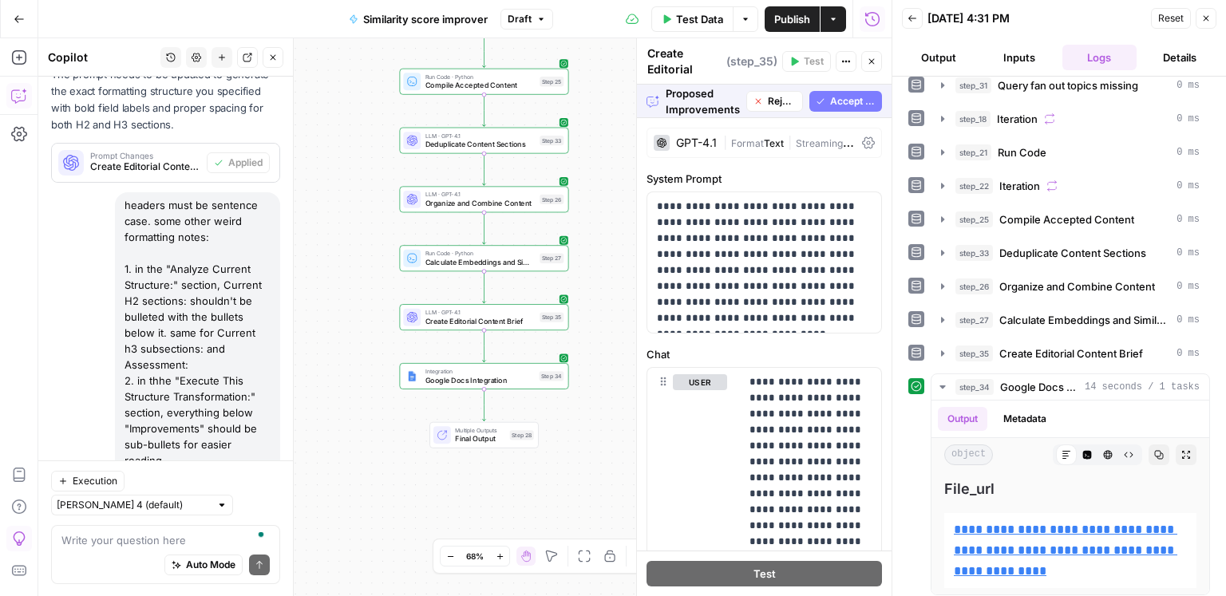
click at [851, 105] on span "Accept All" at bounding box center [852, 101] width 45 height 14
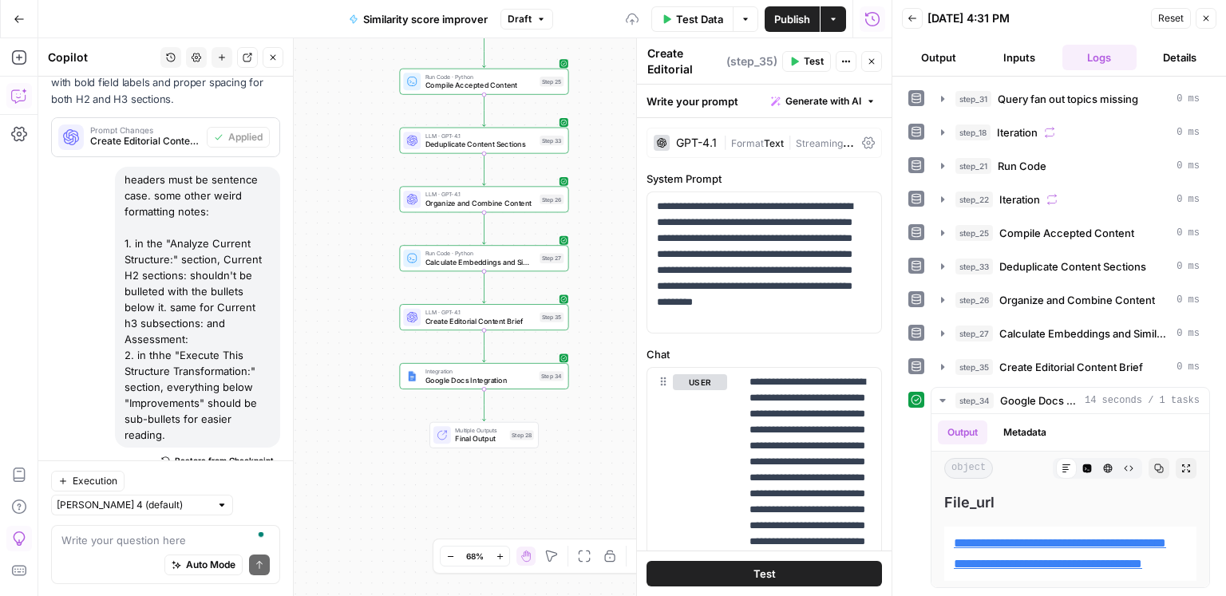
scroll to position [239, 0]
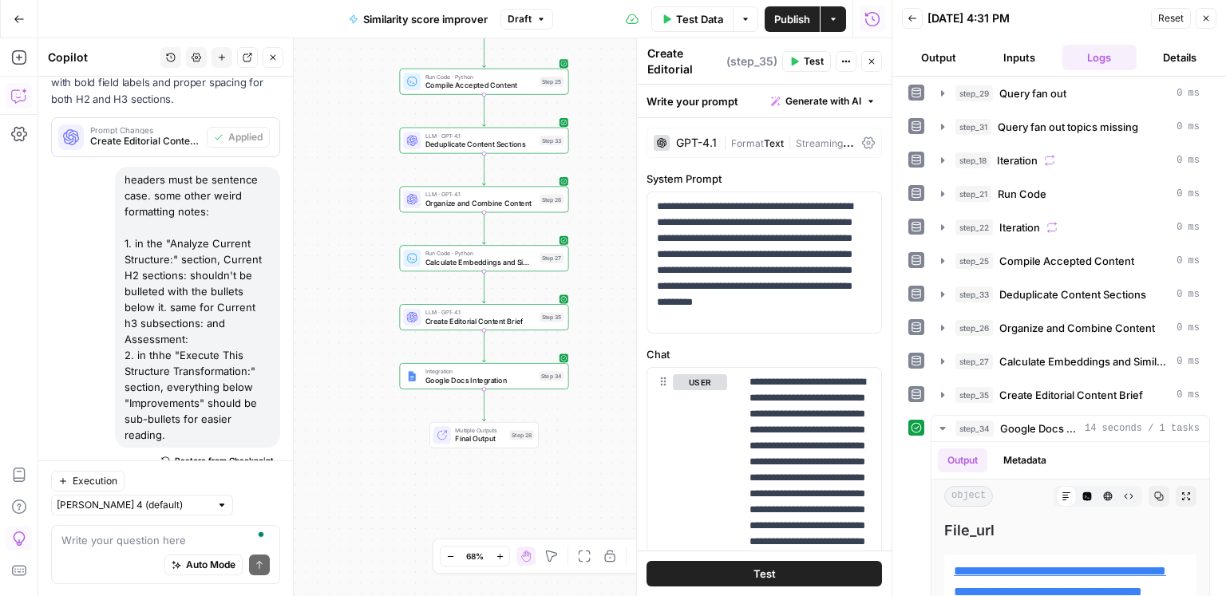
click at [806, 63] on span "Test" at bounding box center [814, 61] width 20 height 14
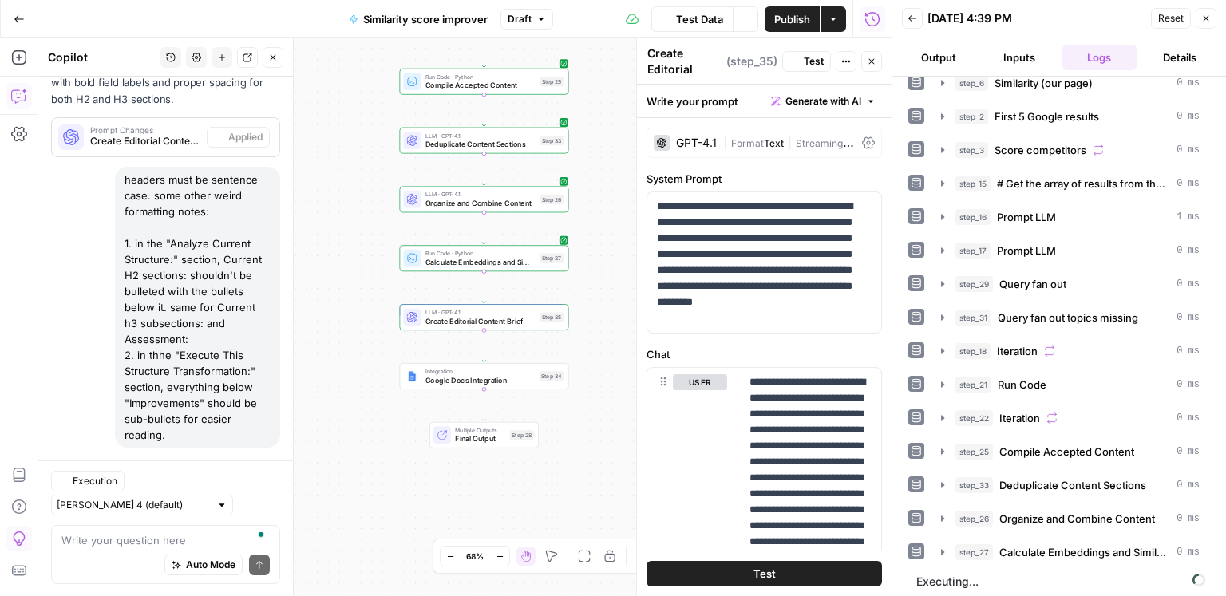
scroll to position [16273, 0]
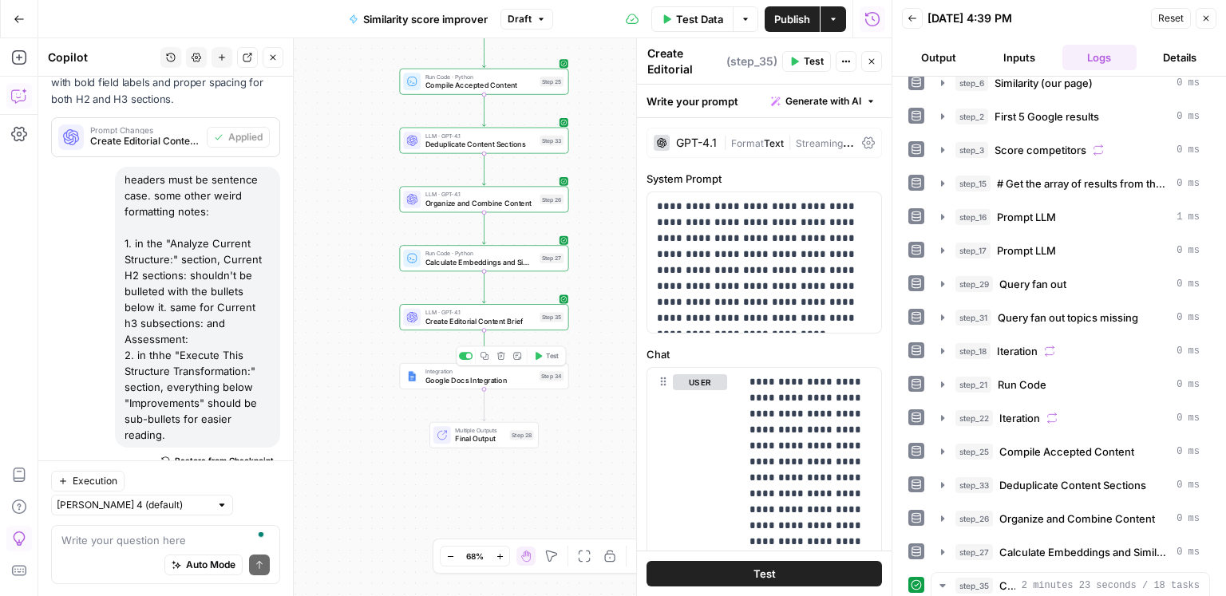
click at [545, 362] on button "Test" at bounding box center [546, 356] width 34 height 14
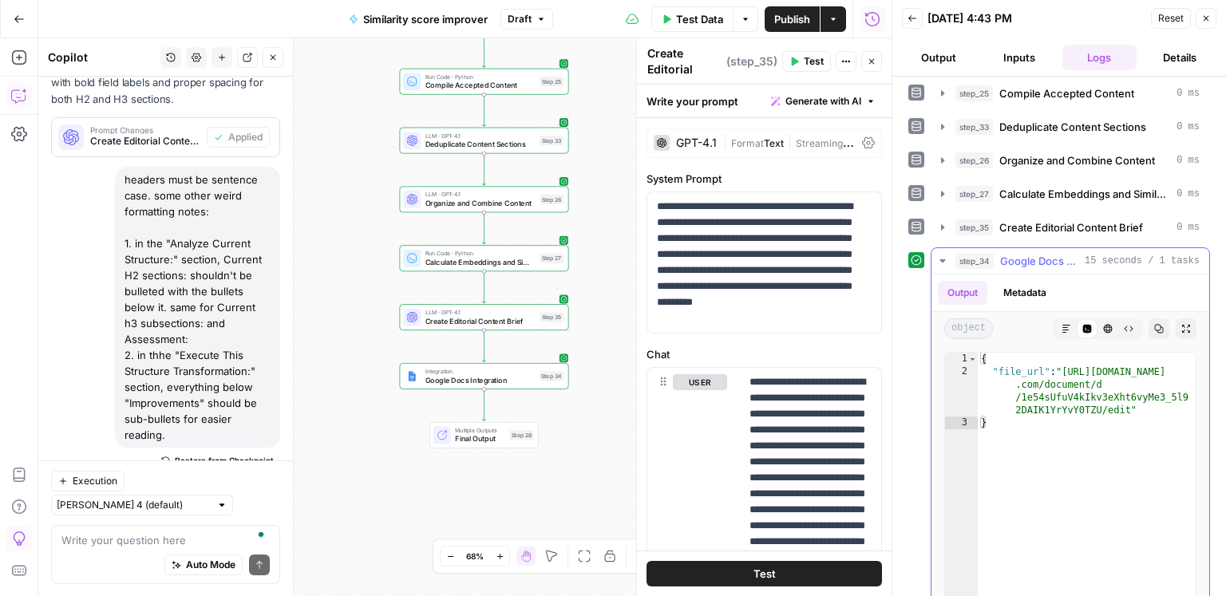
scroll to position [486, 0]
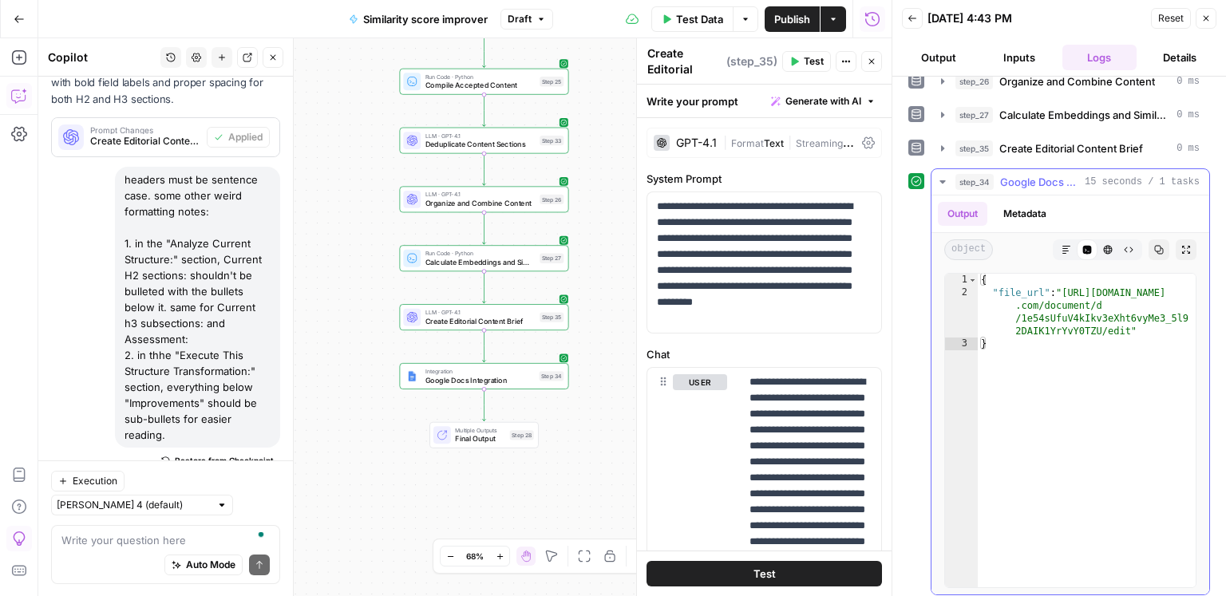
click at [1066, 245] on icon "button" at bounding box center [1067, 250] width 10 height 10
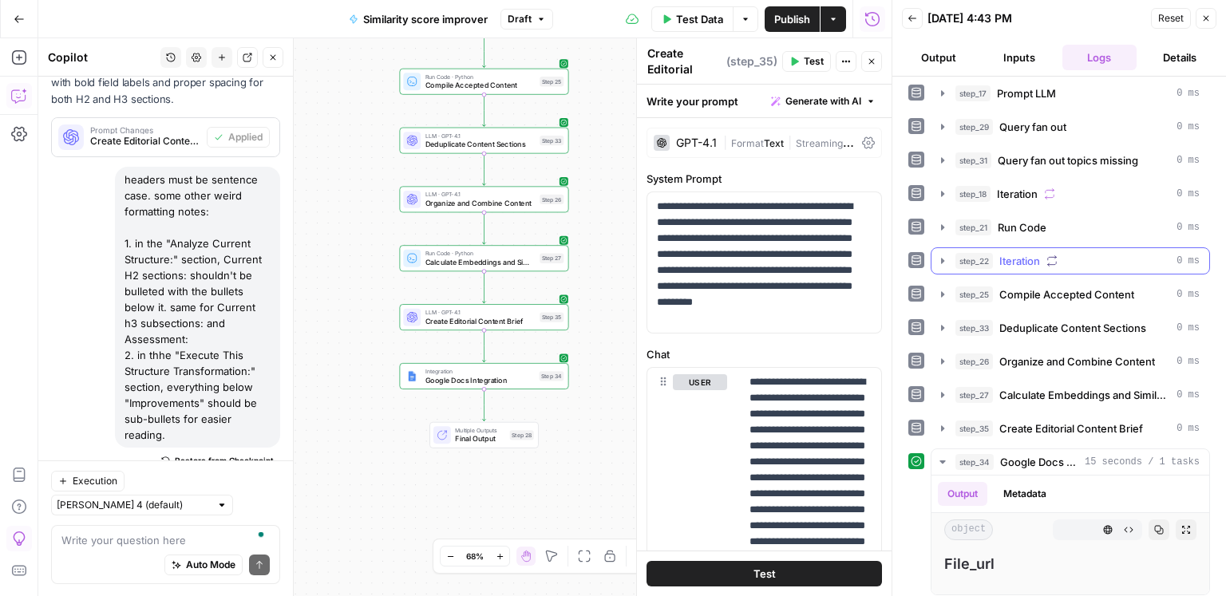
scroll to position [281, 0]
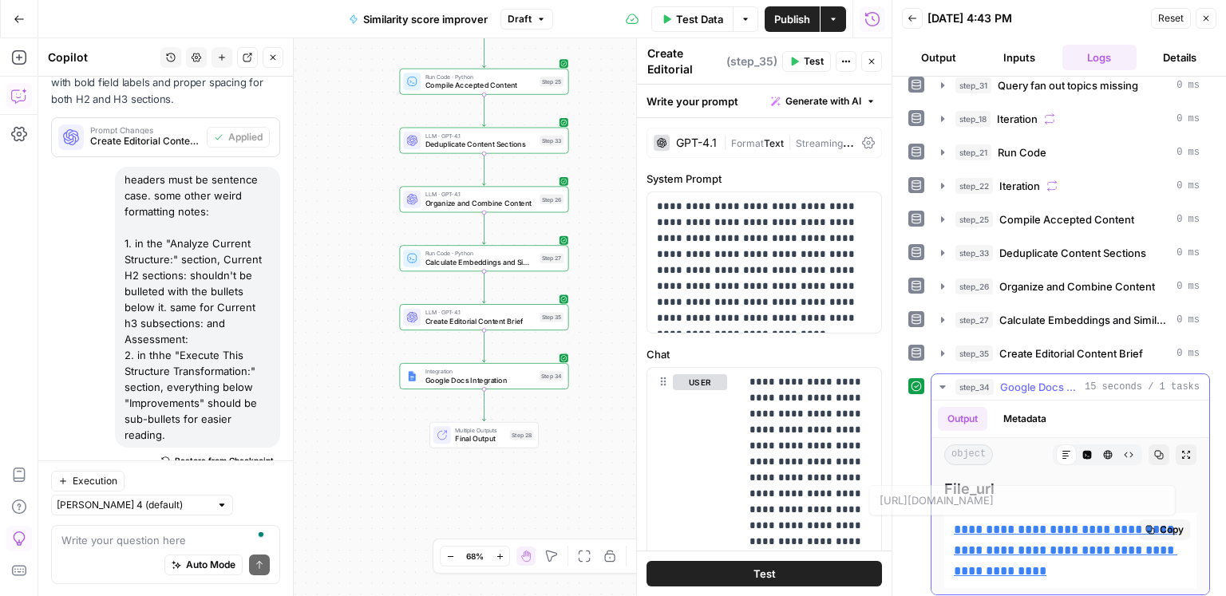
click at [1091, 532] on p "**********" at bounding box center [1070, 551] width 233 height 62
click at [1082, 526] on link "**********" at bounding box center [1065, 550] width 223 height 53
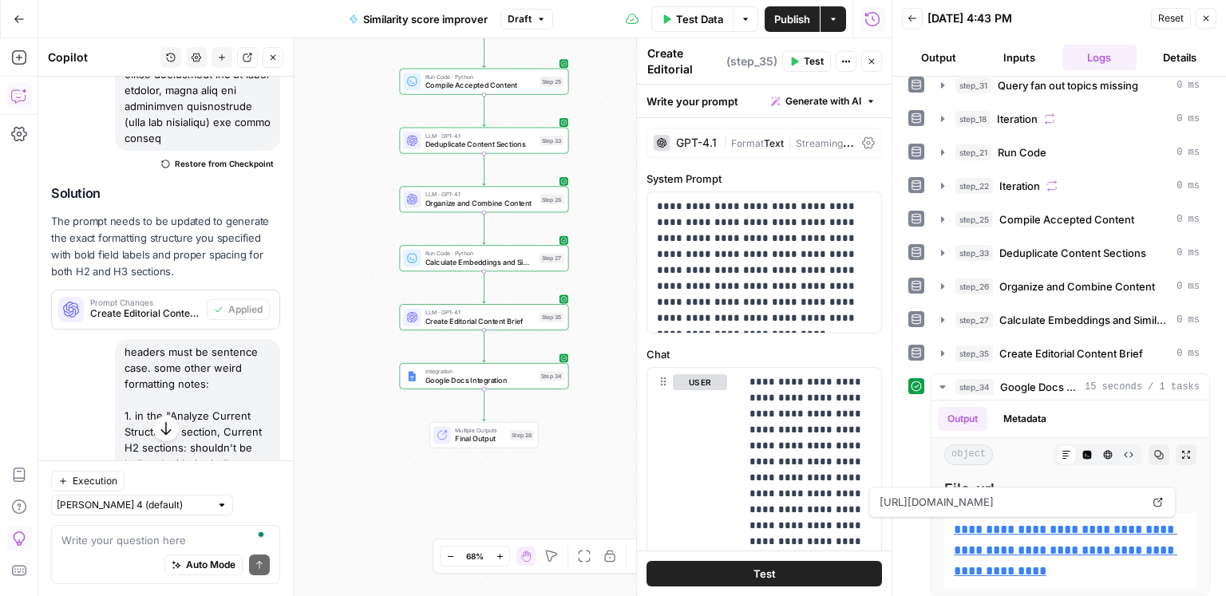
scroll to position [279, 0]
drag, startPoint x: 788, startPoint y: 19, endPoint x: 768, endPoint y: 18, distance: 20.0
click at [788, 19] on span "Publish" at bounding box center [792, 19] width 36 height 16
click at [534, 18] on span "Version 18" at bounding box center [520, 19] width 48 height 14
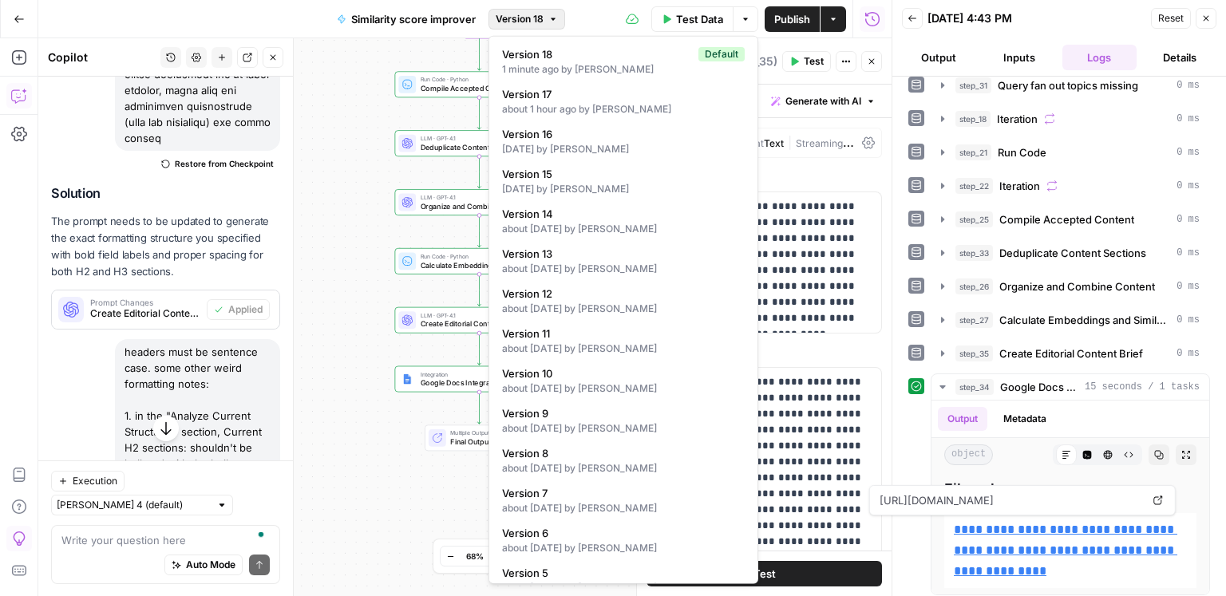
click at [540, 19] on span "Version 18" at bounding box center [520, 19] width 48 height 14
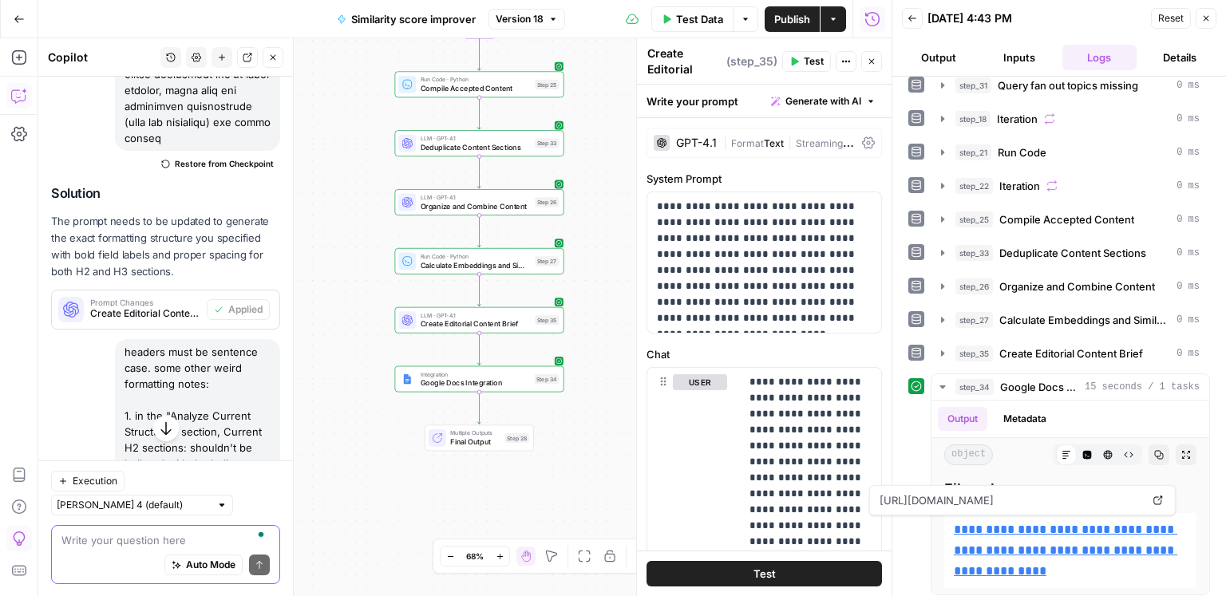
click at [192, 542] on textarea "To enrich screen reader interactions, please activate Accessibility in Grammarl…" at bounding box center [165, 540] width 208 height 16
type textarea "how do i get that"
click at [488, 439] on span "Final Output" at bounding box center [475, 442] width 50 height 11
click at [475, 437] on span "Final Output" at bounding box center [475, 442] width 50 height 11
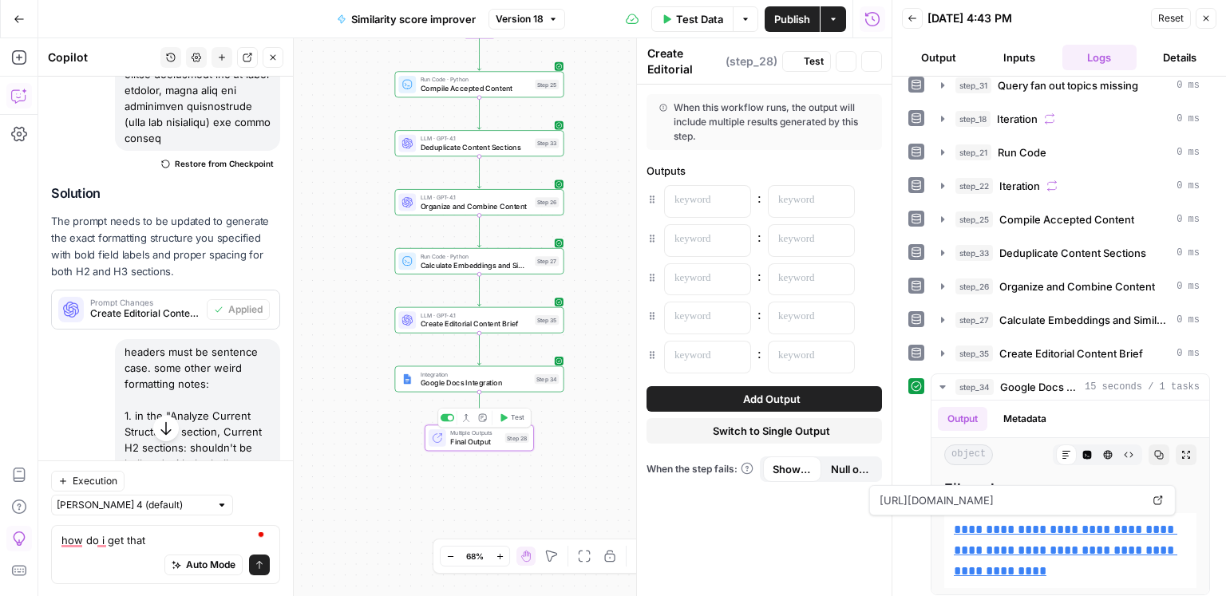
click at [475, 437] on span "Final Output" at bounding box center [475, 442] width 50 height 11
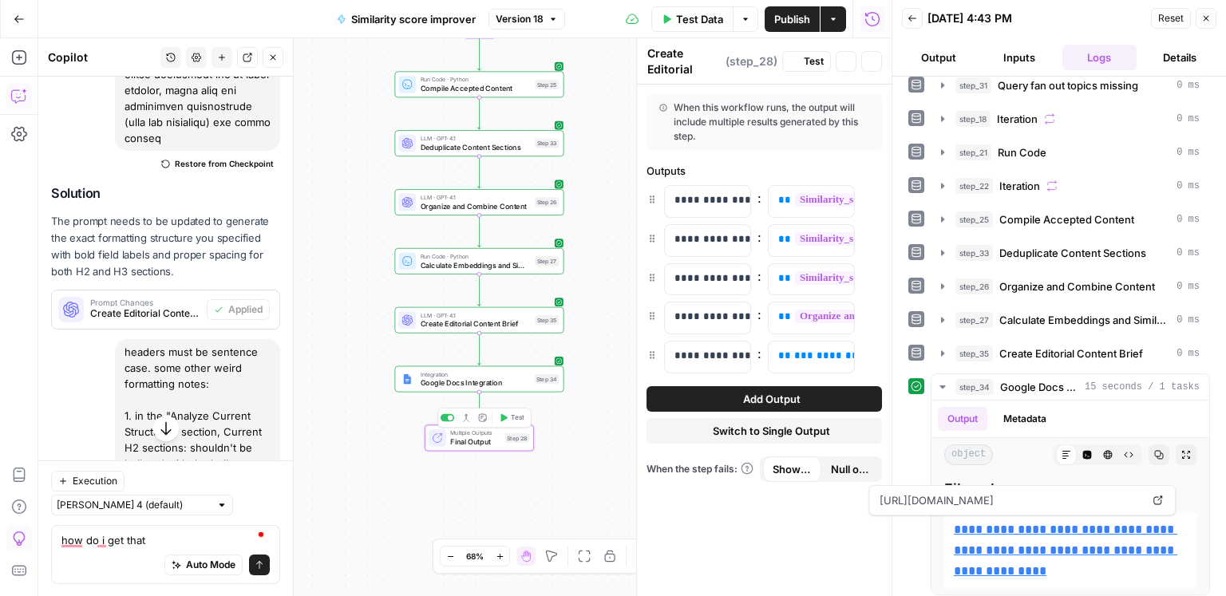
type textarea "Final Output"
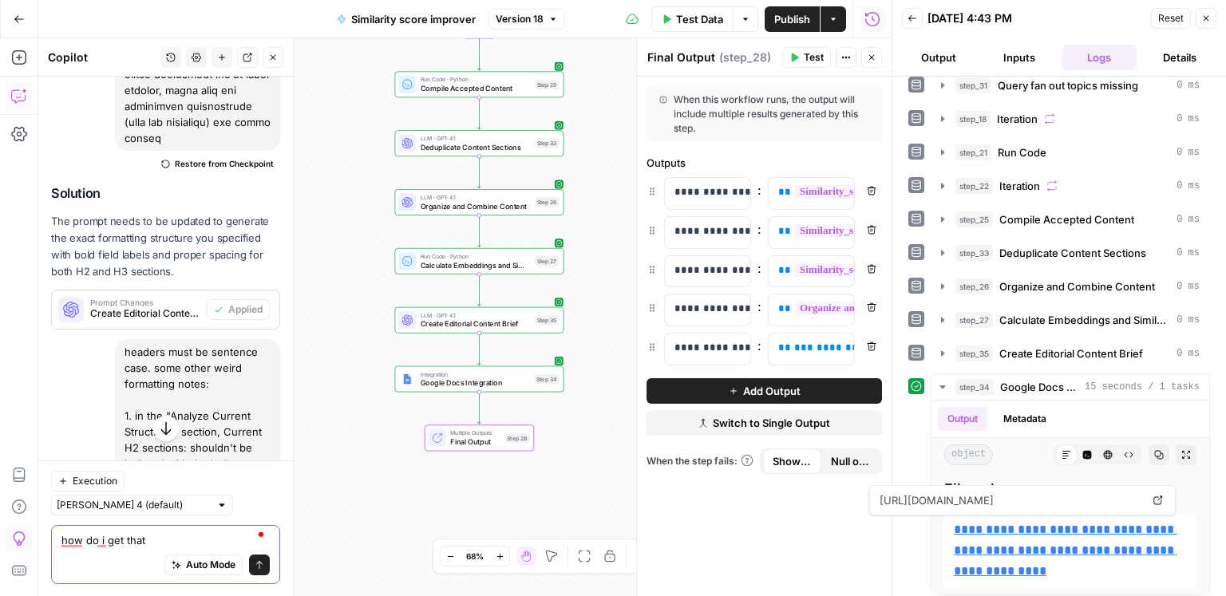
click at [164, 541] on textarea "how do i get that" at bounding box center [165, 540] width 208 height 16
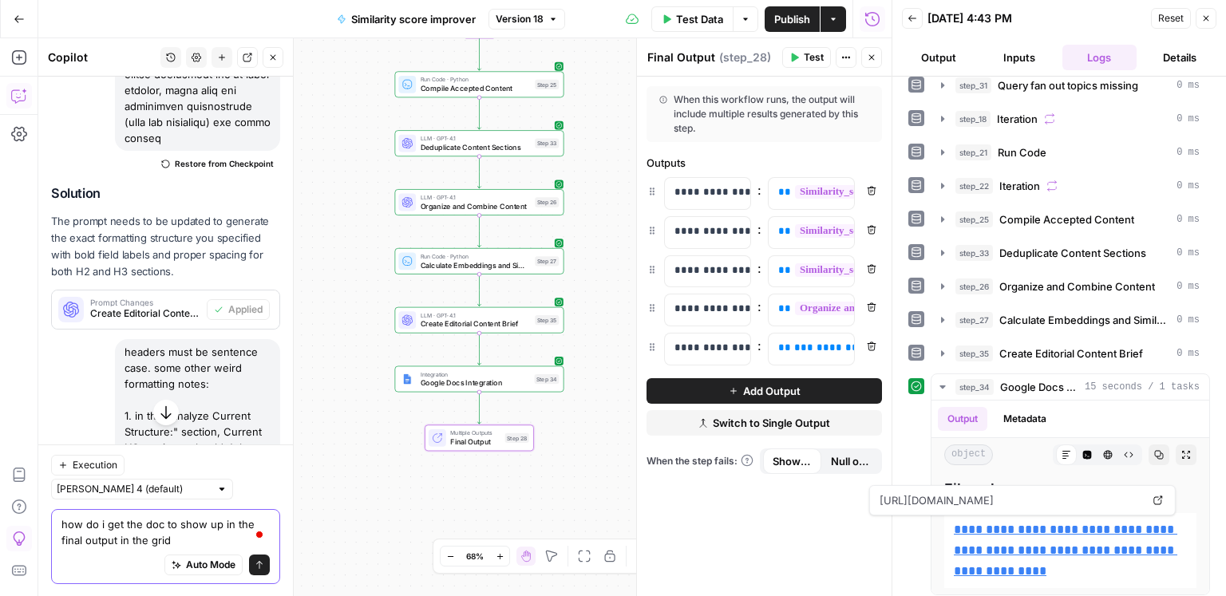
type textarea "how do i get the doc to show up in the final output in the grid?"
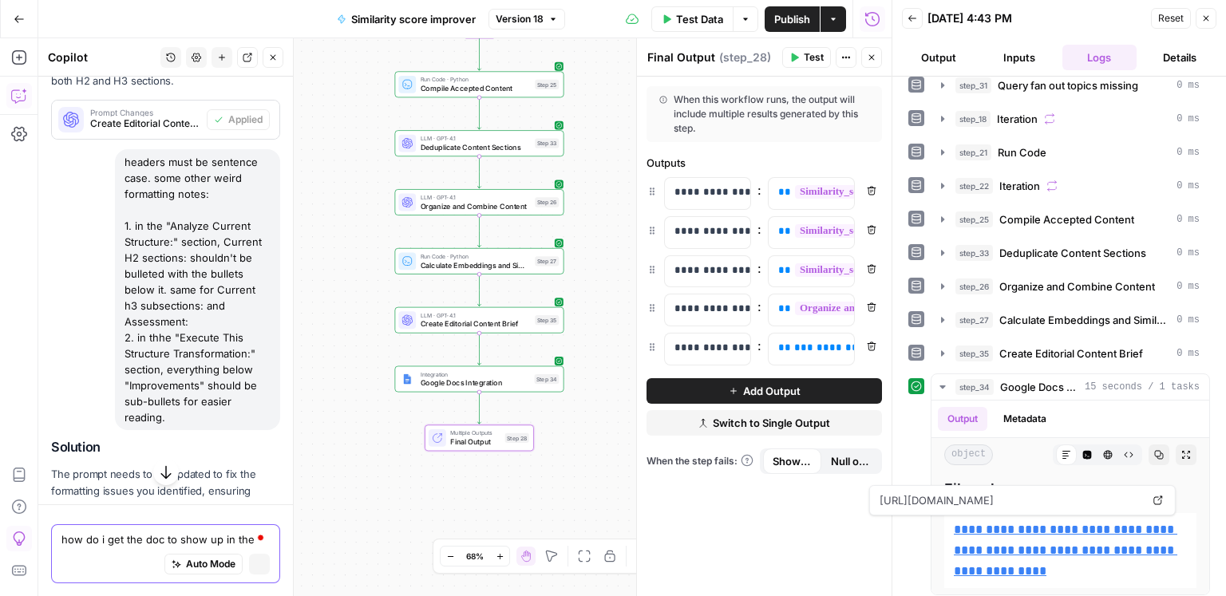
scroll to position [15910, 0]
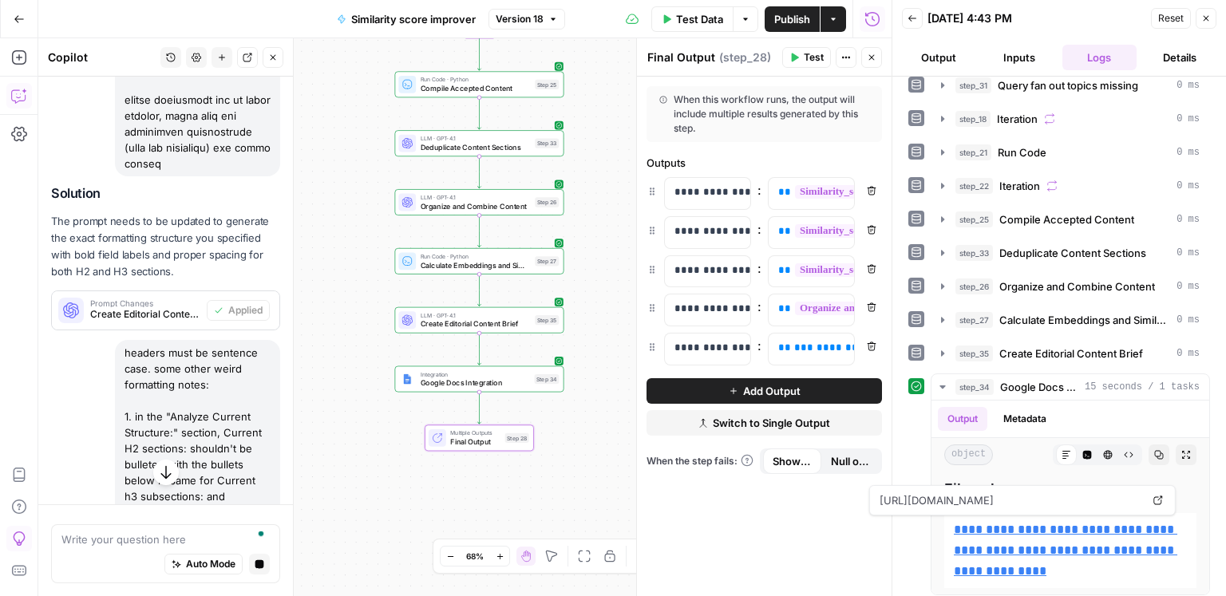
click at [801, 386] on button "Add Output" at bounding box center [764, 391] width 235 height 26
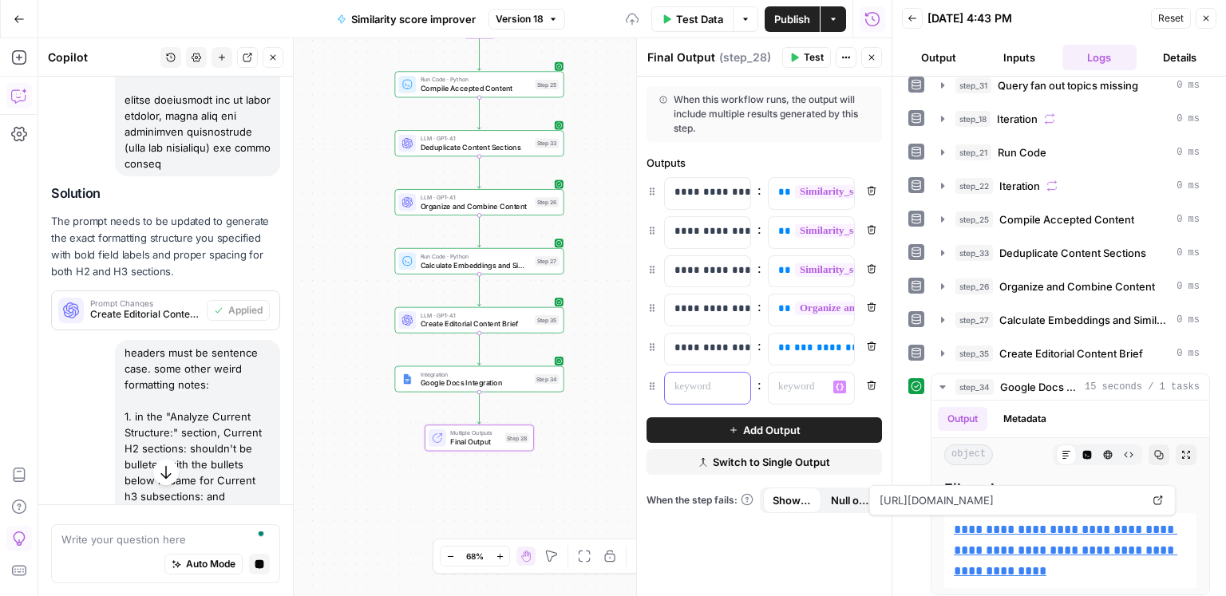
click at [710, 387] on p at bounding box center [694, 387] width 41 height 16
drag, startPoint x: 814, startPoint y: 391, endPoint x: 830, endPoint y: 389, distance: 16.1
click at [814, 391] on p at bounding box center [798, 387] width 41 height 16
click at [836, 387] on icon "button" at bounding box center [840, 387] width 8 height 8
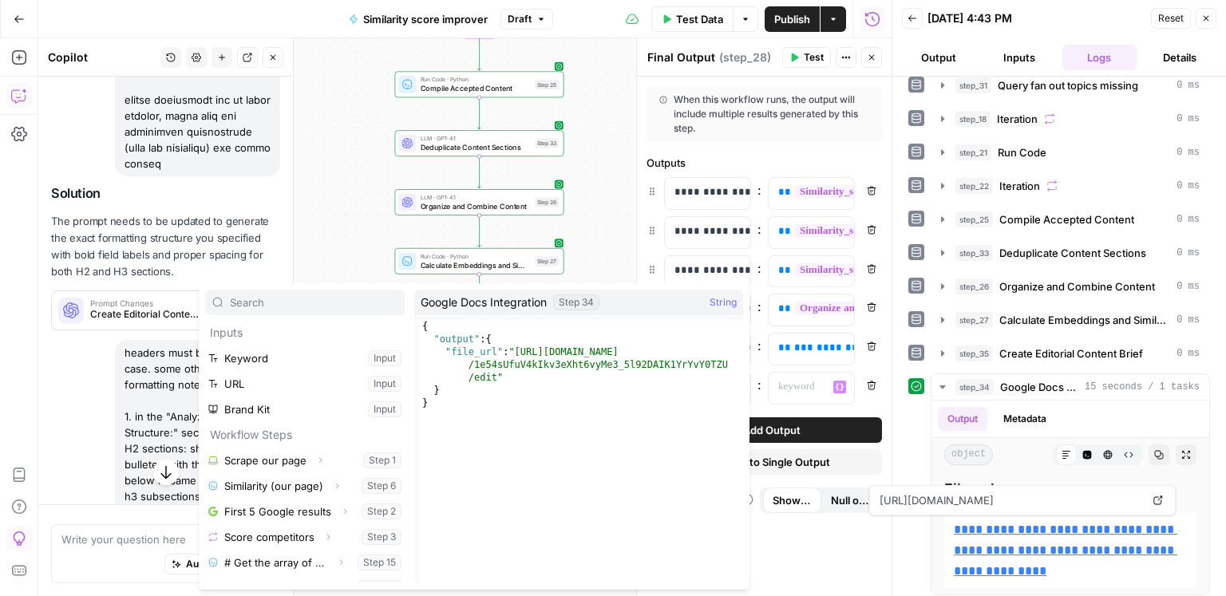
scroll to position [451, 0]
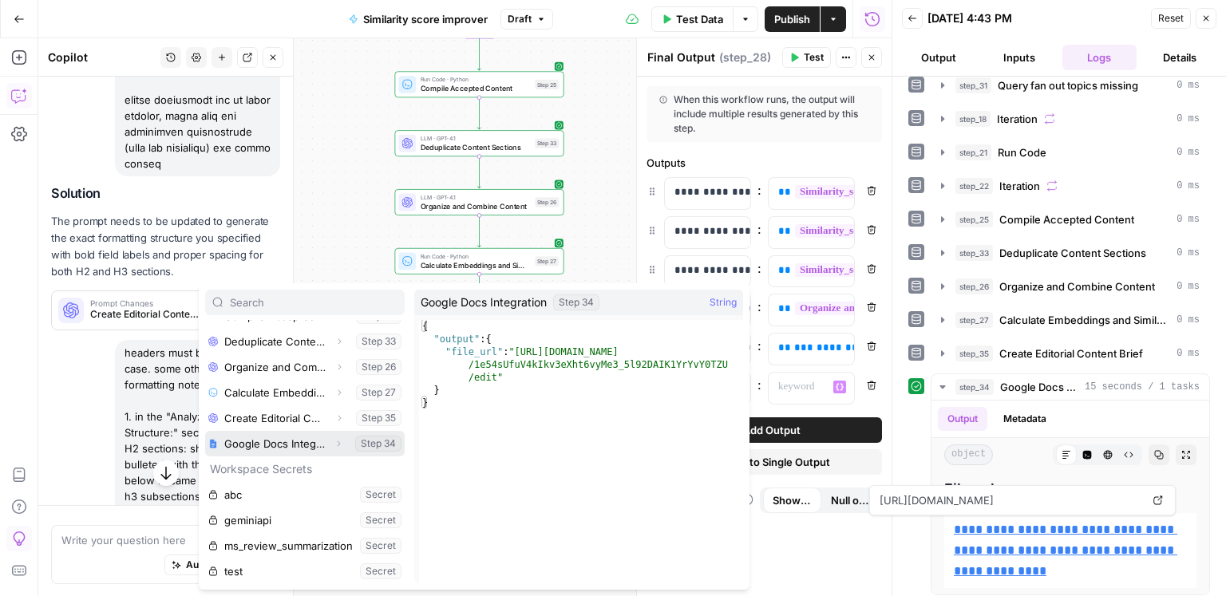
click at [307, 441] on button "Select variable Google Docs Integration" at bounding box center [305, 444] width 200 height 26
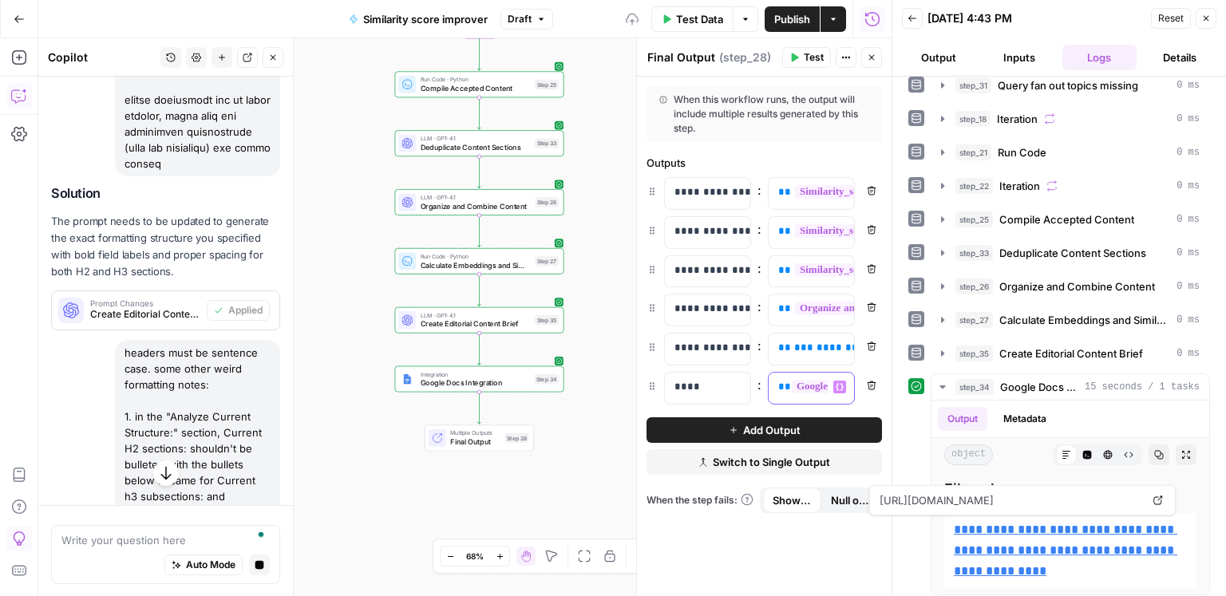
scroll to position [16613, 0]
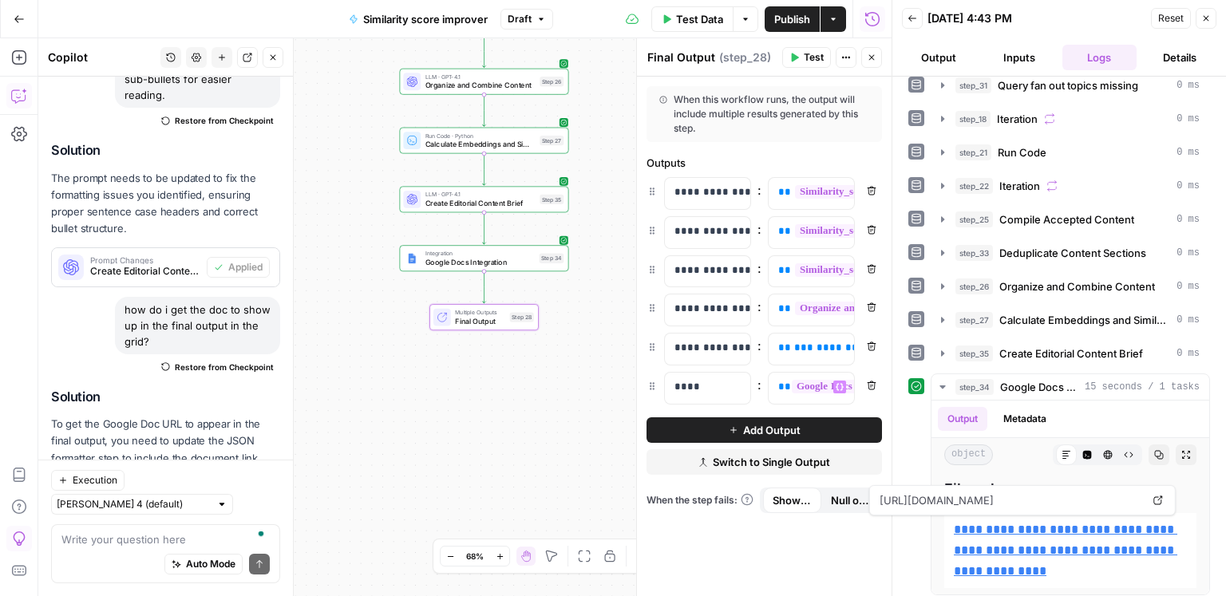
click at [240, 506] on span "Apply" at bounding box center [249, 513] width 26 height 14
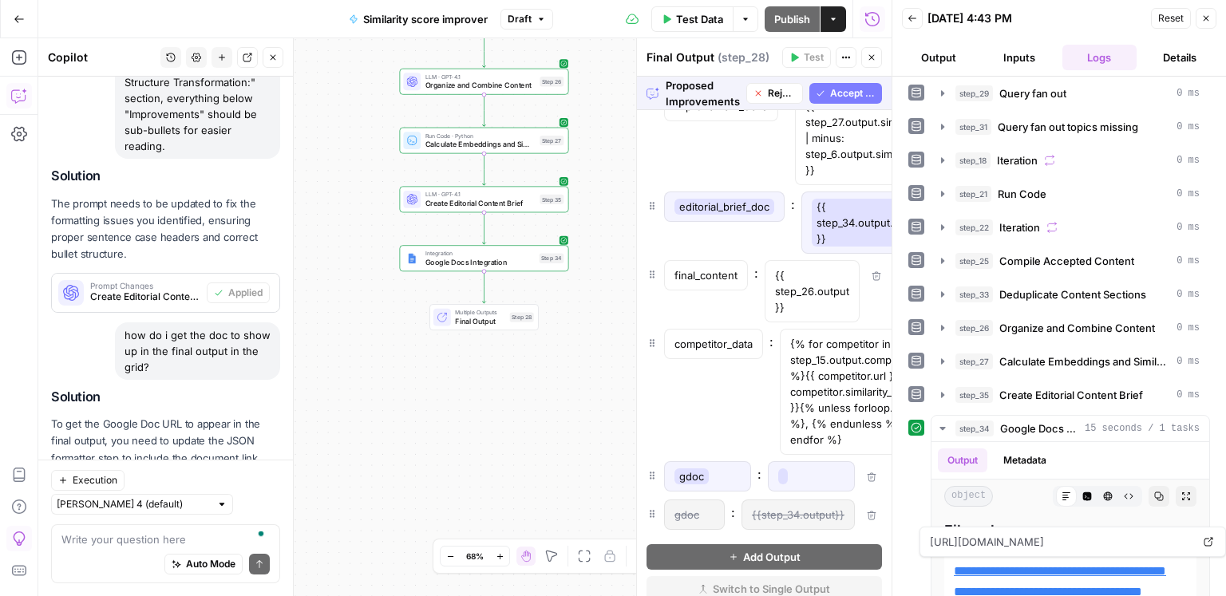
scroll to position [308, 0]
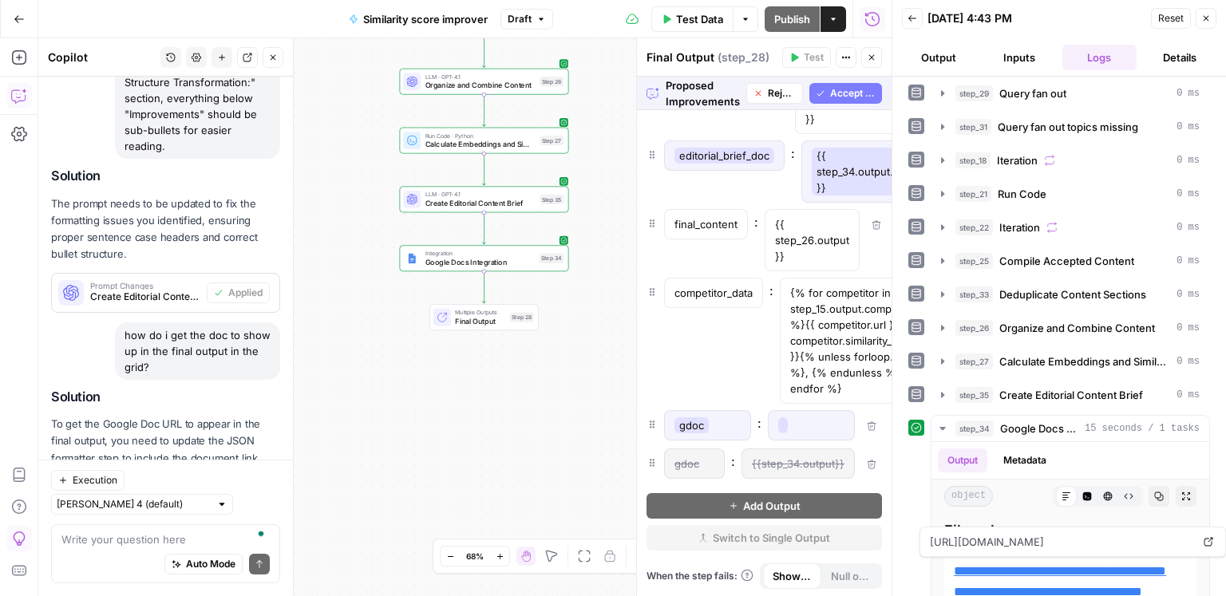
click at [848, 100] on span "Accept All" at bounding box center [852, 93] width 45 height 14
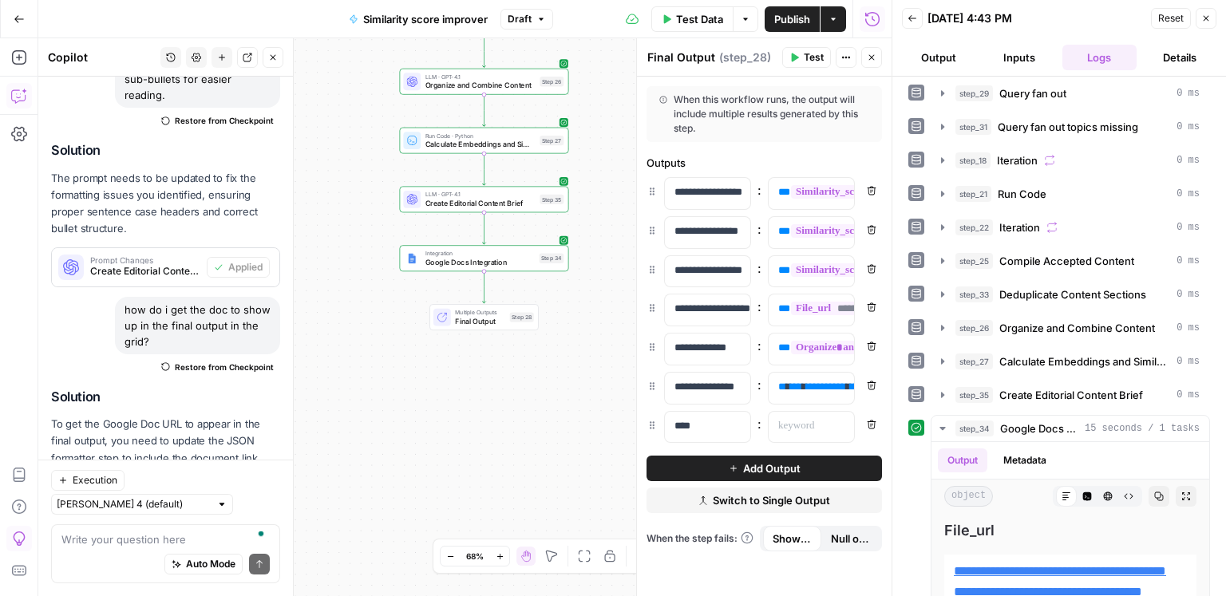
scroll to position [281, 0]
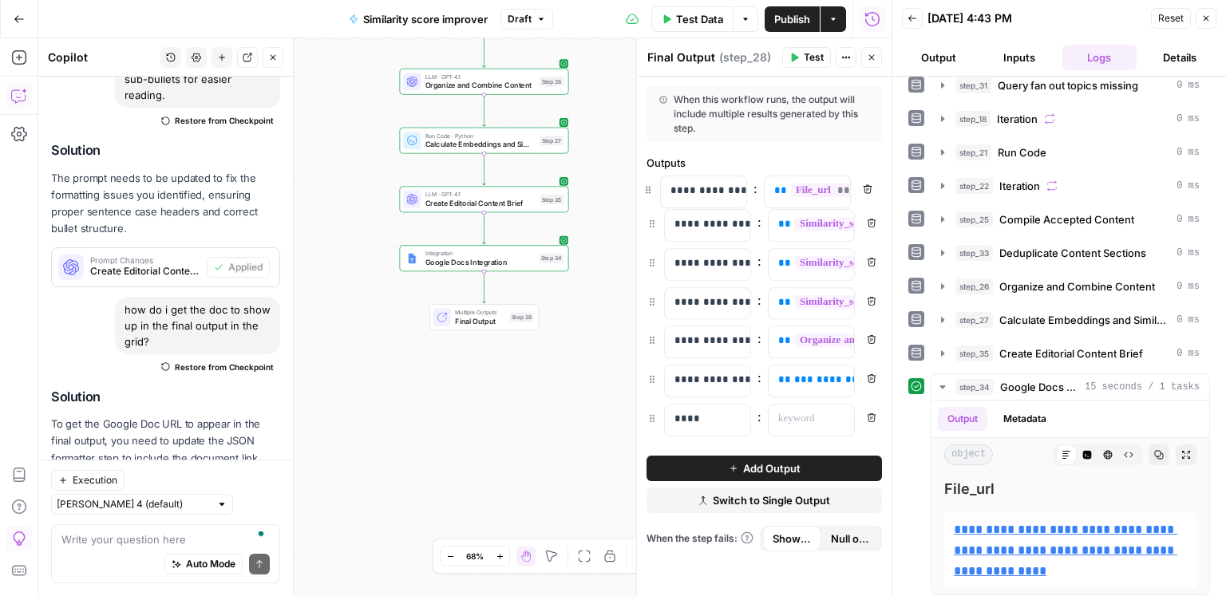
drag, startPoint x: 651, startPoint y: 309, endPoint x: 648, endPoint y: 188, distance: 121.3
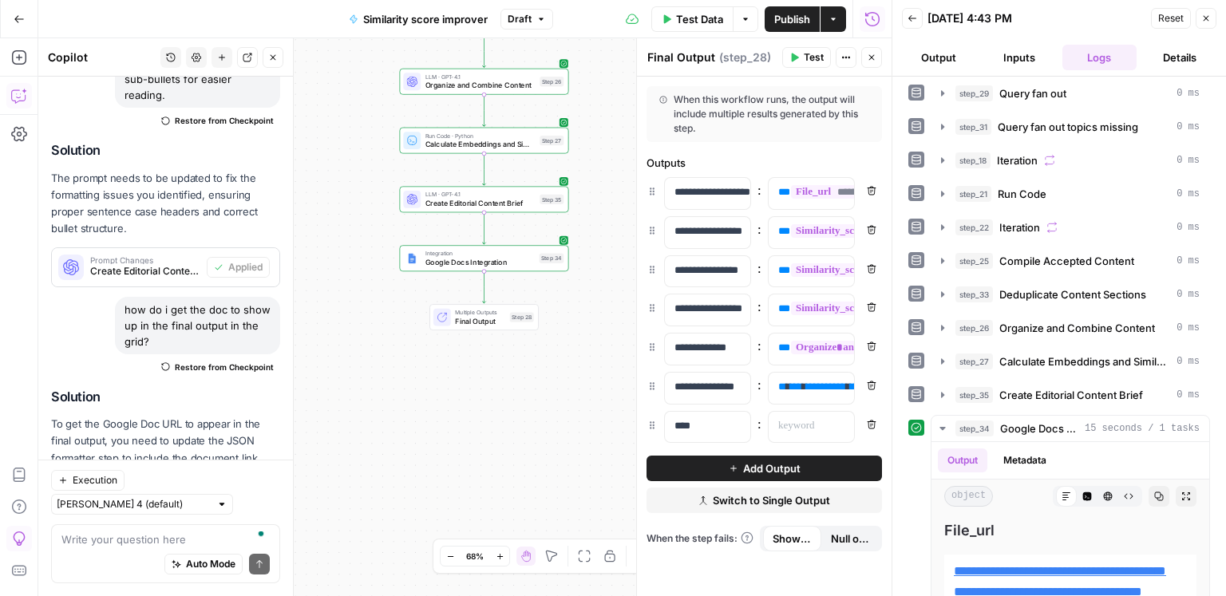
click at [792, 18] on span "Publish" at bounding box center [792, 19] width 36 height 16
click at [544, 19] on button "Version 19" at bounding box center [526, 19] width 77 height 21
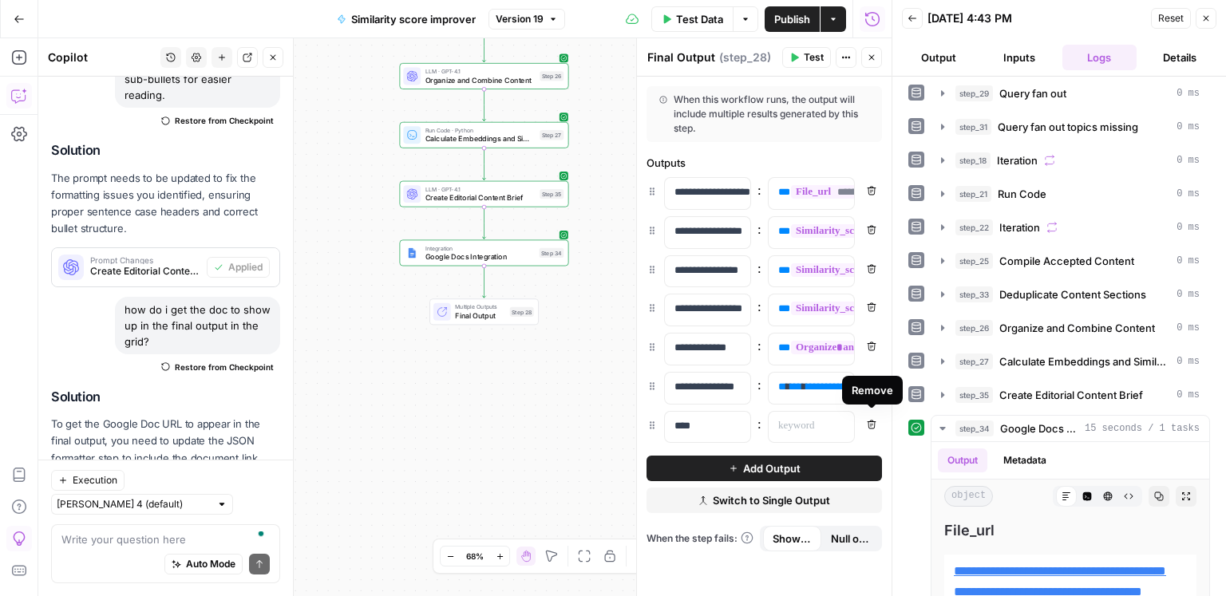
click at [880, 426] on button "Remove" at bounding box center [871, 424] width 21 height 21
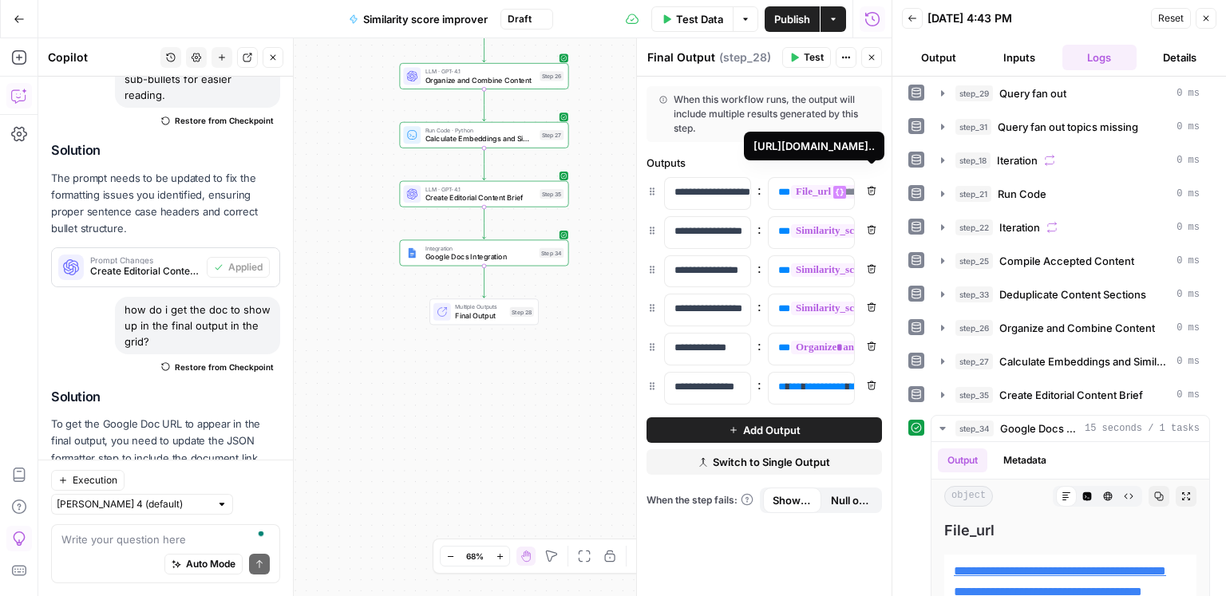
scroll to position [0, 16]
click at [815, 192] on span "**********" at bounding box center [846, 192] width 143 height 14
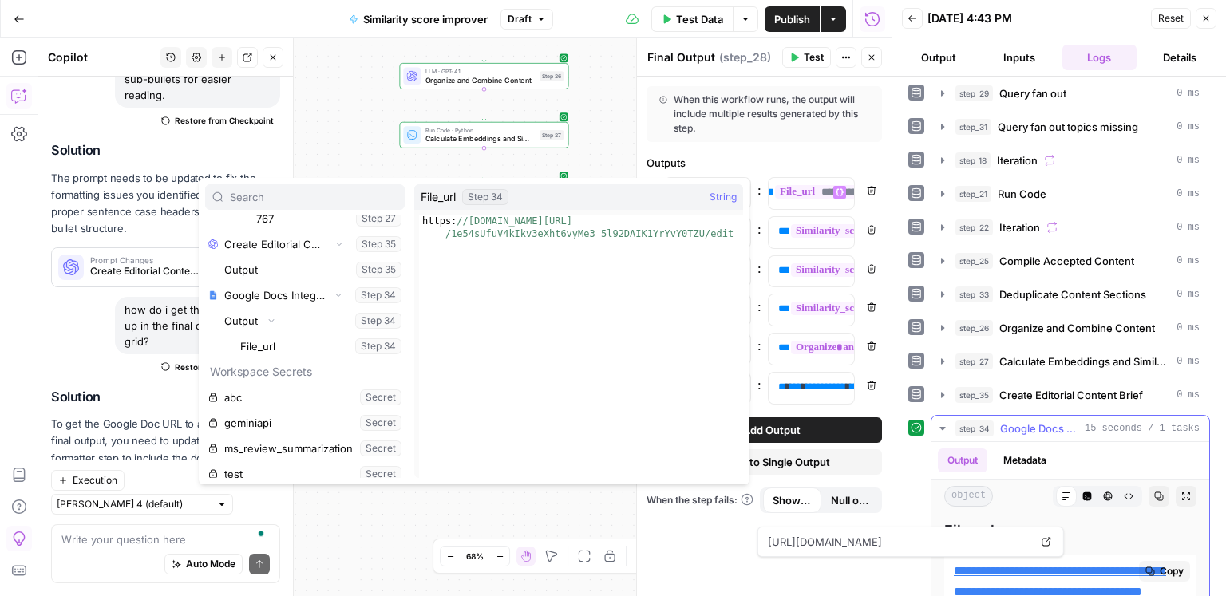
scroll to position [0, 163]
click at [805, 194] on span "**********" at bounding box center [846, 192] width 143 height 14
click at [805, 21] on span "Publish" at bounding box center [792, 19] width 36 height 16
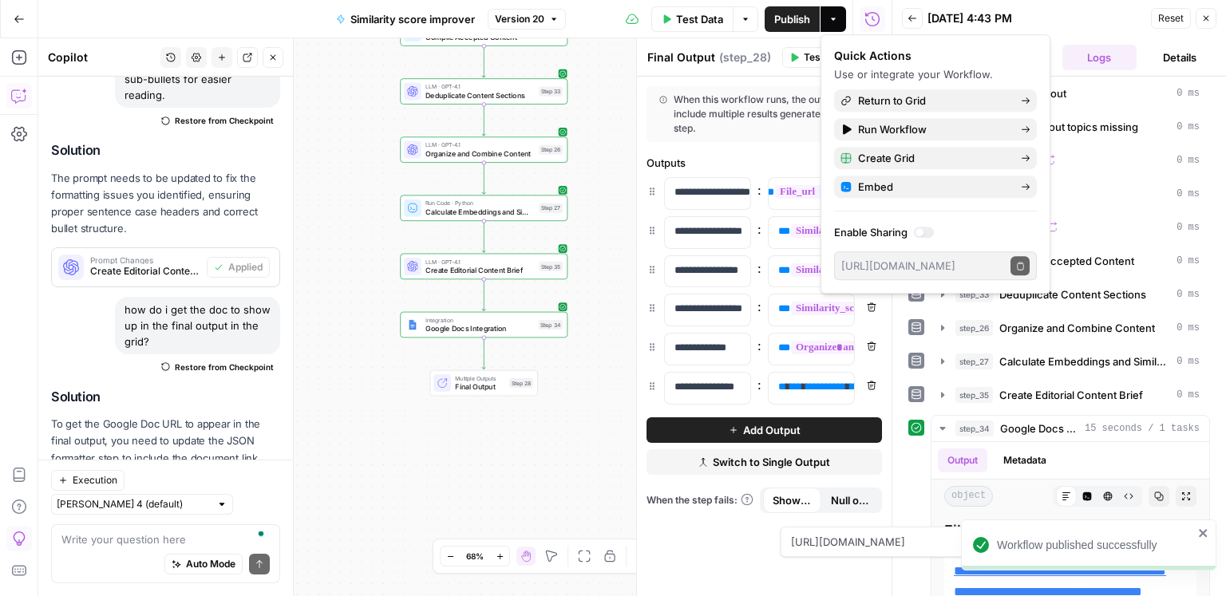
scroll to position [16613, 0]
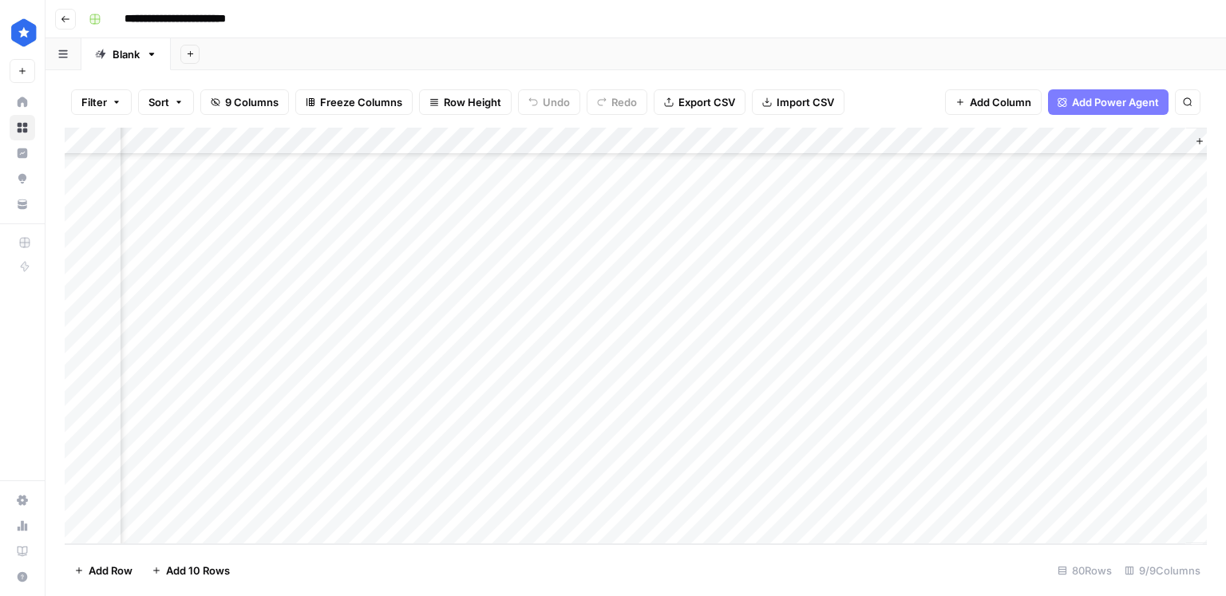
scroll to position [1807, 806]
click at [927, 505] on div "Add Column" at bounding box center [636, 336] width 1142 height 417
click at [996, 503] on div "Add Column" at bounding box center [636, 336] width 1142 height 417
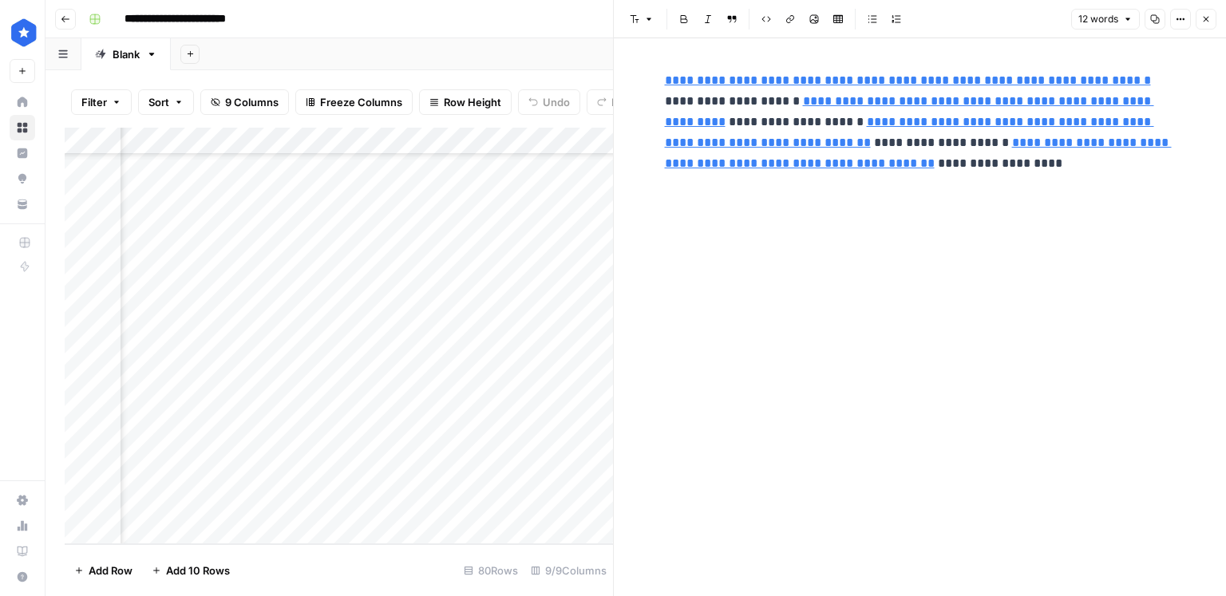
click at [1207, 22] on icon "button" at bounding box center [1206, 19] width 10 height 10
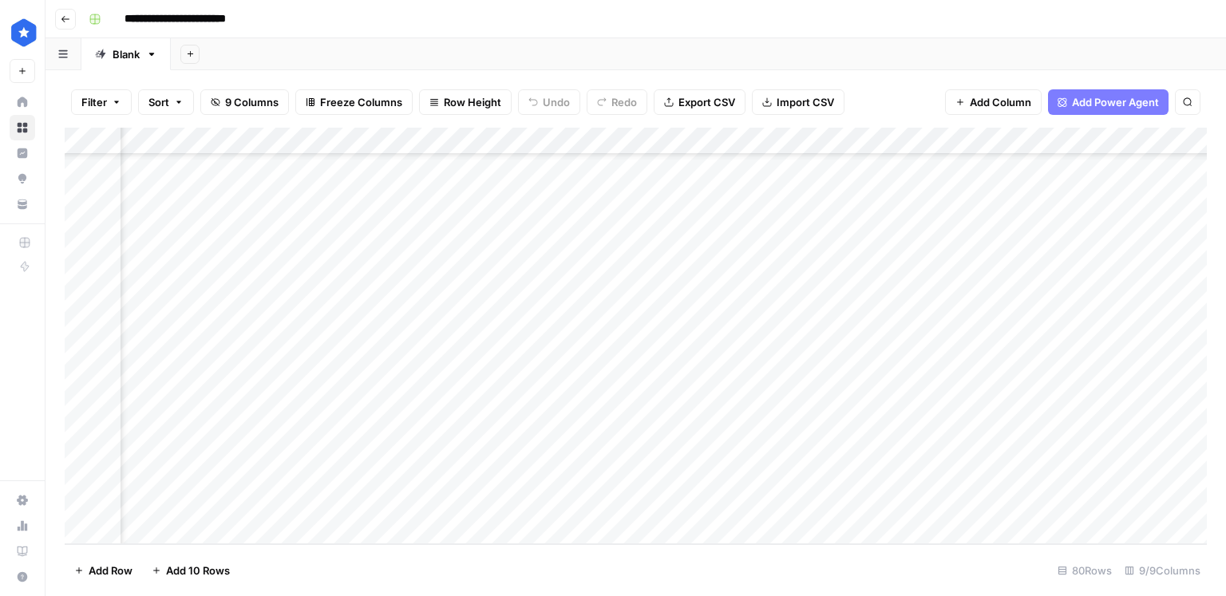
scroll to position [1807, 479]
drag, startPoint x: 480, startPoint y: 502, endPoint x: 368, endPoint y: 500, distance: 112.6
click at [368, 500] on div "Add Column" at bounding box center [636, 336] width 1142 height 417
click at [188, 531] on div "Add Column" at bounding box center [636, 336] width 1142 height 417
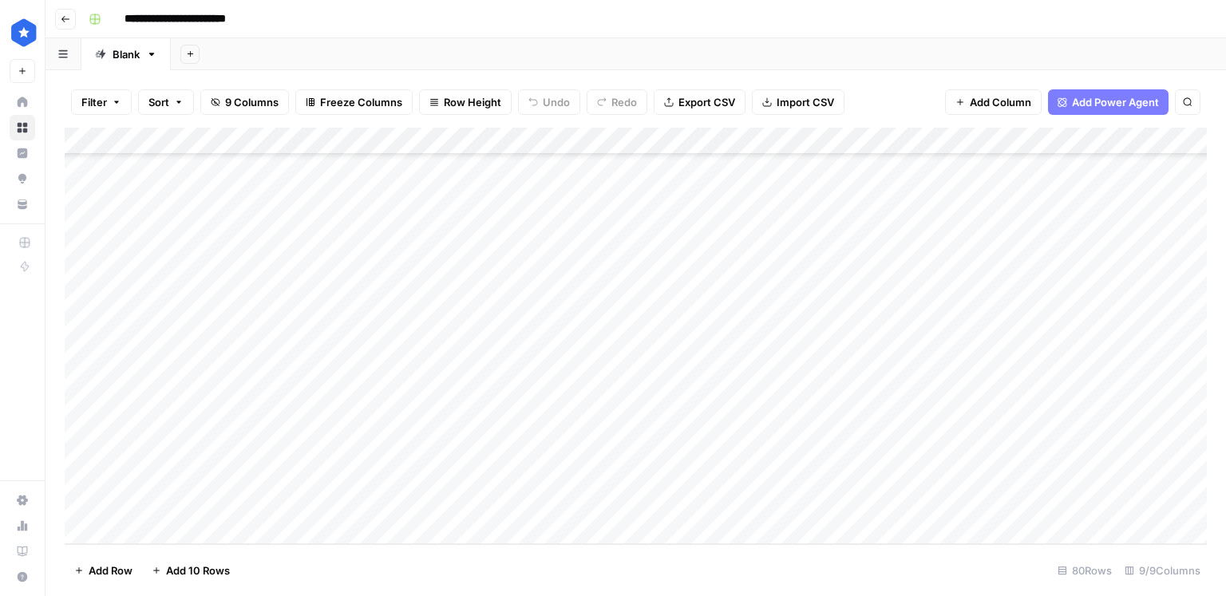
scroll to position [1833, 0]
click at [208, 504] on div "Add Column" at bounding box center [636, 336] width 1142 height 417
click at [474, 472] on div "Add Column" at bounding box center [636, 336] width 1142 height 417
click at [462, 502] on div "Add Column" at bounding box center [636, 336] width 1142 height 417
click at [893, 501] on div "Add Column" at bounding box center [636, 336] width 1142 height 417
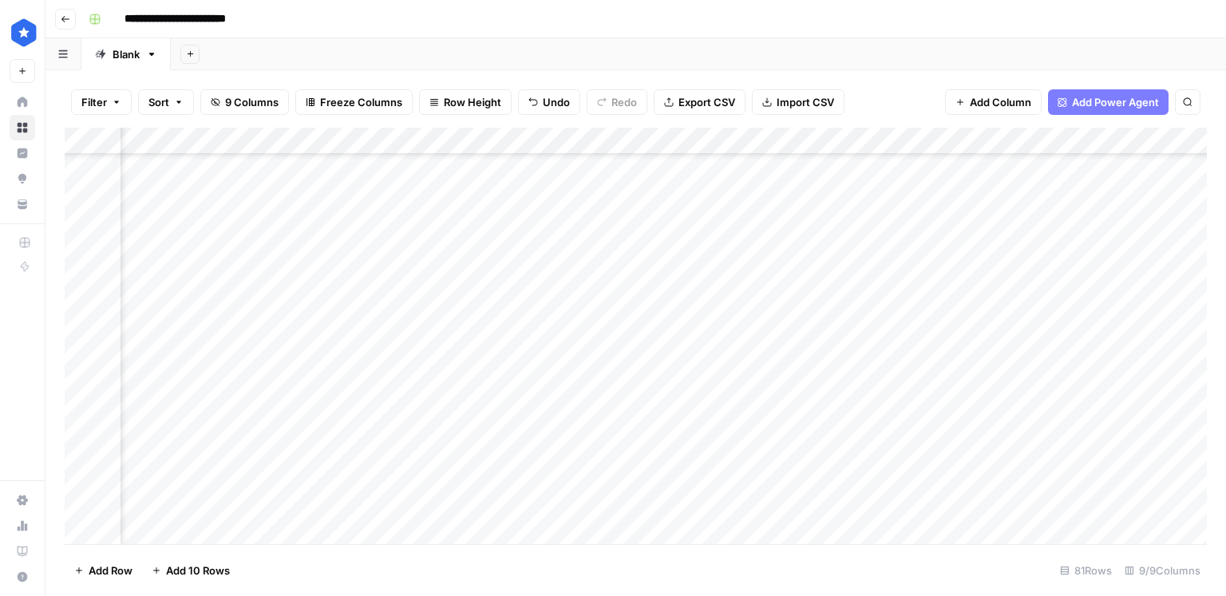
scroll to position [1833, 587]
click at [363, 503] on div "Add Column" at bounding box center [636, 336] width 1142 height 417
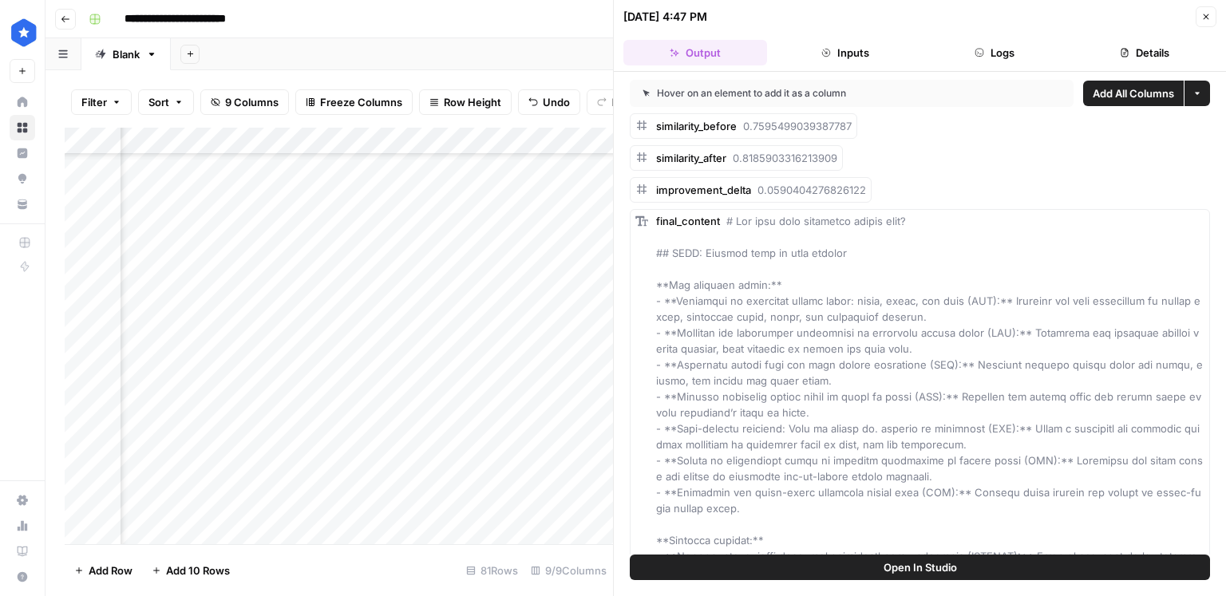
click at [1023, 50] on button "Logs" at bounding box center [995, 53] width 144 height 26
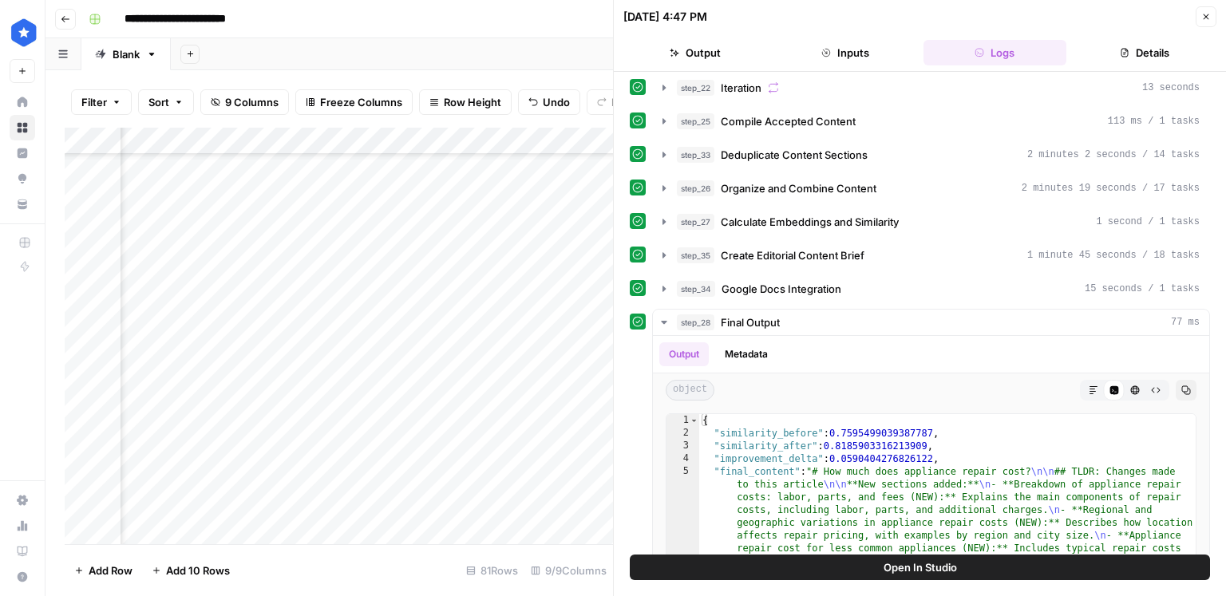
scroll to position [556, 0]
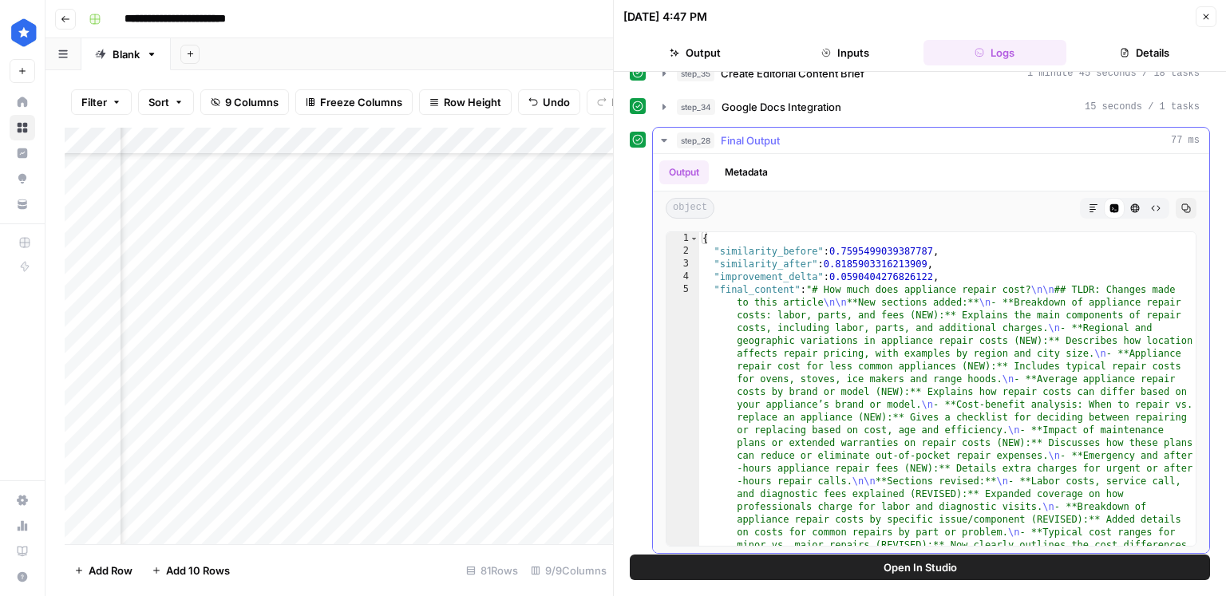
click at [777, 136] on span "Final Output" at bounding box center [750, 140] width 59 height 16
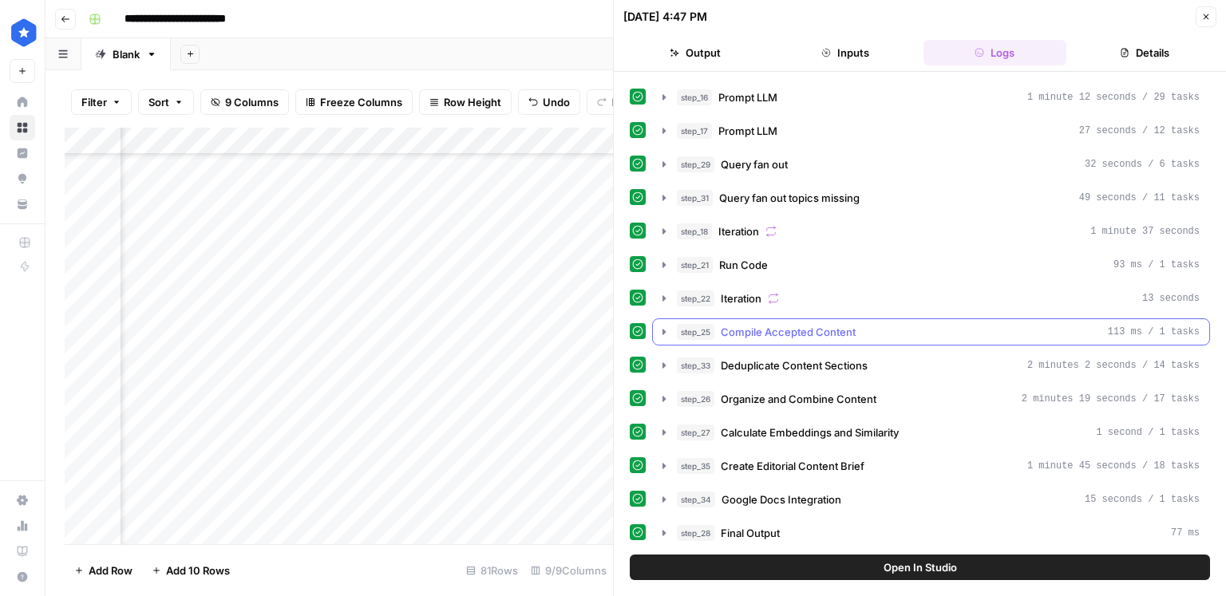
scroll to position [156, 0]
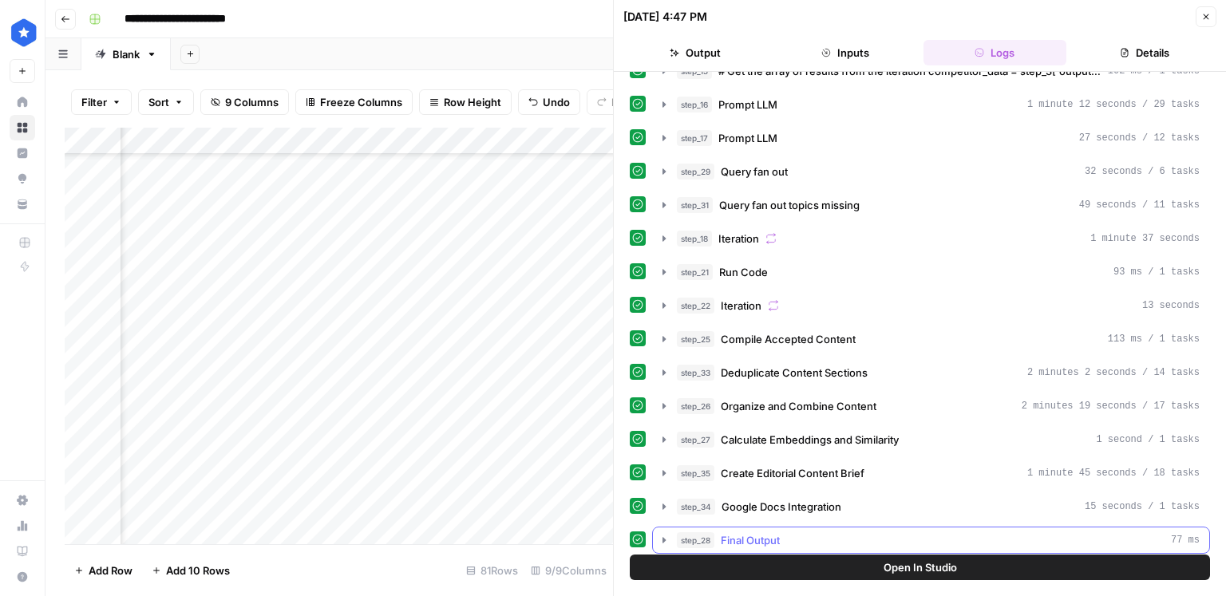
click at [778, 532] on span "Final Output" at bounding box center [750, 540] width 59 height 16
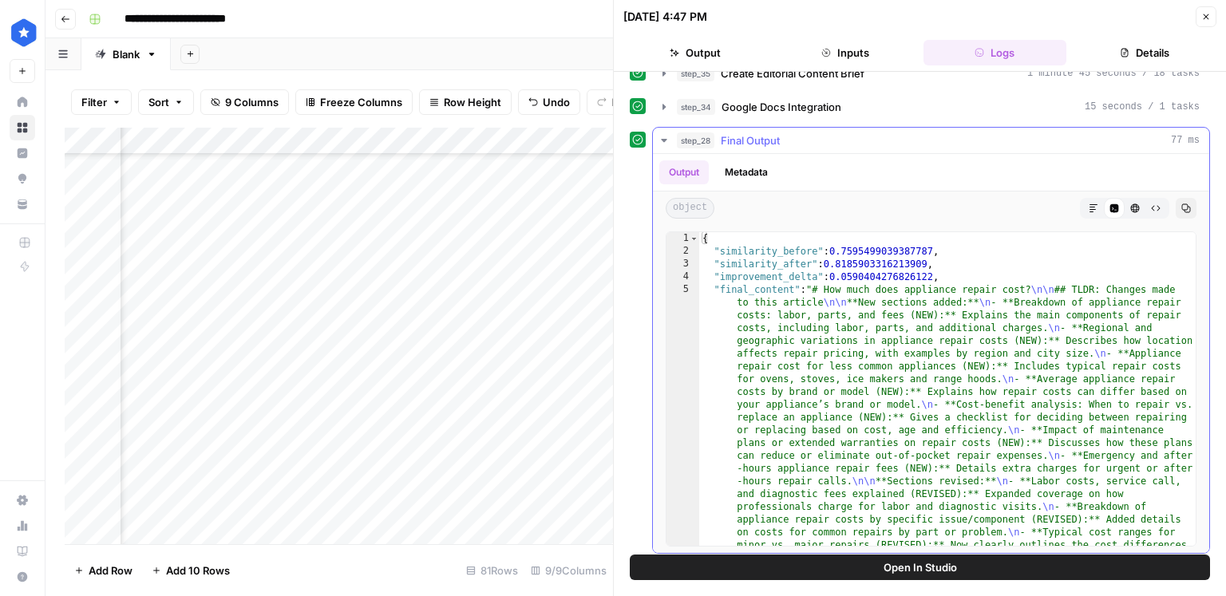
click at [723, 136] on span "Final Output" at bounding box center [750, 140] width 59 height 16
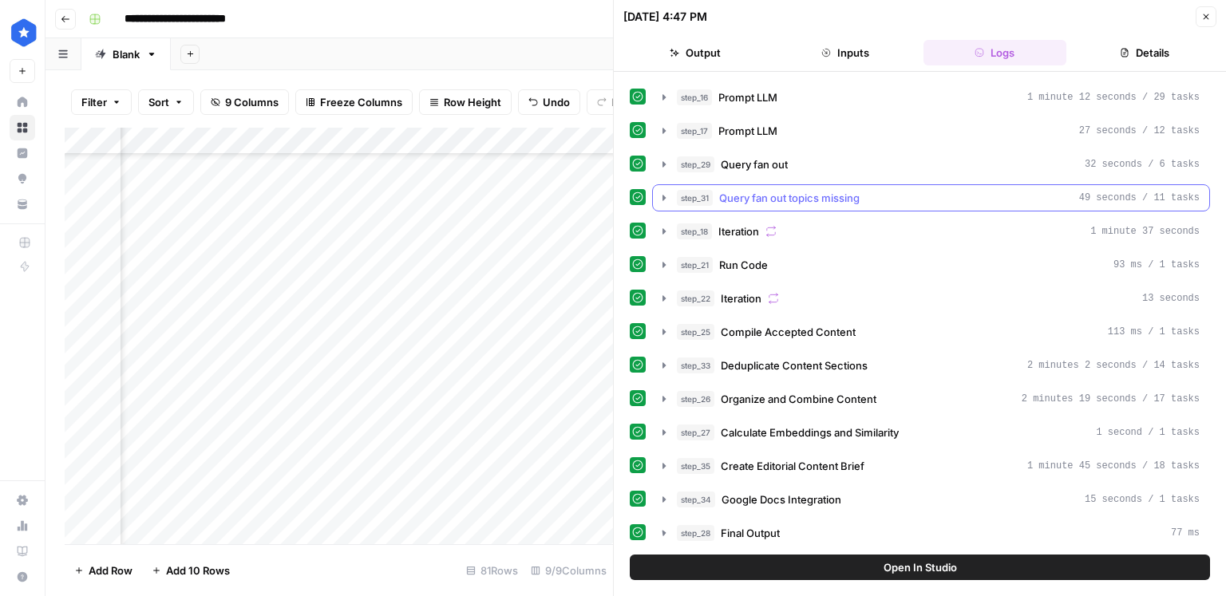
scroll to position [156, 0]
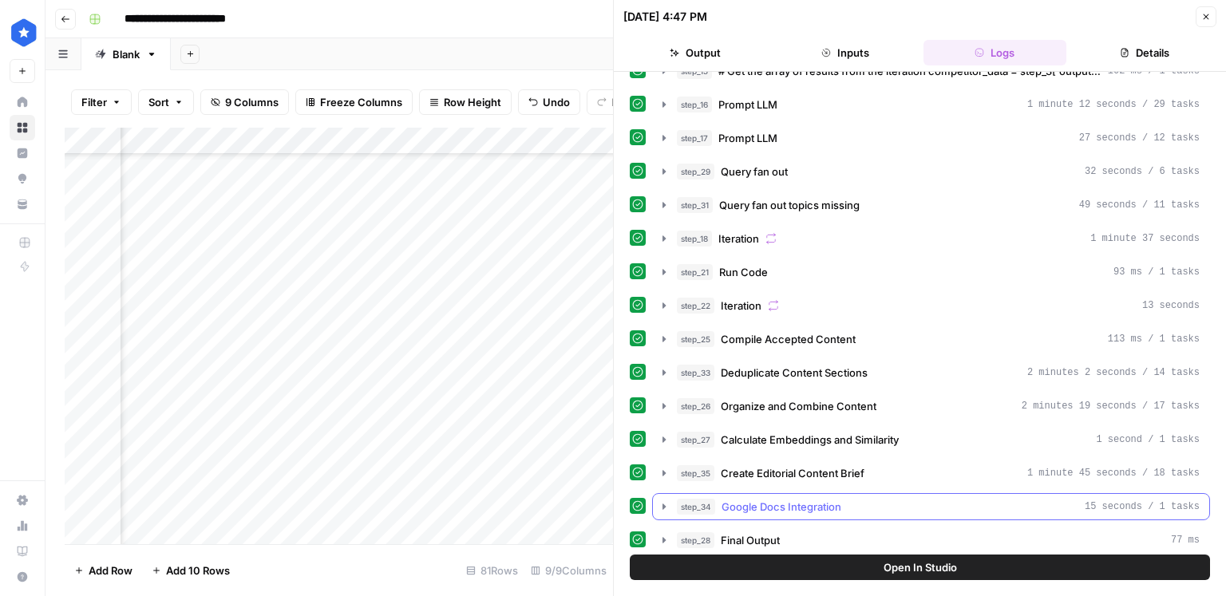
click at [807, 503] on span "Google Docs Integration" at bounding box center [782, 507] width 120 height 16
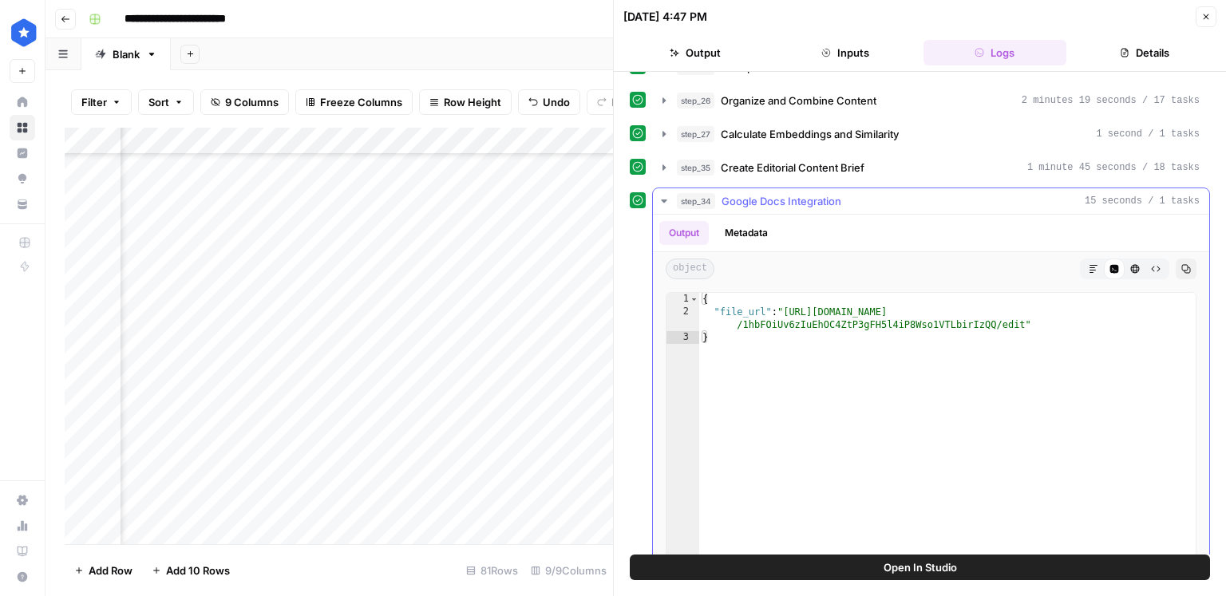
scroll to position [470, 0]
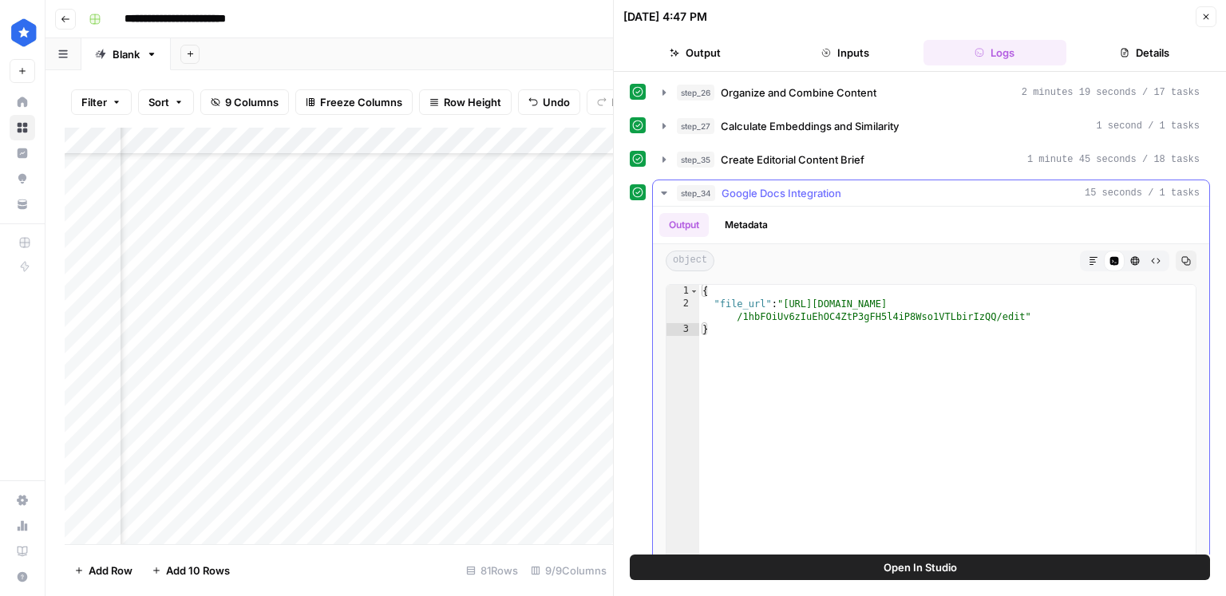
click at [753, 223] on button "Metadata" at bounding box center [746, 225] width 62 height 24
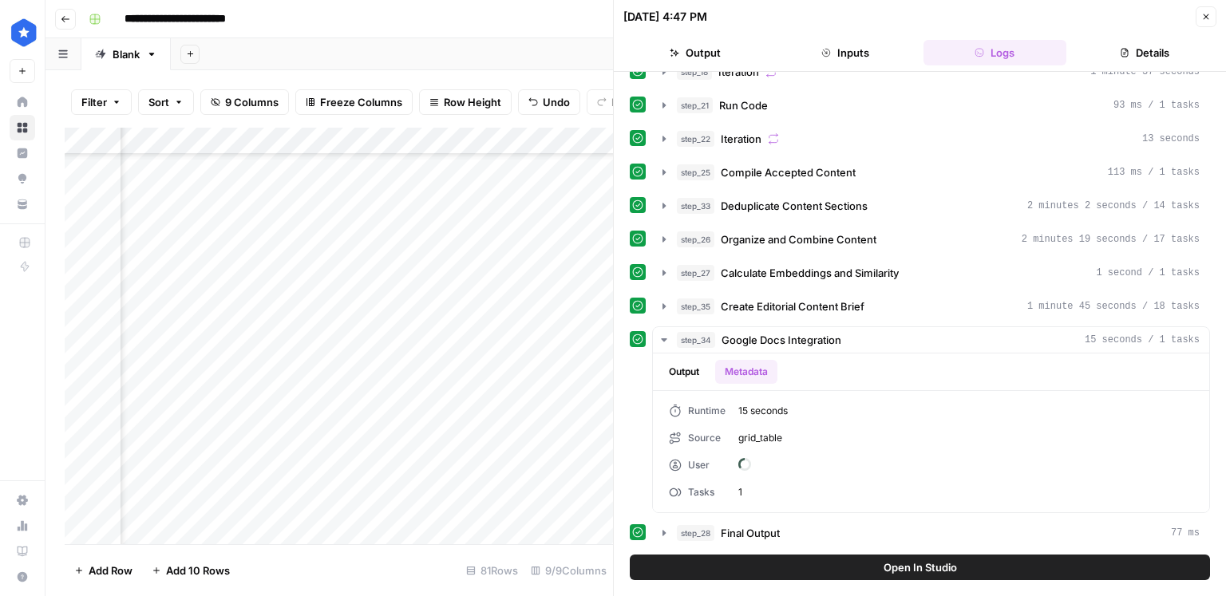
scroll to position [316, 0]
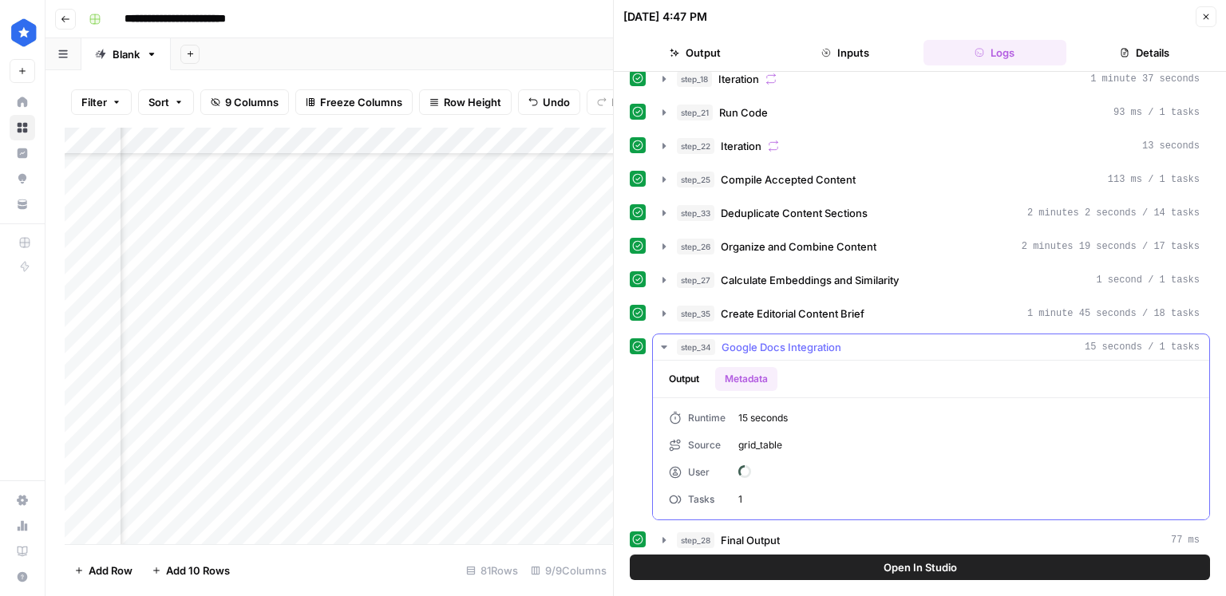
click at [691, 378] on button "Output" at bounding box center [683, 379] width 49 height 24
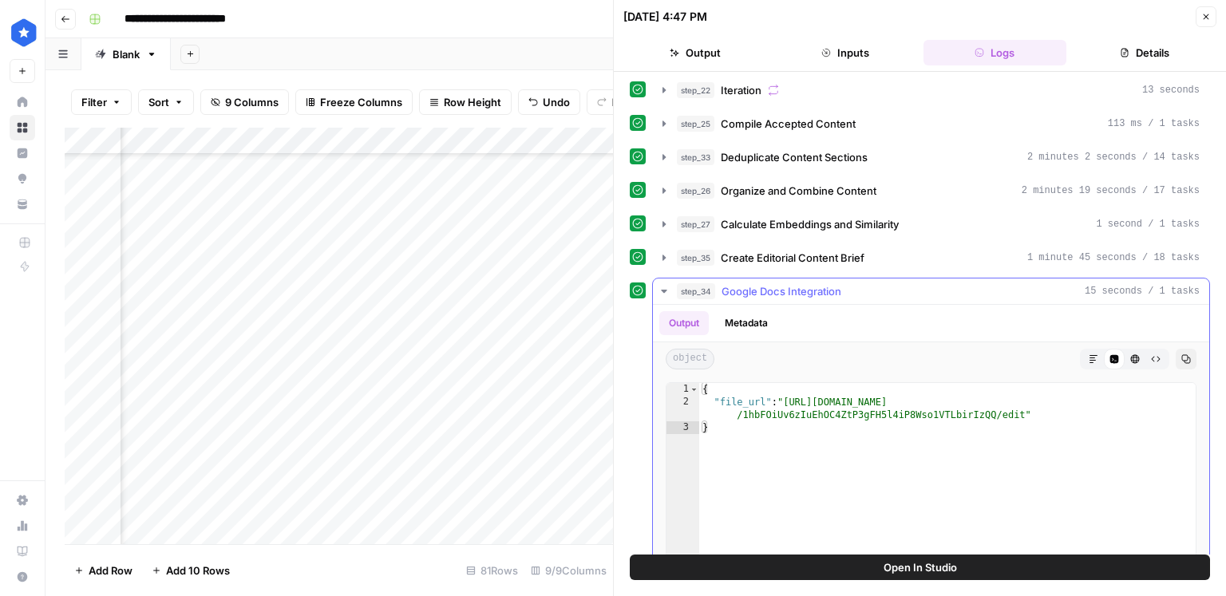
scroll to position [556, 0]
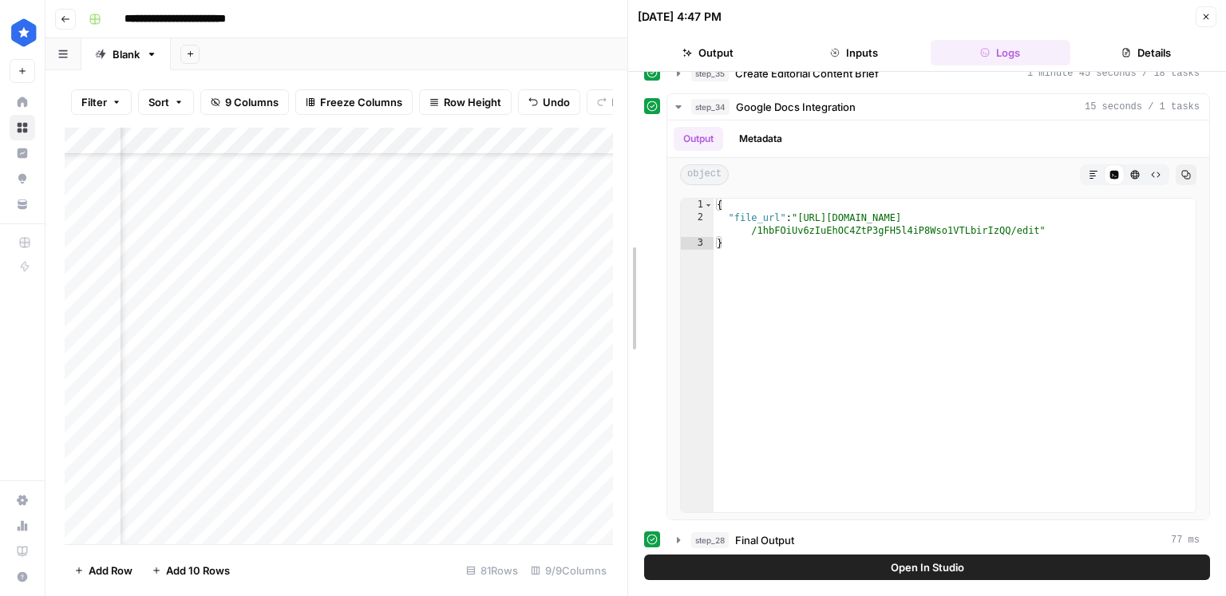
drag, startPoint x: 618, startPoint y: 247, endPoint x: 916, endPoint y: 271, distance: 299.5
click at [1153, 51] on button "Details" at bounding box center [1147, 53] width 140 height 26
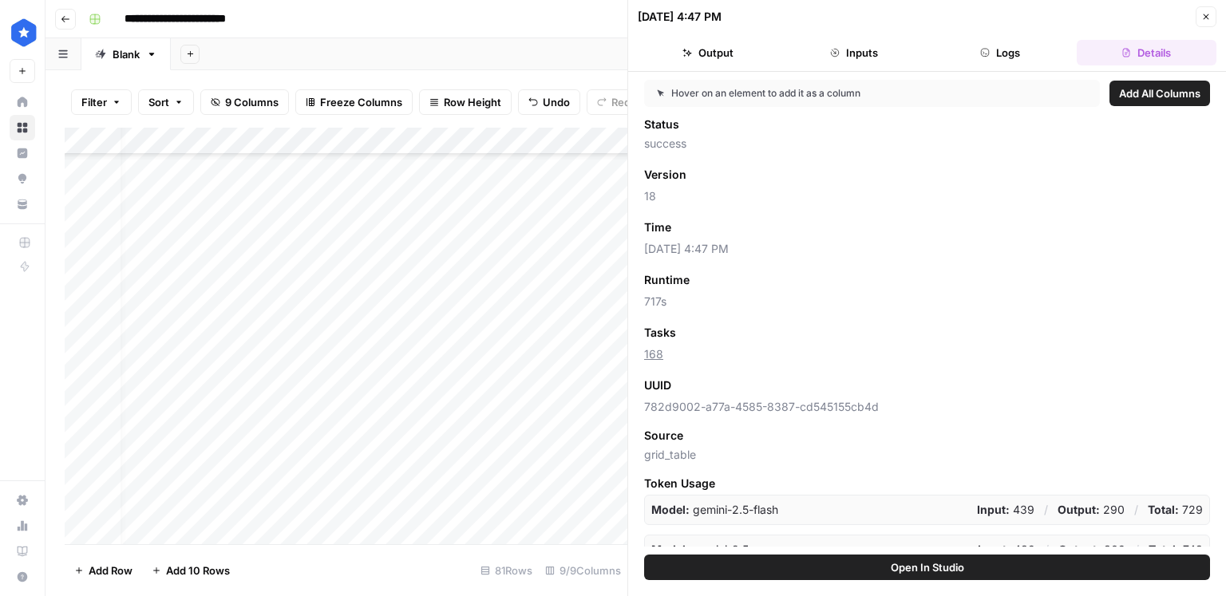
scroll to position [1833, 0]
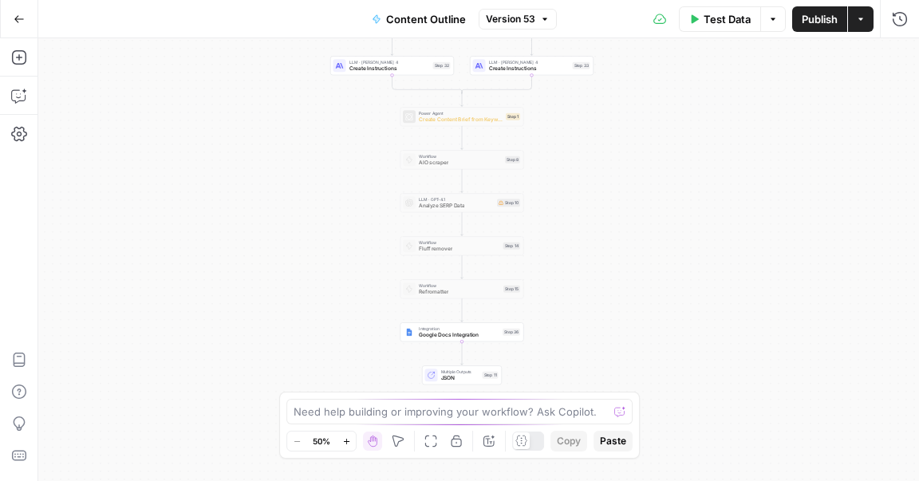
drag, startPoint x: 651, startPoint y: 254, endPoint x: 630, endPoint y: 303, distance: 52.9
click at [633, 303] on div "true false true false Workflow Input Settings Inputs Web Page Scrape Web Page S…" at bounding box center [478, 259] width 881 height 443
click at [483, 336] on span "Google Docs Integration" at bounding box center [458, 335] width 81 height 8
